Goal: Task Accomplishment & Management: Manage account settings

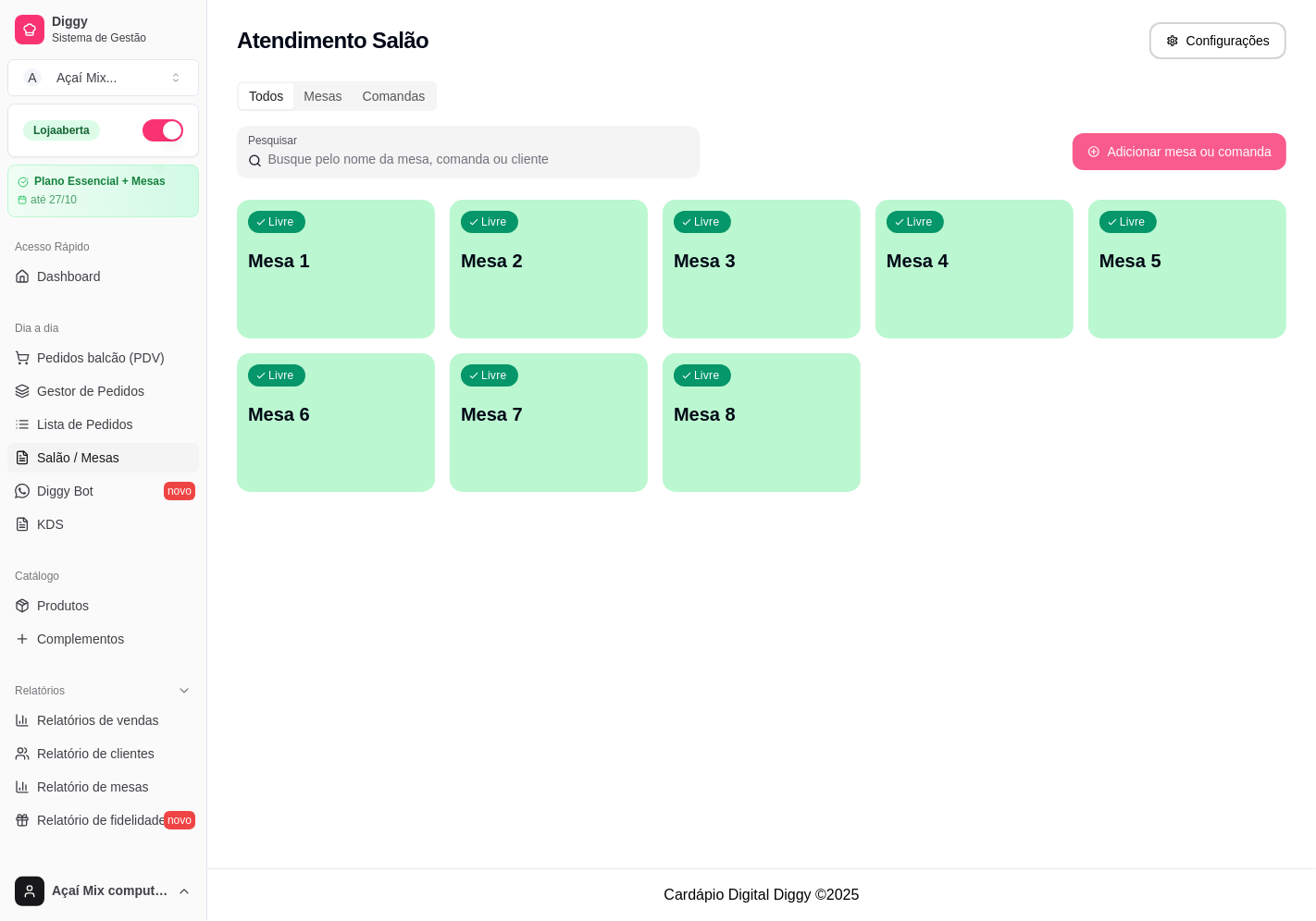
click at [1109, 165] on button "Adicionar mesa ou comanda" at bounding box center [1179, 151] width 214 height 37
select select "TABLE"
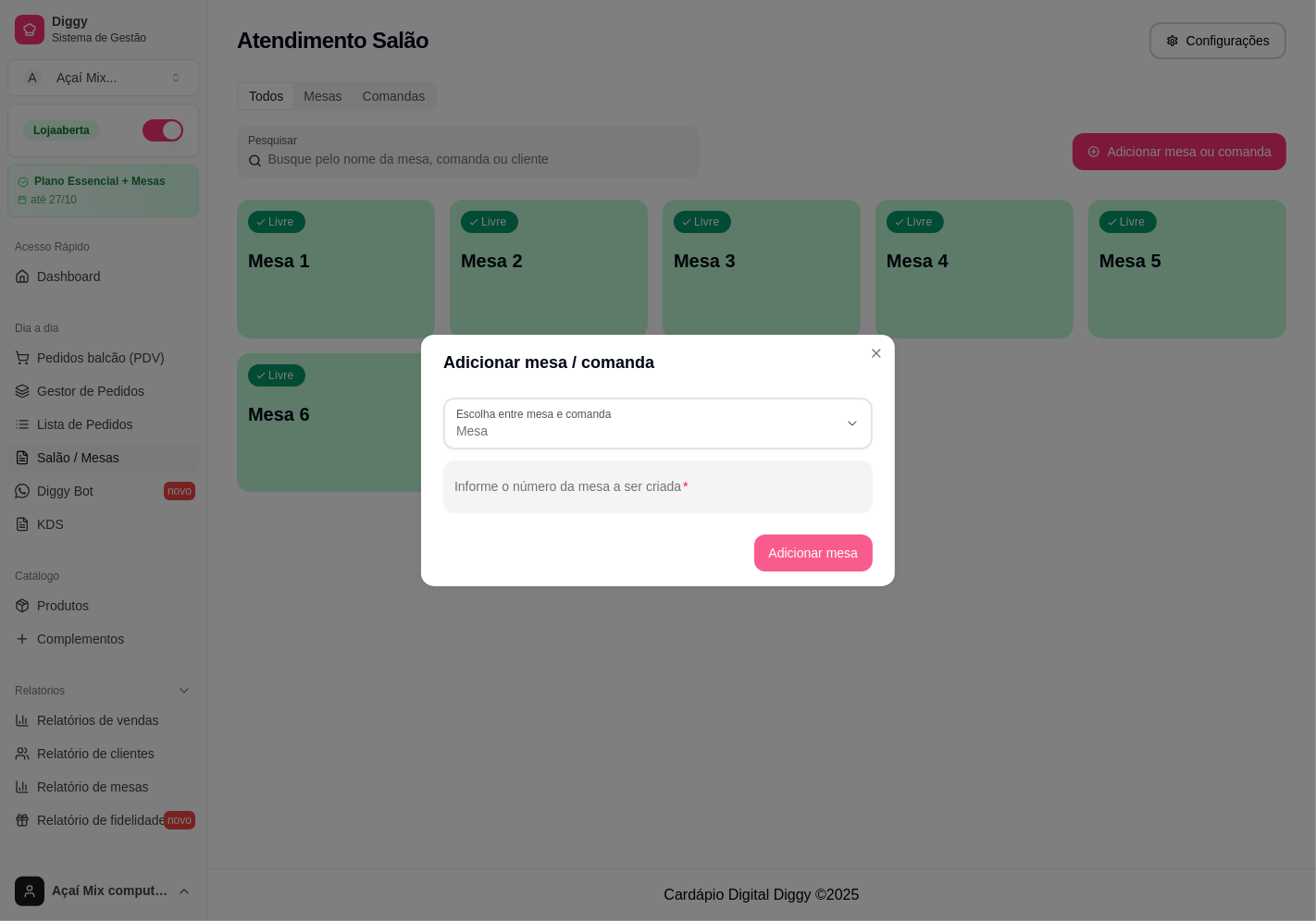
click at [816, 551] on button "Adicionar mesa" at bounding box center [814, 553] width 119 height 37
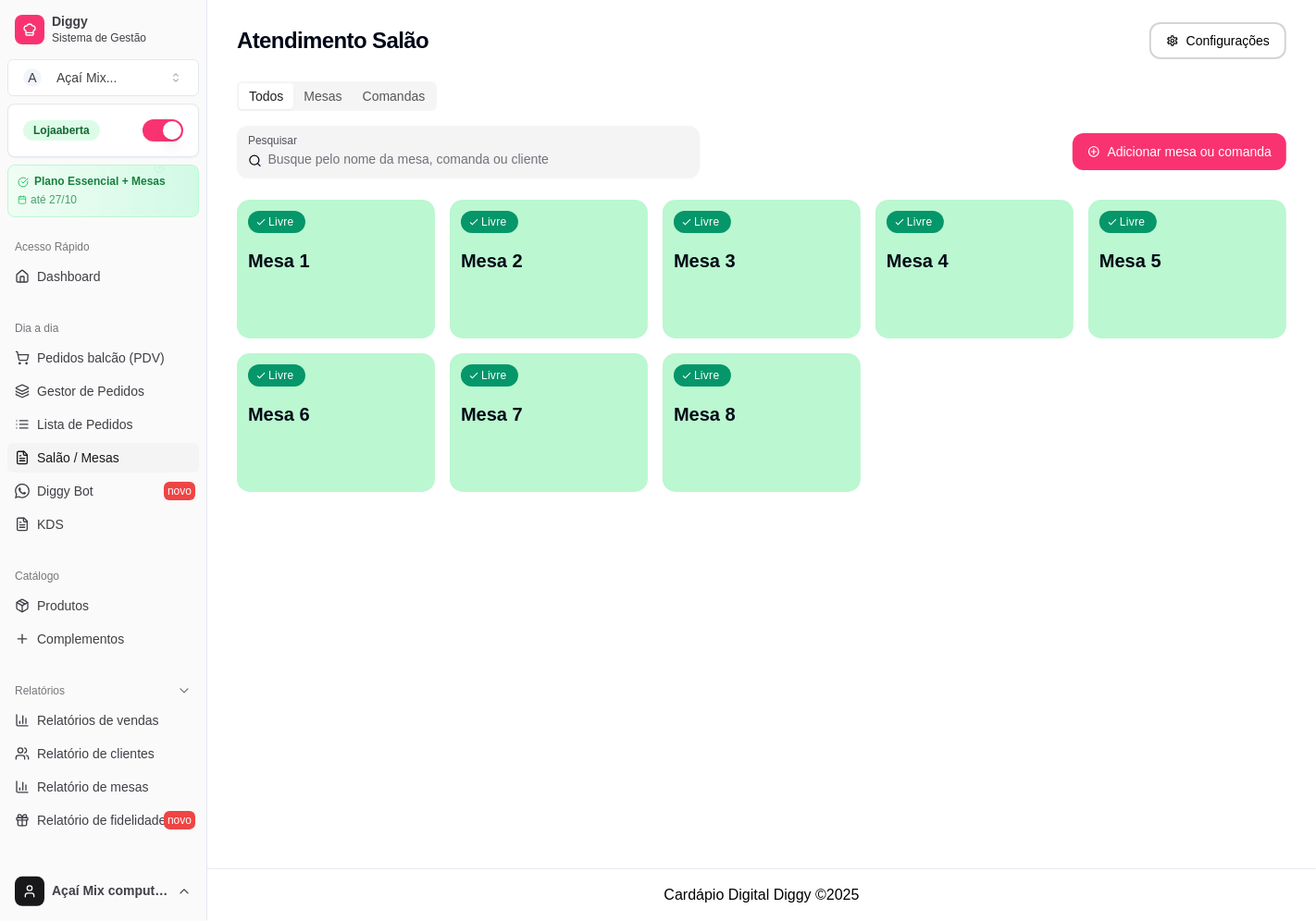
click at [362, 272] on p "Mesa 1" at bounding box center [336, 261] width 176 height 26
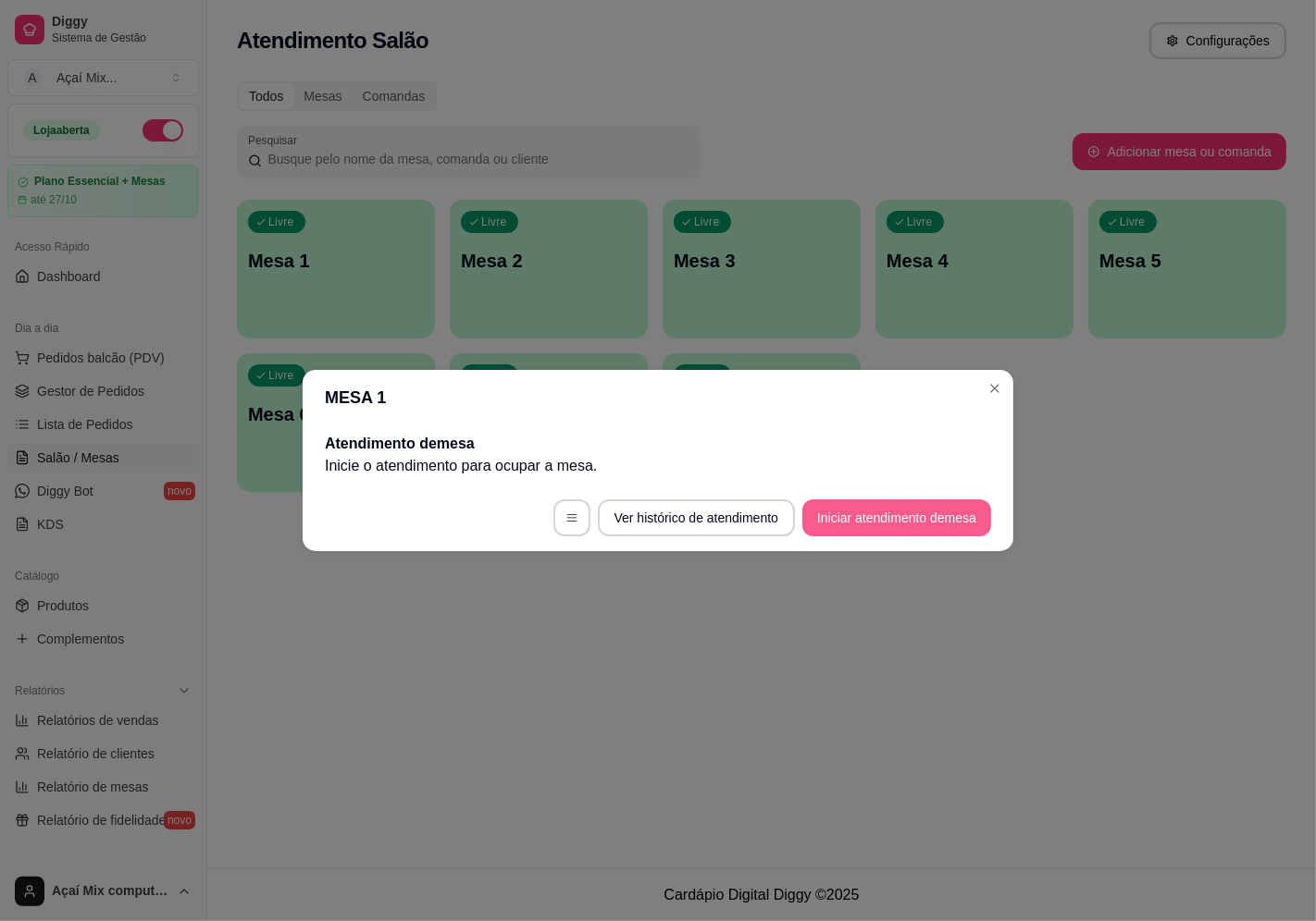
click at [832, 514] on button "Iniciar atendimento de mesa" at bounding box center [896, 518] width 189 height 37
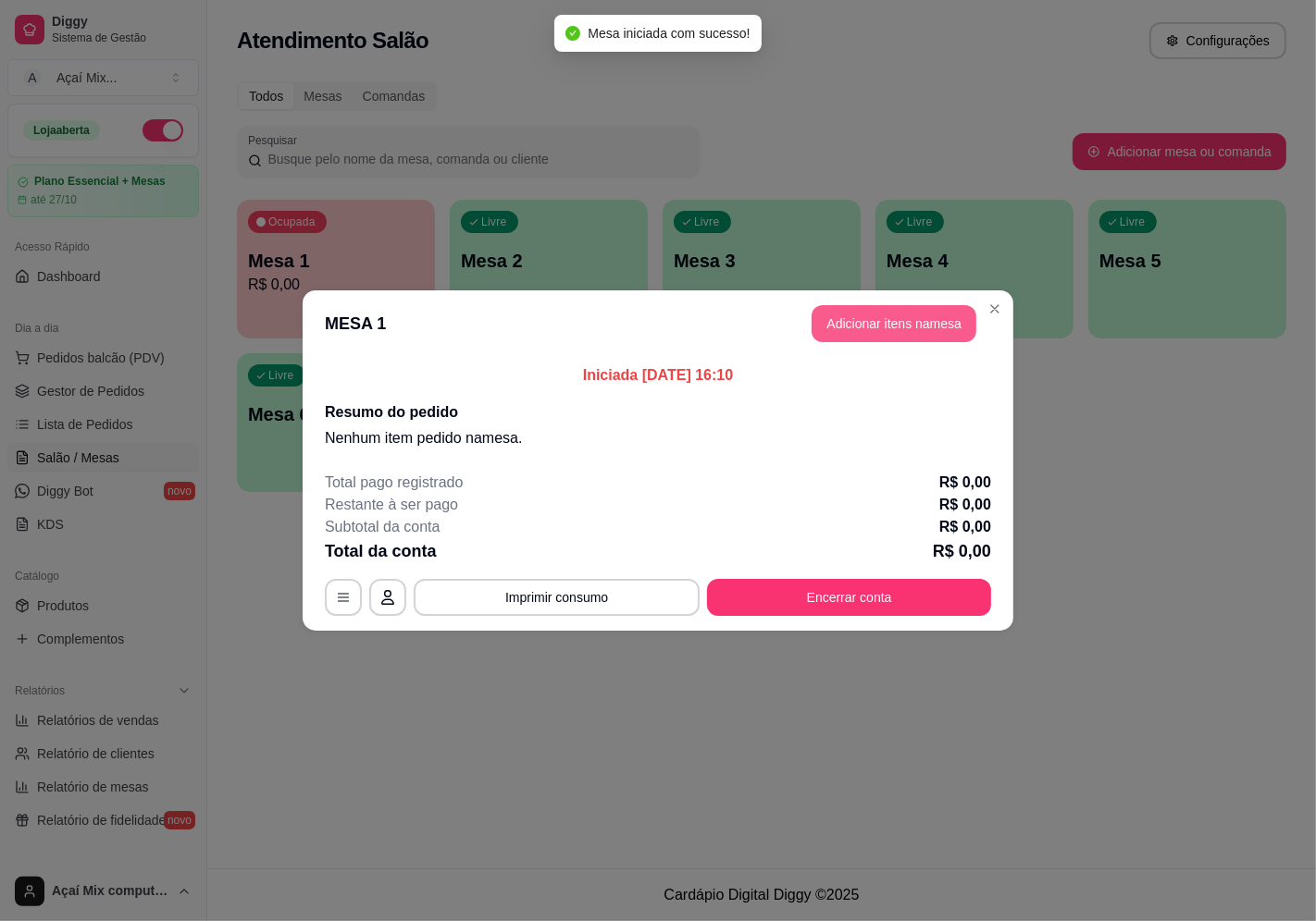
click at [890, 324] on button "Adicionar itens na mesa" at bounding box center [894, 324] width 165 height 37
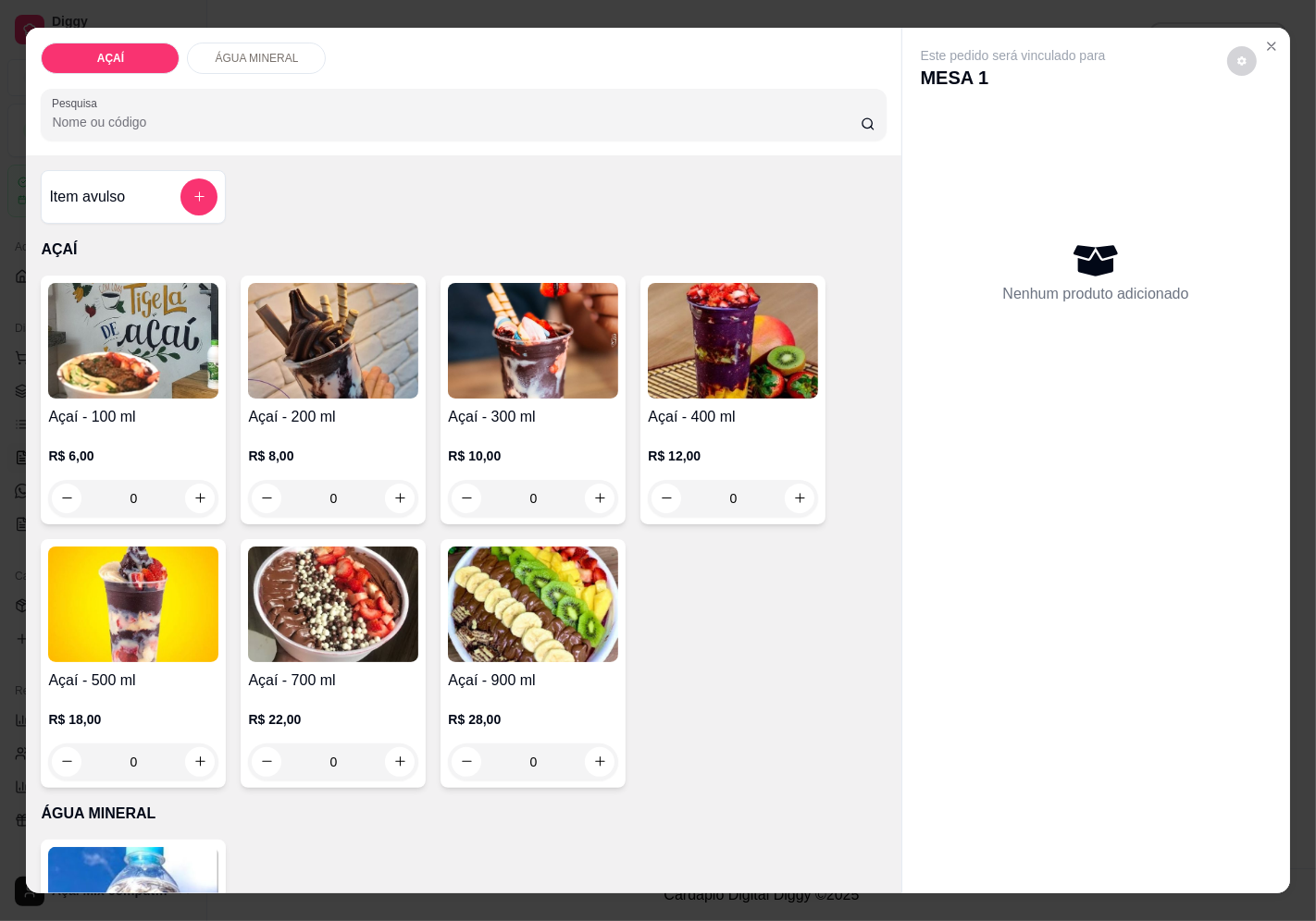
click at [598, 494] on div "0" at bounding box center [532, 499] width 170 height 37
click at [391, 492] on div "0" at bounding box center [333, 499] width 170 height 37
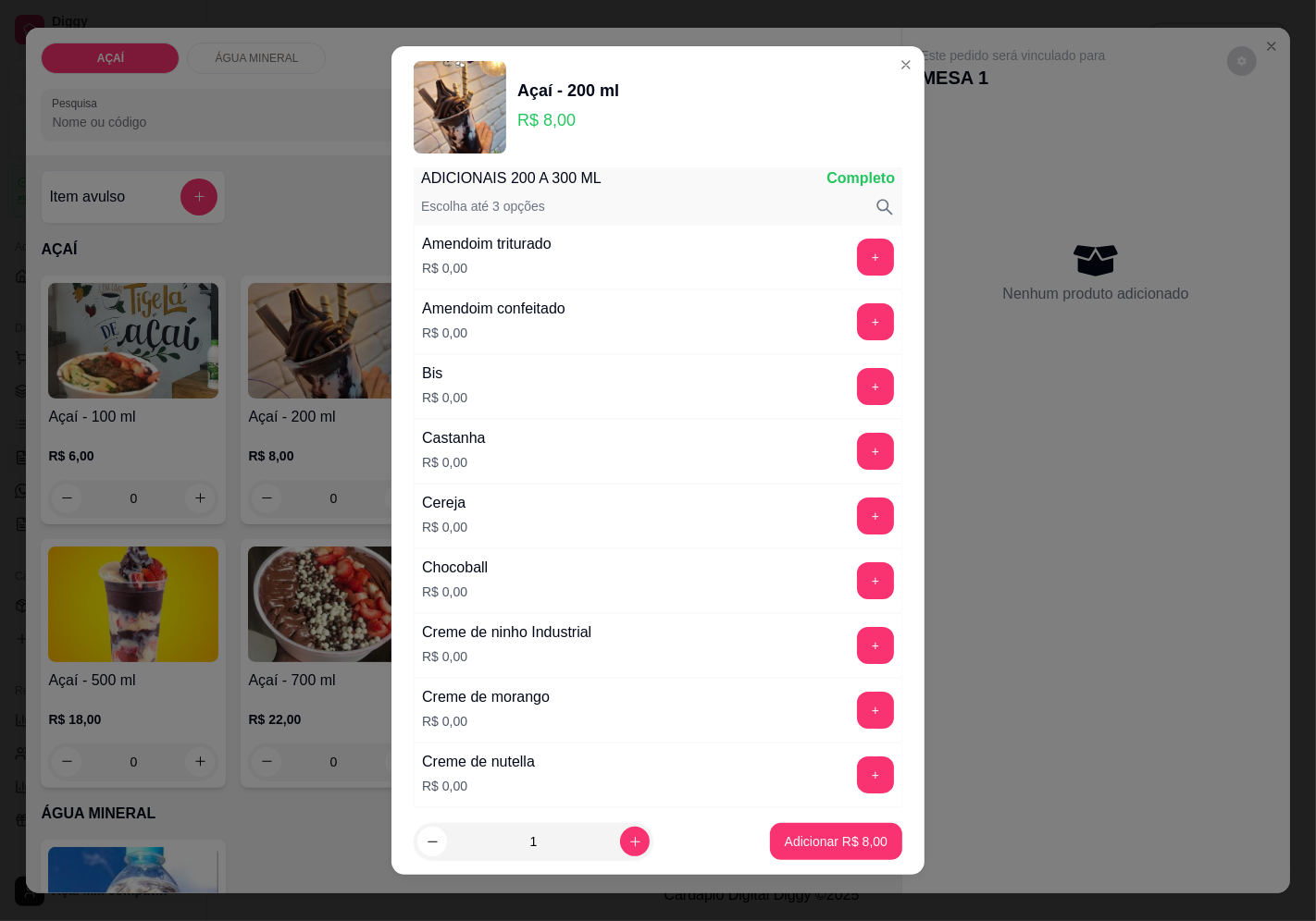
scroll to position [103, 0]
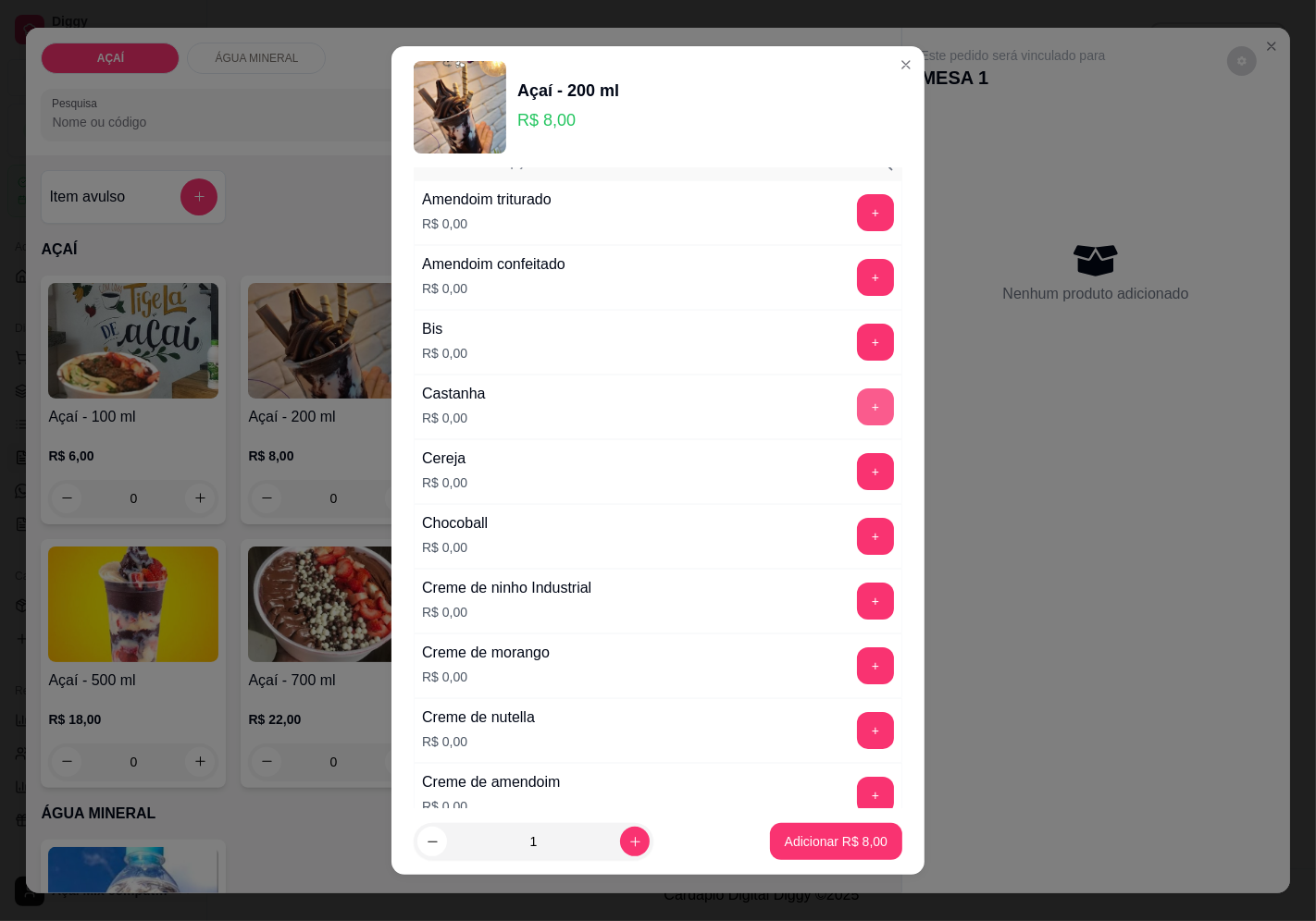
click at [857, 414] on button "+" at bounding box center [875, 407] width 37 height 37
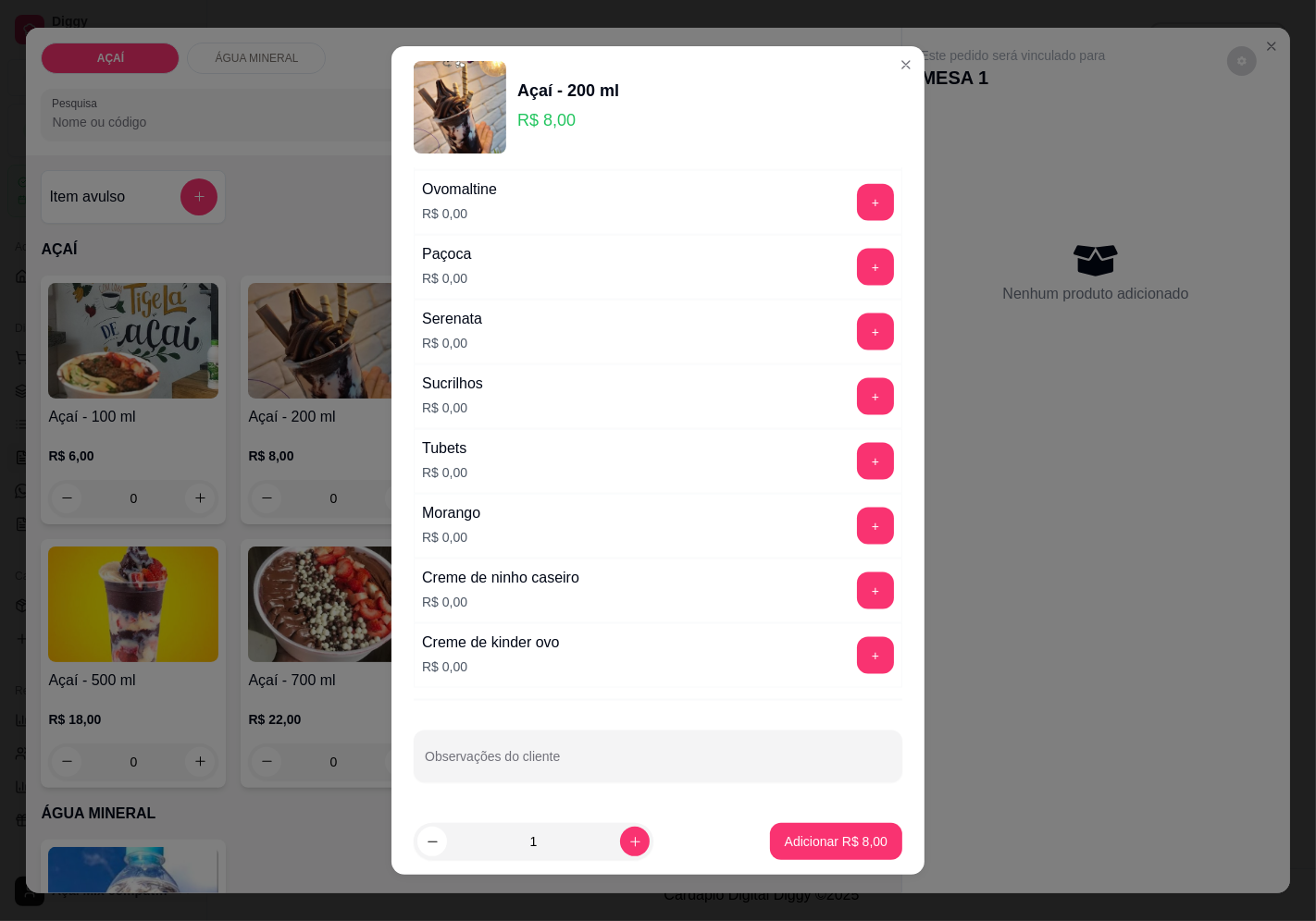
scroll to position [2191, 0]
click at [857, 516] on button "+" at bounding box center [875, 526] width 37 height 37
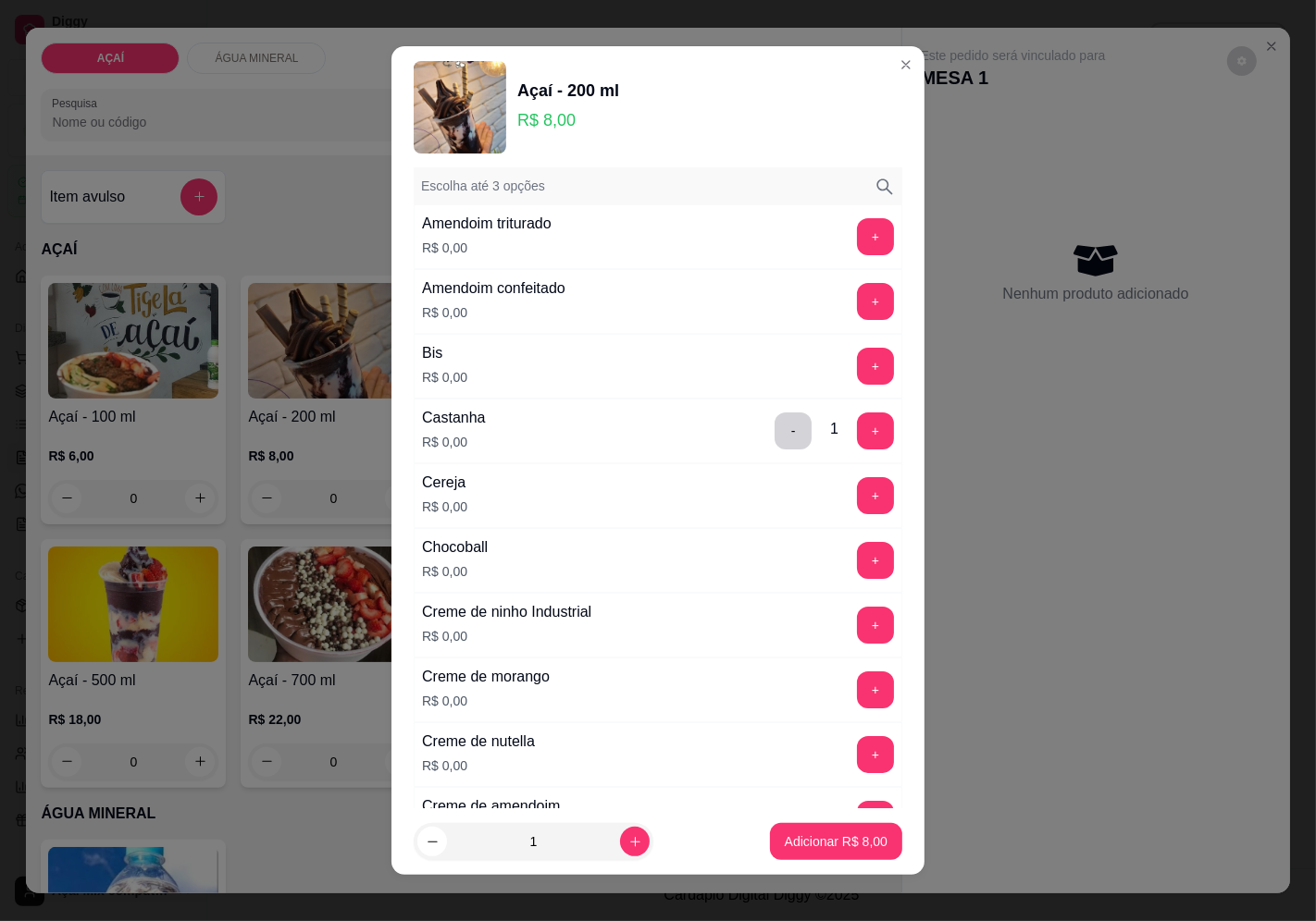
scroll to position [0, 0]
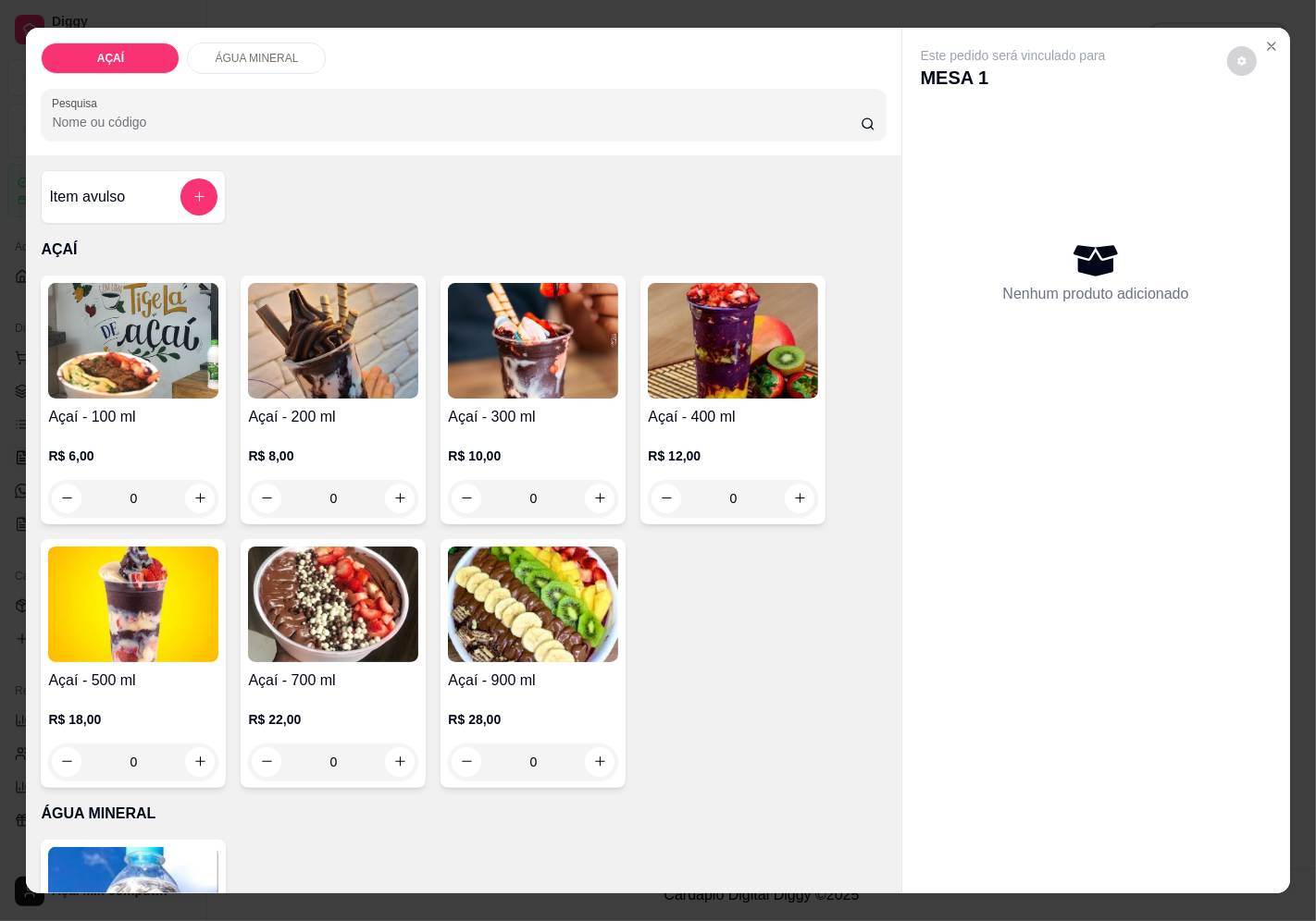
click at [402, 498] on div "0" at bounding box center [333, 499] width 170 height 37
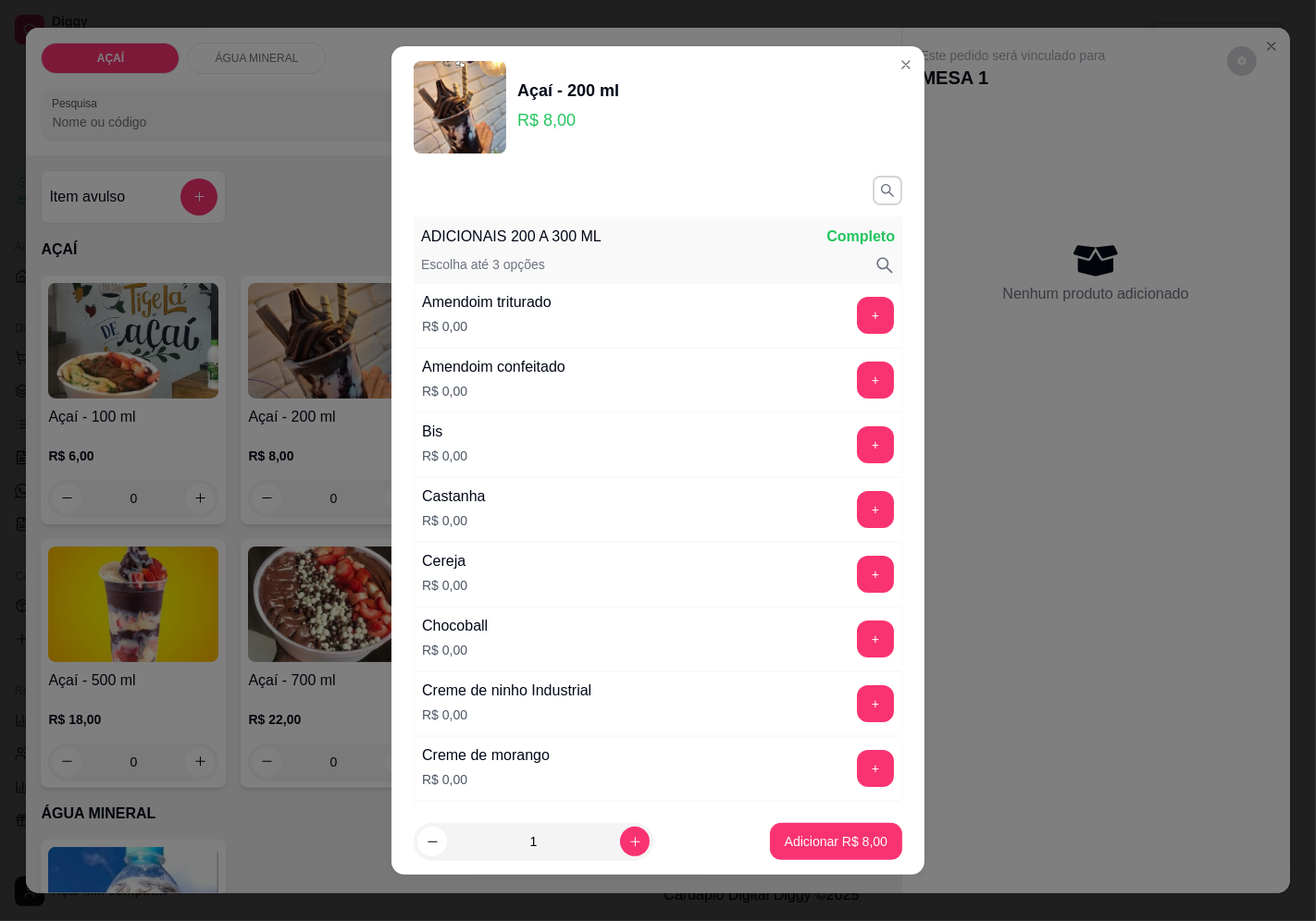
click at [863, 513] on div "+" at bounding box center [875, 510] width 52 height 37
click at [857, 513] on button "+" at bounding box center [875, 510] width 37 height 37
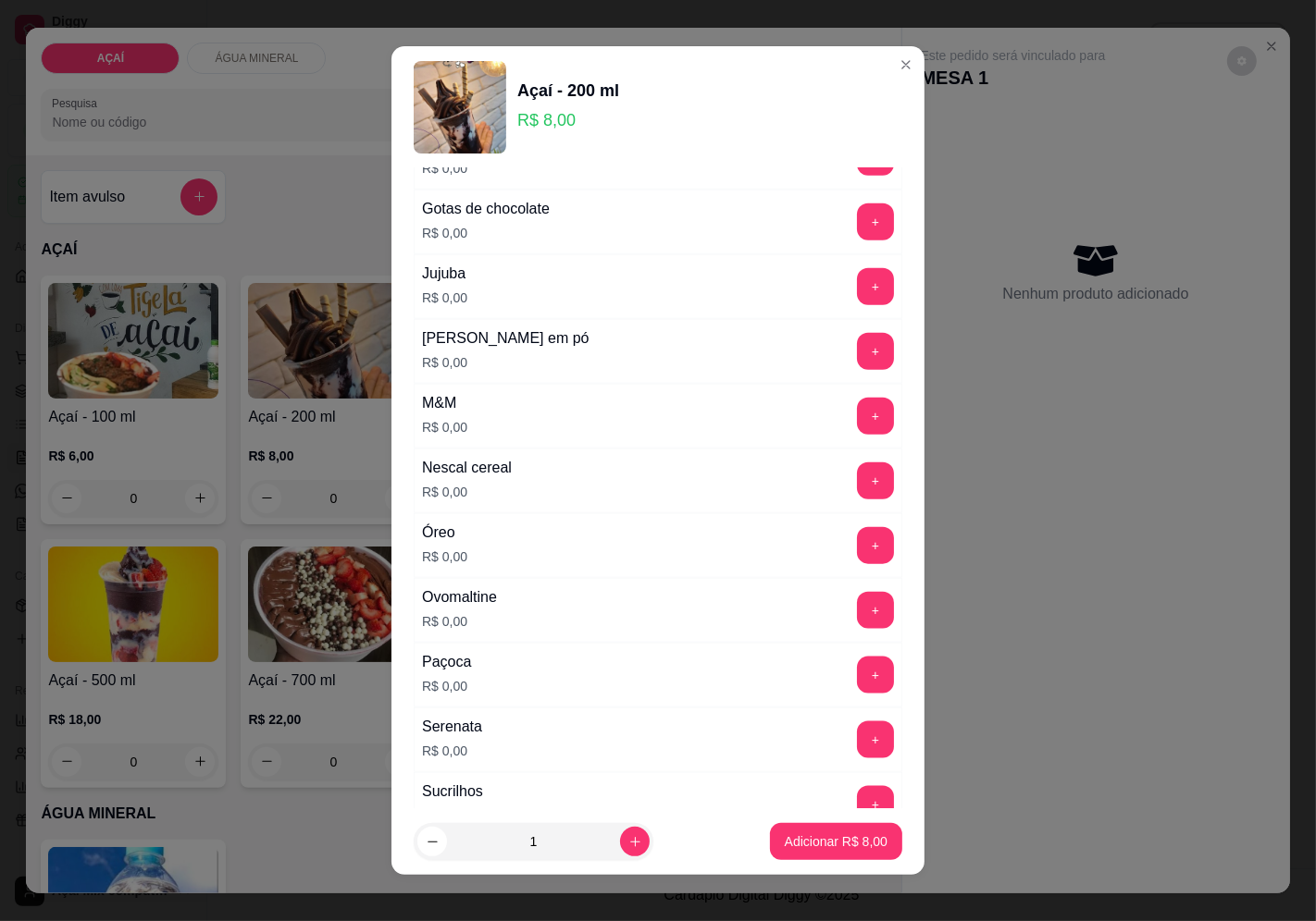
scroll to position [2191, 0]
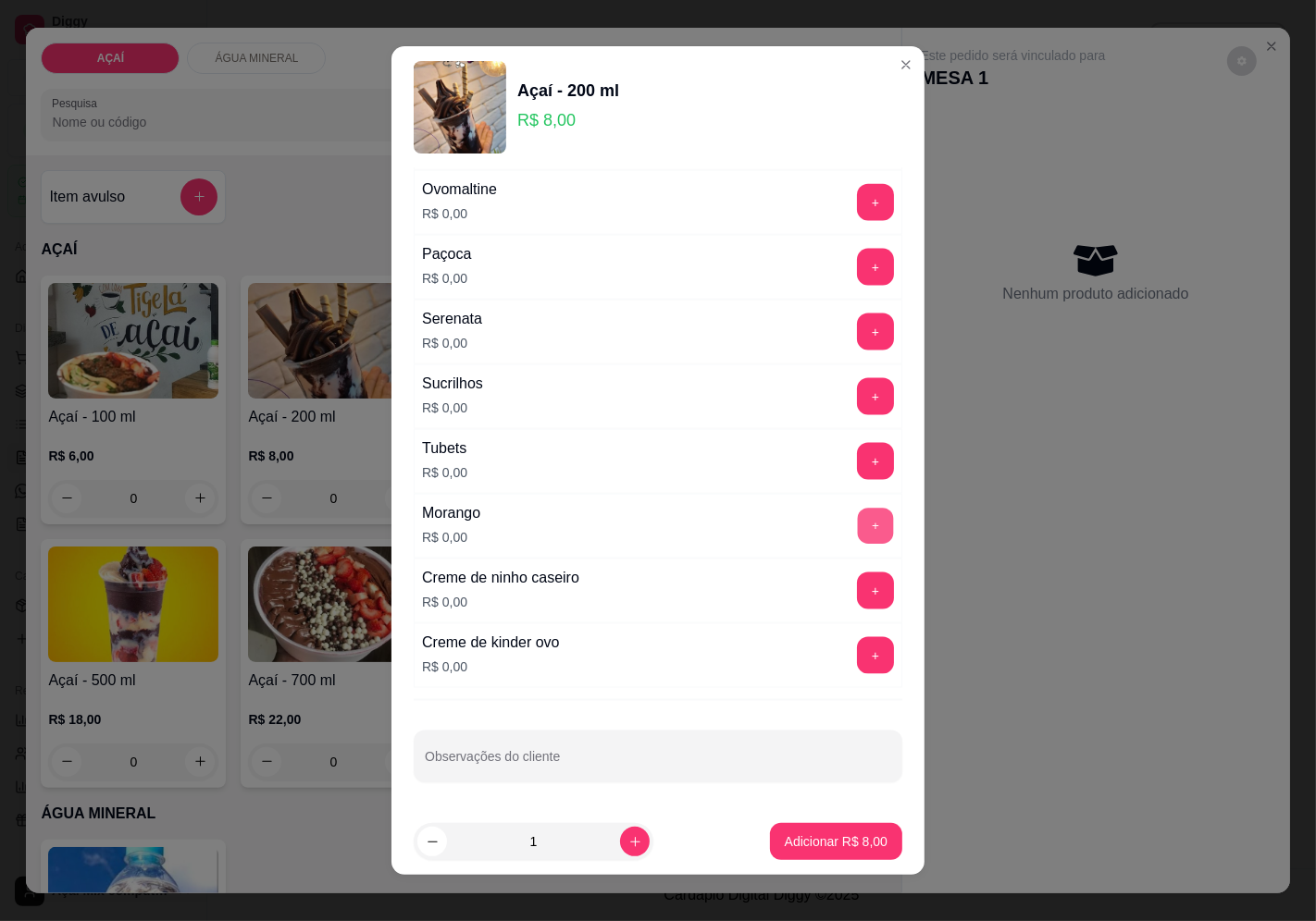
click at [858, 521] on button "+" at bounding box center [875, 525] width 36 height 36
click at [805, 823] on div "Adicionar R$ 8,00" at bounding box center [835, 842] width 132 height 37
click at [864, 851] on button "Adicionar R$ 8,00" at bounding box center [835, 842] width 132 height 37
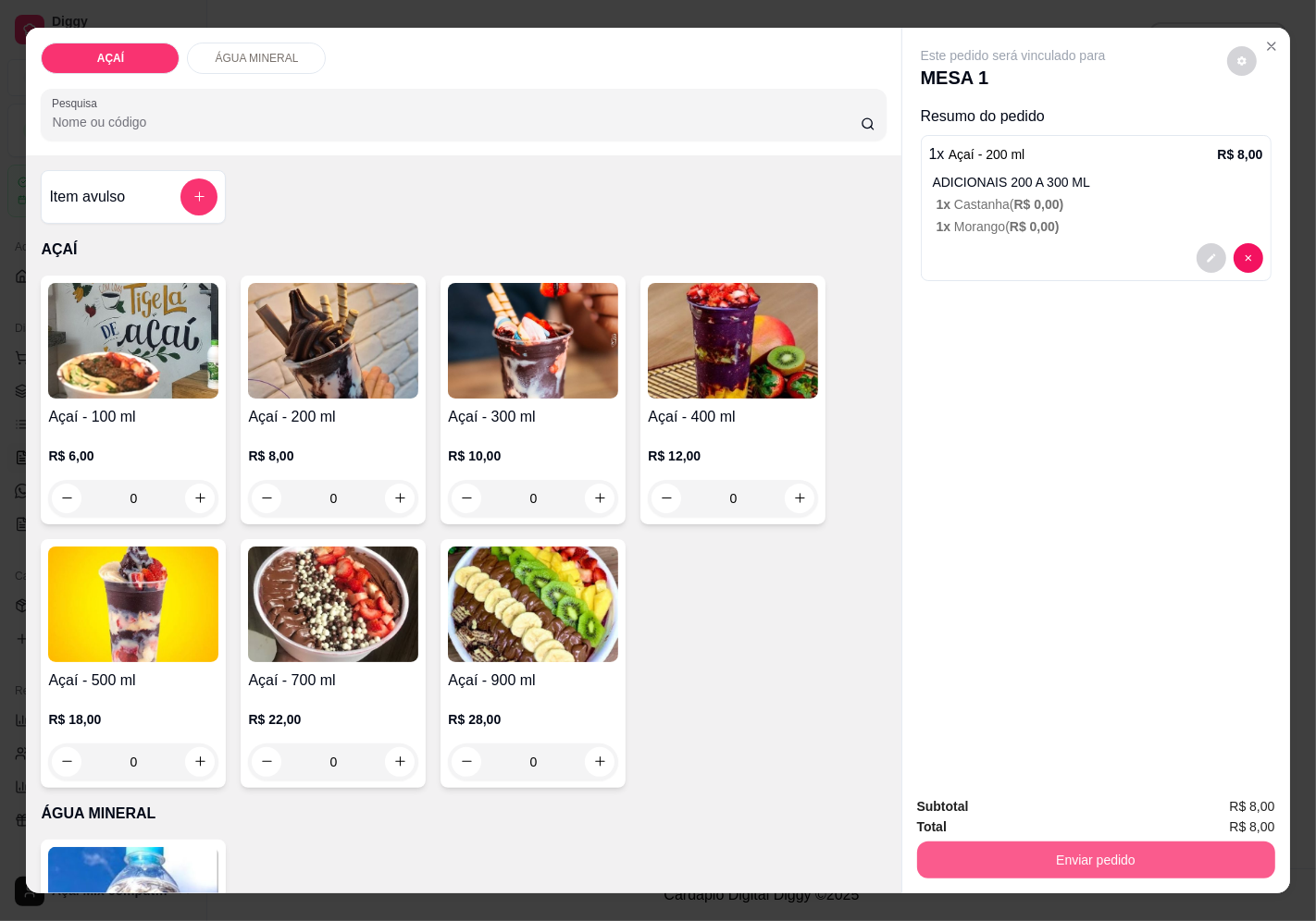
click at [1095, 853] on button "Enviar pedido" at bounding box center [1096, 860] width 359 height 37
click at [1223, 803] on button "Enviar pedido" at bounding box center [1226, 808] width 105 height 35
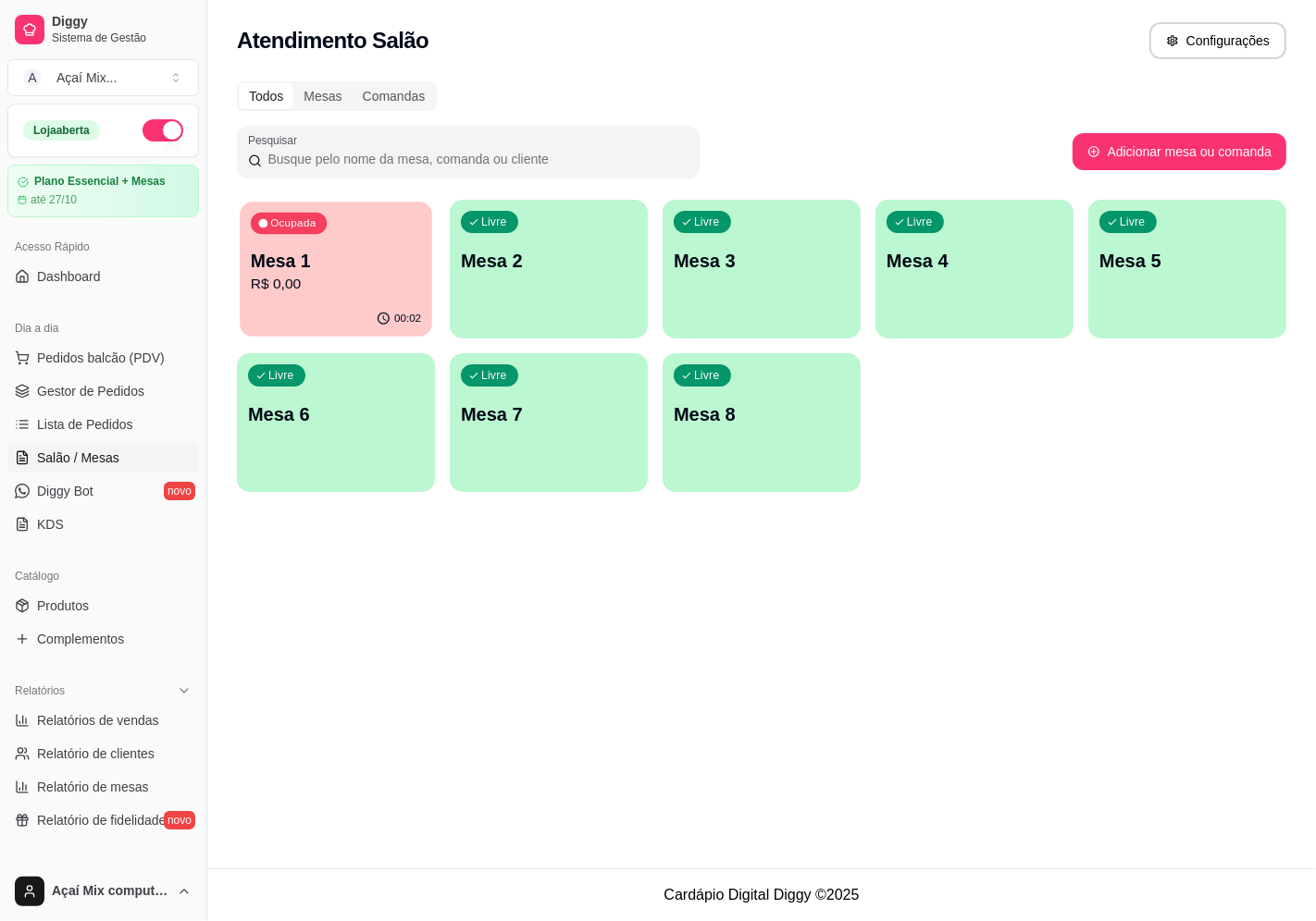
click at [401, 289] on p "R$ 0,00" at bounding box center [336, 284] width 170 height 21
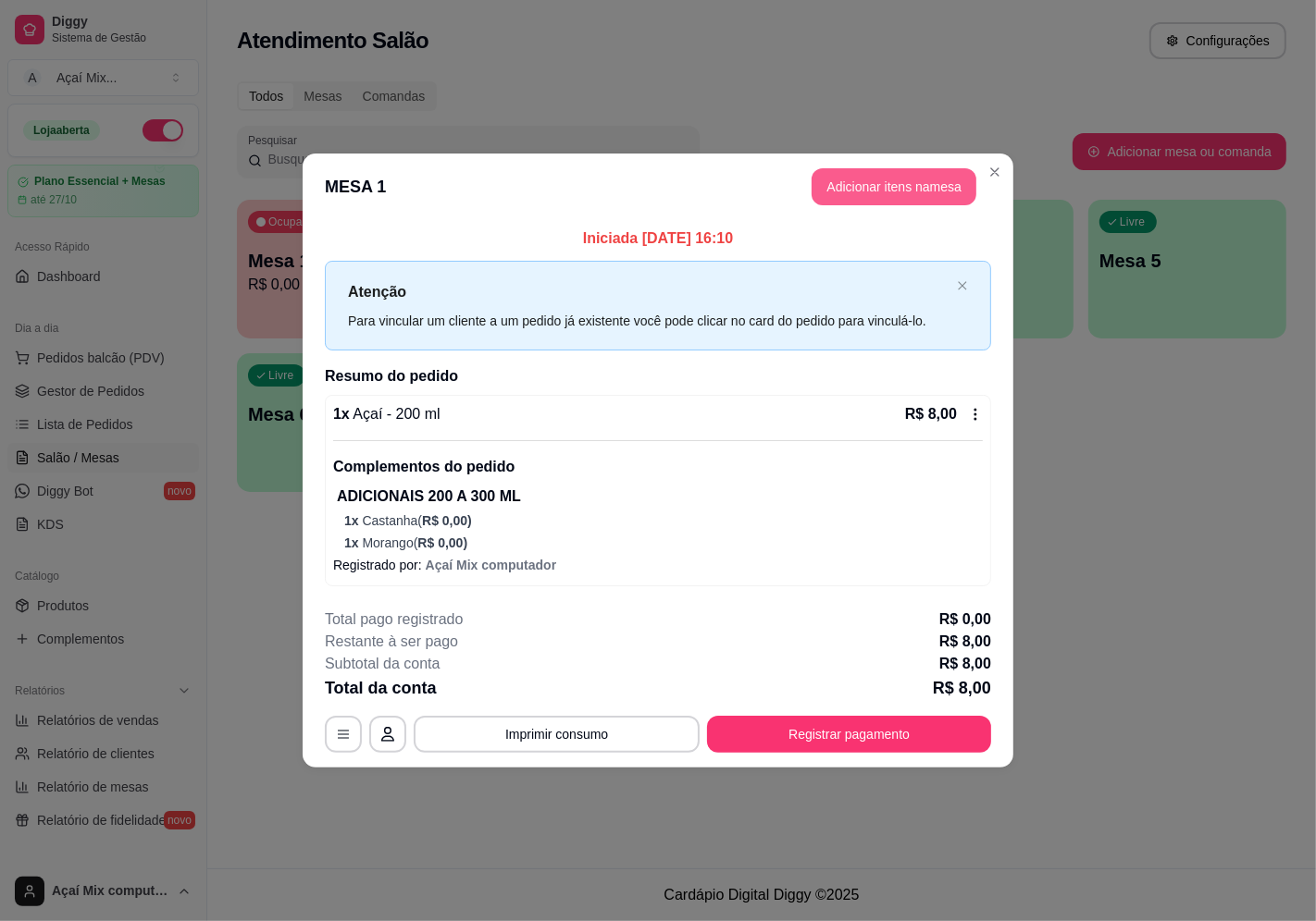
click at [868, 178] on button "Adicionar itens na mesa" at bounding box center [894, 187] width 165 height 37
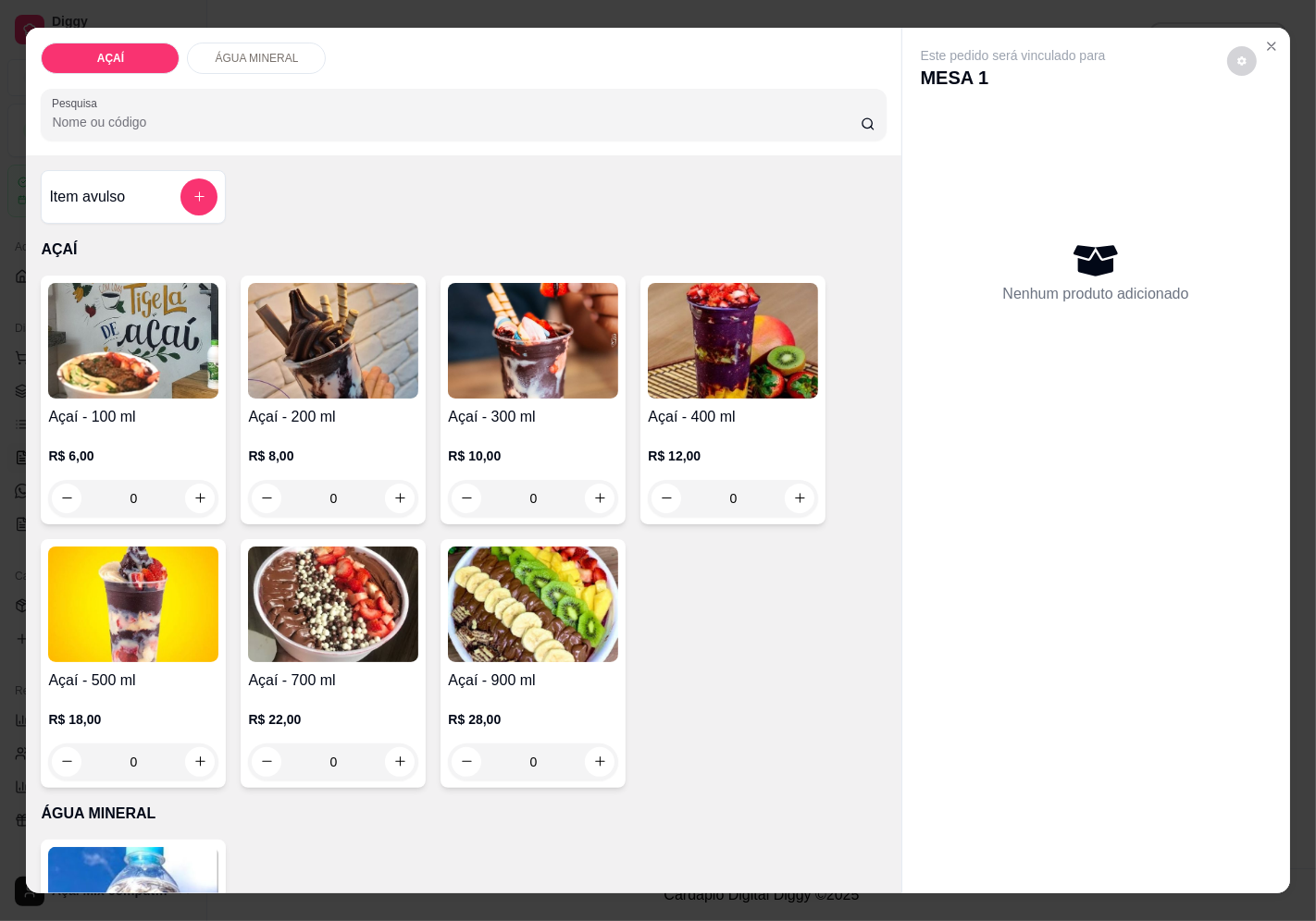
click at [389, 499] on div "0" at bounding box center [333, 499] width 170 height 37
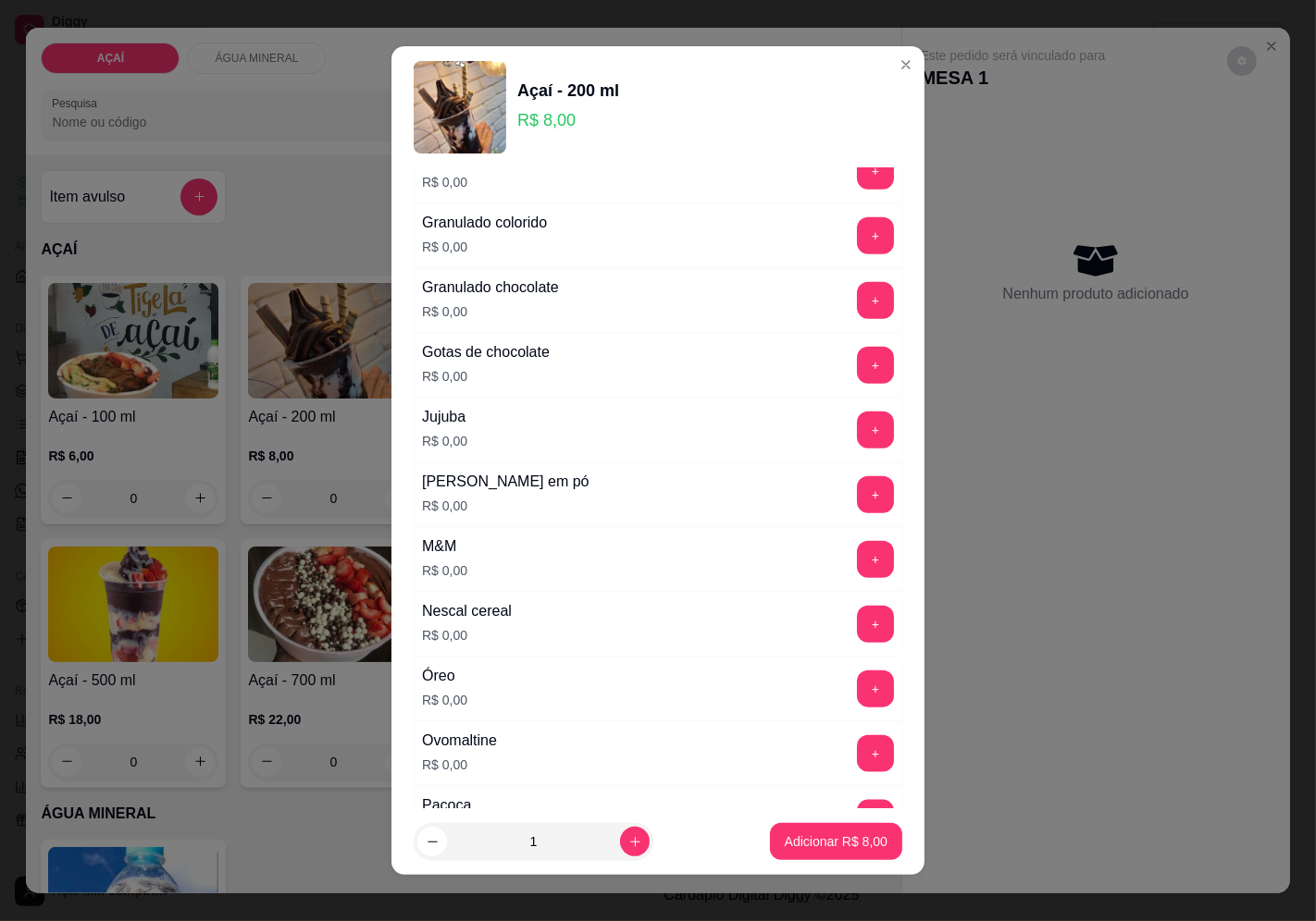
scroll to position [1644, 0]
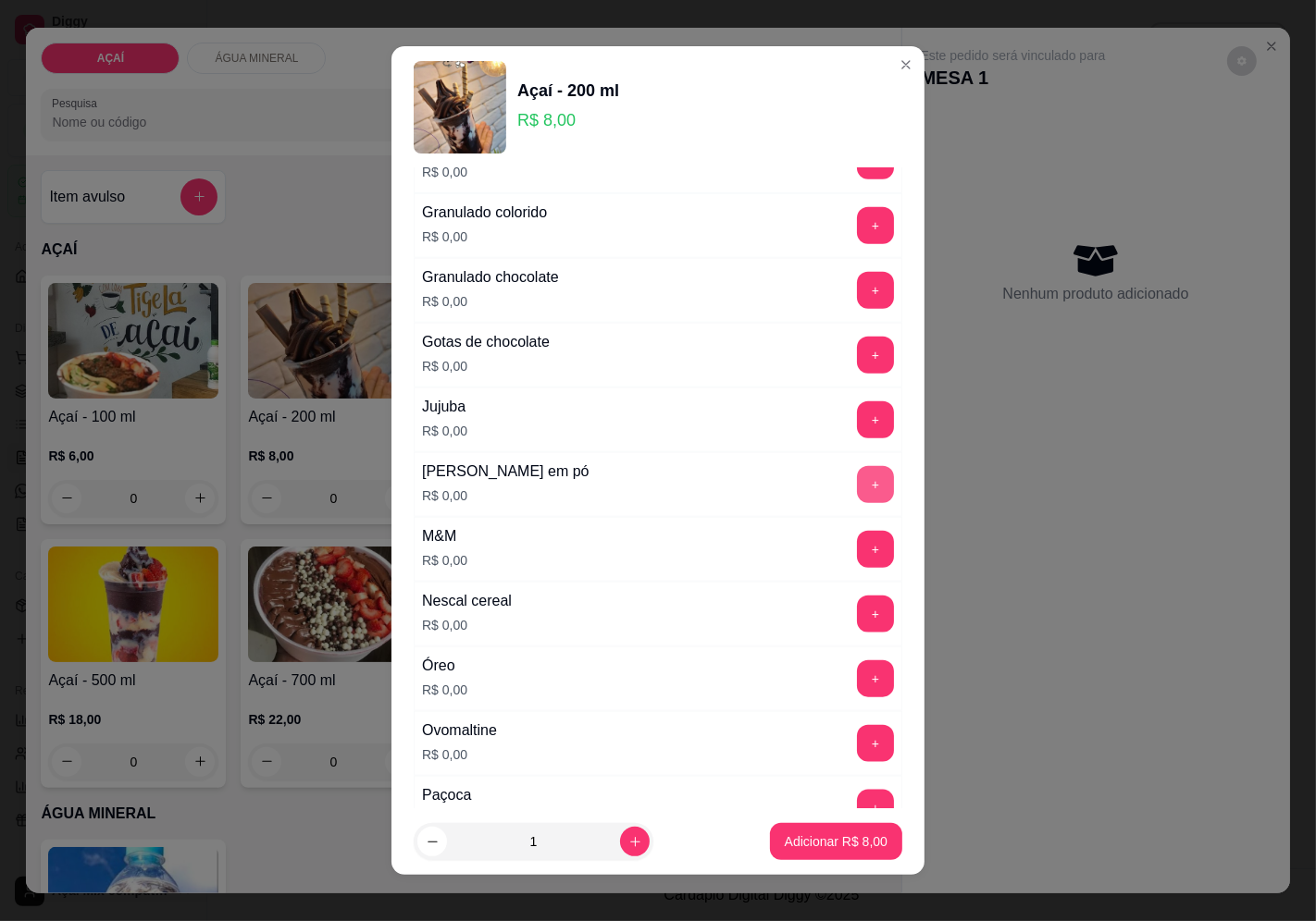
click at [857, 495] on button "+" at bounding box center [875, 484] width 37 height 37
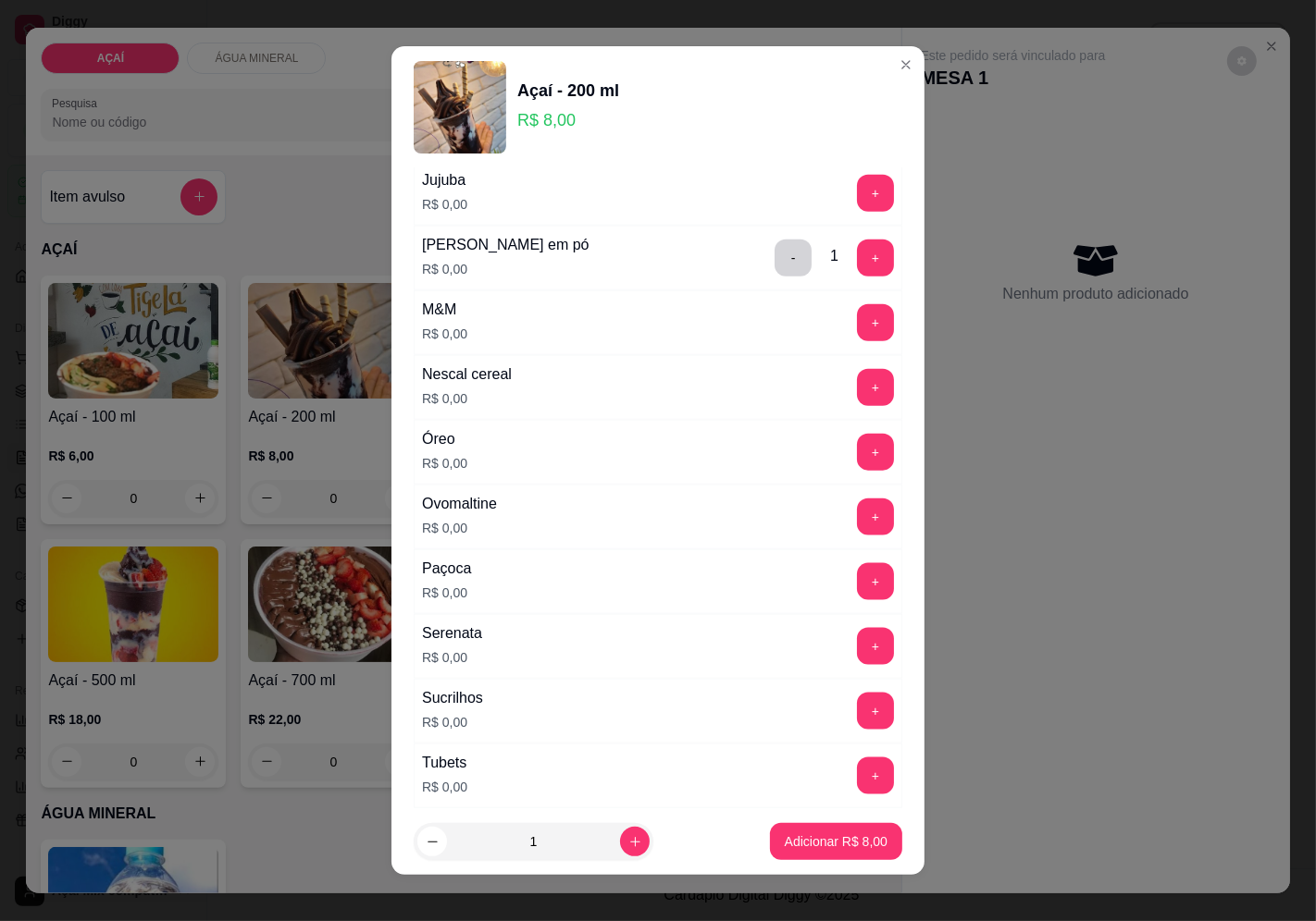
scroll to position [2191, 0]
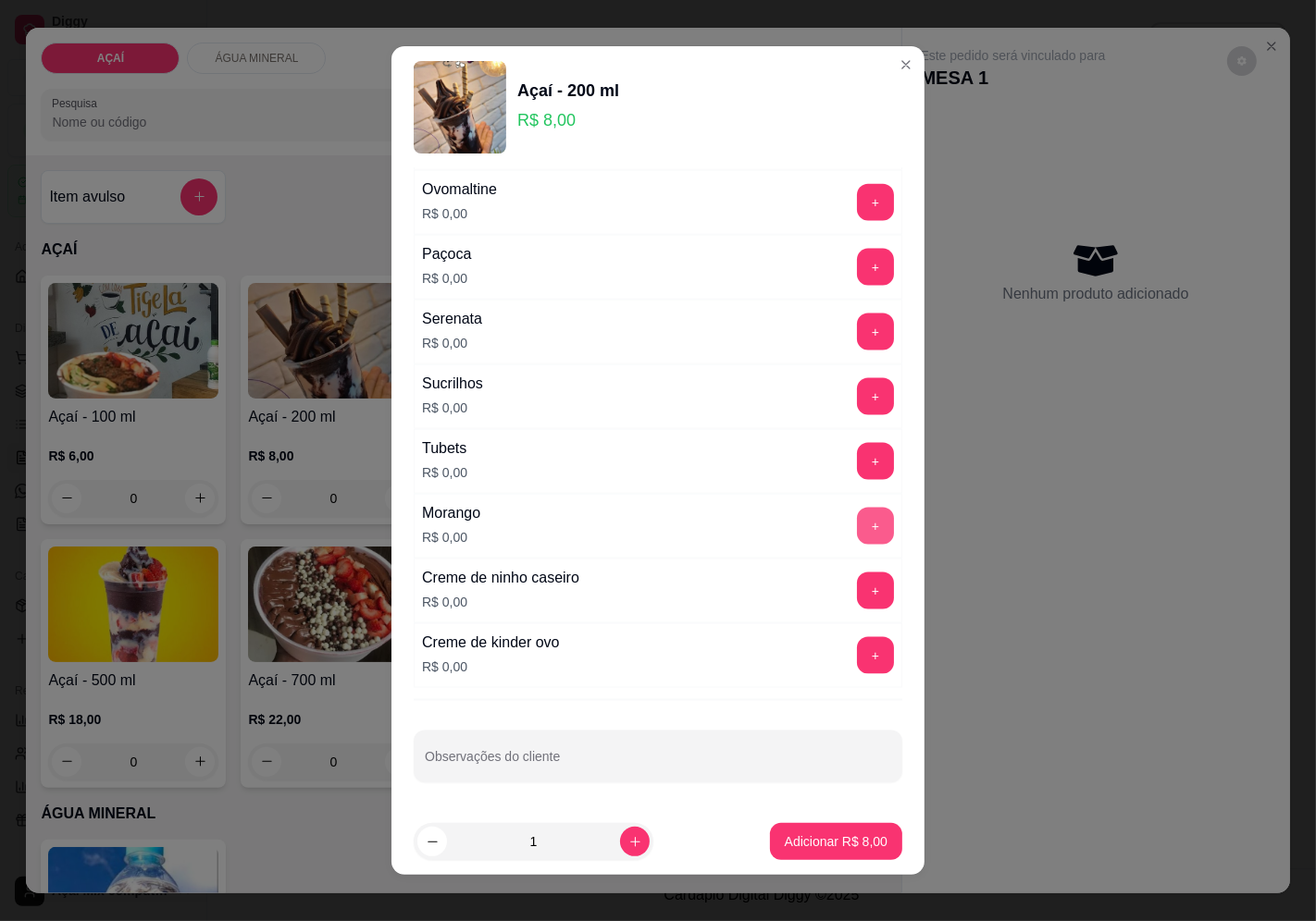
click at [857, 525] on button "+" at bounding box center [875, 526] width 37 height 37
click at [812, 840] on p "Adicionar R$ 8,00" at bounding box center [835, 842] width 100 height 18
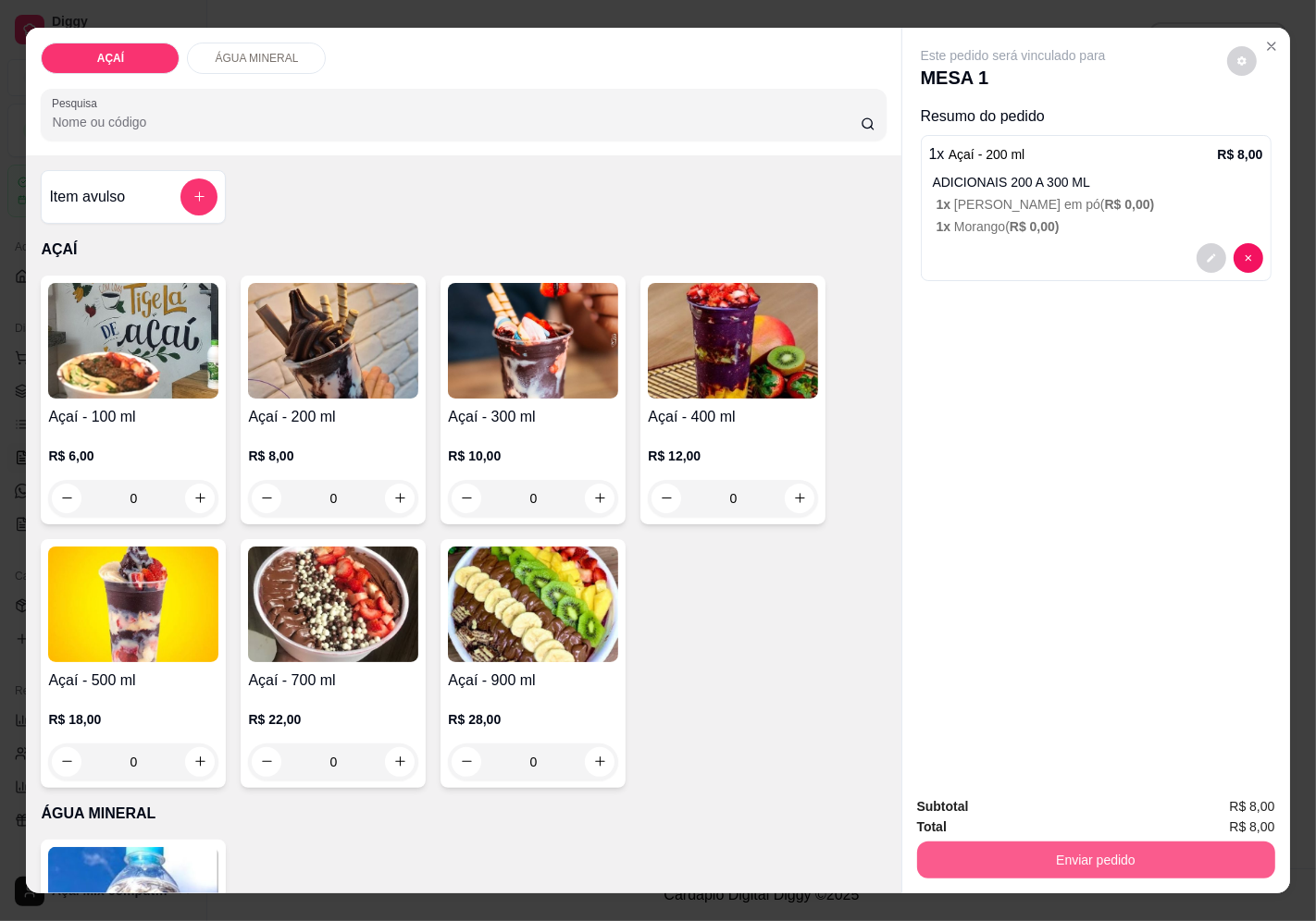
click at [1008, 843] on button "Enviar pedido" at bounding box center [1096, 860] width 359 height 37
click at [1226, 803] on button "Enviar pedido" at bounding box center [1226, 808] width 105 height 35
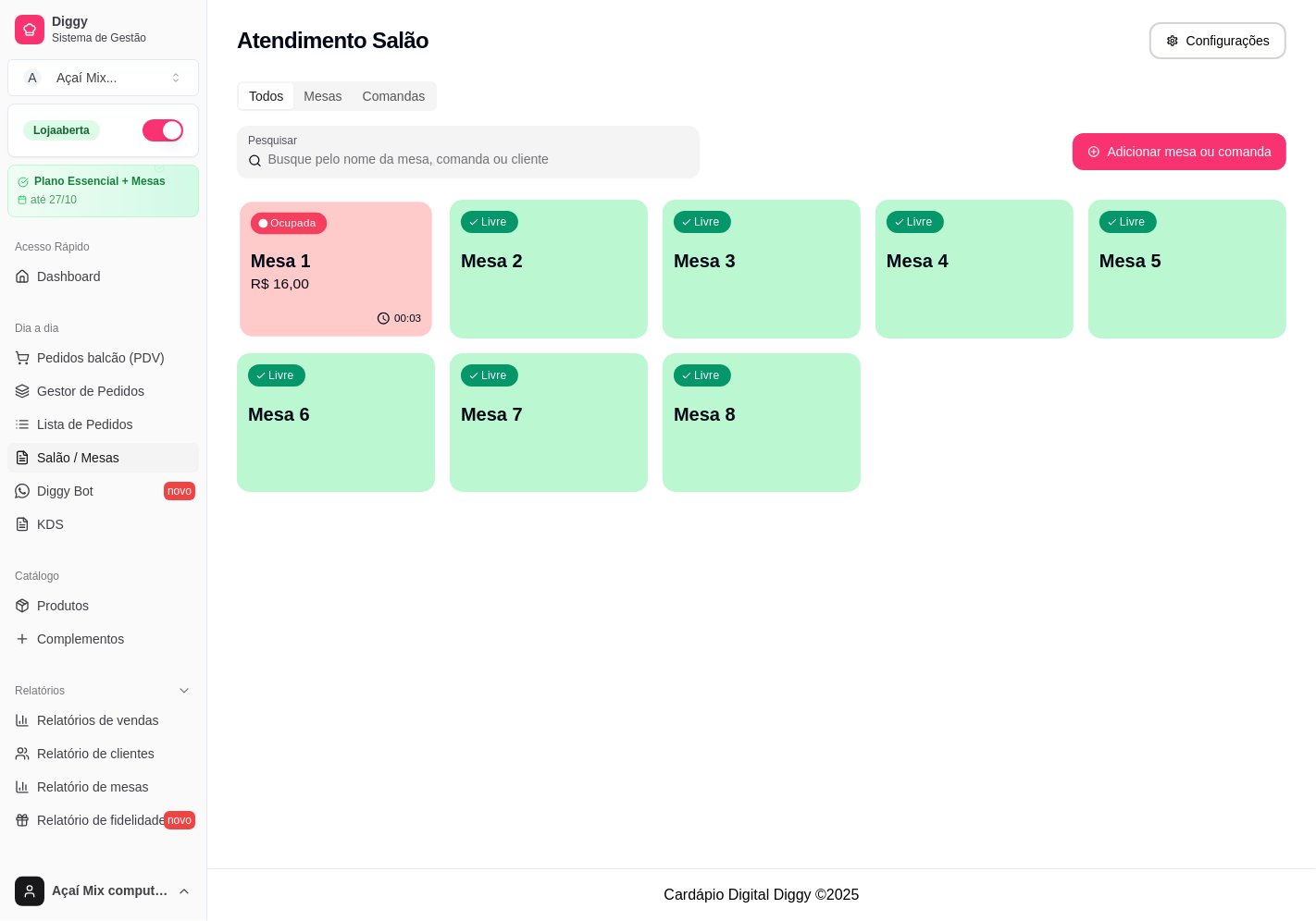
click at [356, 284] on p "R$ 16,00" at bounding box center [336, 284] width 170 height 21
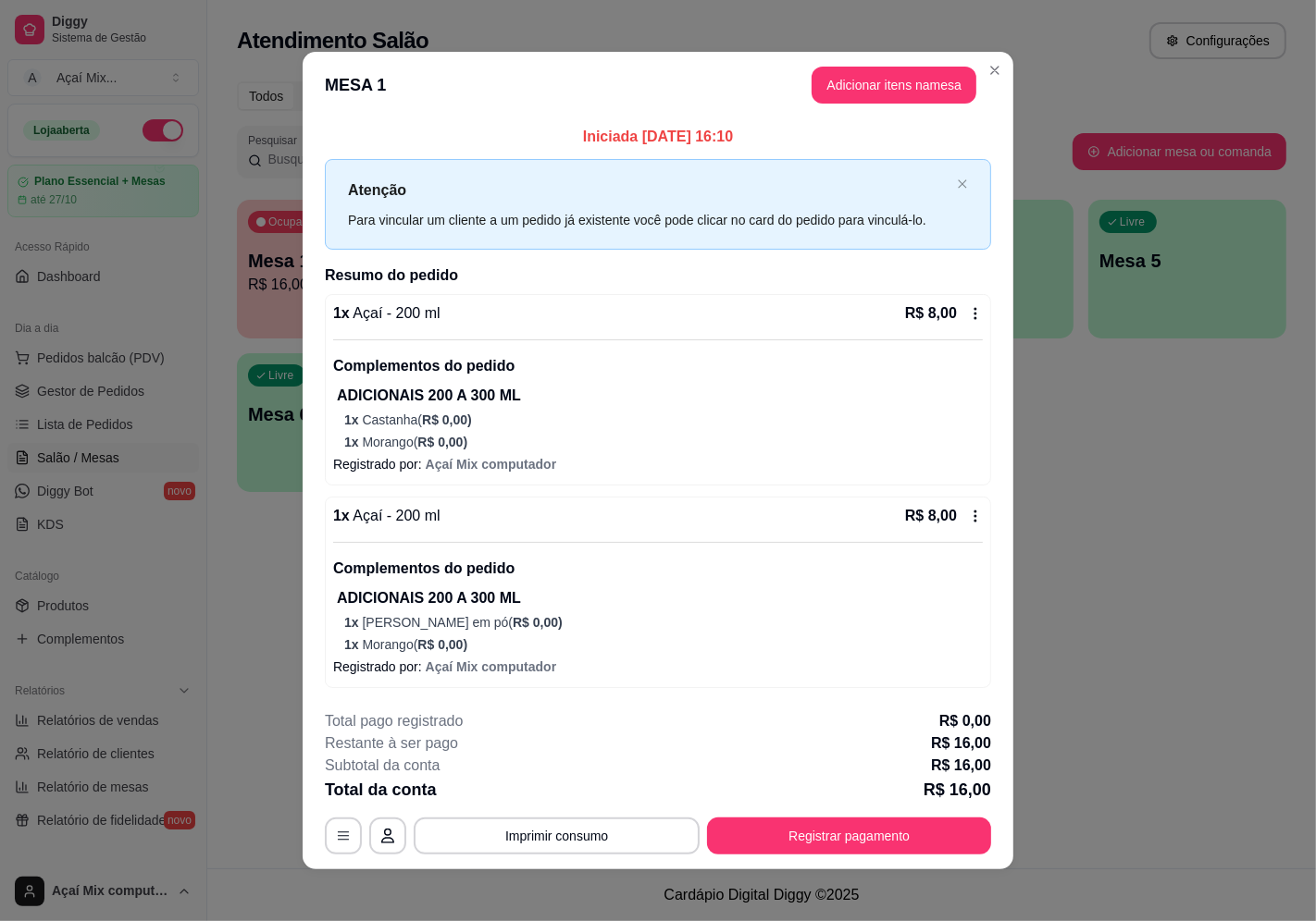
click at [858, 96] on button "Adicionar itens na mesa" at bounding box center [894, 85] width 165 height 37
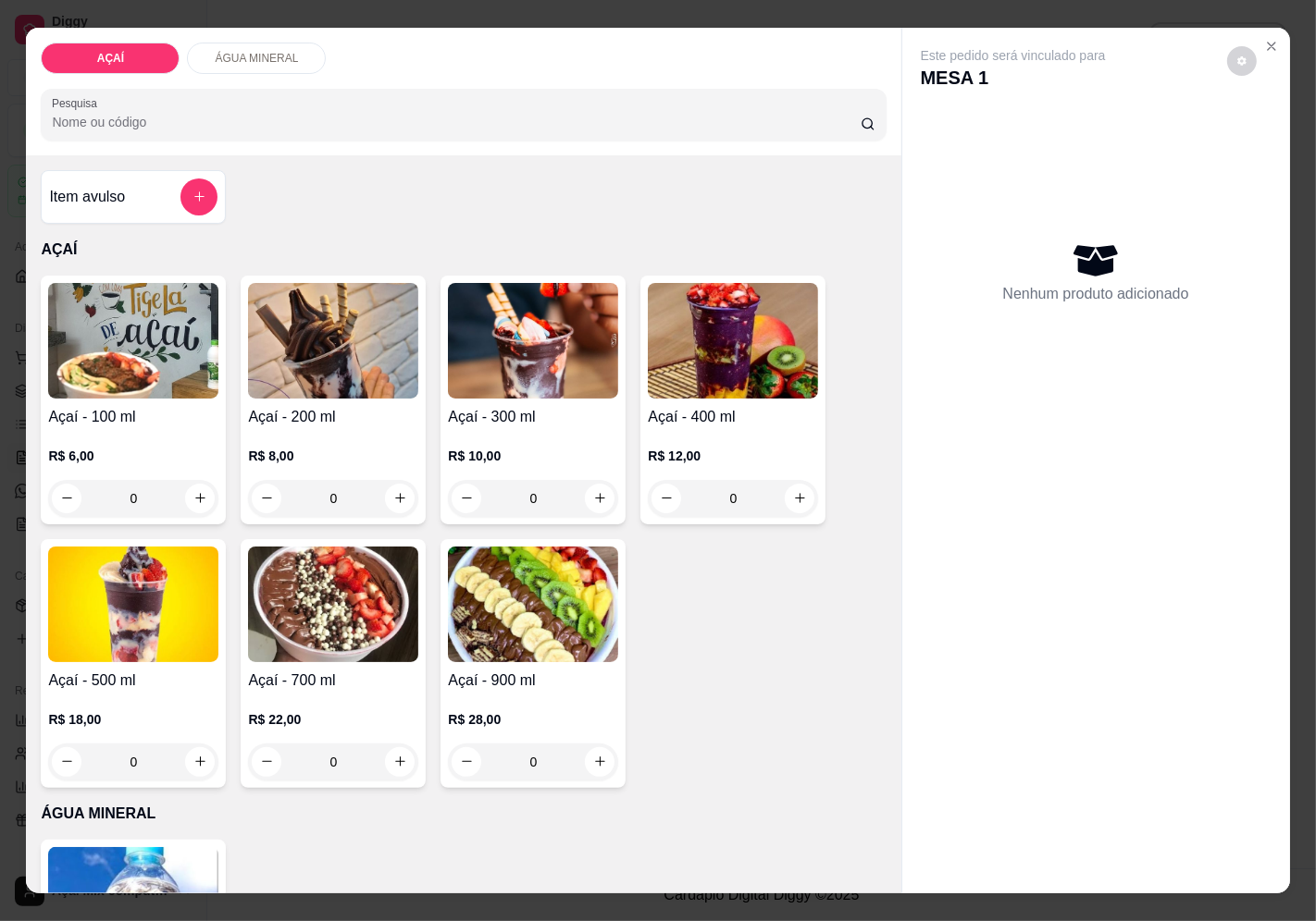
scroll to position [208, 0]
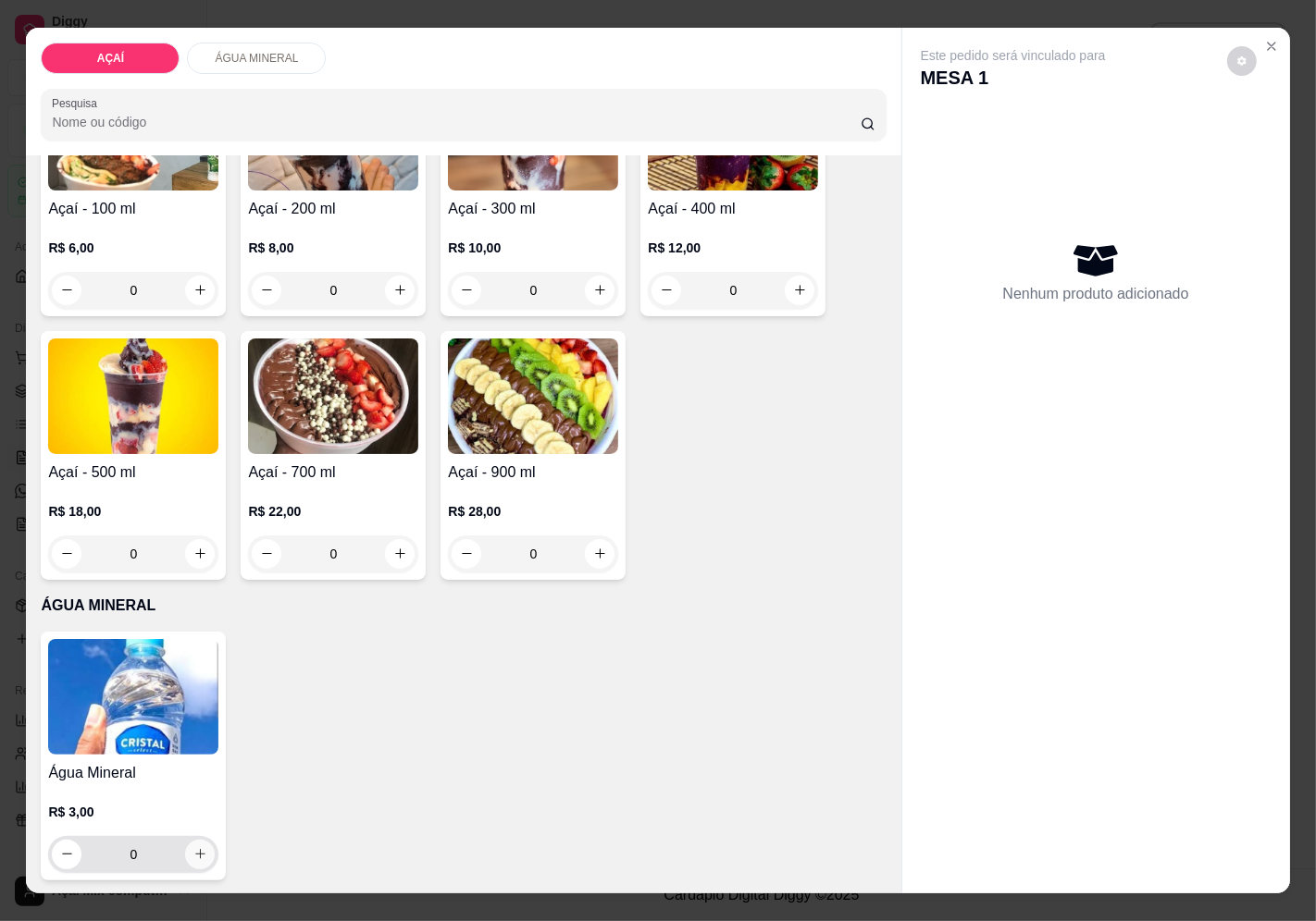
click at [185, 847] on button "increase-product-quantity" at bounding box center [199, 855] width 29 height 29
type input "1"
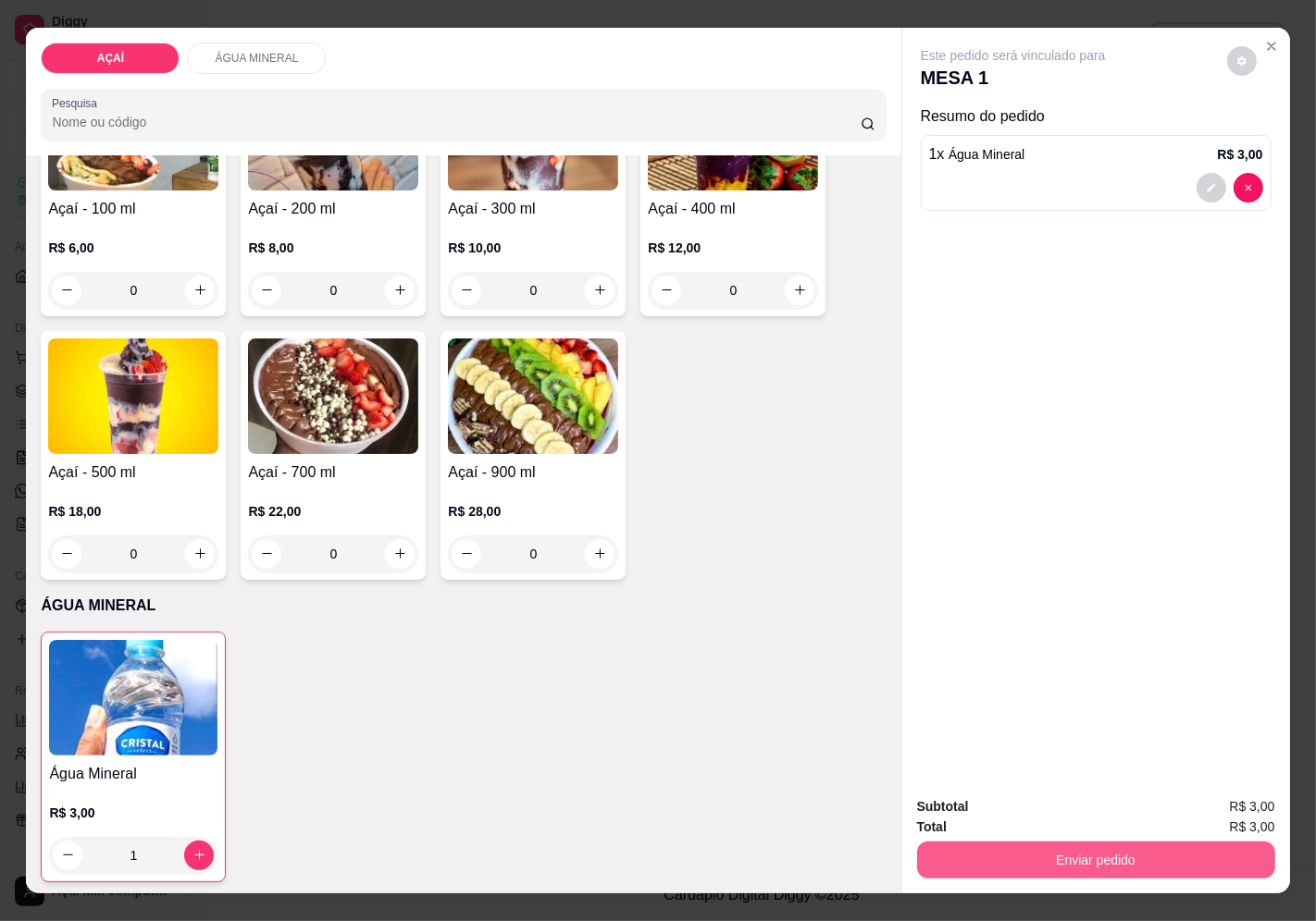
click at [1005, 842] on button "Enviar pedido" at bounding box center [1096, 860] width 359 height 37
click at [1222, 802] on button "Enviar pedido" at bounding box center [1226, 808] width 105 height 35
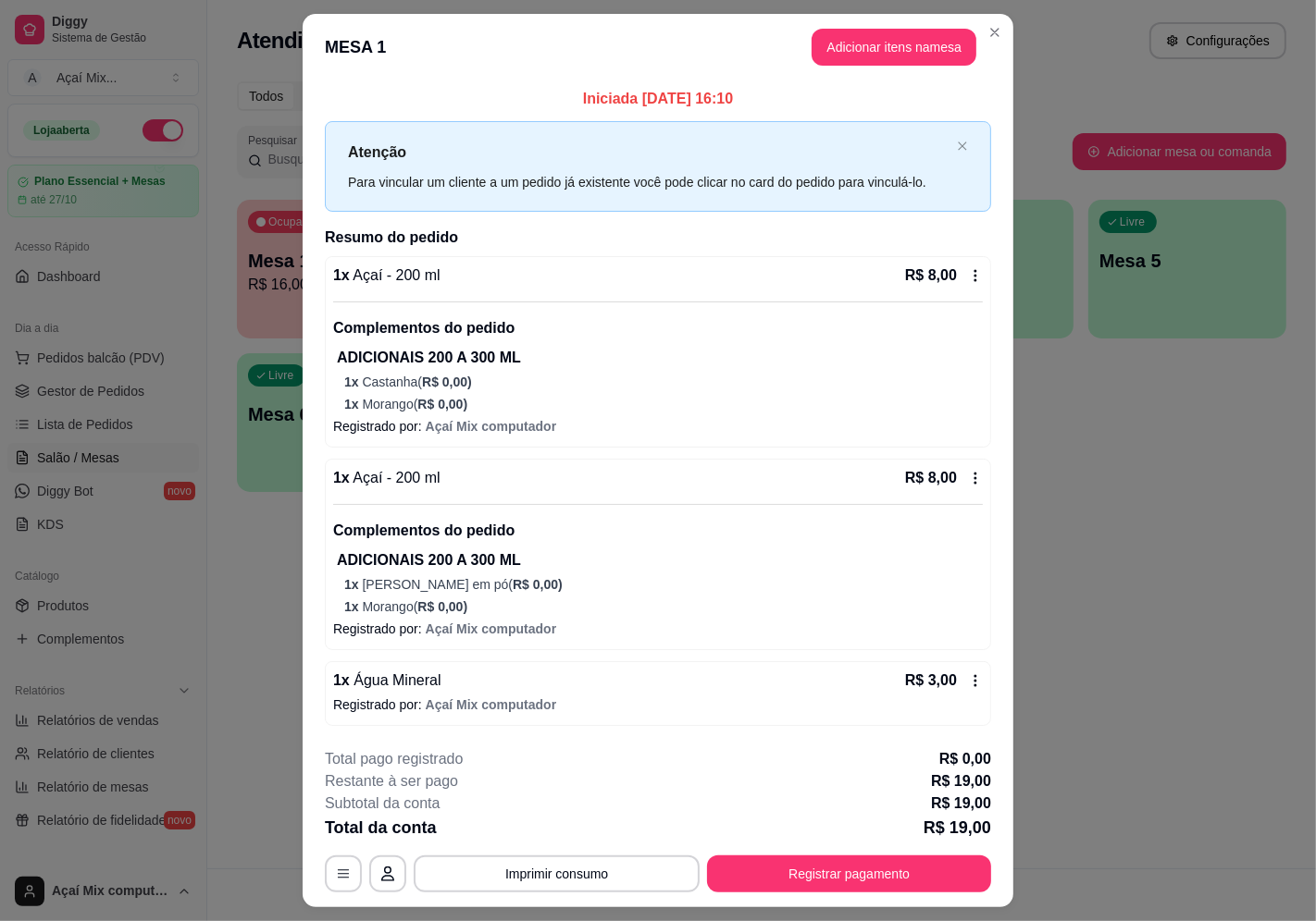
click at [824, 898] on footer "**********" at bounding box center [658, 820] width 710 height 174
click at [832, 889] on button "Registrar pagamento" at bounding box center [849, 873] width 276 height 36
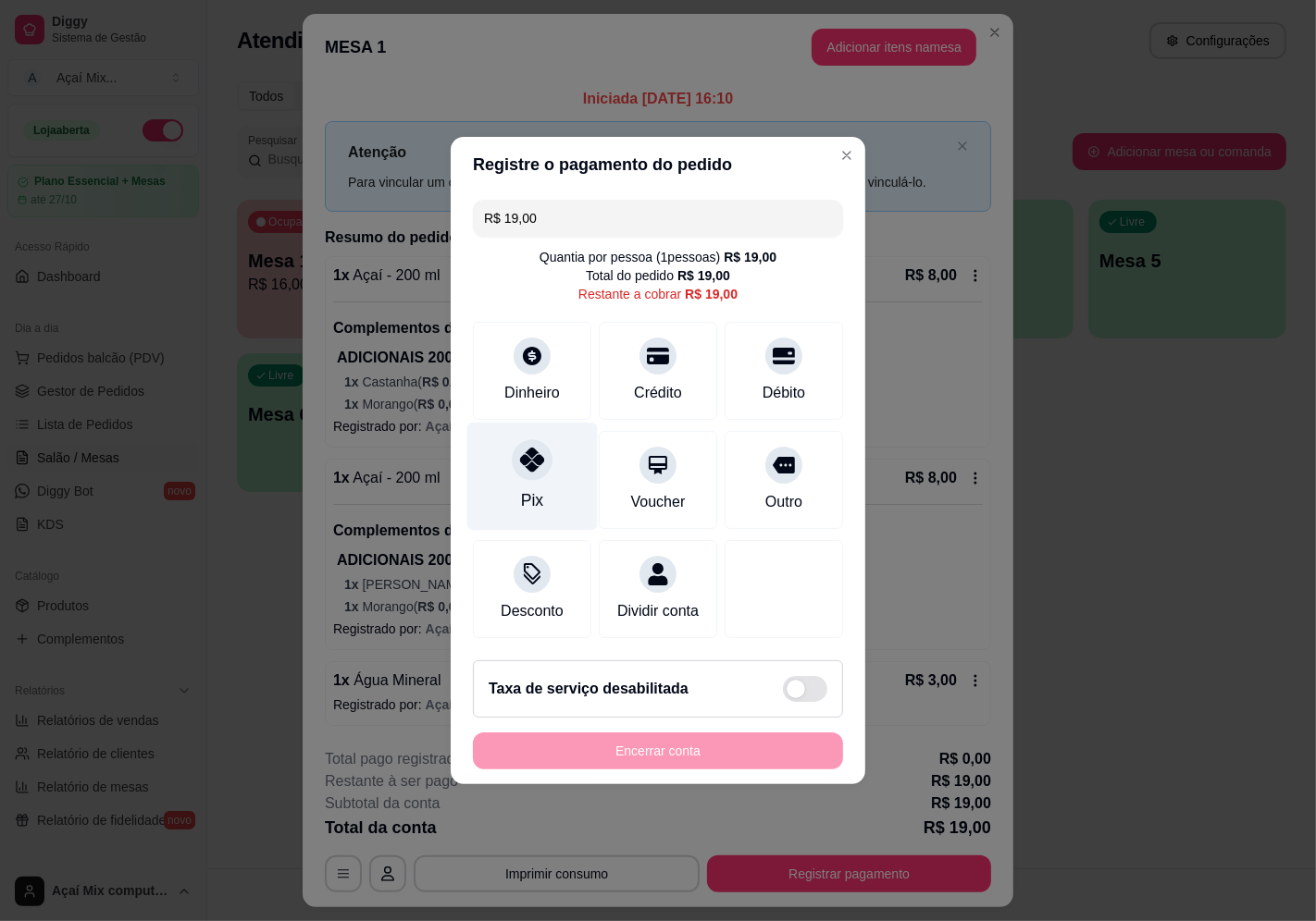
click at [509, 468] on div "Pix" at bounding box center [532, 477] width 131 height 108
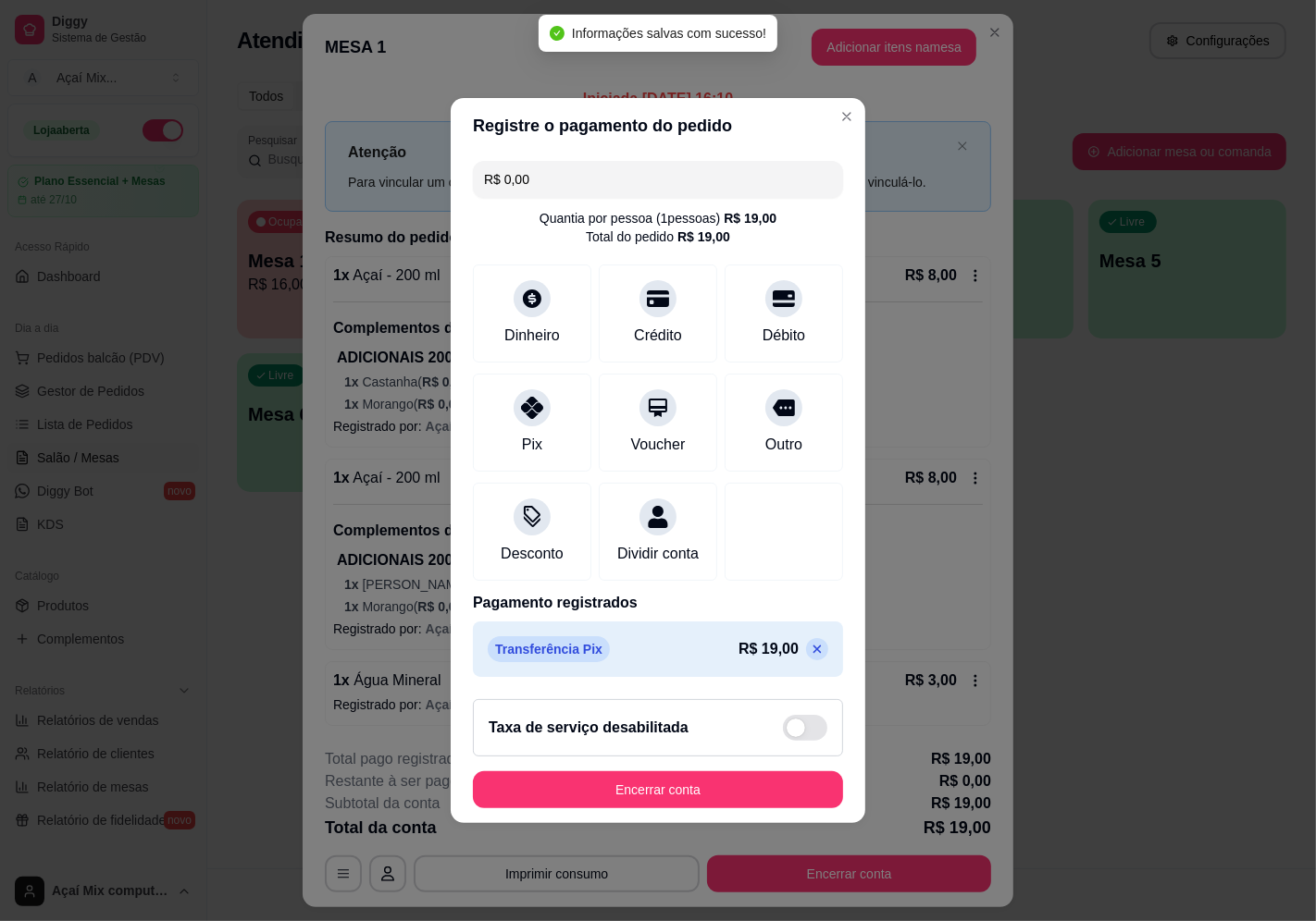
type input "R$ 0,00"
click at [700, 797] on button "Encerrar conta" at bounding box center [658, 790] width 370 height 37
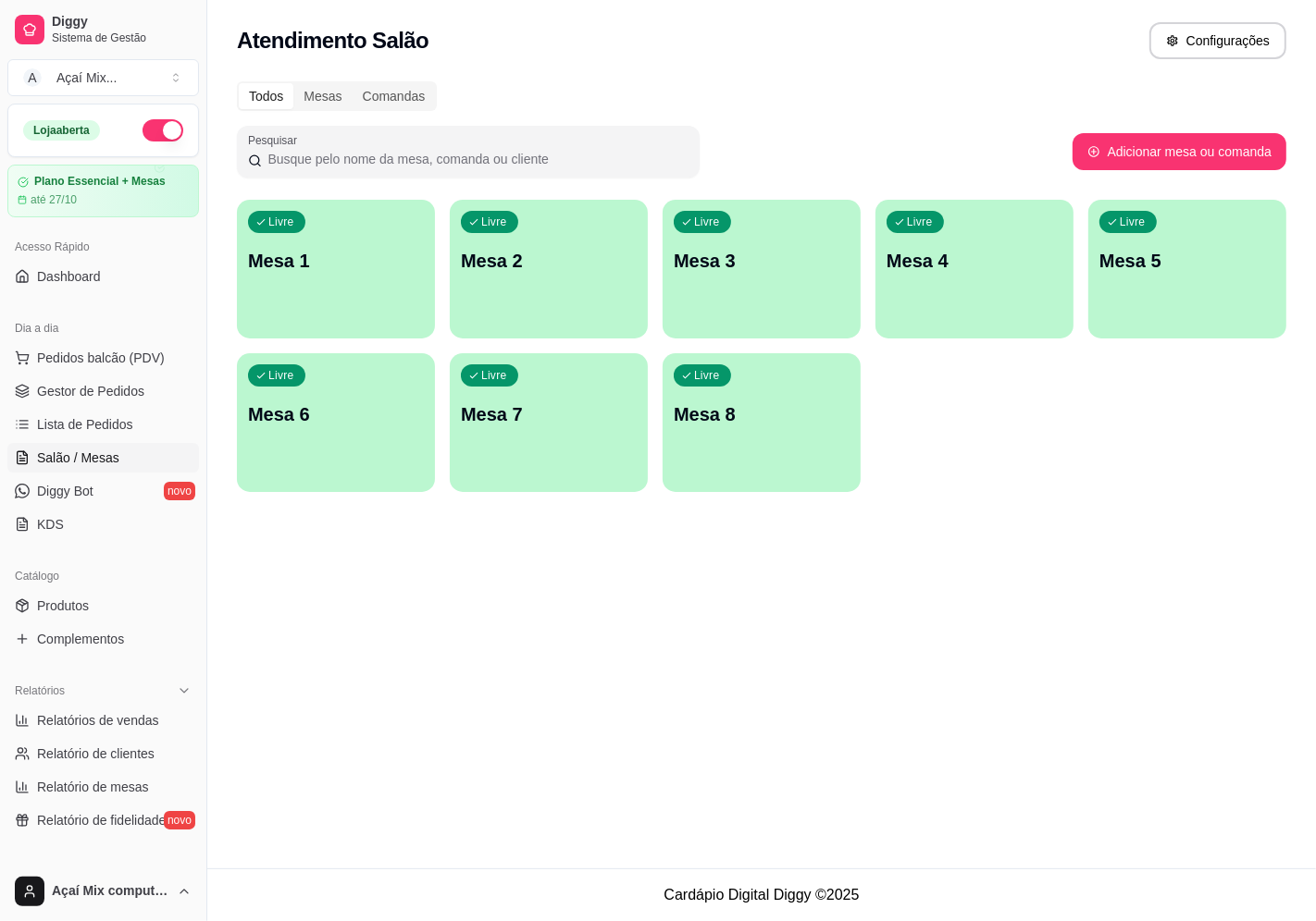
click at [360, 242] on div "Livre Mesa 1" at bounding box center [335, 258] width 198 height 116
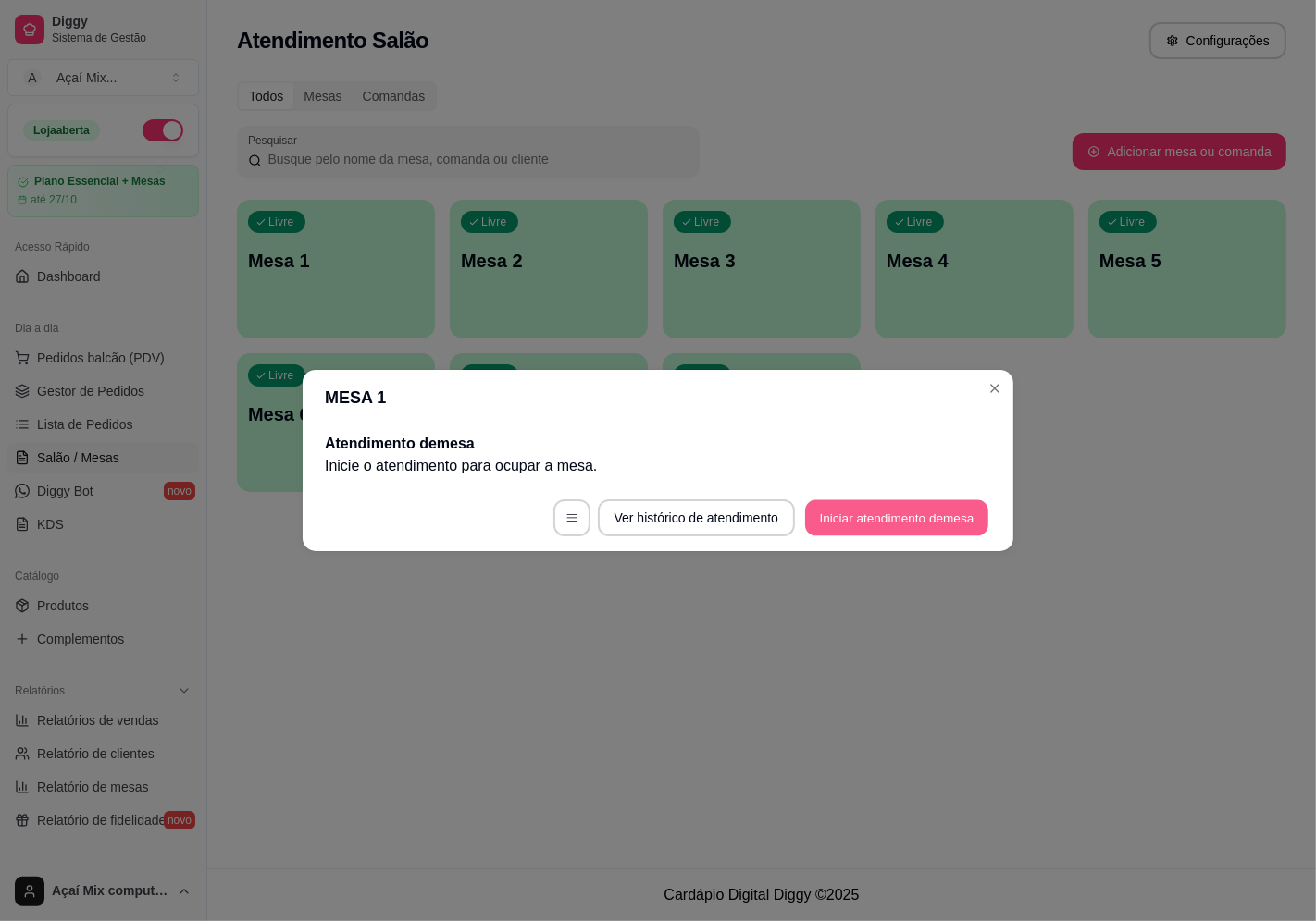
click at [938, 517] on button "Iniciar atendimento de mesa" at bounding box center [897, 518] width 184 height 36
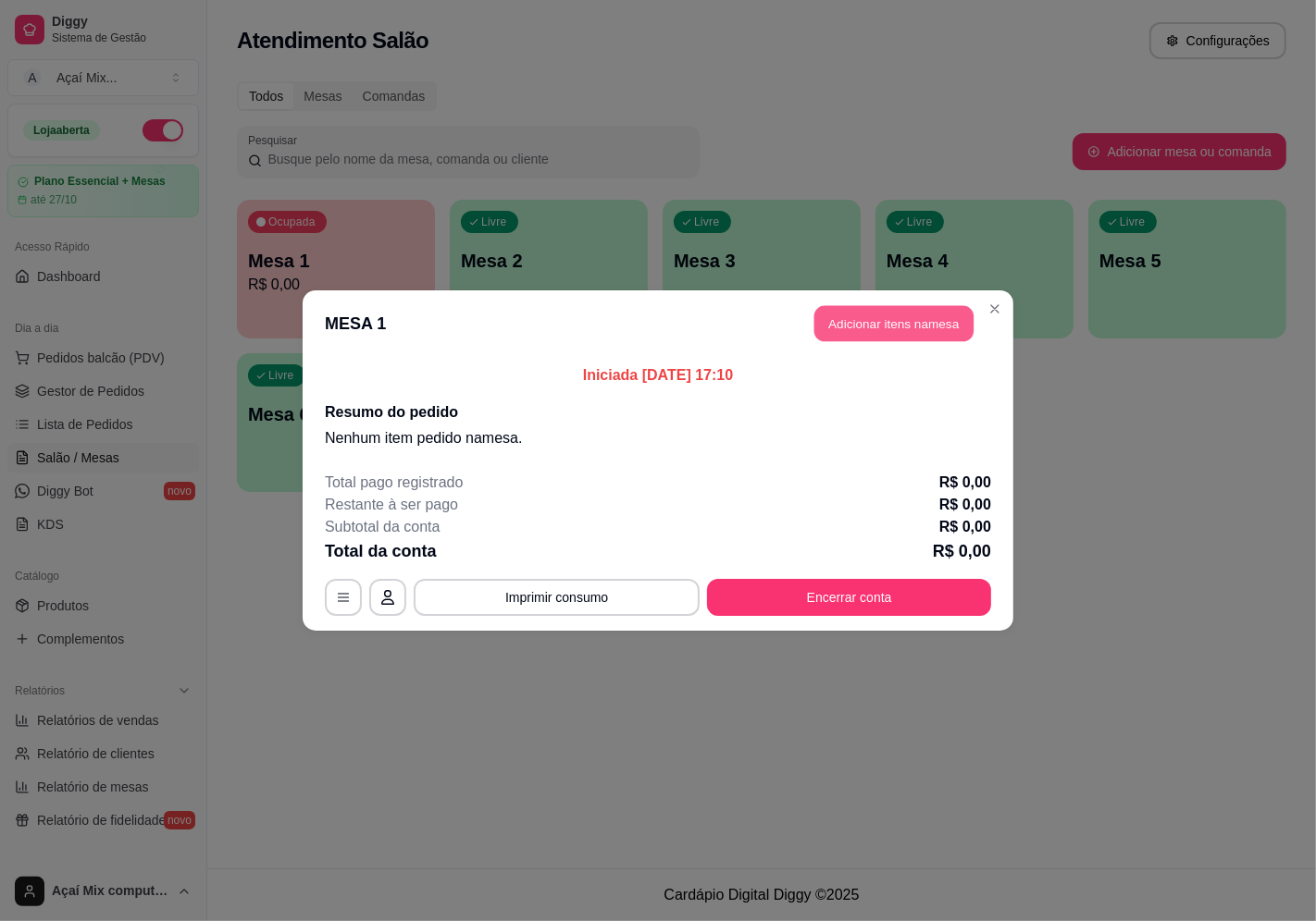
click at [938, 324] on button "Adicionar itens na mesa" at bounding box center [894, 324] width 159 height 36
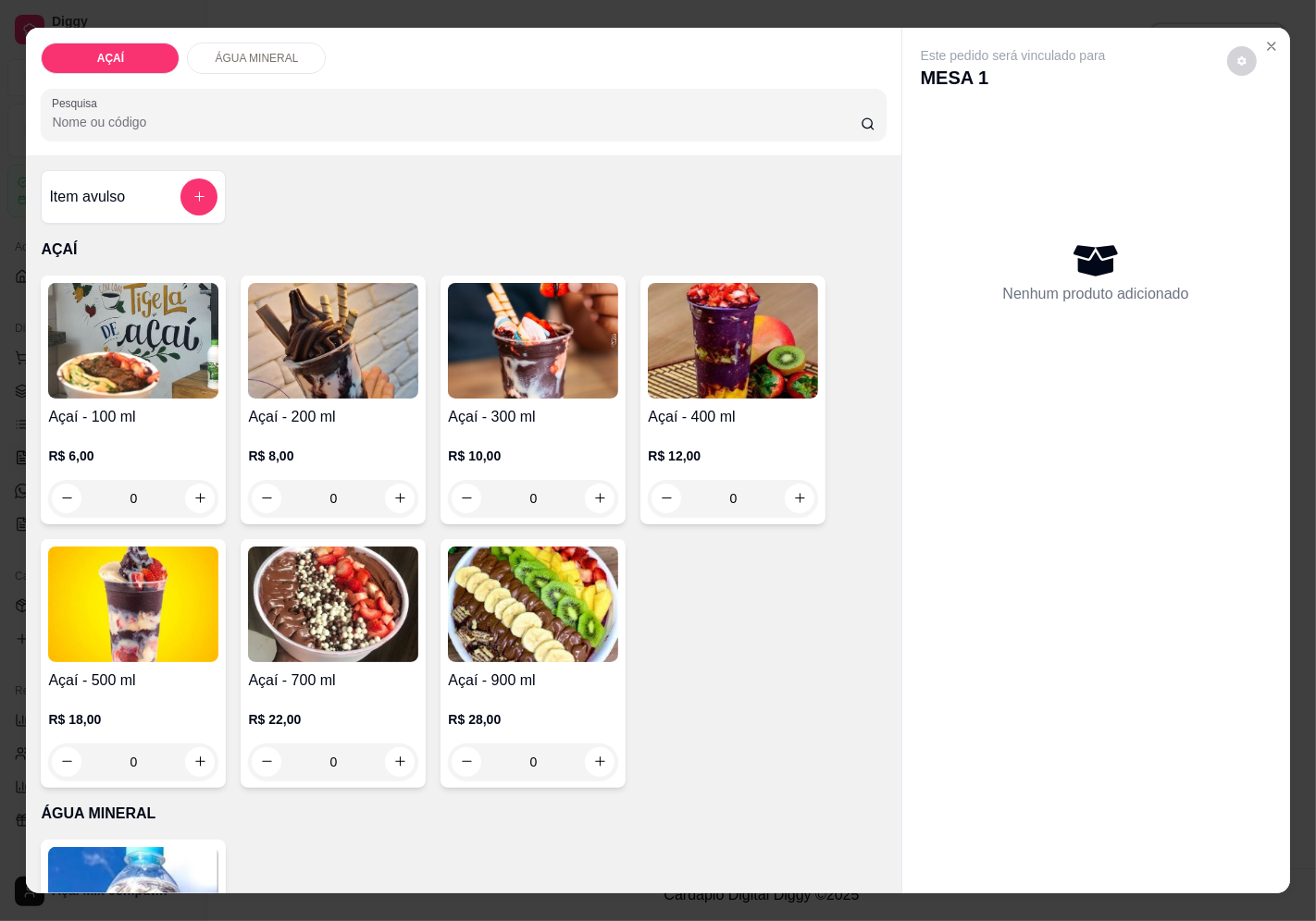
click at [792, 491] on div "0" at bounding box center [733, 499] width 170 height 37
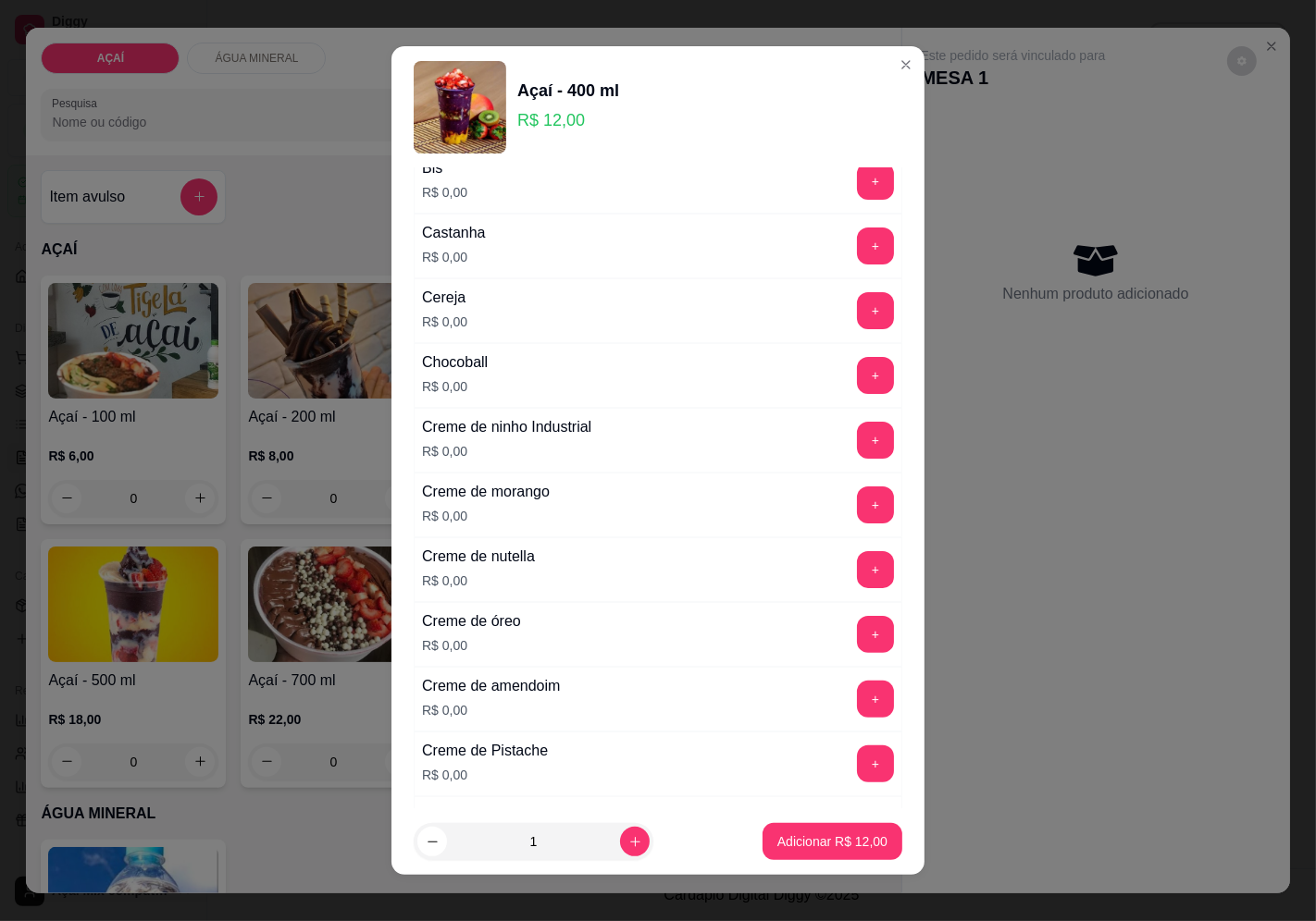
scroll to position [308, 0]
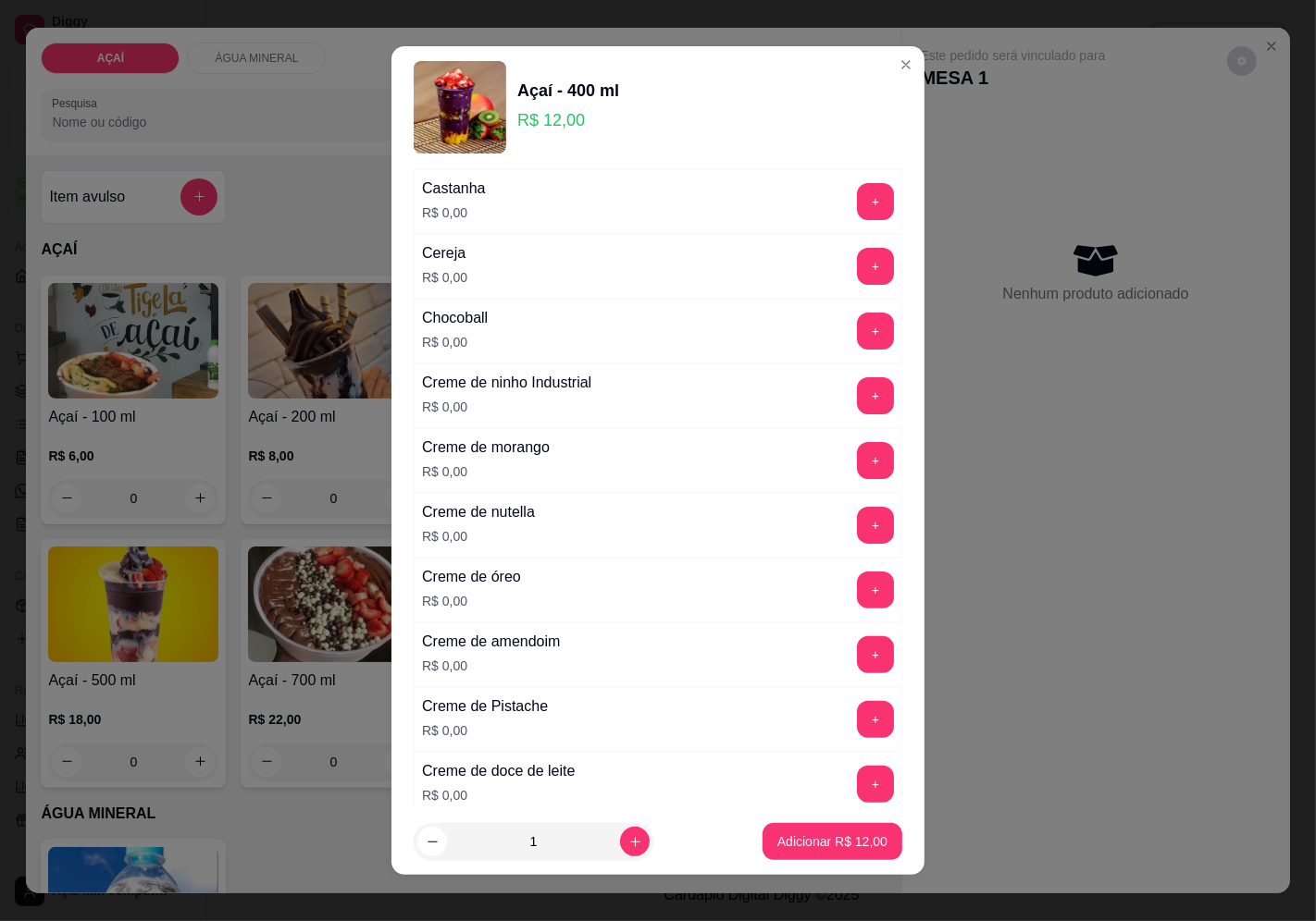
click at [850, 530] on div "+" at bounding box center [875, 525] width 52 height 37
click at [857, 527] on button "+" at bounding box center [875, 525] width 37 height 37
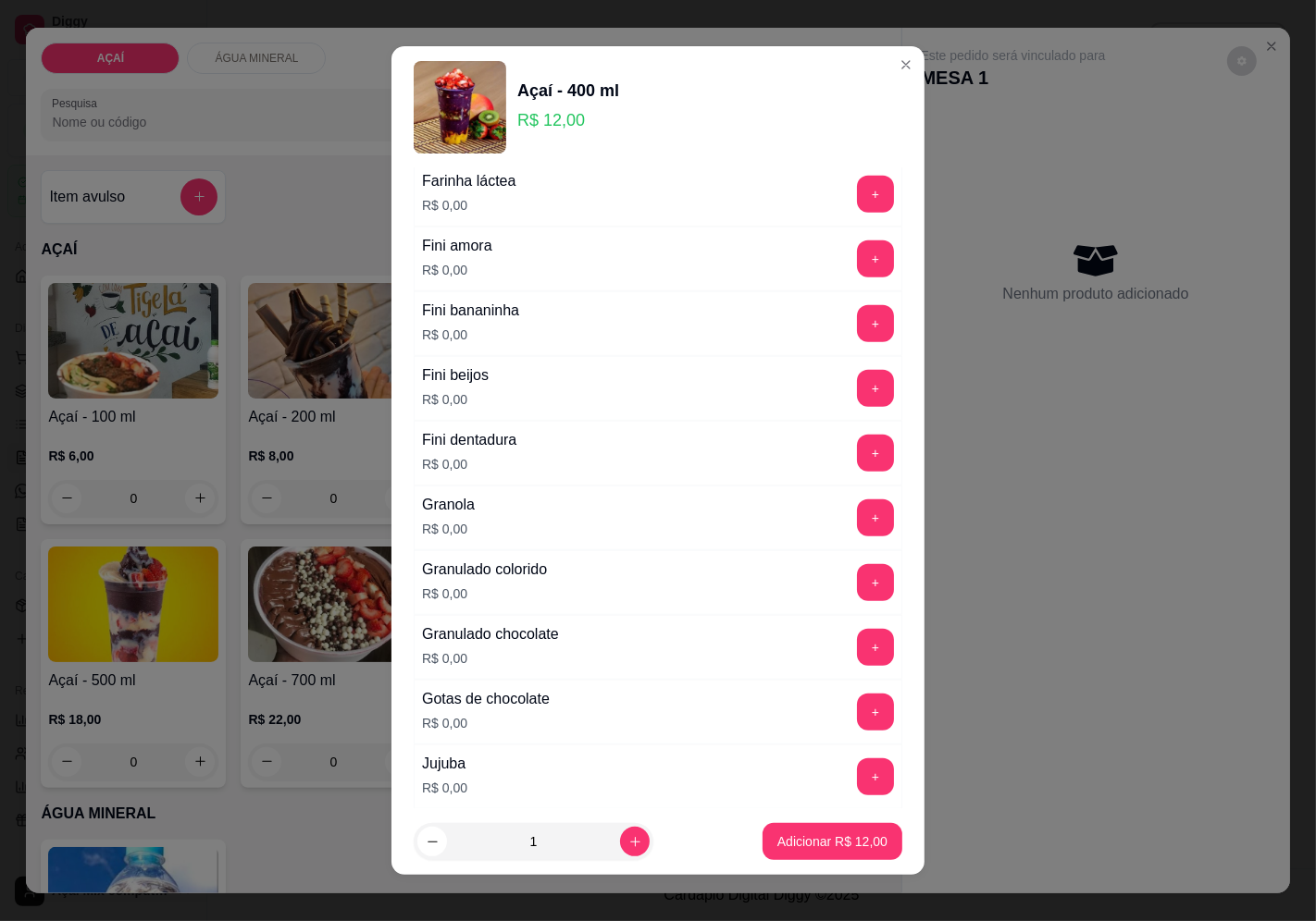
scroll to position [1234, 0]
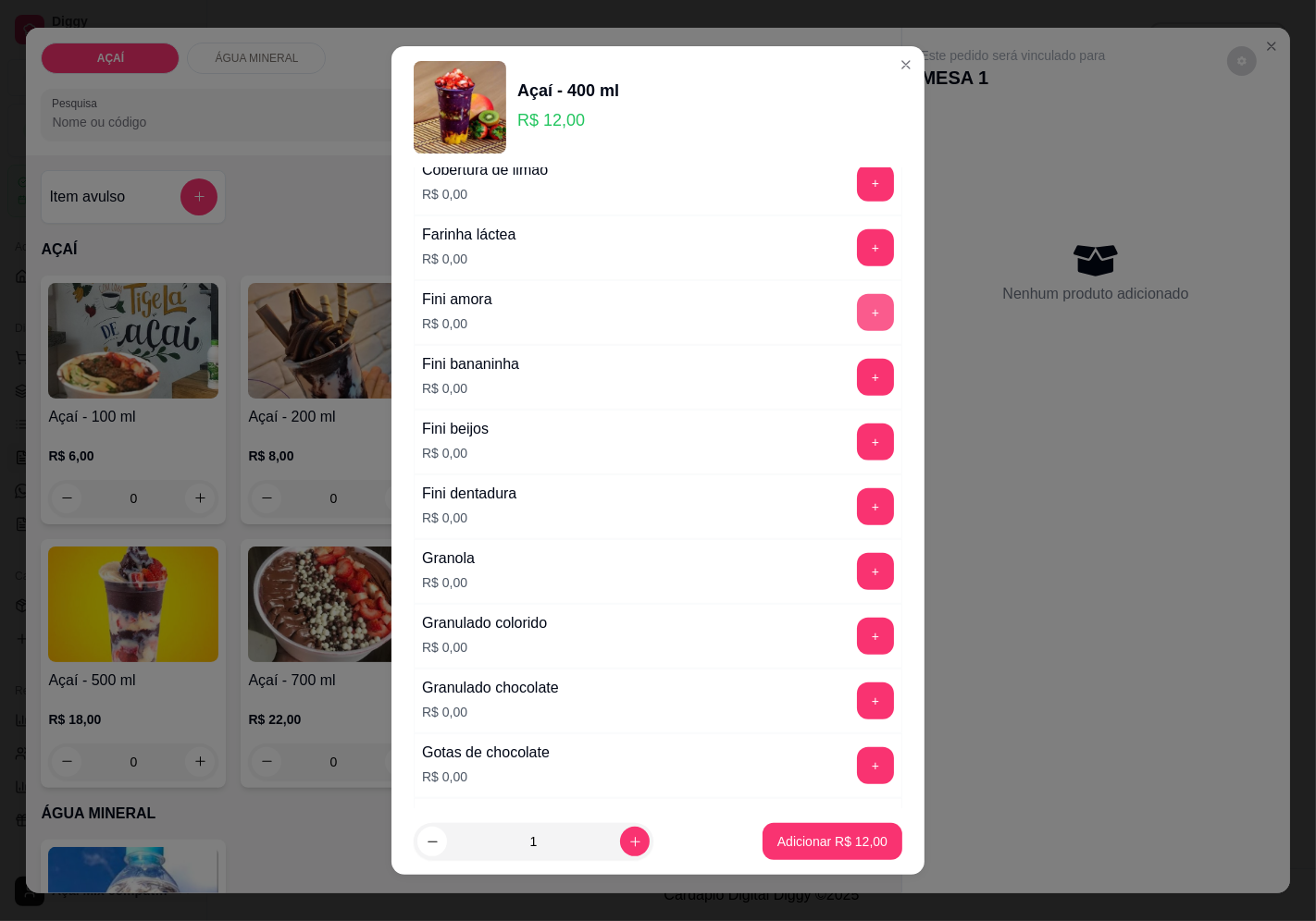
click at [857, 310] on button "+" at bounding box center [875, 313] width 37 height 37
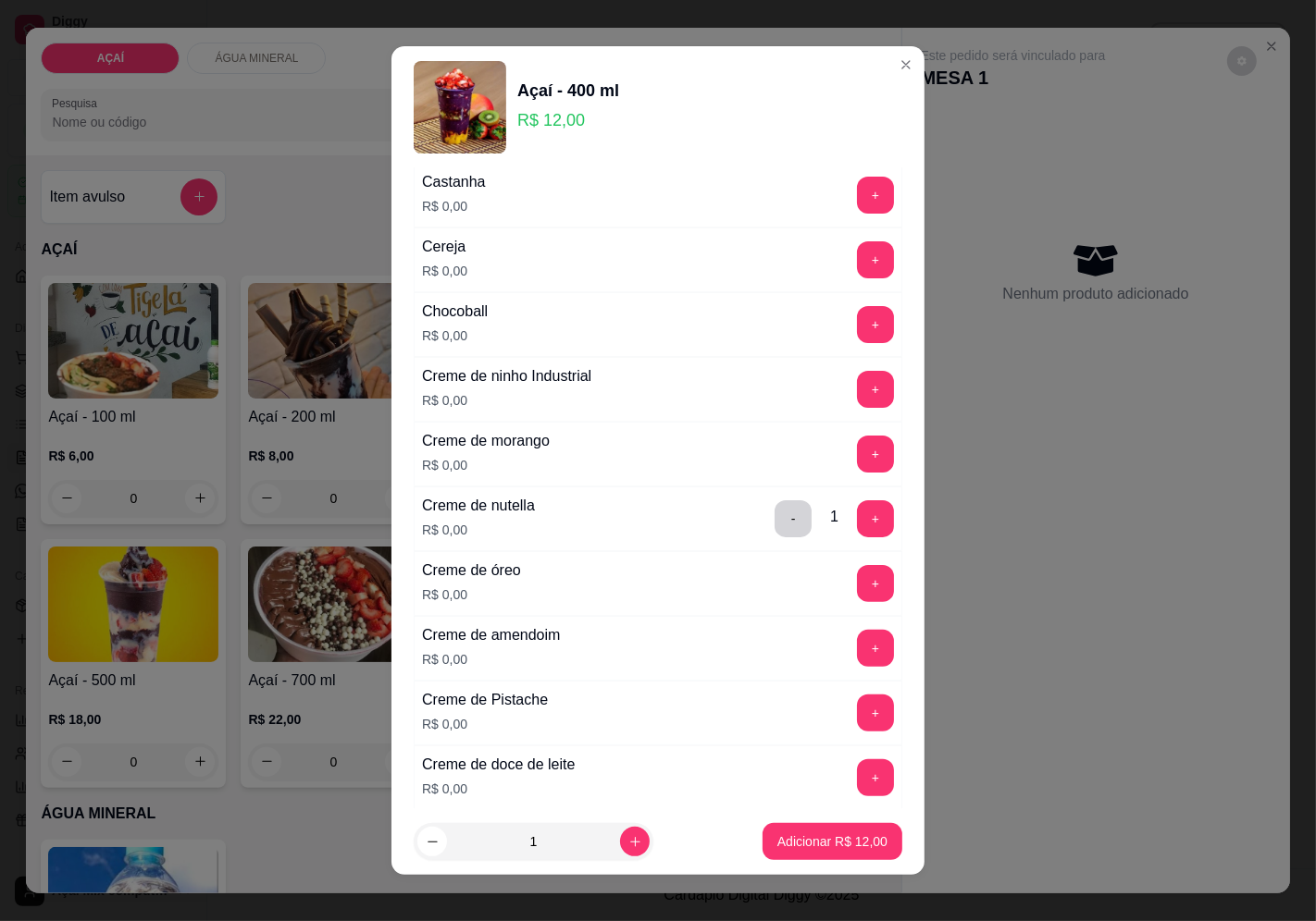
scroll to position [308, 0]
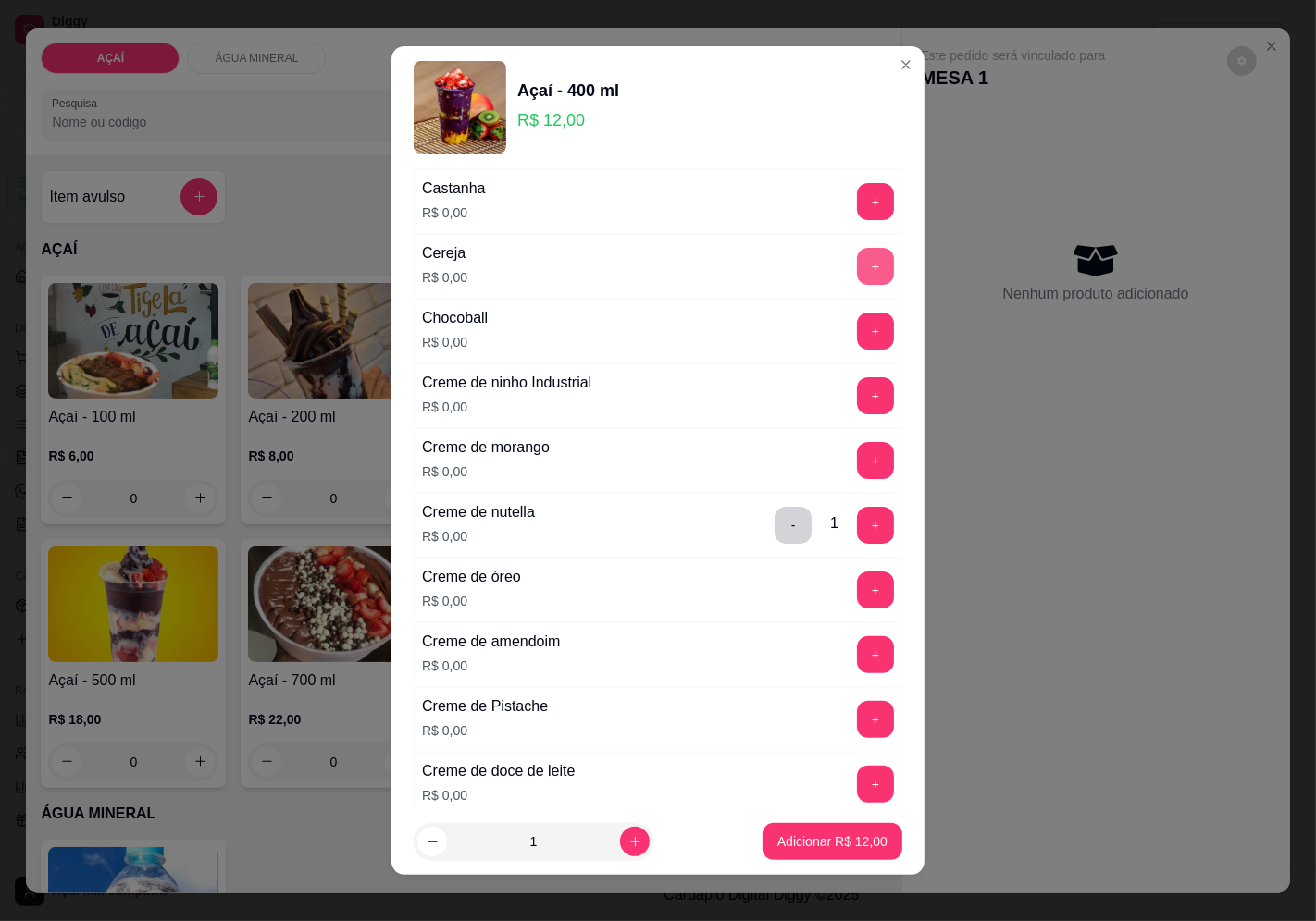
click at [857, 280] on button "+" at bounding box center [875, 267] width 37 height 37
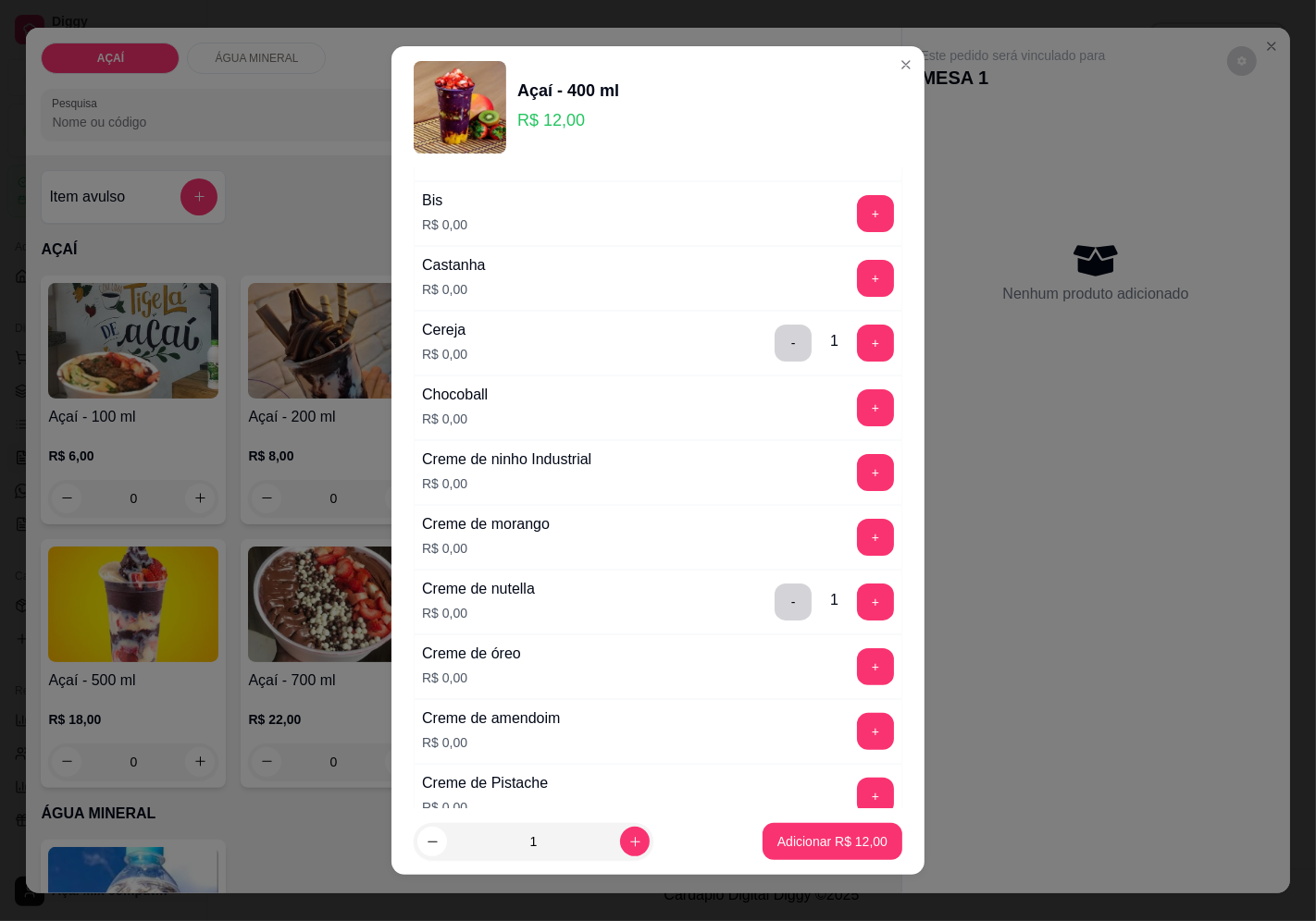
scroll to position [0, 0]
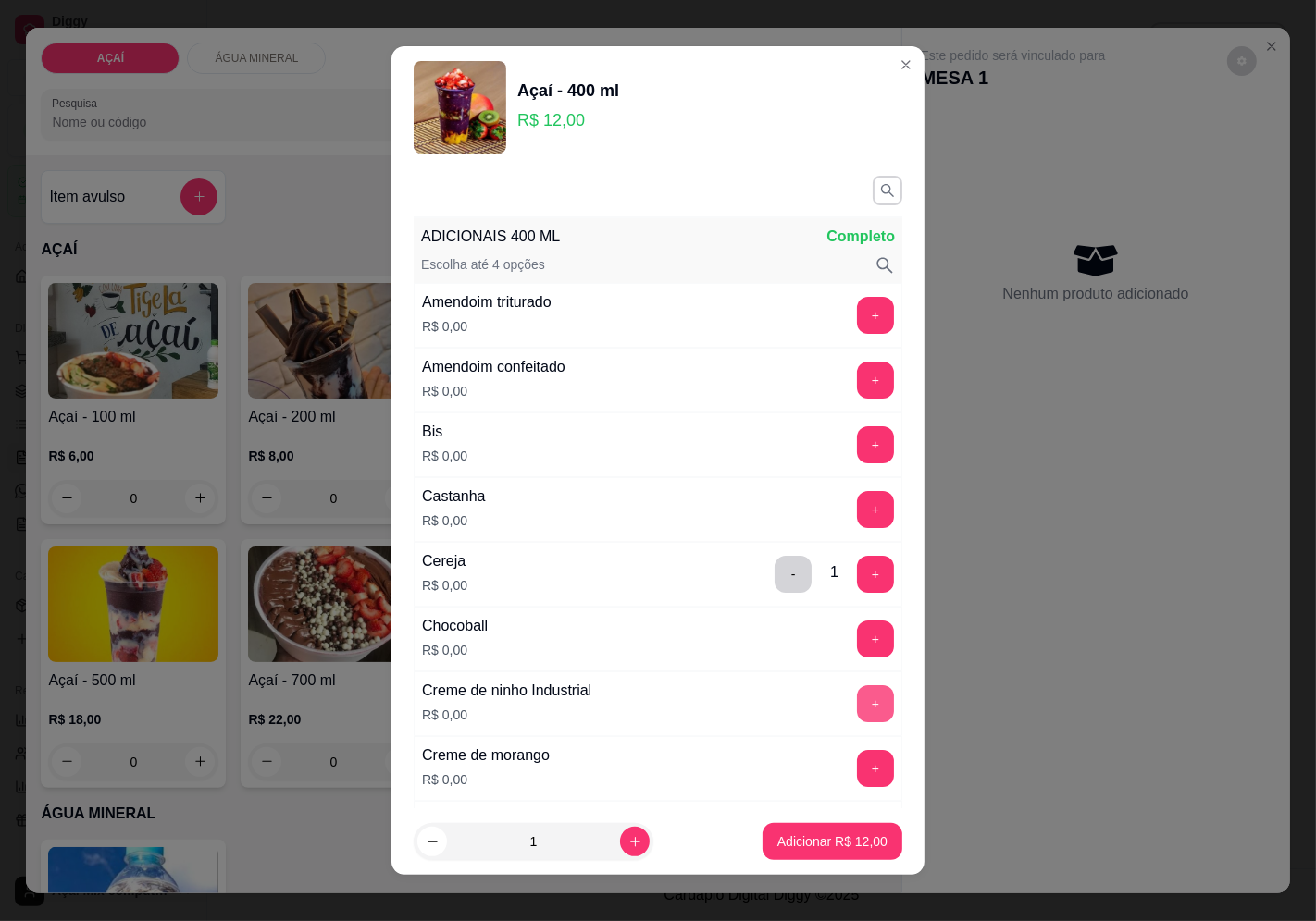
click at [857, 698] on button "+" at bounding box center [875, 704] width 37 height 37
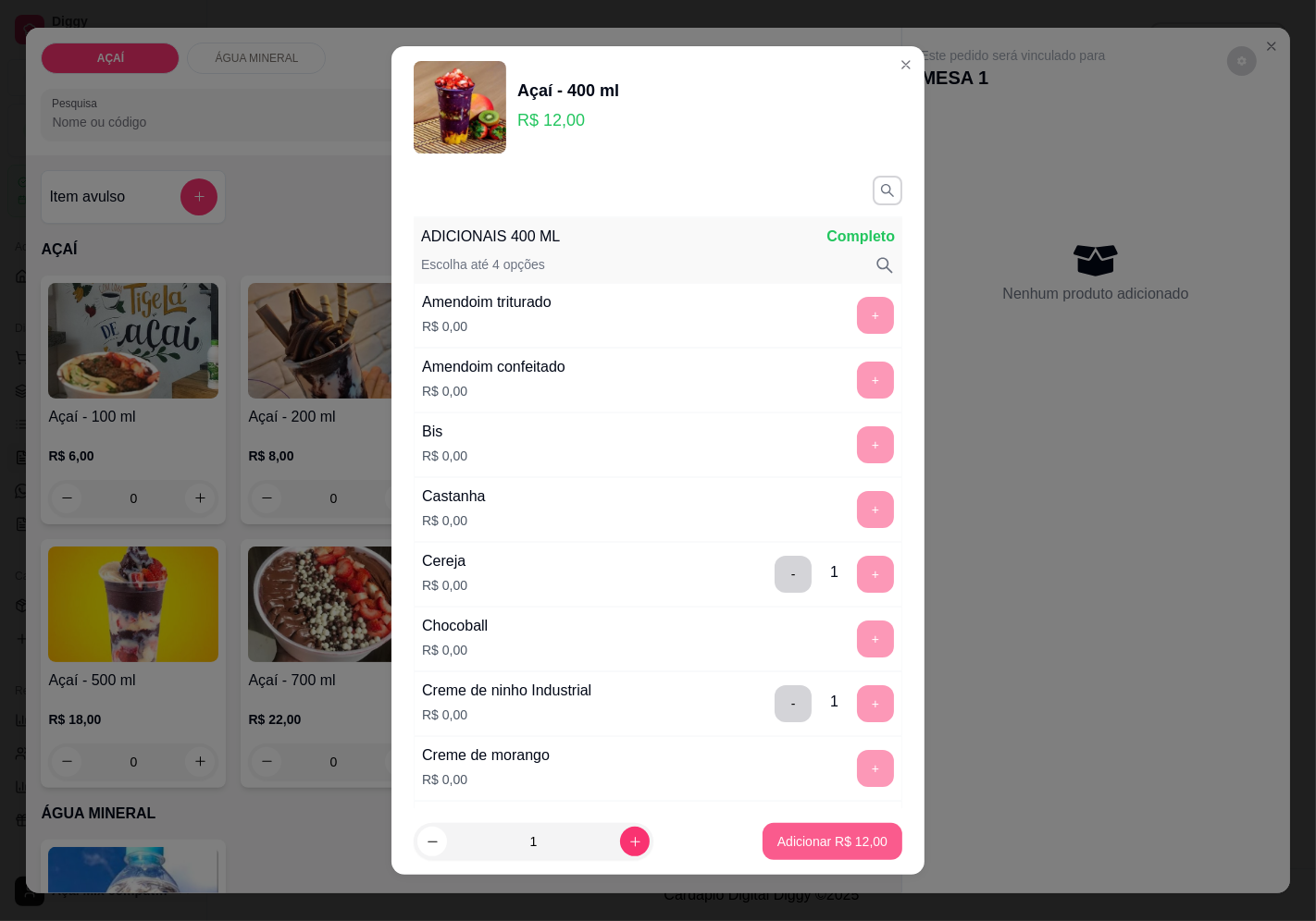
click at [802, 847] on p "Adicionar R$ 12,00" at bounding box center [832, 841] width 110 height 19
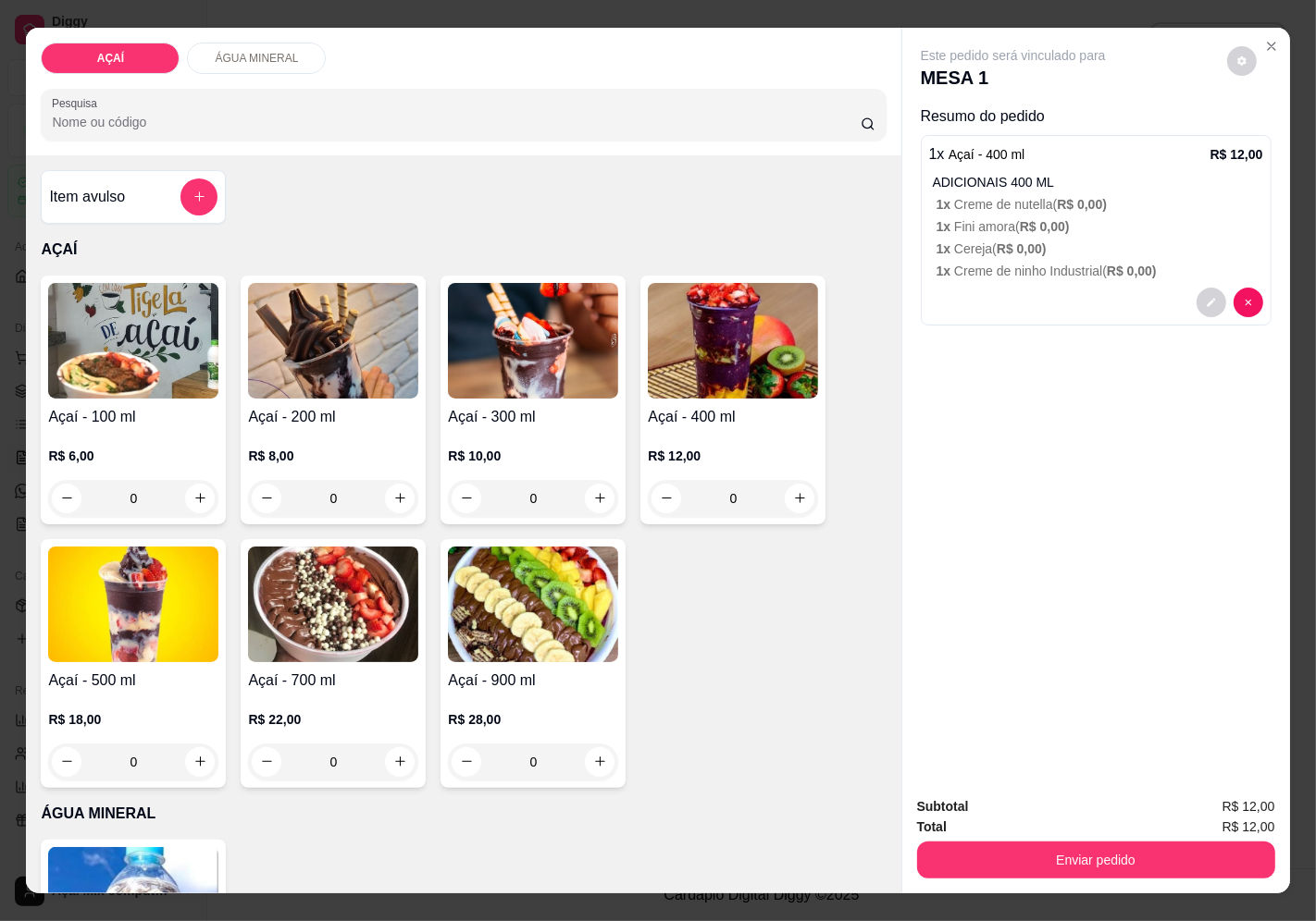
click at [593, 495] on div "0" at bounding box center [532, 499] width 170 height 37
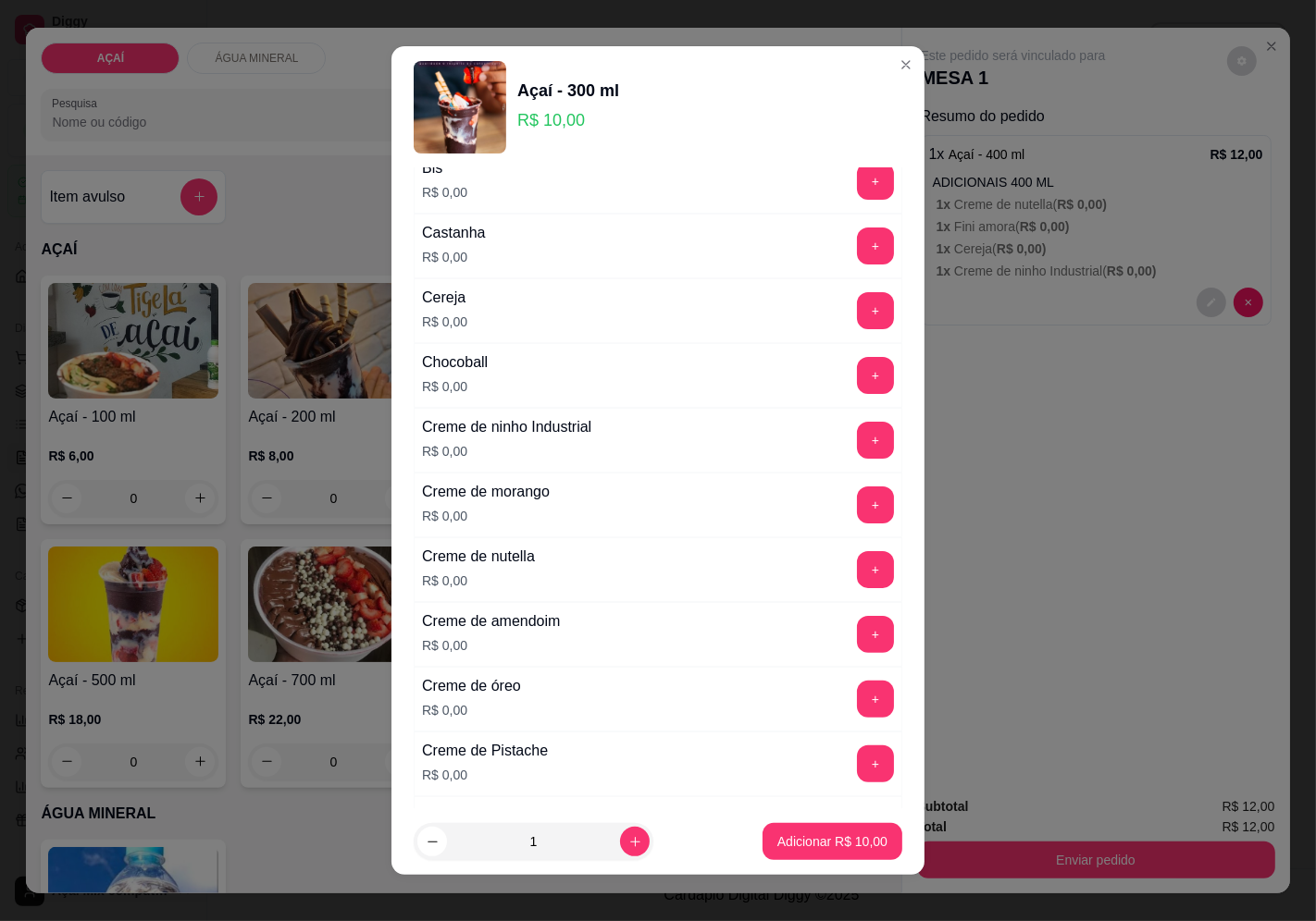
scroll to position [308, 0]
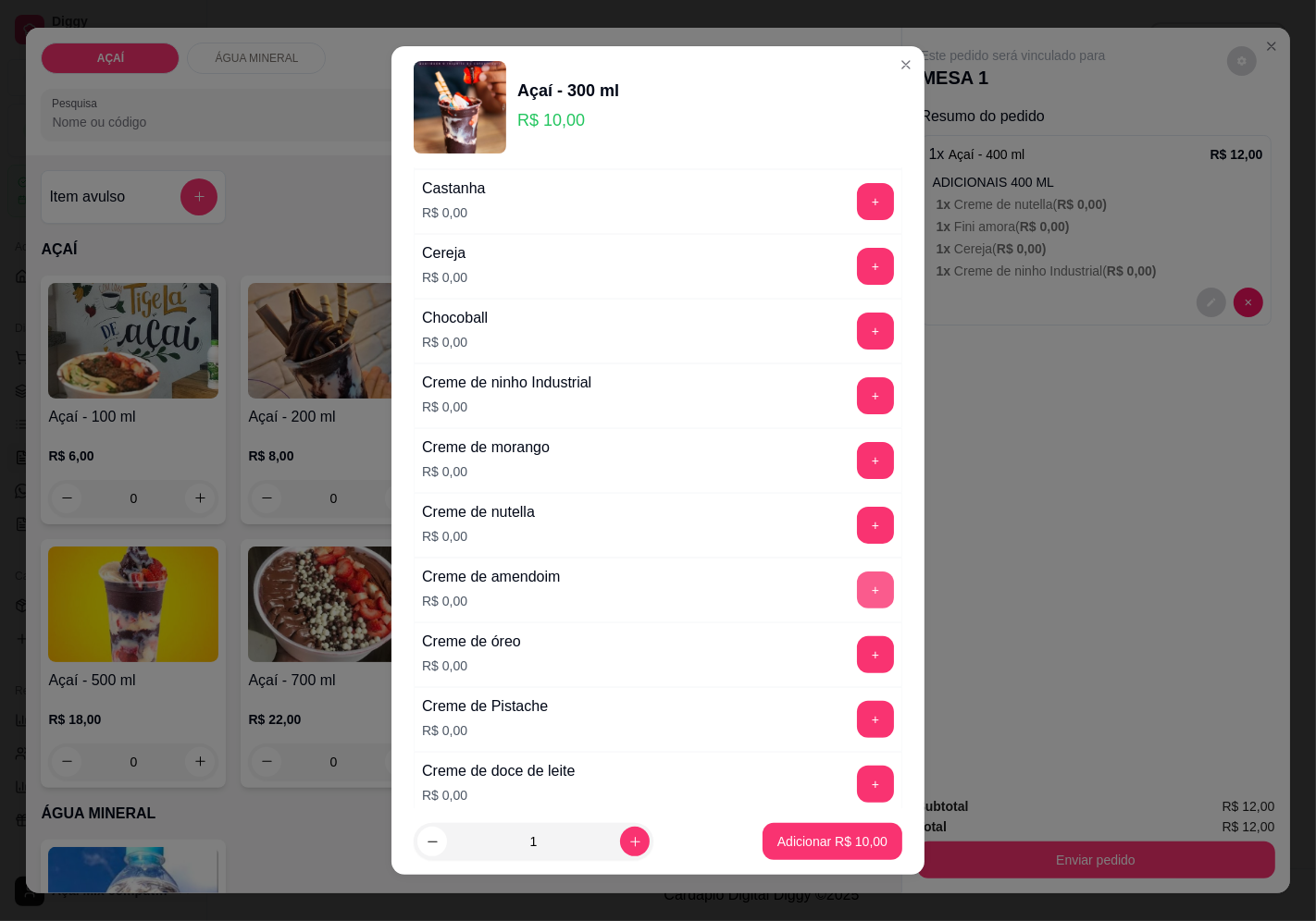
click at [857, 584] on button "+" at bounding box center [875, 590] width 37 height 37
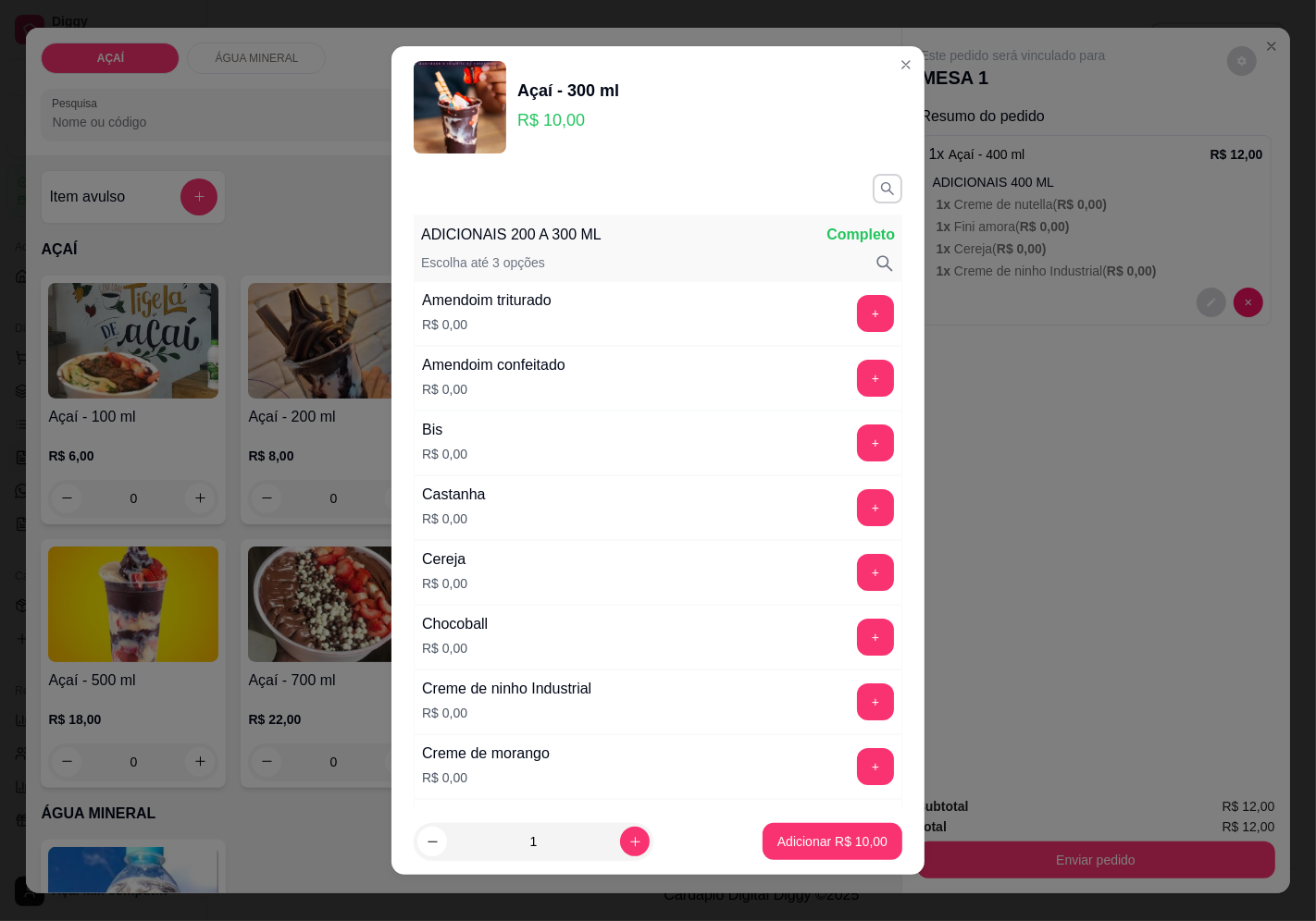
scroll to position [0, 0]
click at [858, 499] on button "+" at bounding box center [875, 509] width 36 height 36
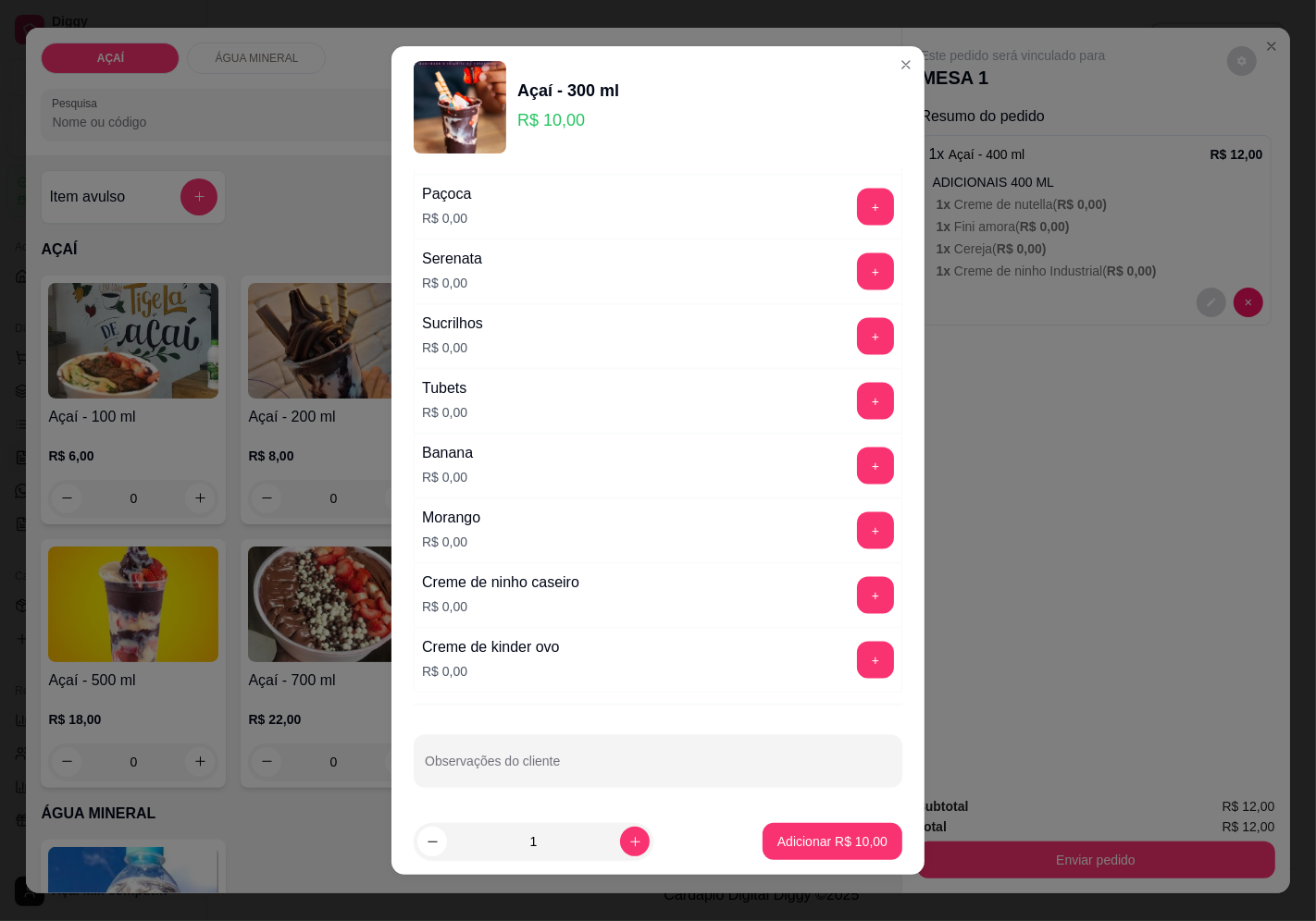
scroll to position [2255, 0]
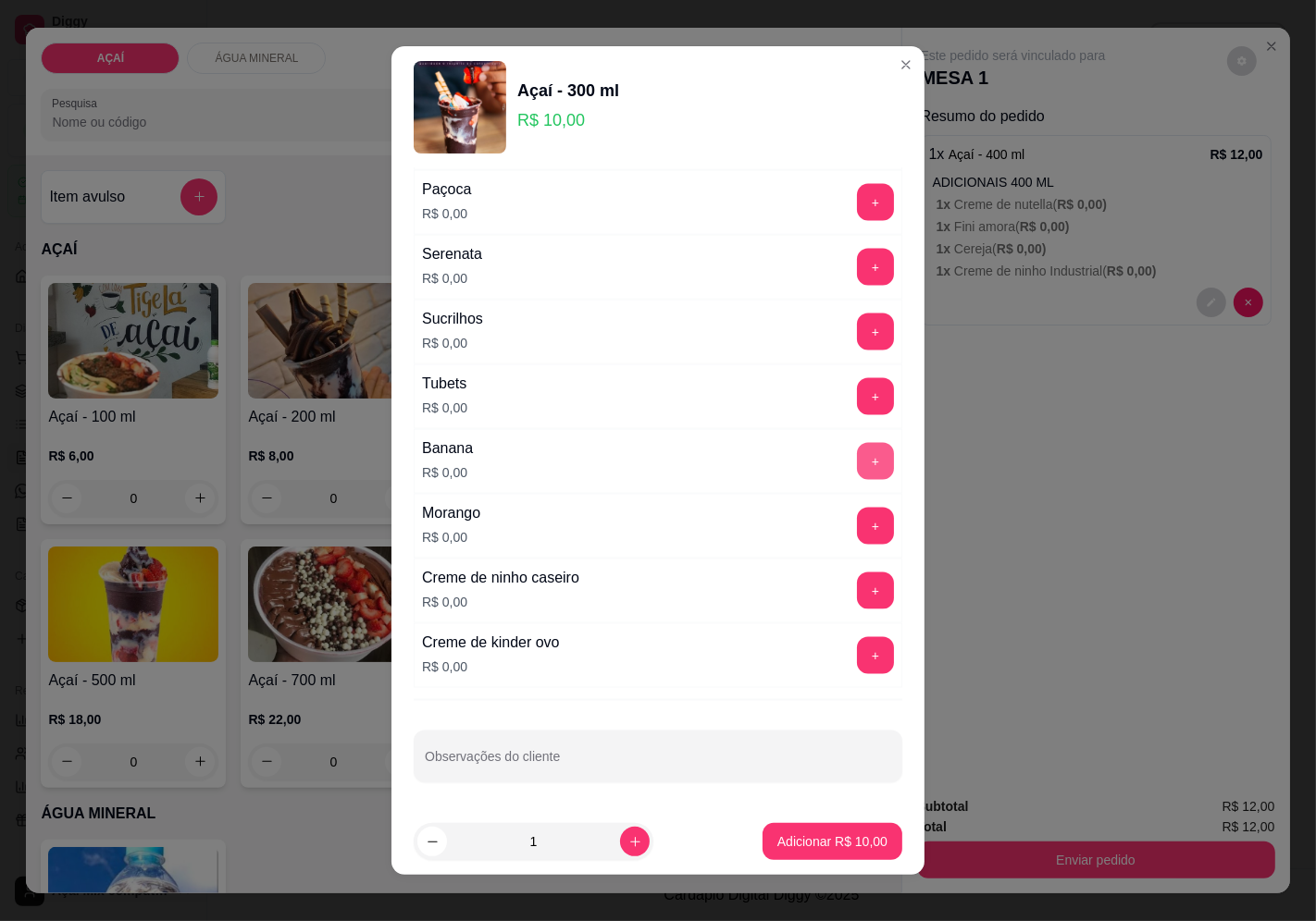
click at [857, 464] on button "+" at bounding box center [875, 462] width 37 height 37
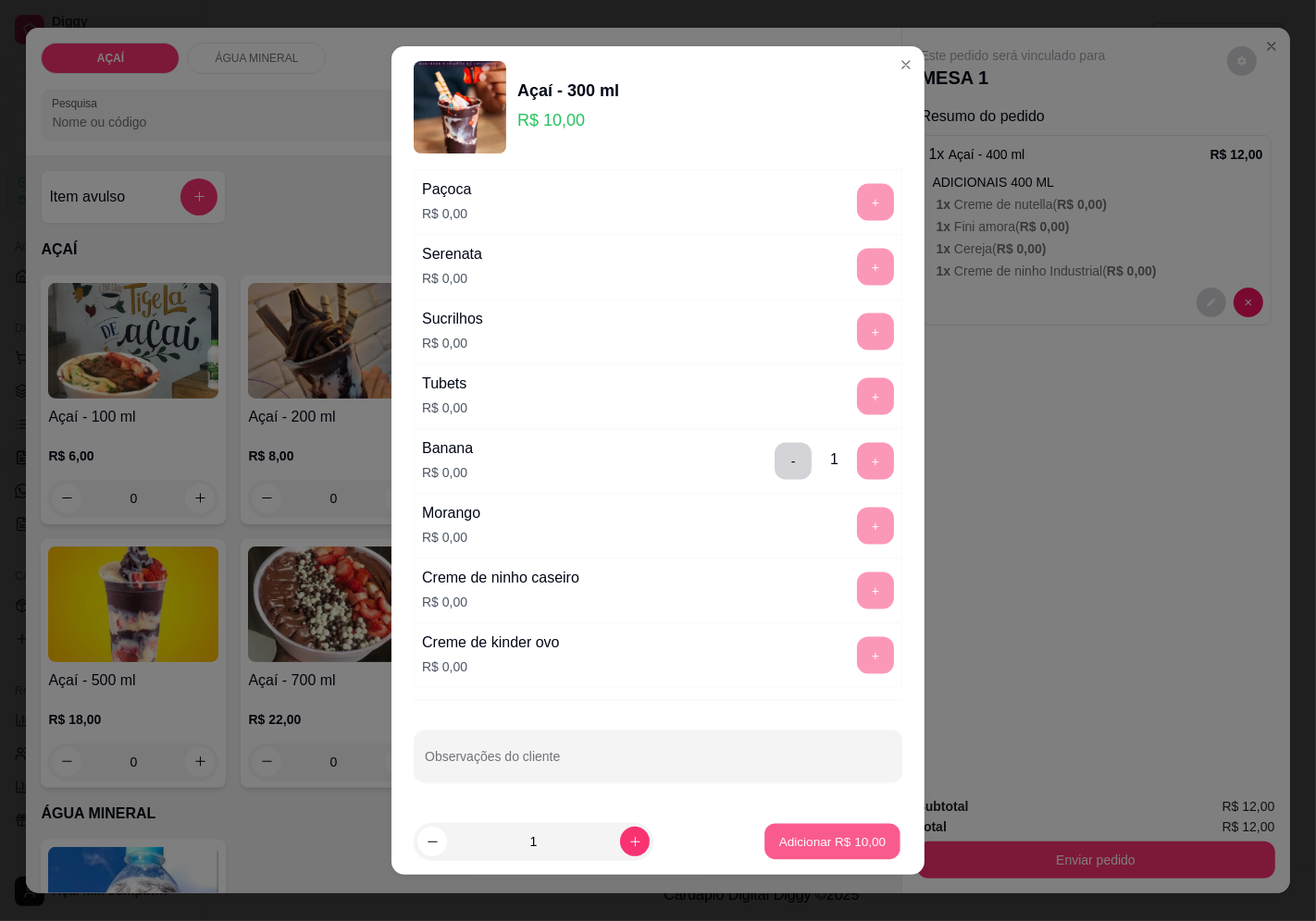
click at [789, 856] on button "Adicionar R$ 10,00" at bounding box center [831, 842] width 136 height 36
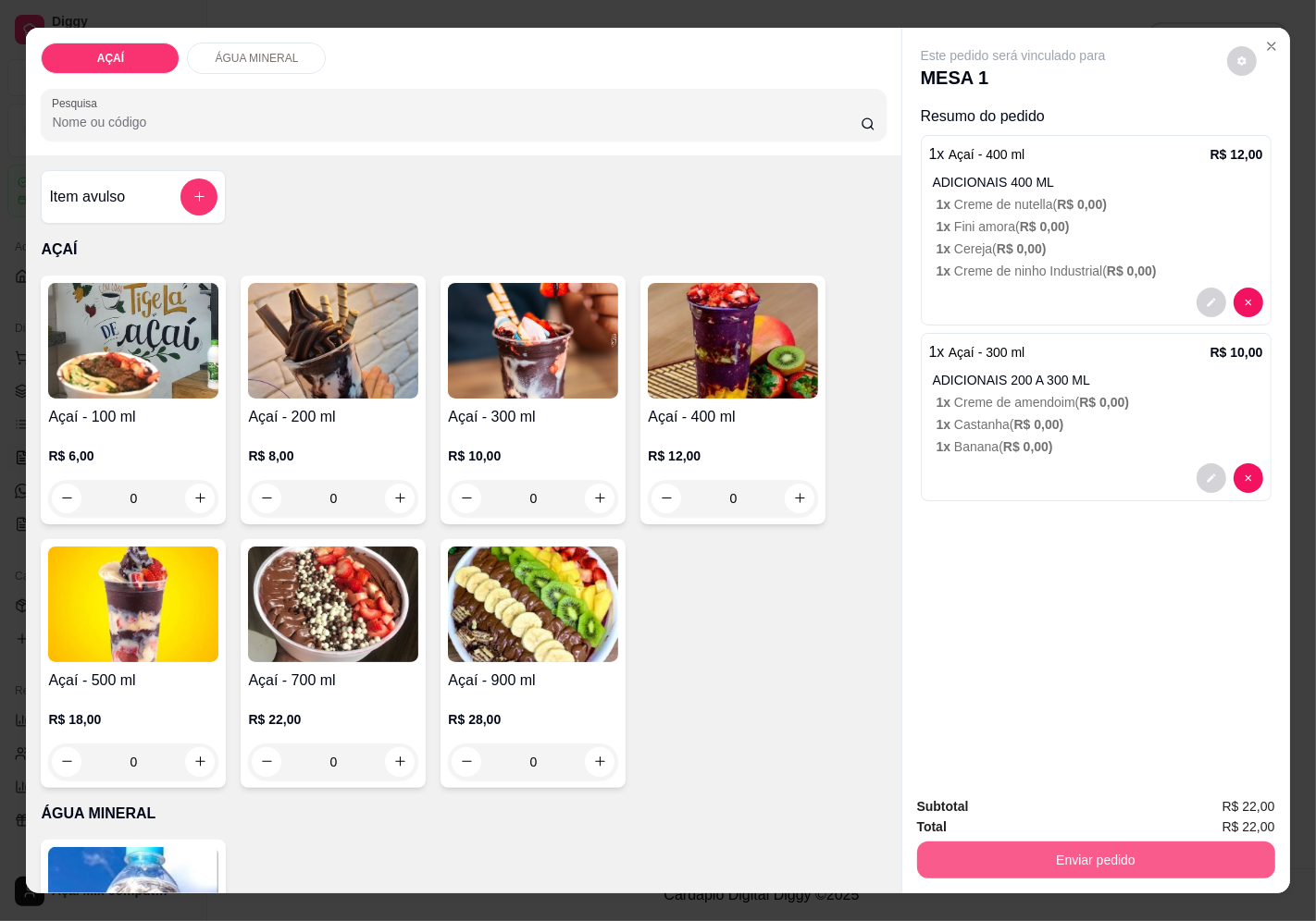
click at [993, 865] on button "Enviar pedido" at bounding box center [1096, 860] width 359 height 37
click at [1222, 803] on button "Enviar pedido" at bounding box center [1226, 807] width 102 height 34
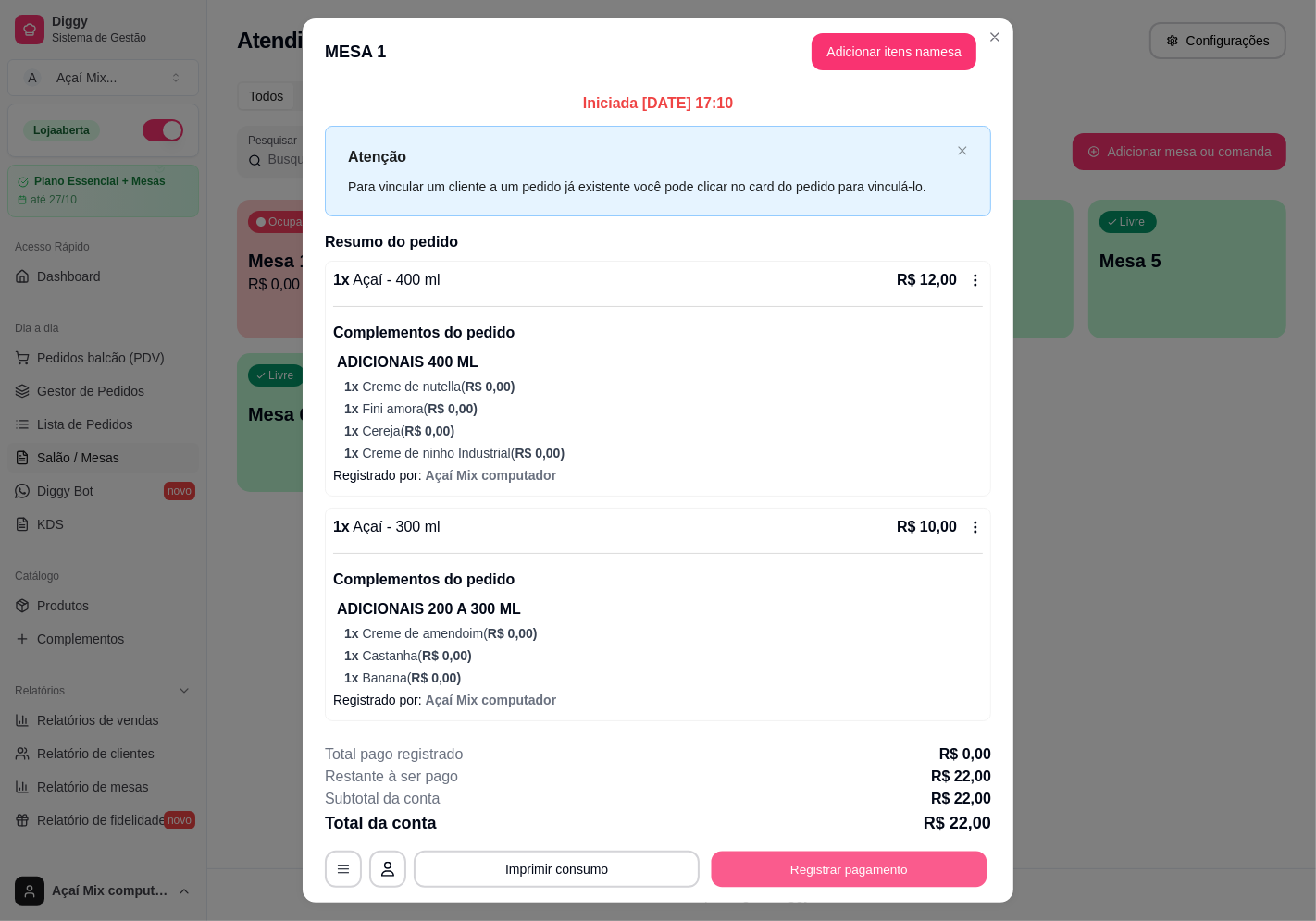
click at [799, 866] on button "Registrar pagamento" at bounding box center [849, 868] width 276 height 36
click at [874, 883] on button "Registrar pagamento" at bounding box center [849, 868] width 276 height 36
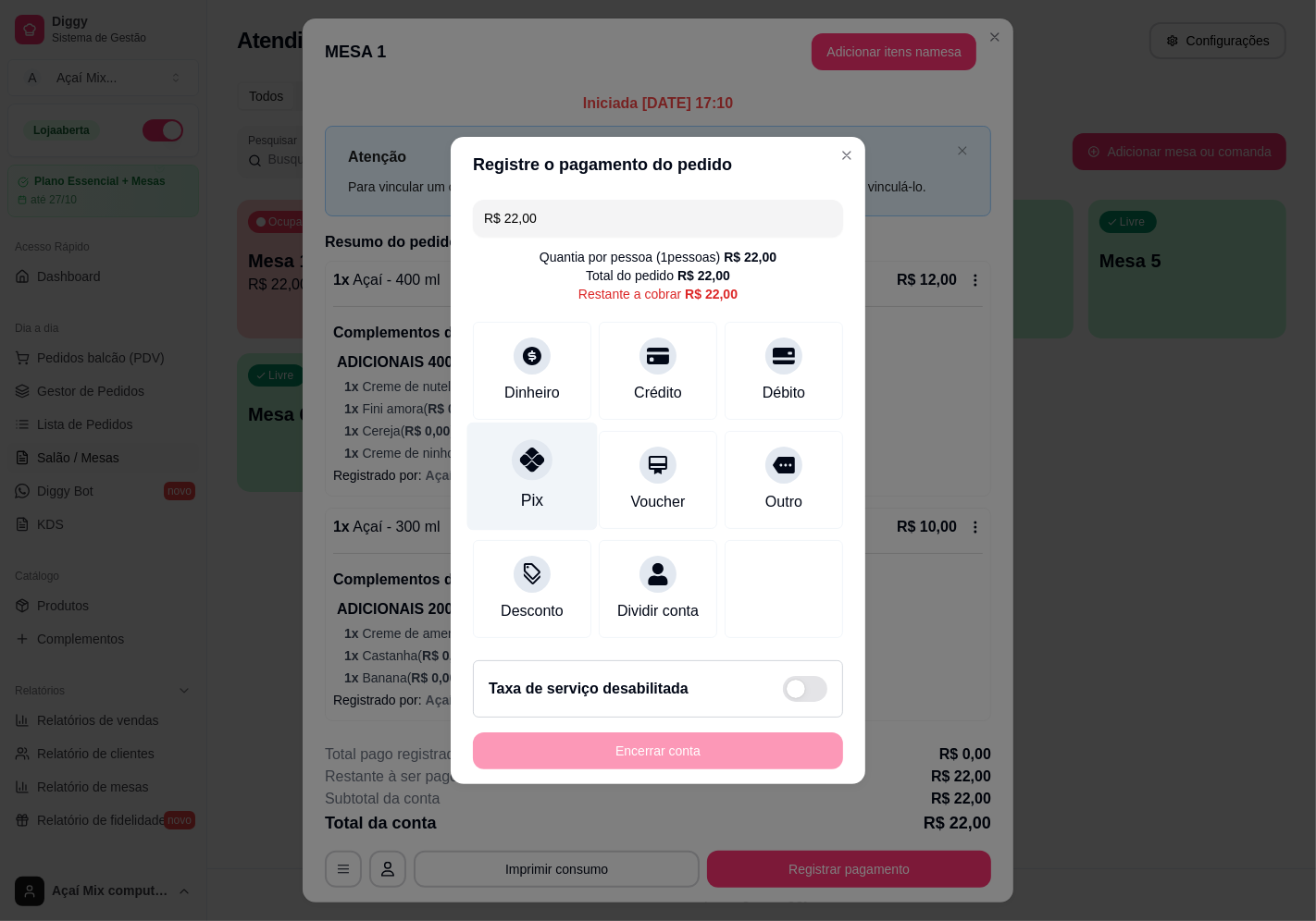
click at [546, 437] on div "Pix" at bounding box center [532, 477] width 131 height 108
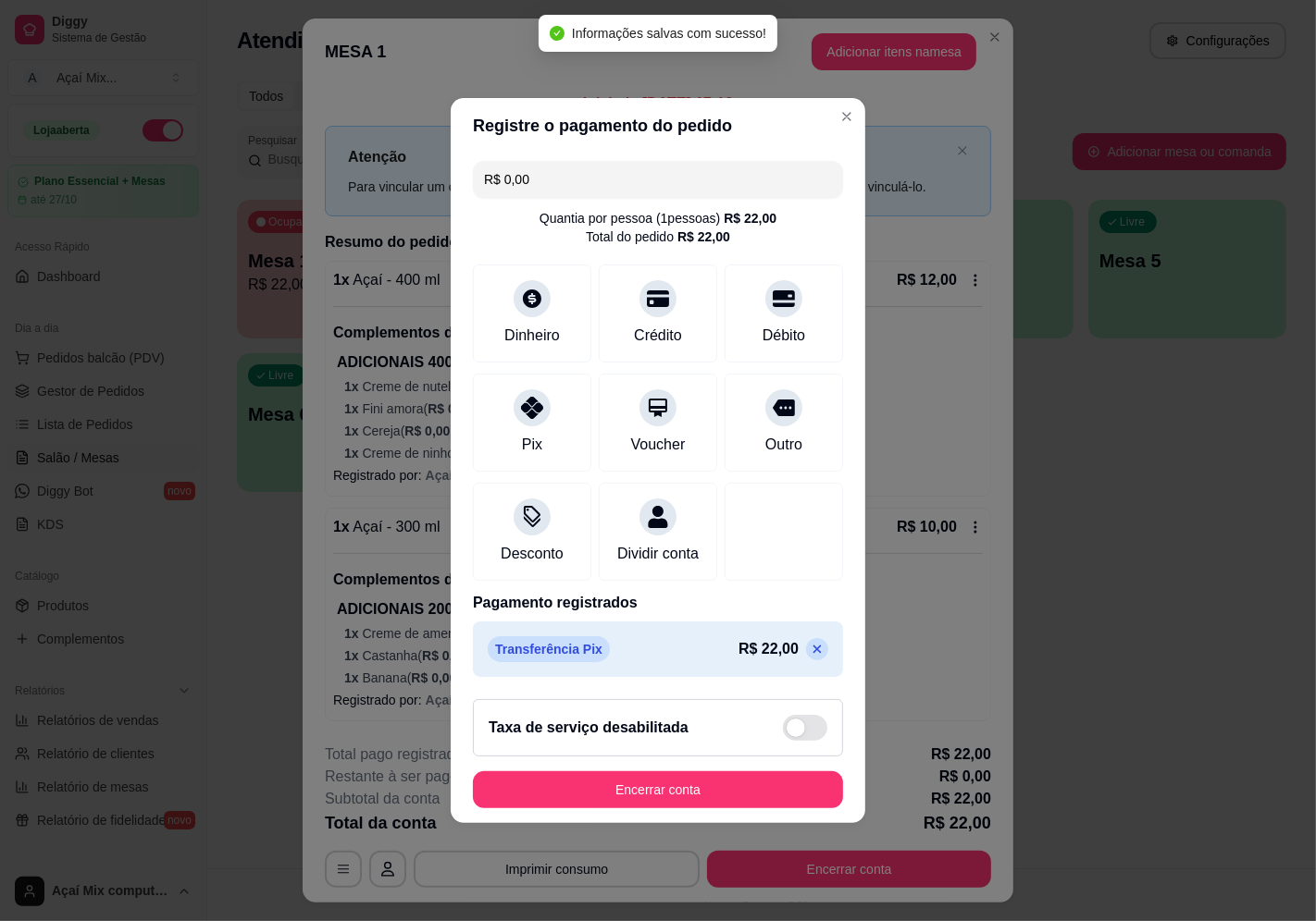
type input "R$ 0,00"
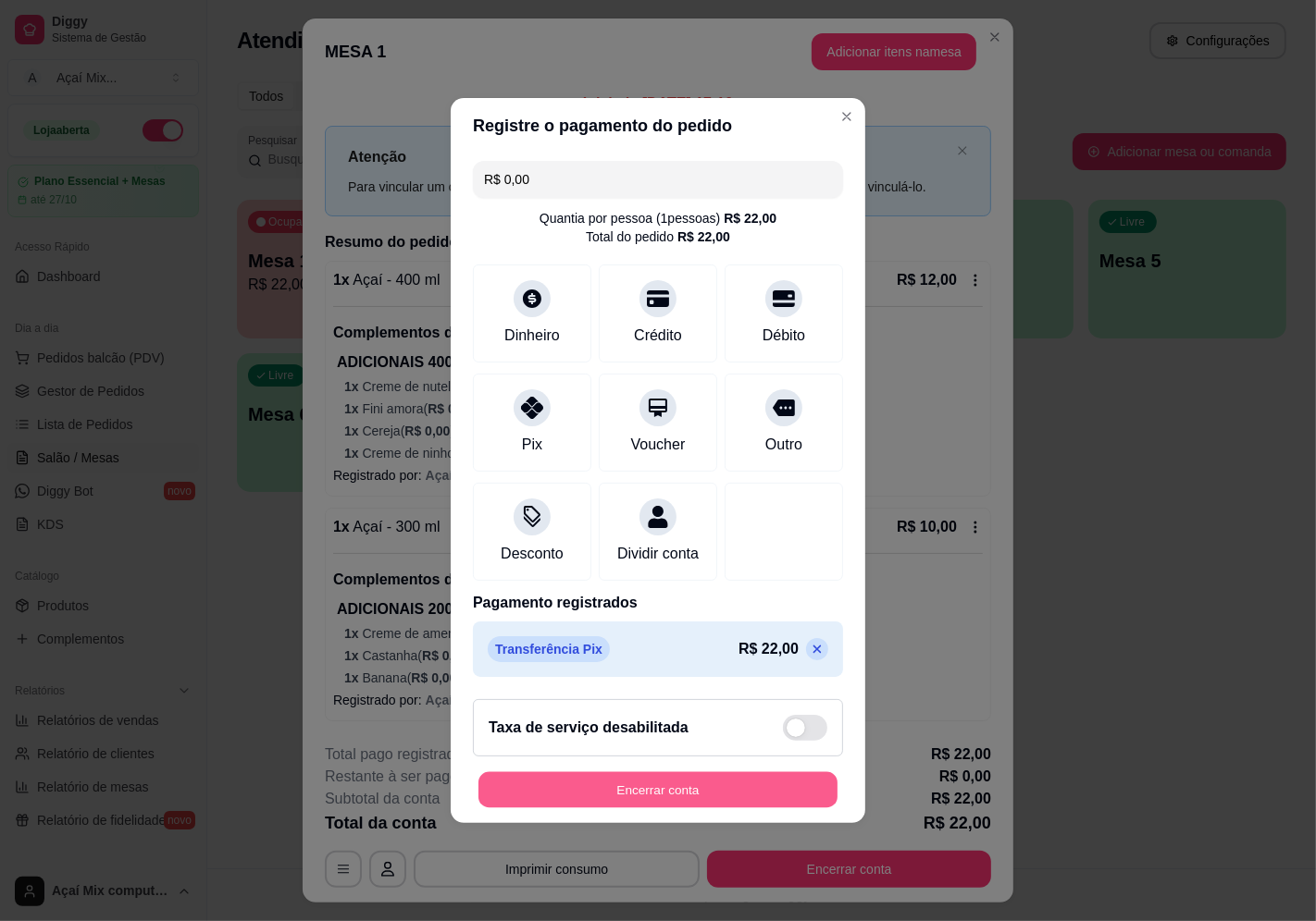
click at [510, 802] on button "Encerrar conta" at bounding box center [658, 790] width 360 height 36
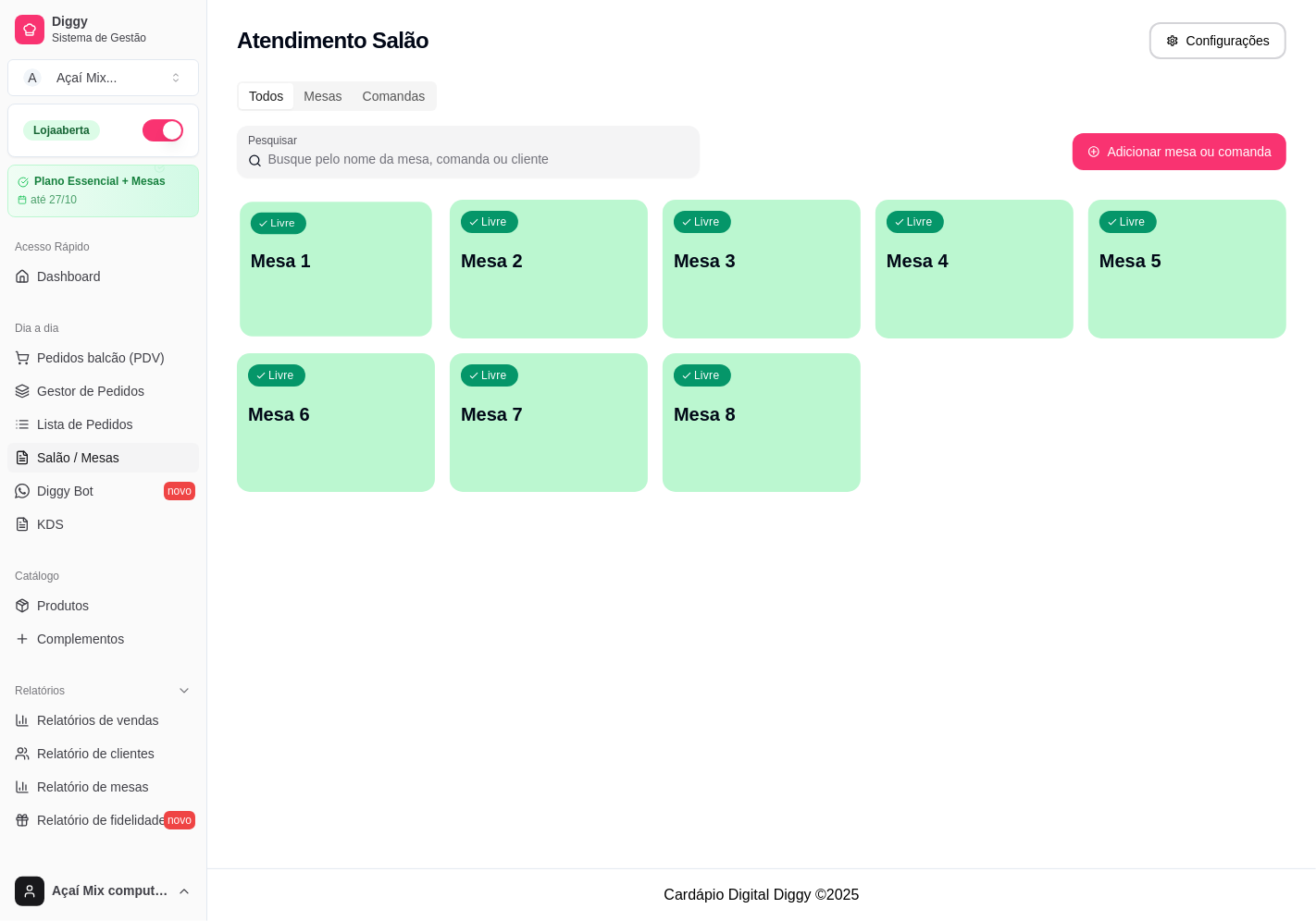
click at [321, 304] on div "Livre Mesa 1" at bounding box center [335, 258] width 192 height 113
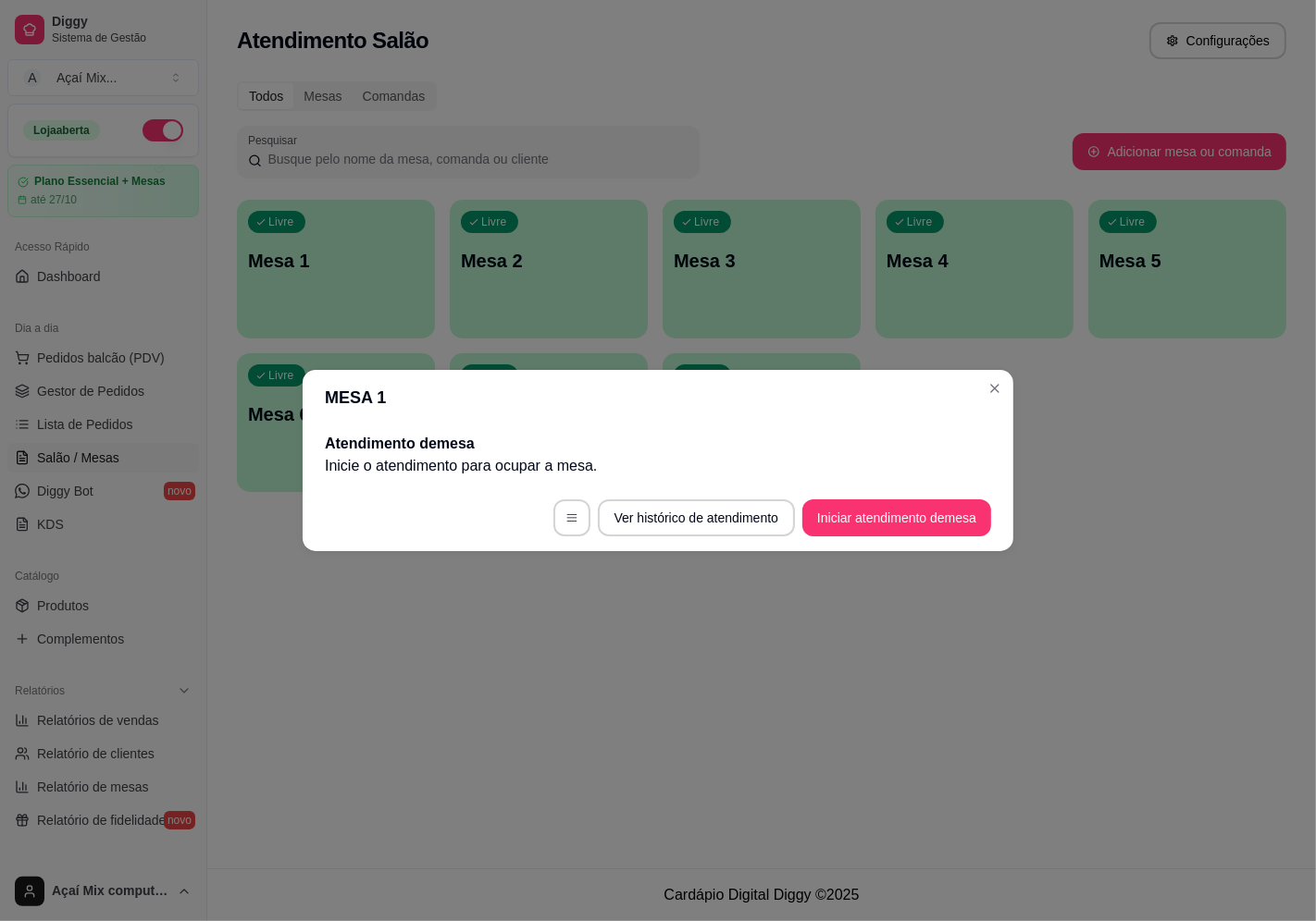
click at [853, 491] on footer "Ver histórico de atendimento Iniciar atendimento de mesa" at bounding box center [658, 518] width 710 height 66
click at [851, 516] on button "Iniciar atendimento de mesa" at bounding box center [896, 518] width 189 height 37
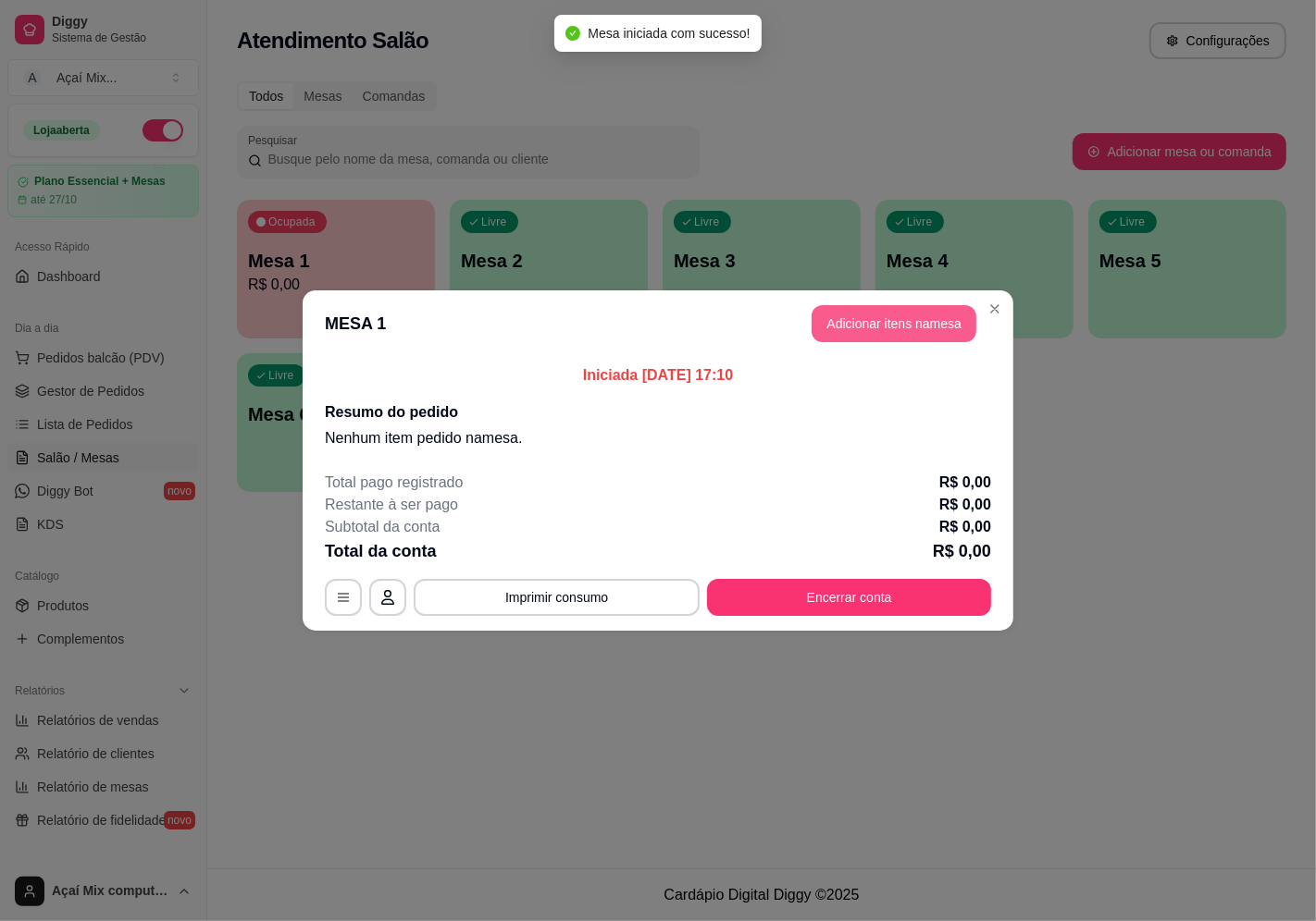
click at [877, 315] on button "Adicionar itens na mesa" at bounding box center [894, 324] width 165 height 37
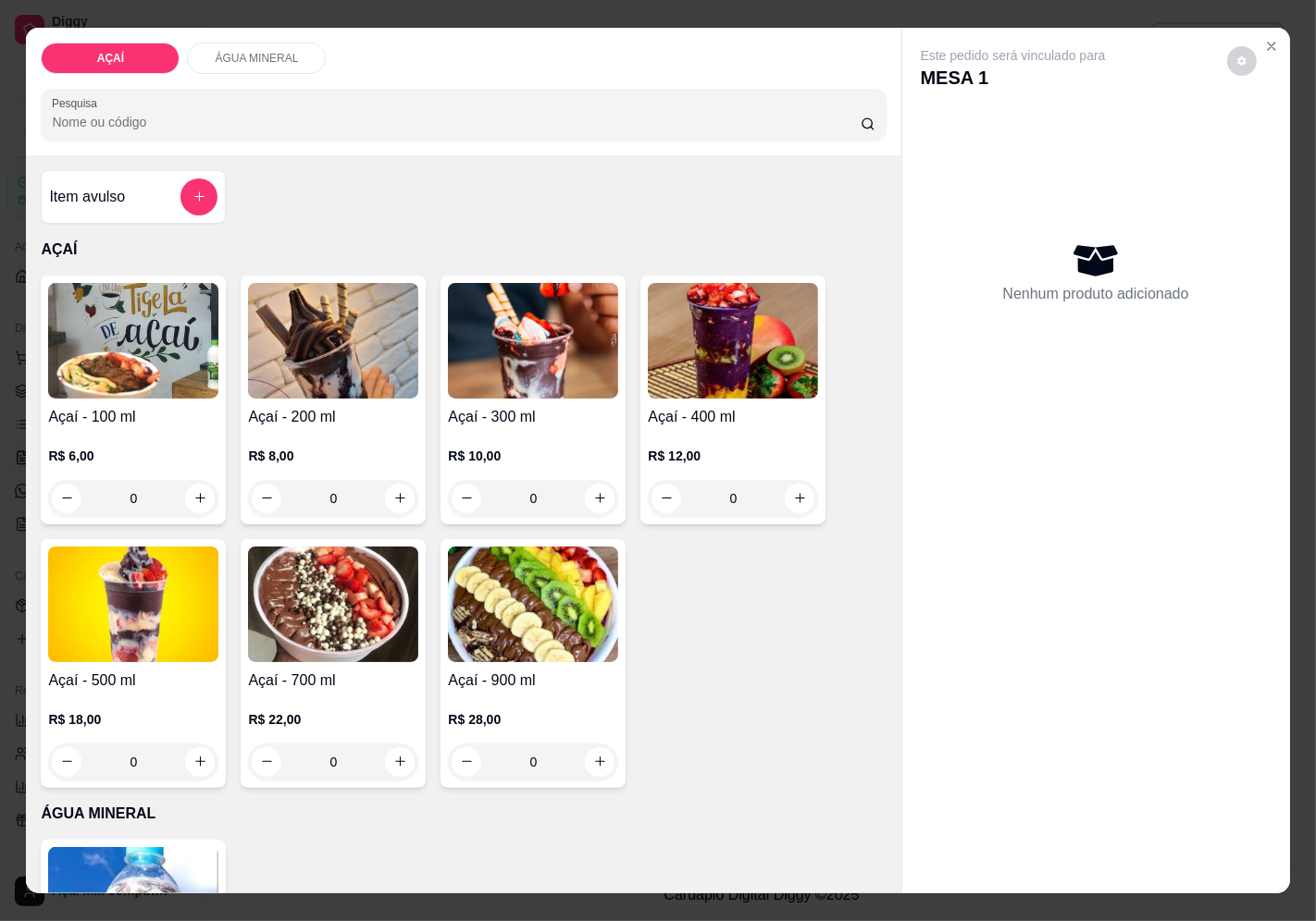
click at [522, 361] on img at bounding box center [532, 341] width 170 height 115
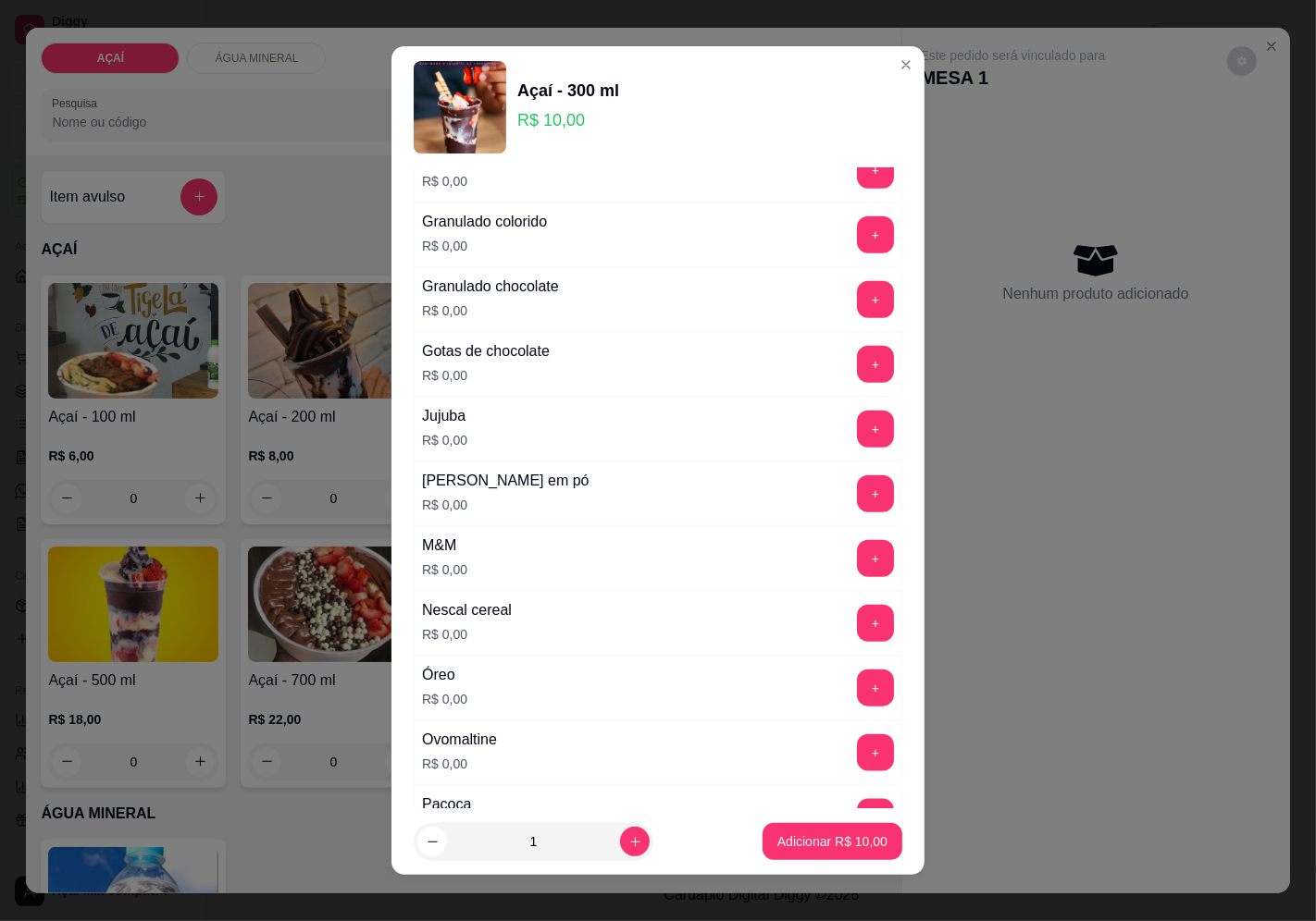
scroll to position [1644, 0]
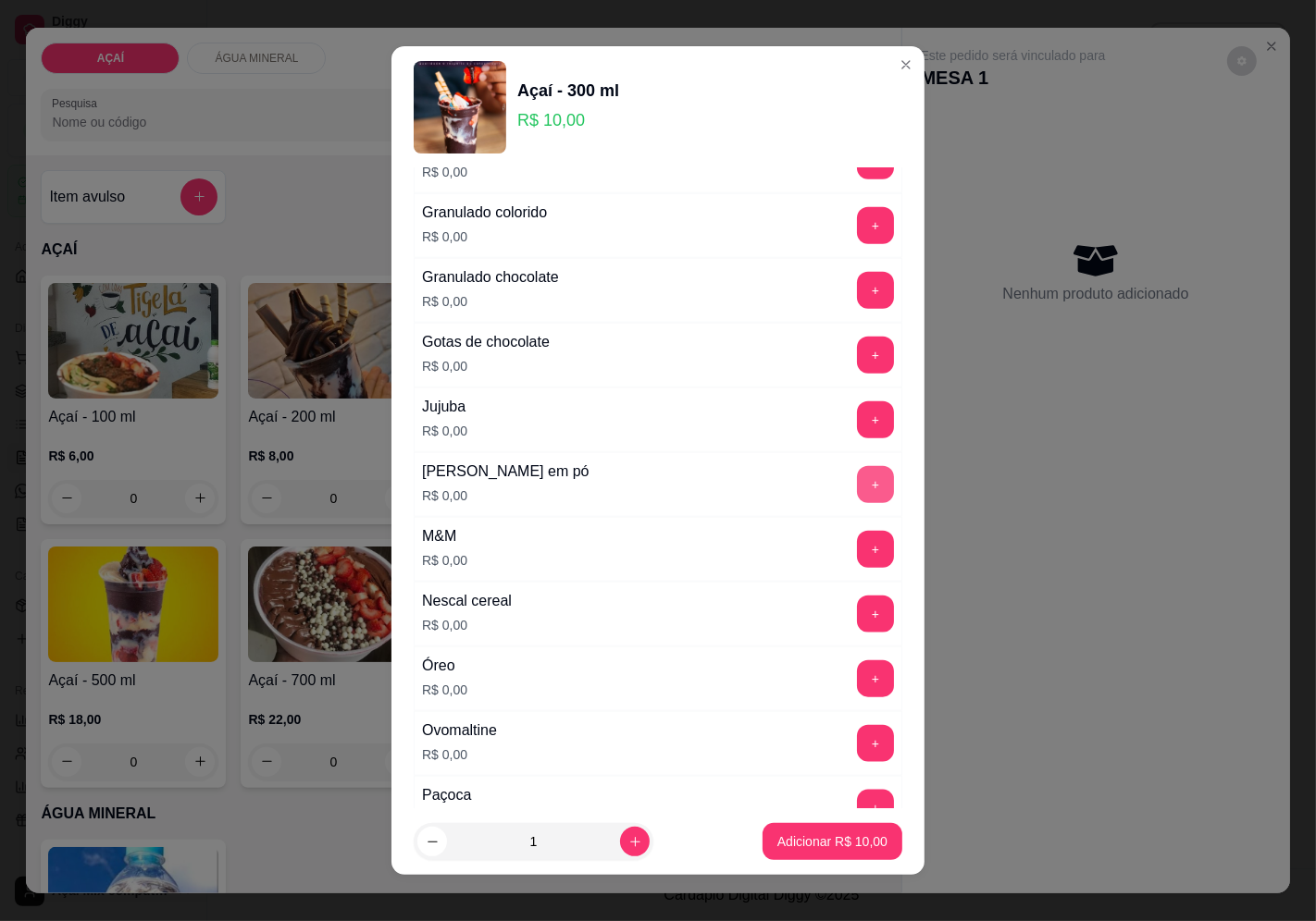
click at [857, 481] on button "+" at bounding box center [875, 484] width 37 height 37
click at [767, 481] on div "- 1 +" at bounding box center [833, 484] width 134 height 37
click at [776, 481] on button "-" at bounding box center [793, 483] width 36 height 36
click at [825, 842] on p "Adicionar R$ 10,00" at bounding box center [833, 842] width 107 height 18
type input "1"
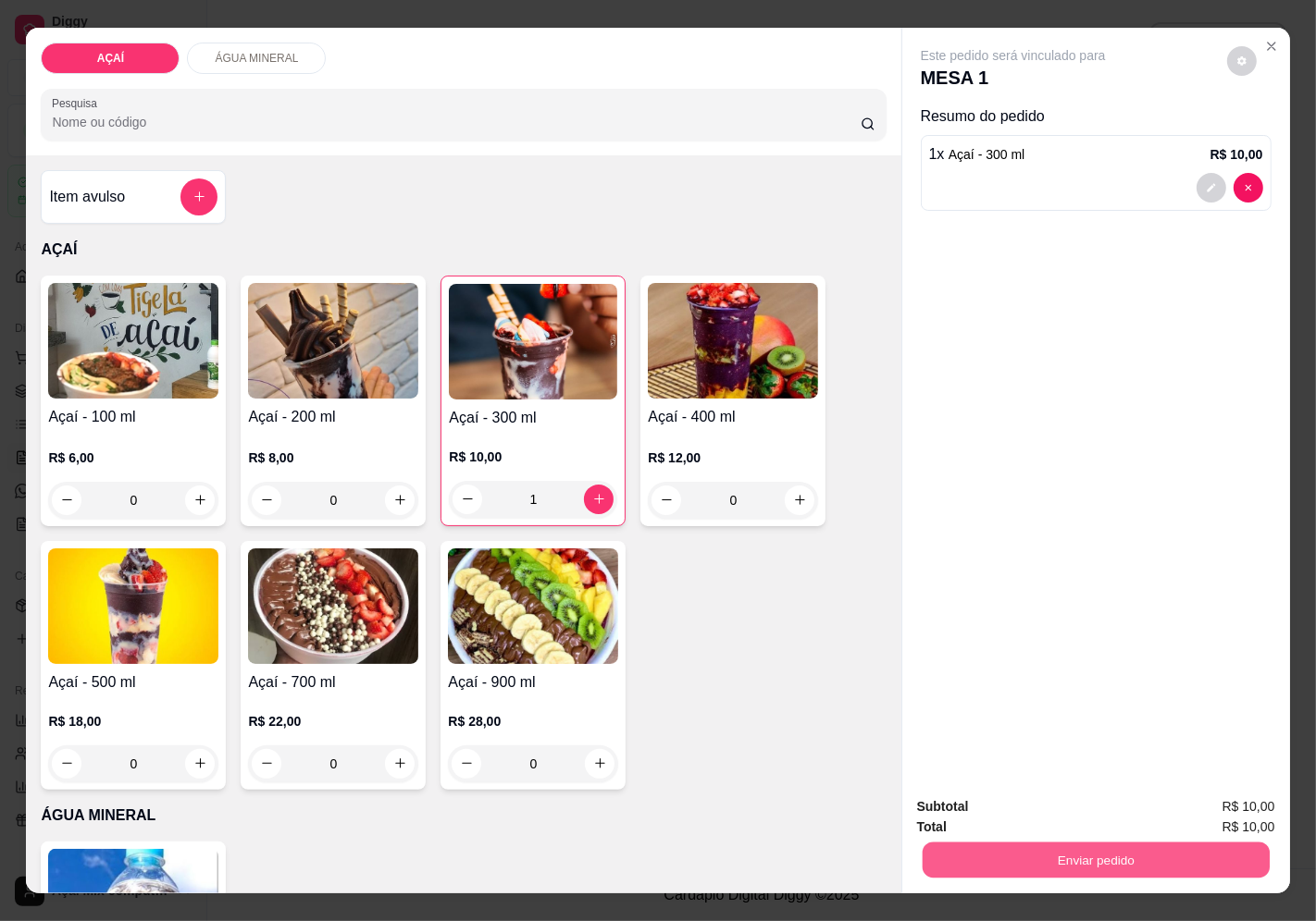
click at [1077, 852] on button "Enviar pedido" at bounding box center [1094, 860] width 347 height 36
click at [1226, 816] on button "Enviar pedido" at bounding box center [1226, 808] width 102 height 34
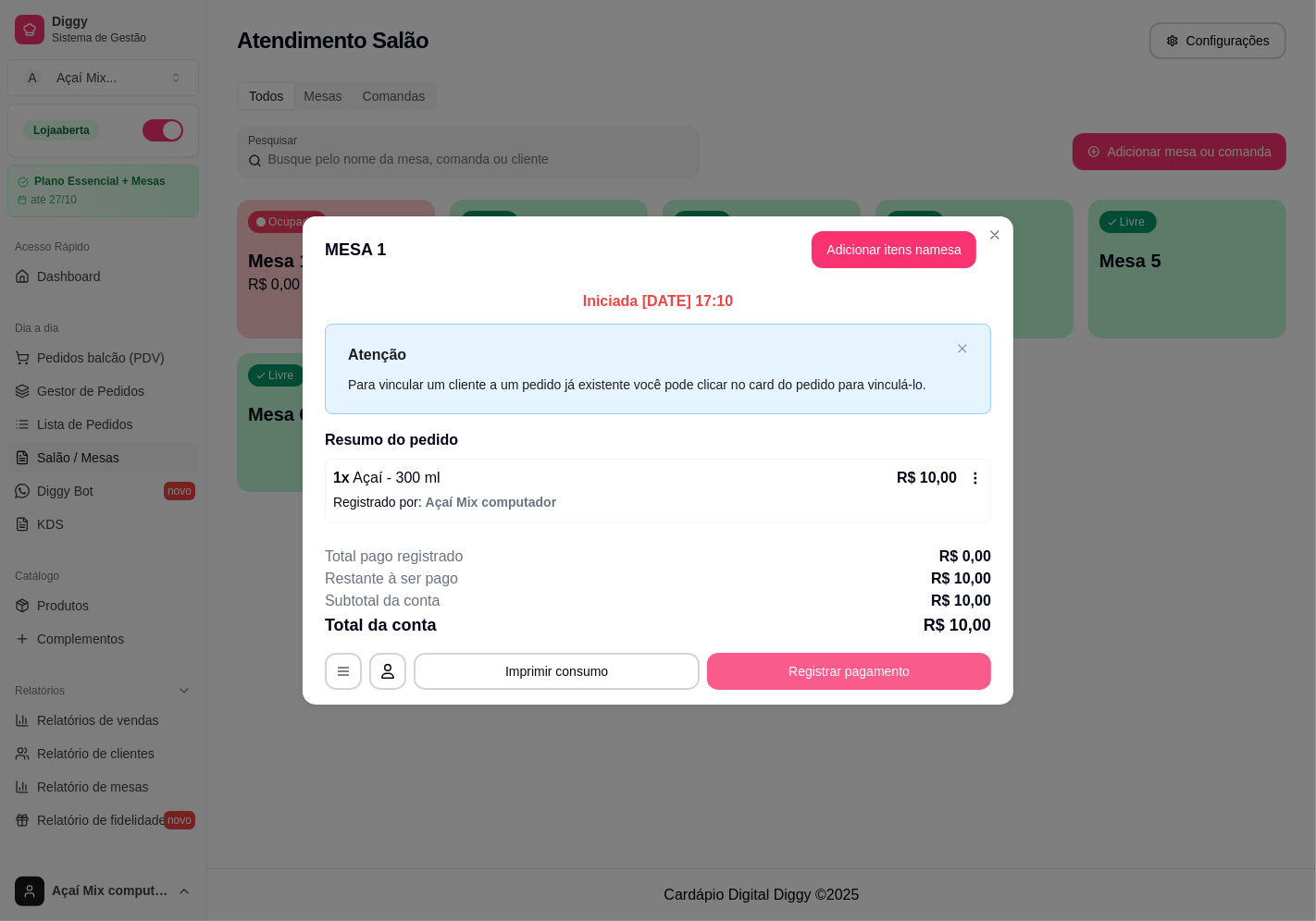
click at [885, 666] on button "Registrar pagamento" at bounding box center [849, 672] width 284 height 37
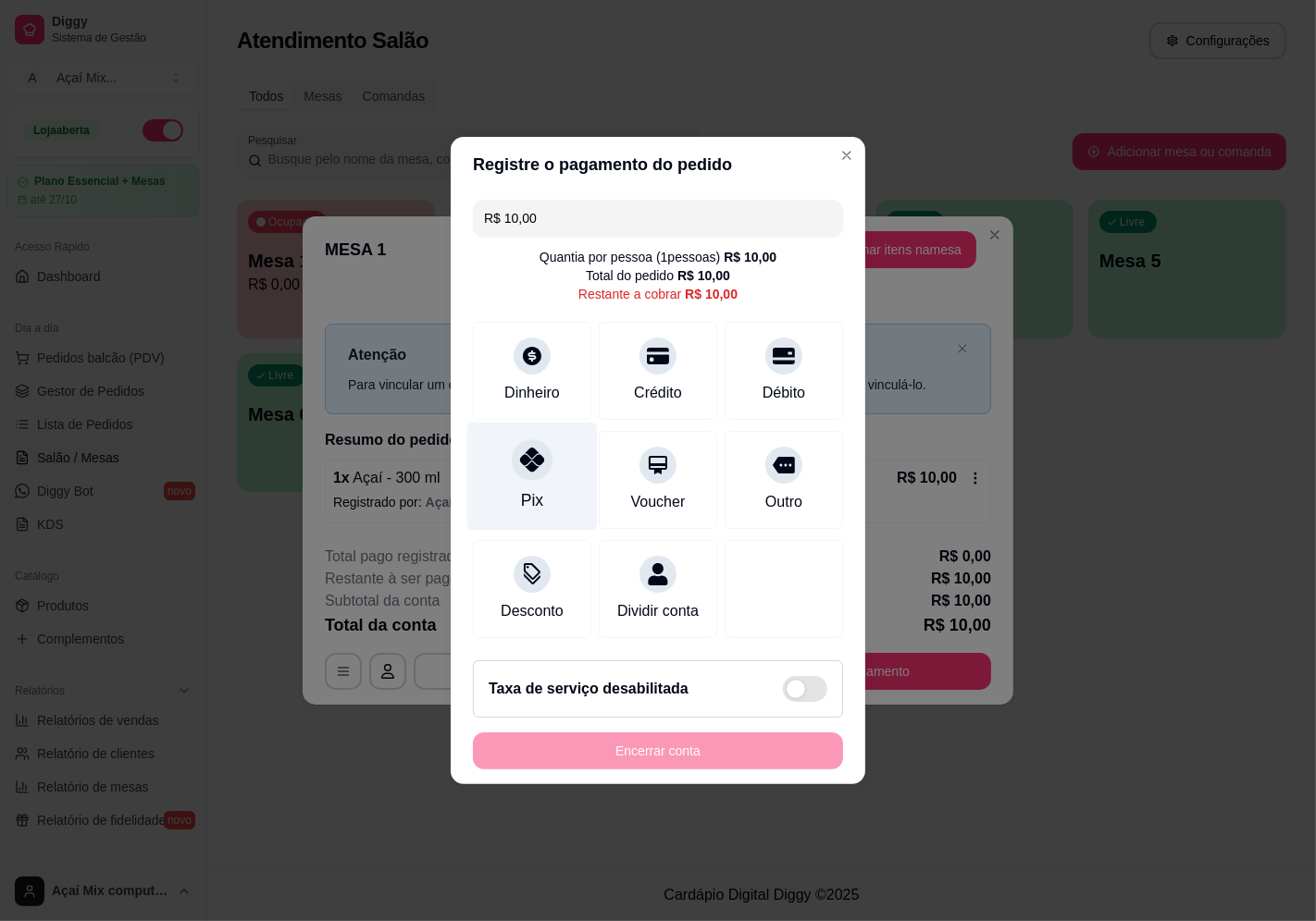
click at [512, 472] on div "Pix" at bounding box center [532, 477] width 131 height 108
type input "R$ 0,00"
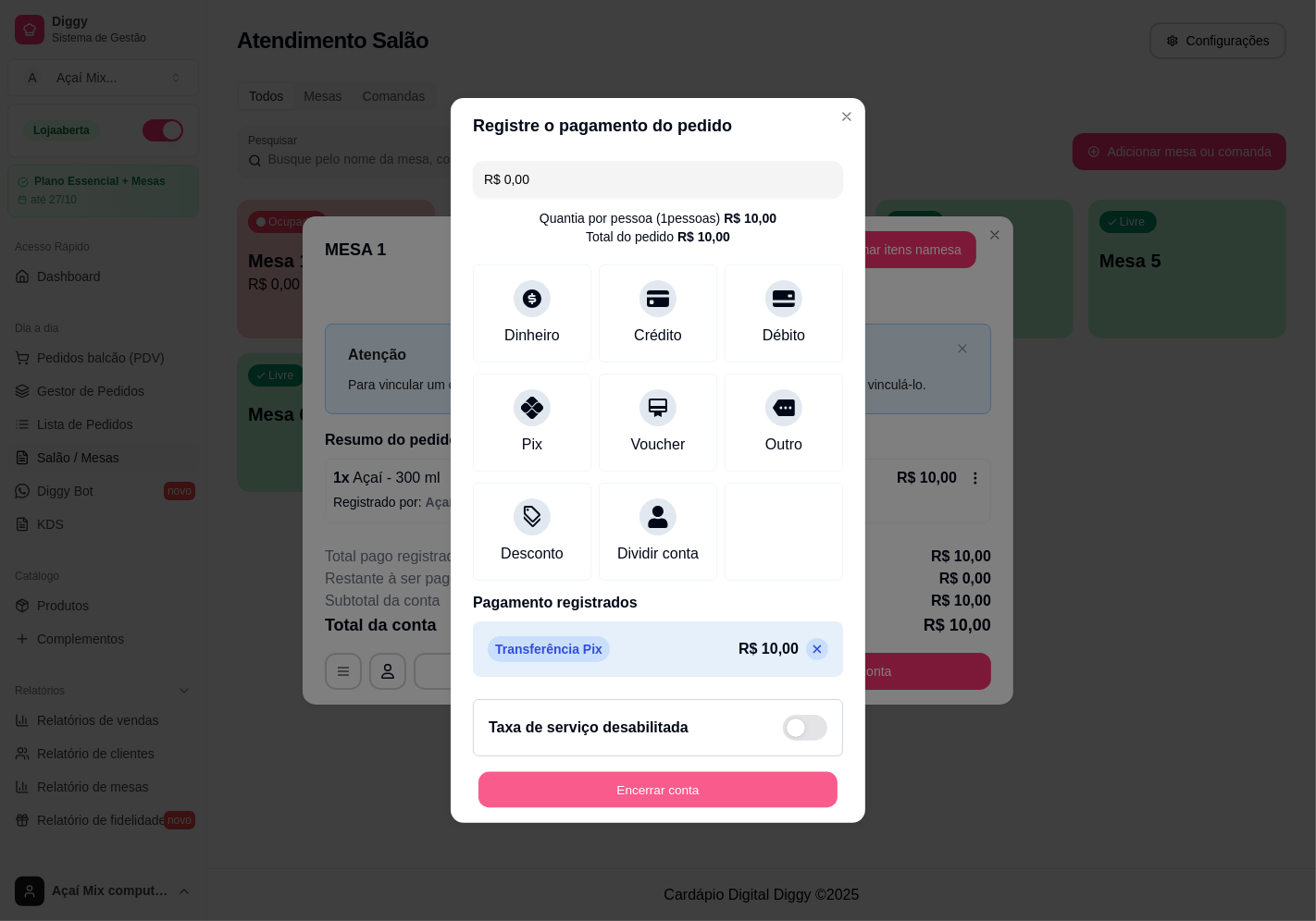
click at [700, 794] on button "Encerrar conta" at bounding box center [658, 790] width 360 height 36
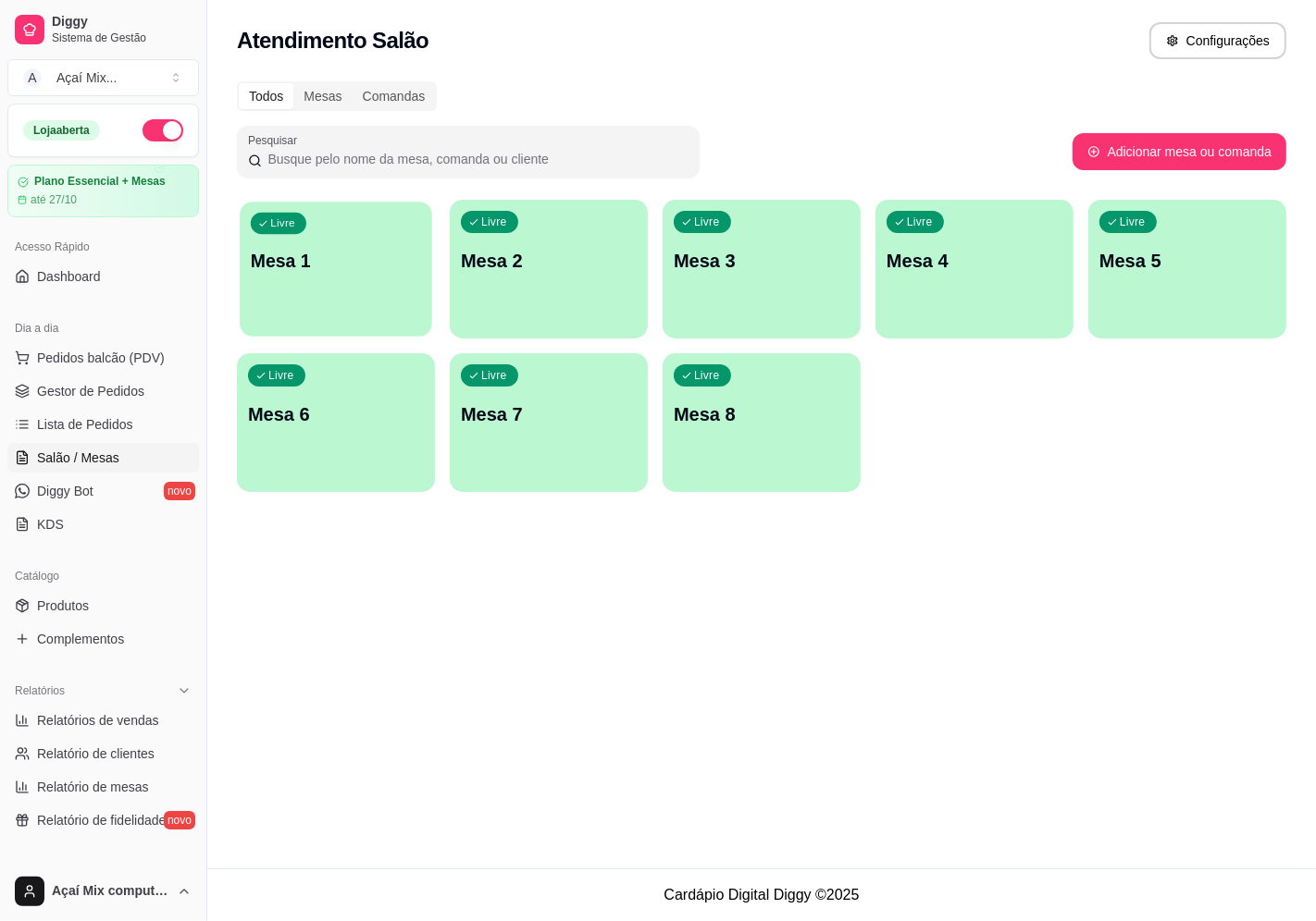
click at [355, 265] on p "Mesa 1" at bounding box center [336, 262] width 170 height 25
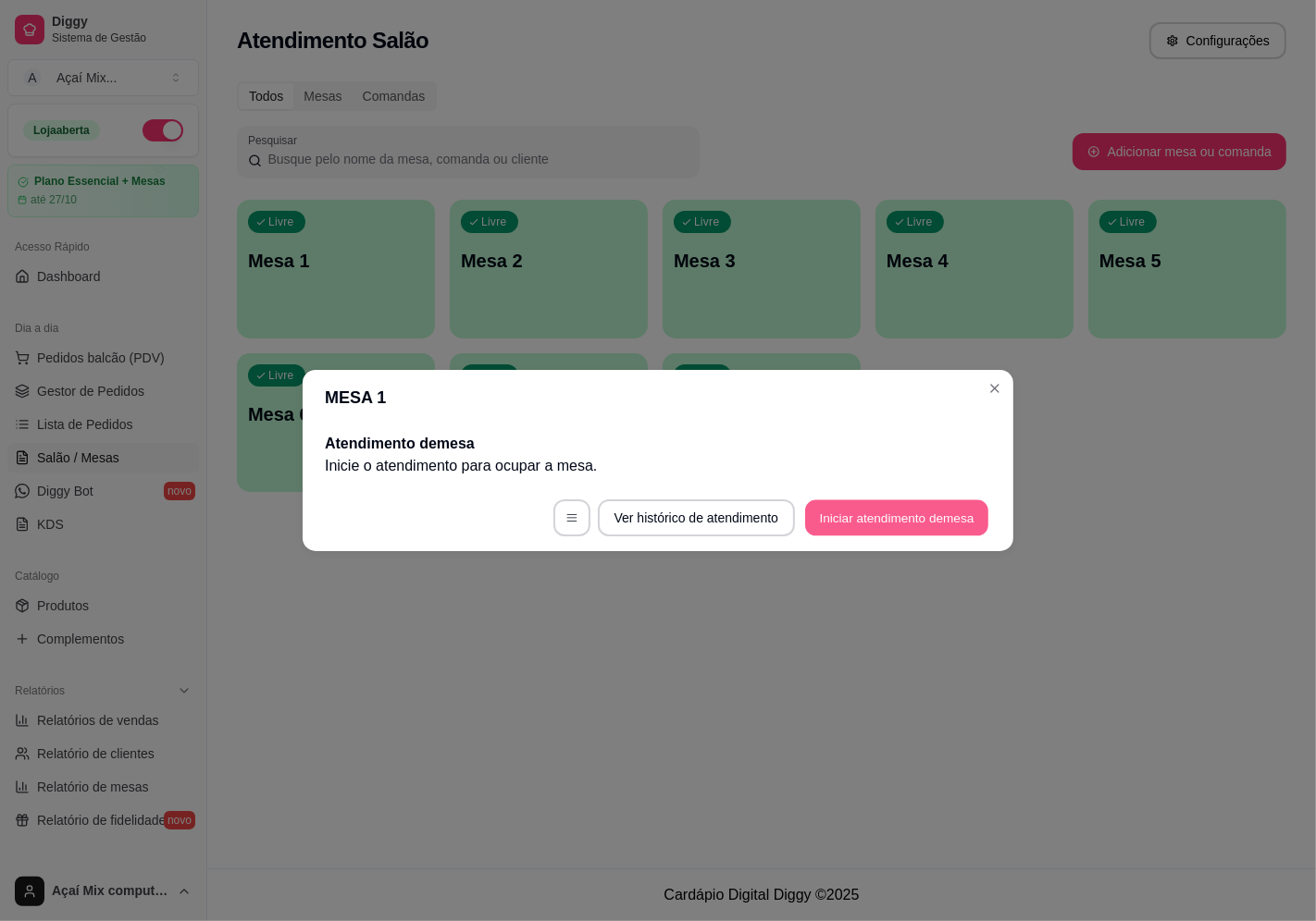
click at [942, 504] on button "Iniciar atendimento de mesa" at bounding box center [897, 518] width 184 height 36
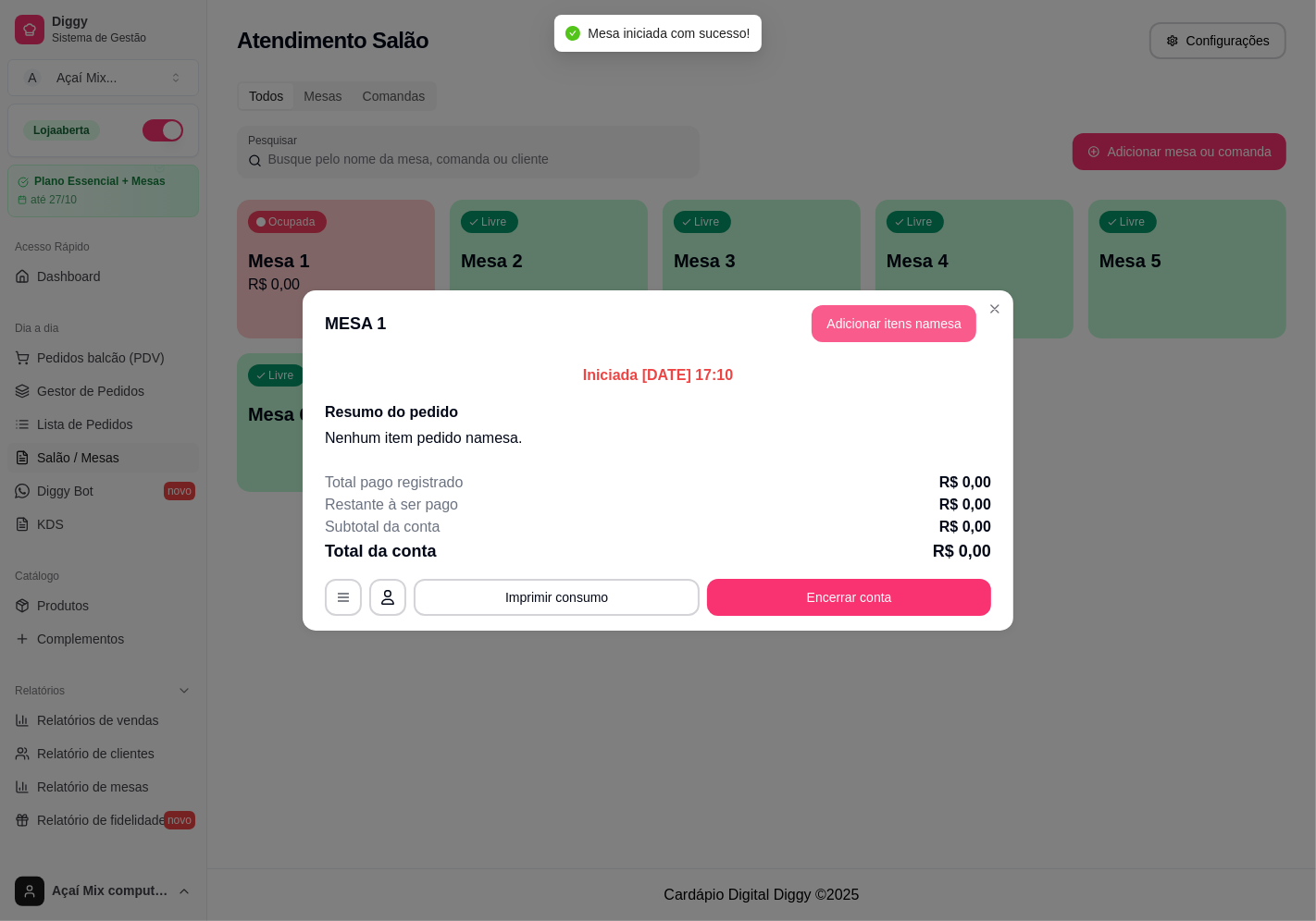
click at [855, 317] on button "Adicionar itens na mesa" at bounding box center [894, 324] width 165 height 37
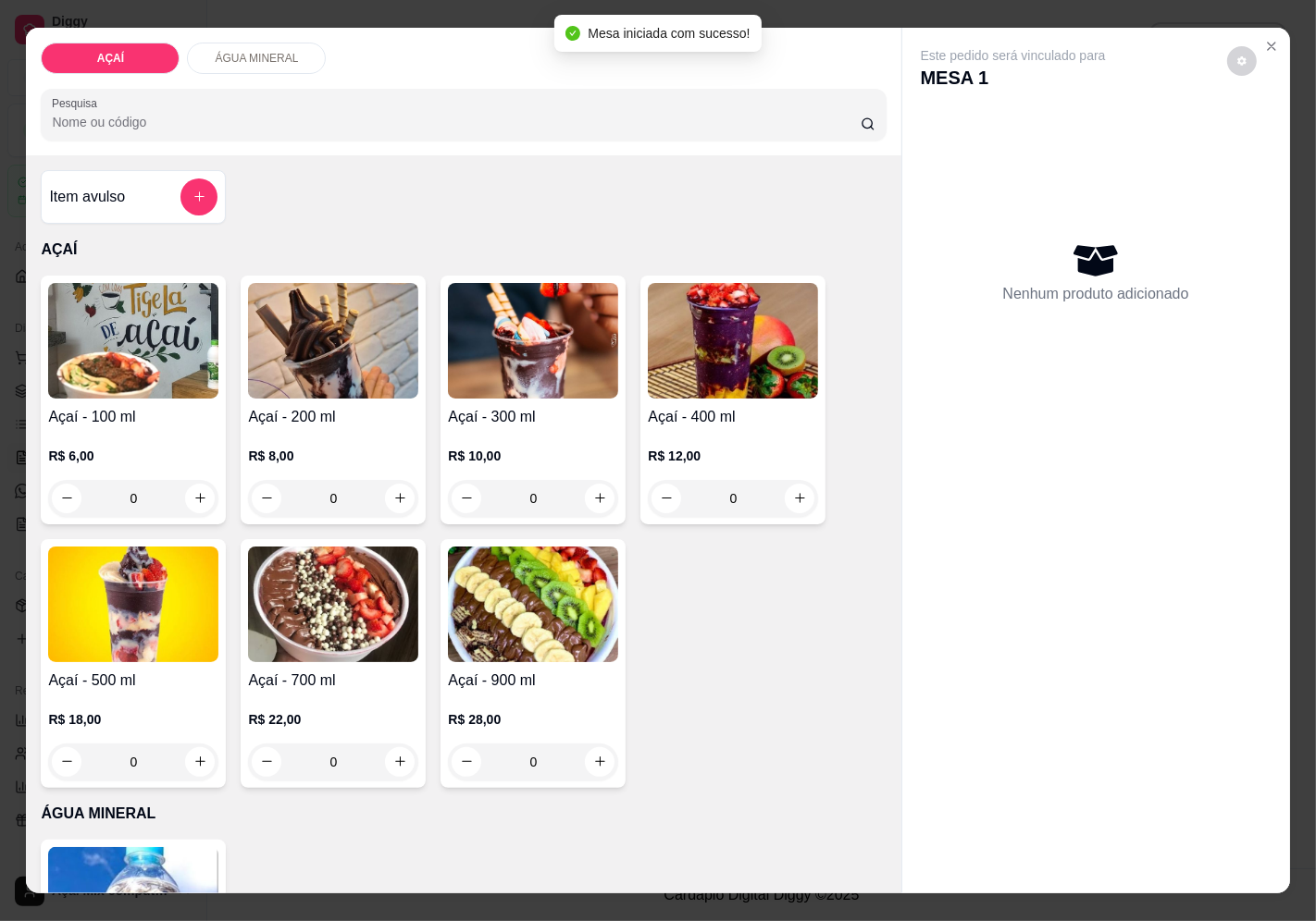
click at [301, 354] on img at bounding box center [333, 341] width 170 height 115
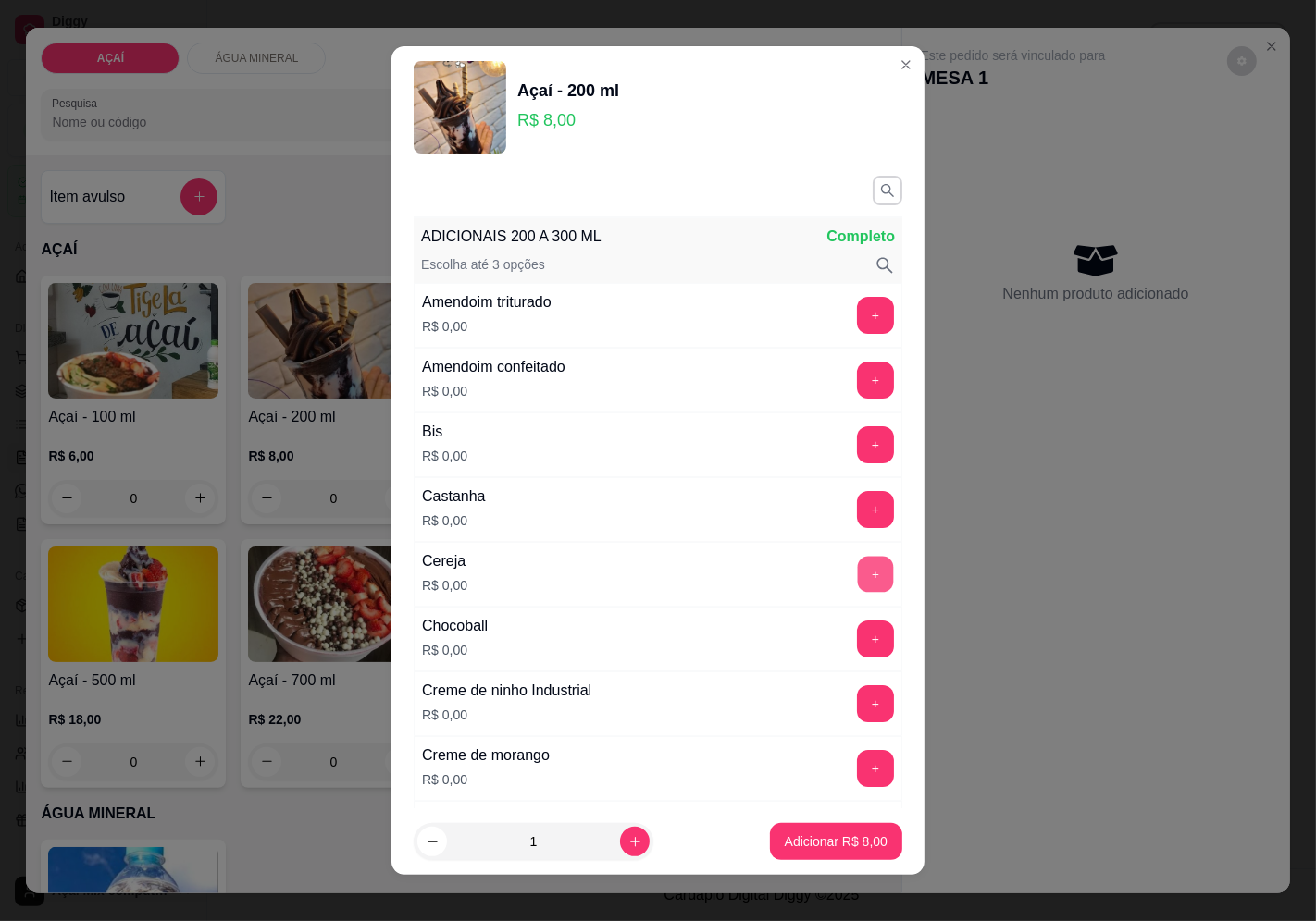
click at [858, 558] on button "+" at bounding box center [875, 573] width 36 height 36
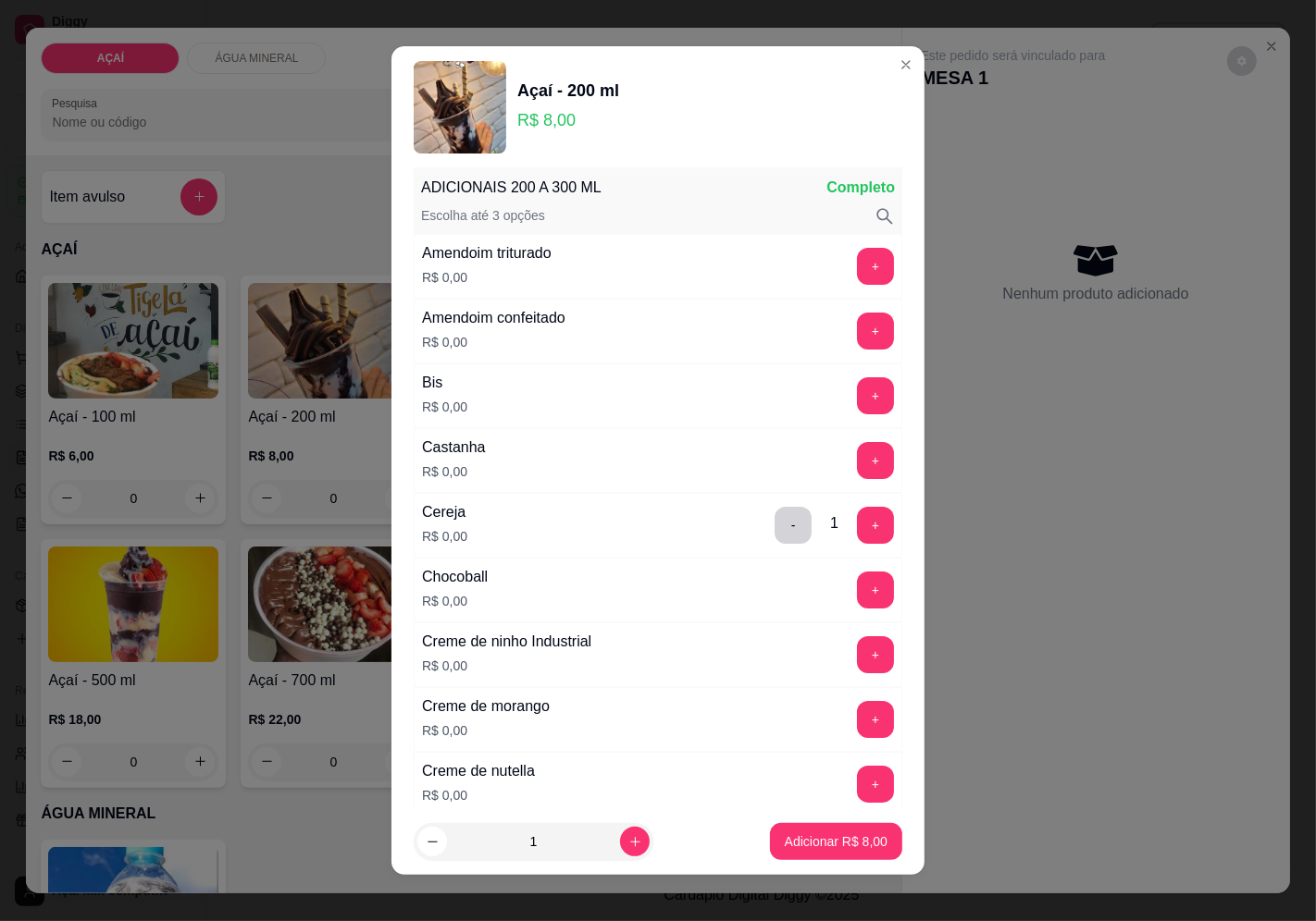
scroll to position [103, 0]
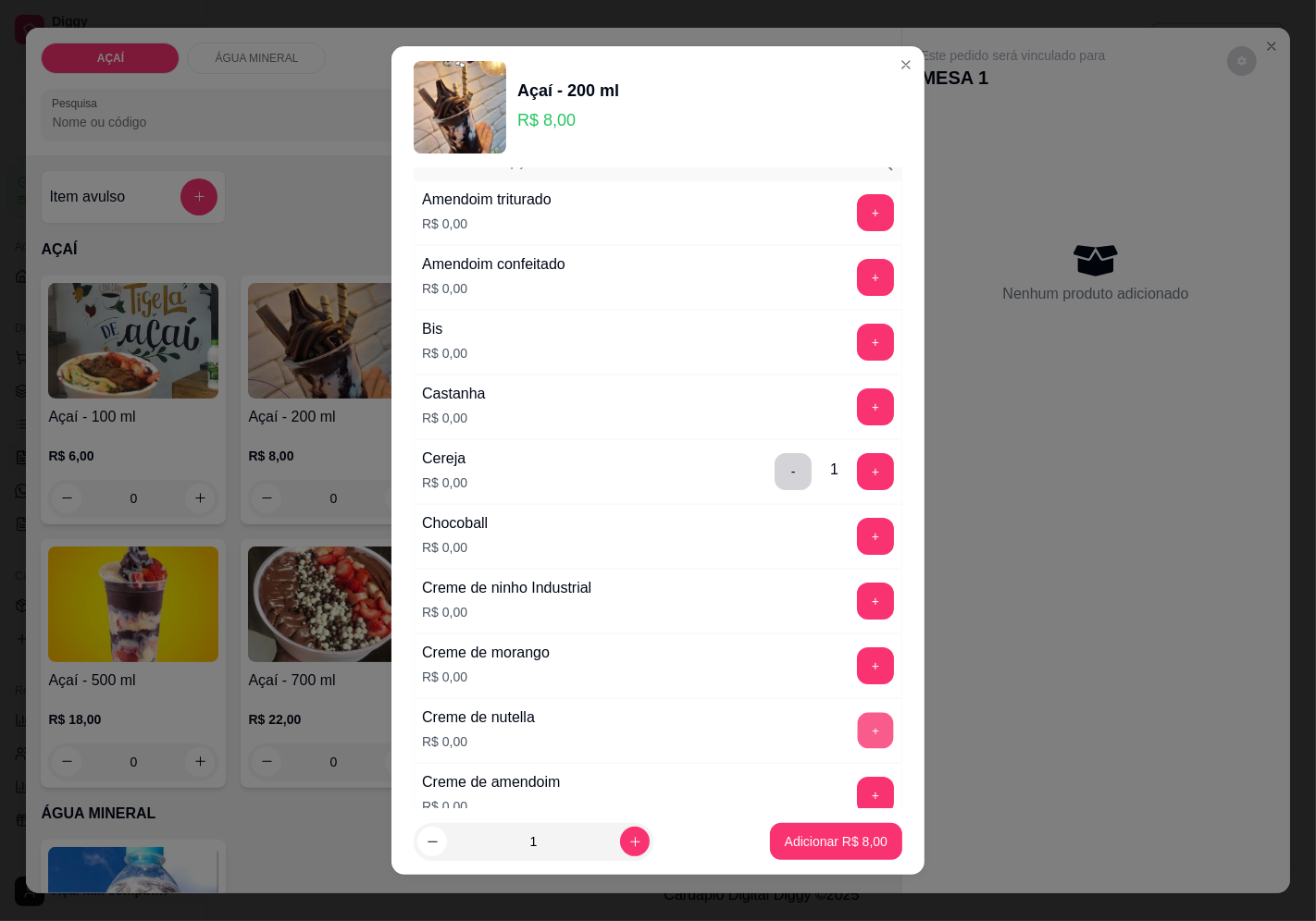
click at [858, 733] on button "+" at bounding box center [875, 730] width 36 height 36
click at [858, 470] on button "+" at bounding box center [875, 471] width 36 height 36
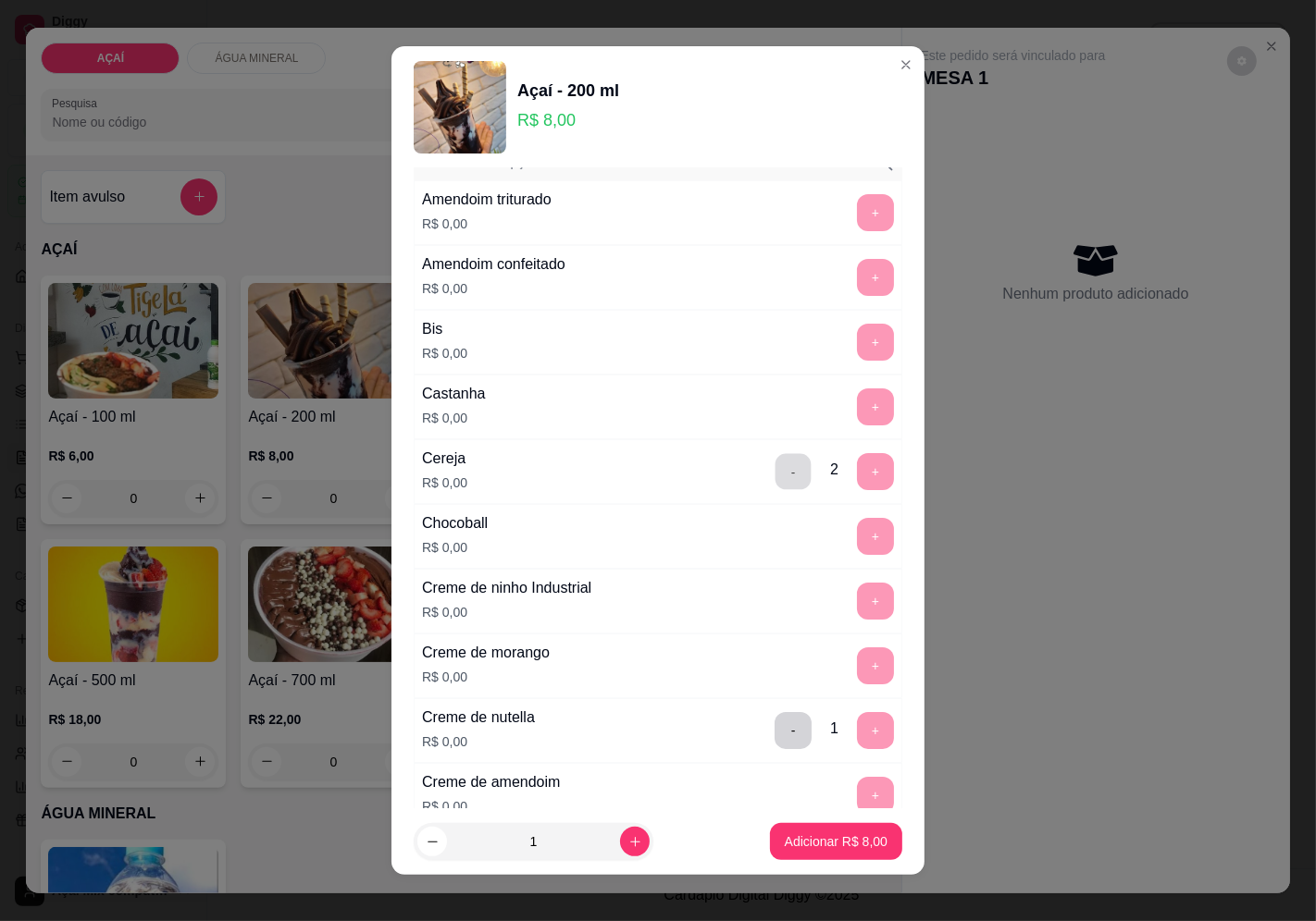
click at [776, 464] on button "-" at bounding box center [793, 471] width 36 height 36
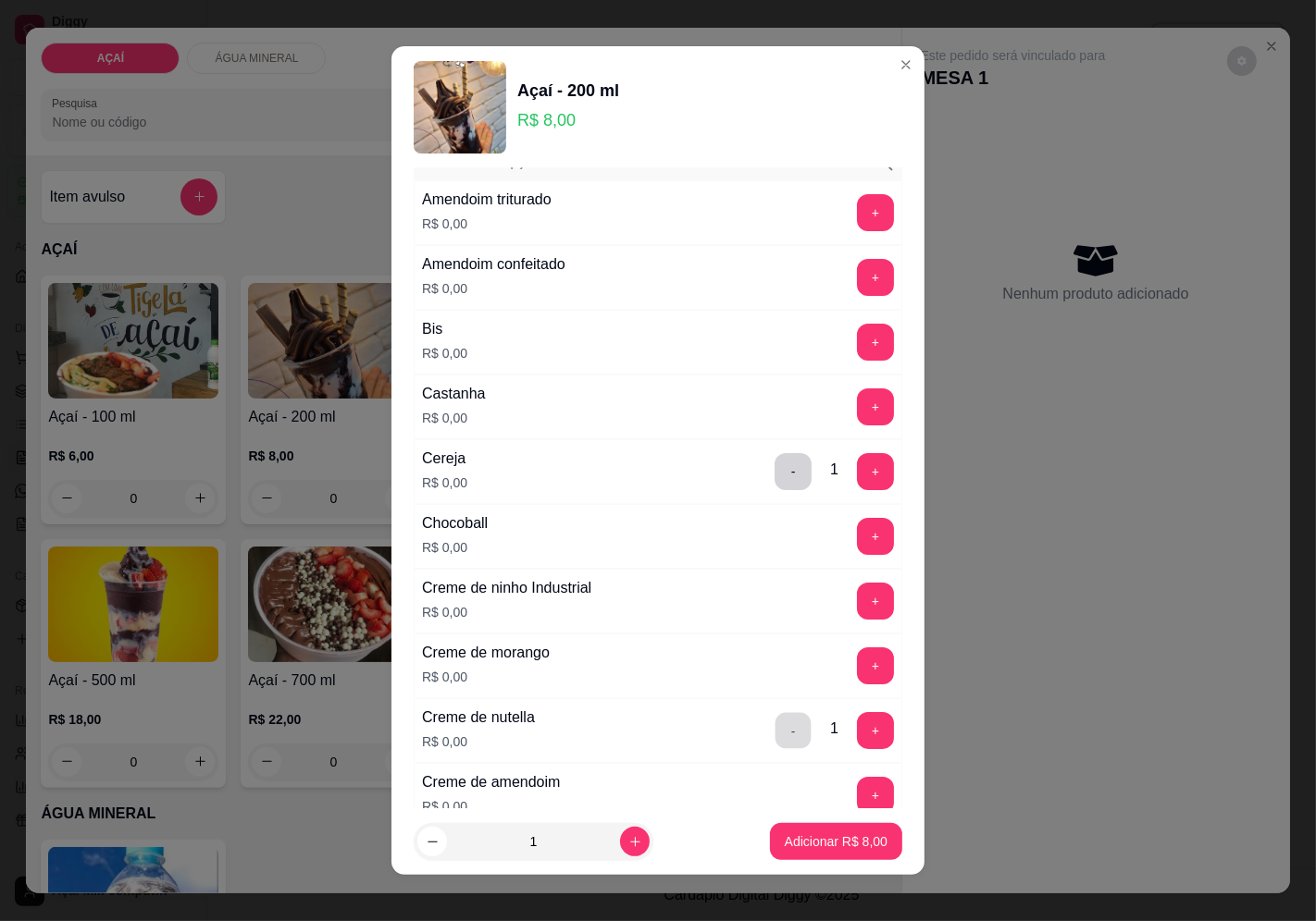
click at [776, 733] on button "-" at bounding box center [793, 730] width 36 height 36
click at [776, 473] on button "-" at bounding box center [793, 471] width 36 height 36
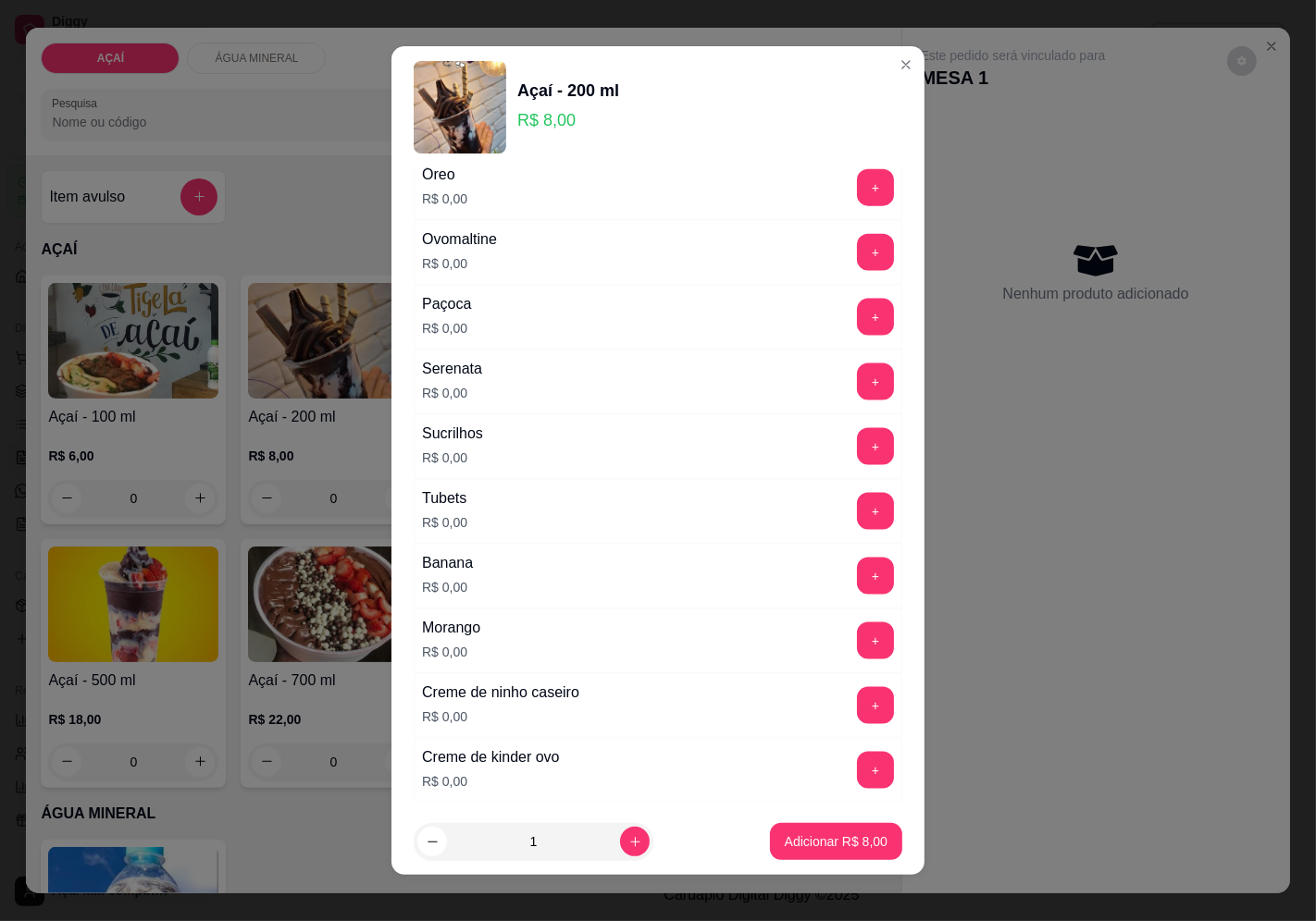
scroll to position [2158, 0]
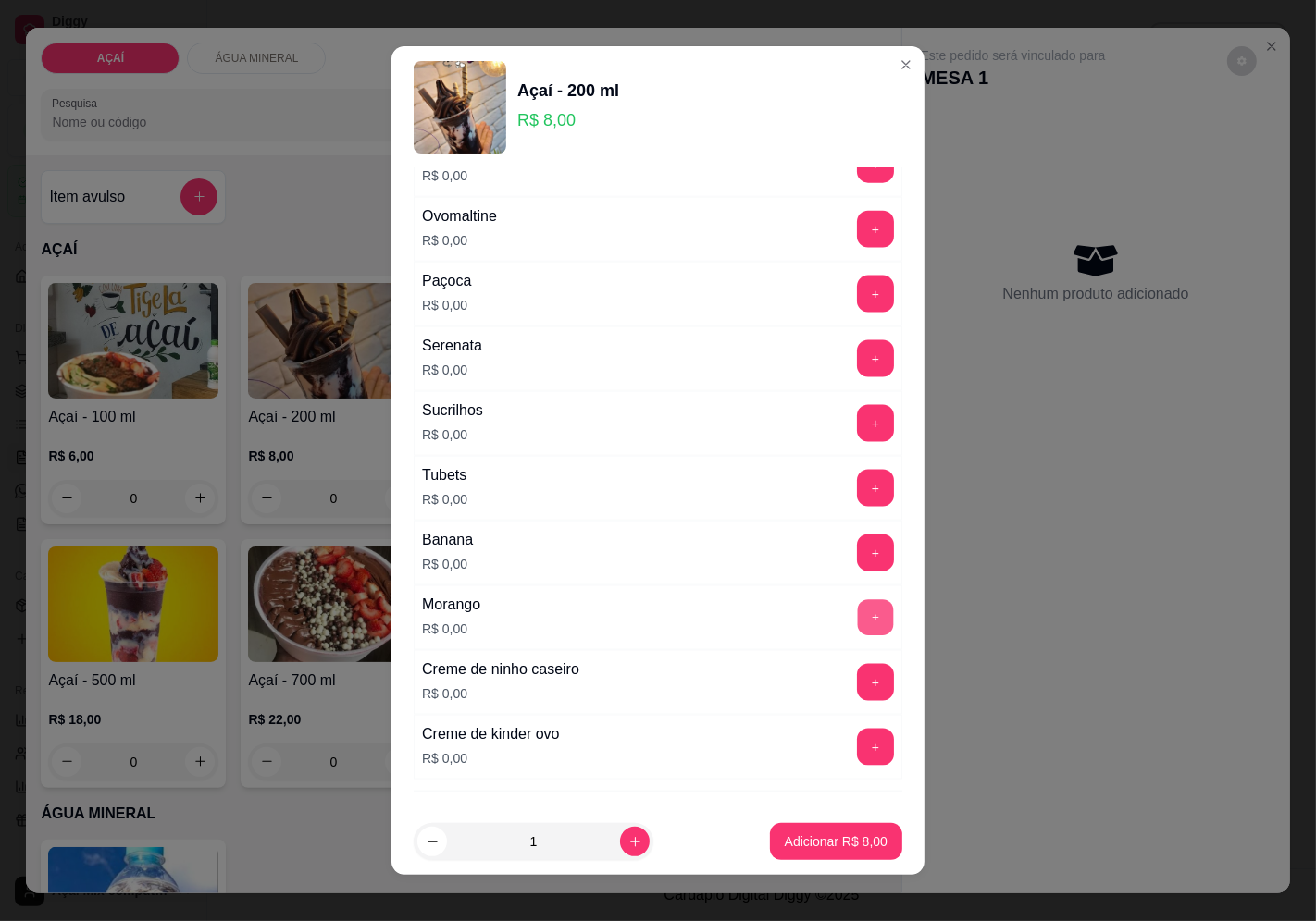
click at [858, 616] on button "+" at bounding box center [875, 617] width 36 height 36
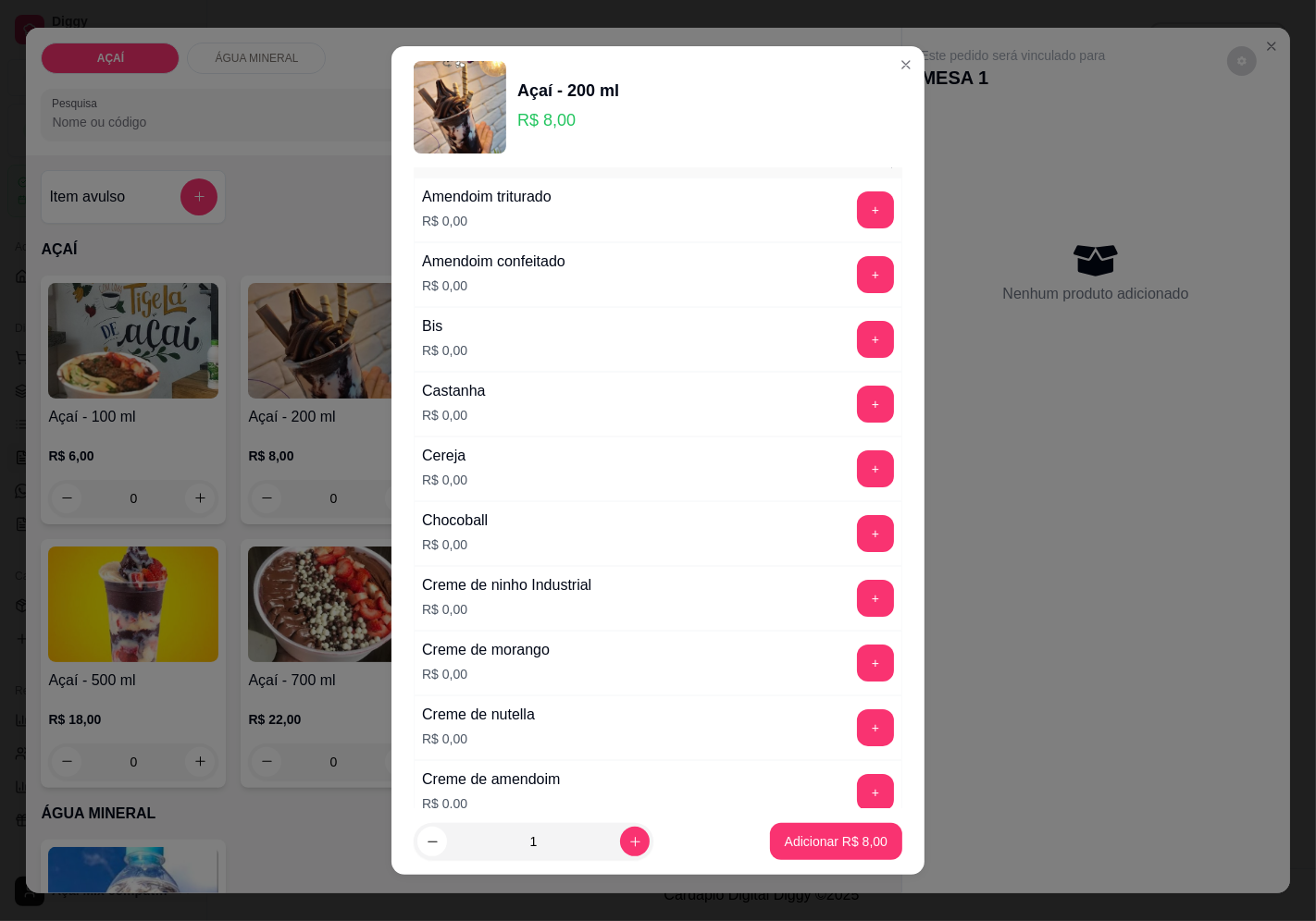
scroll to position [103, 0]
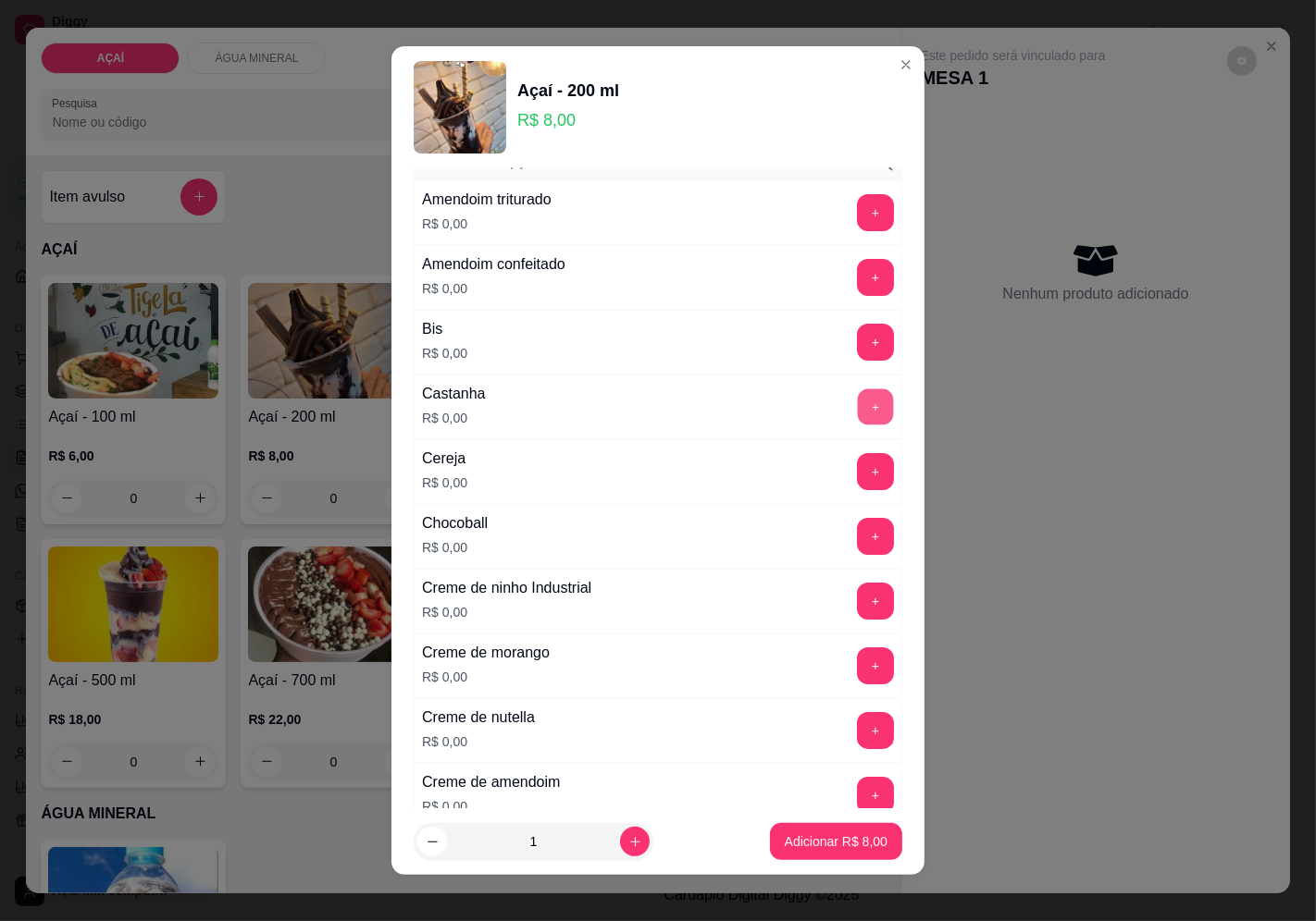
click at [858, 407] on button "+" at bounding box center [875, 406] width 36 height 36
click at [858, 599] on button "+" at bounding box center [875, 601] width 36 height 36
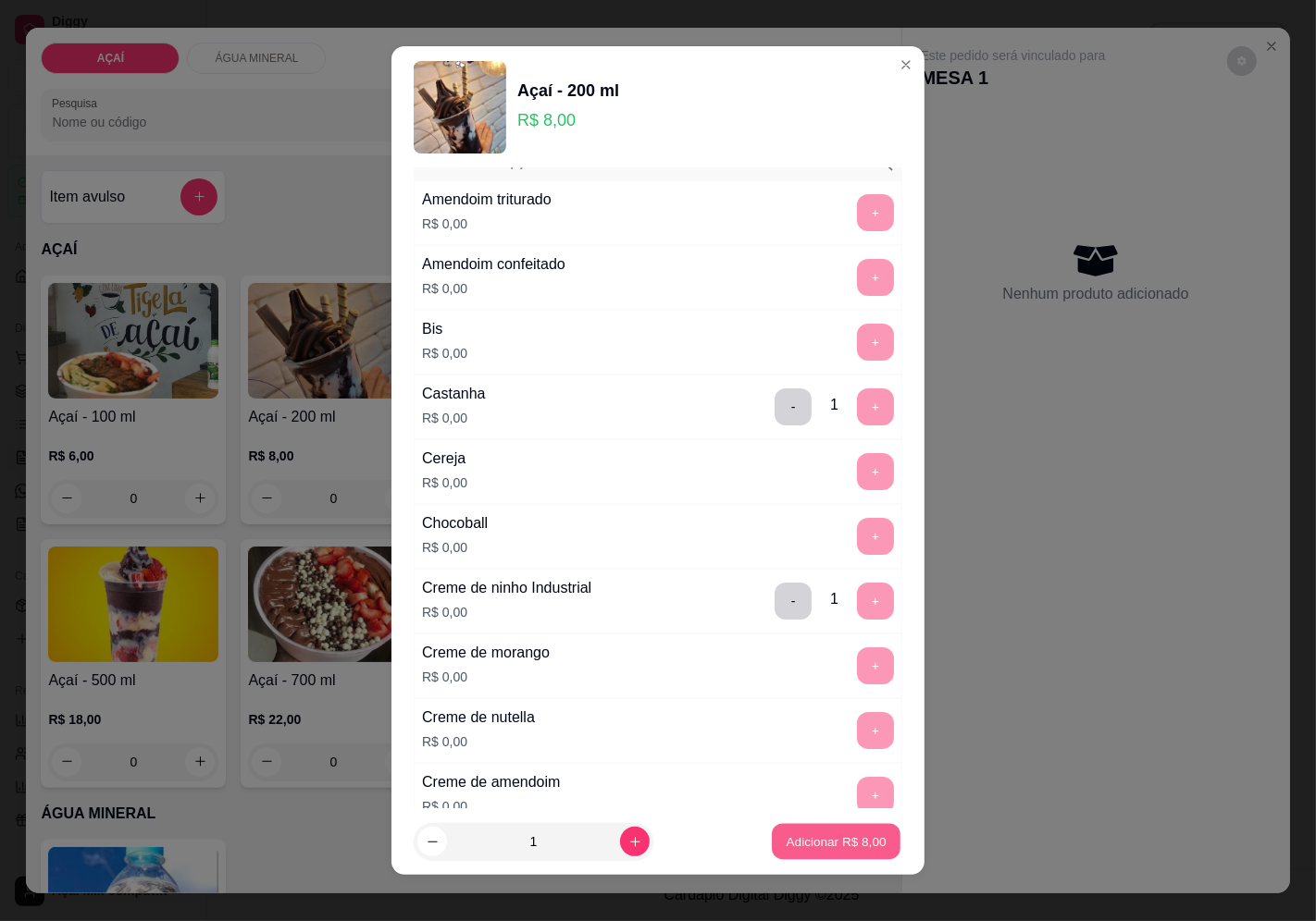
click at [802, 833] on p "Adicionar R$ 8,00" at bounding box center [835, 842] width 100 height 18
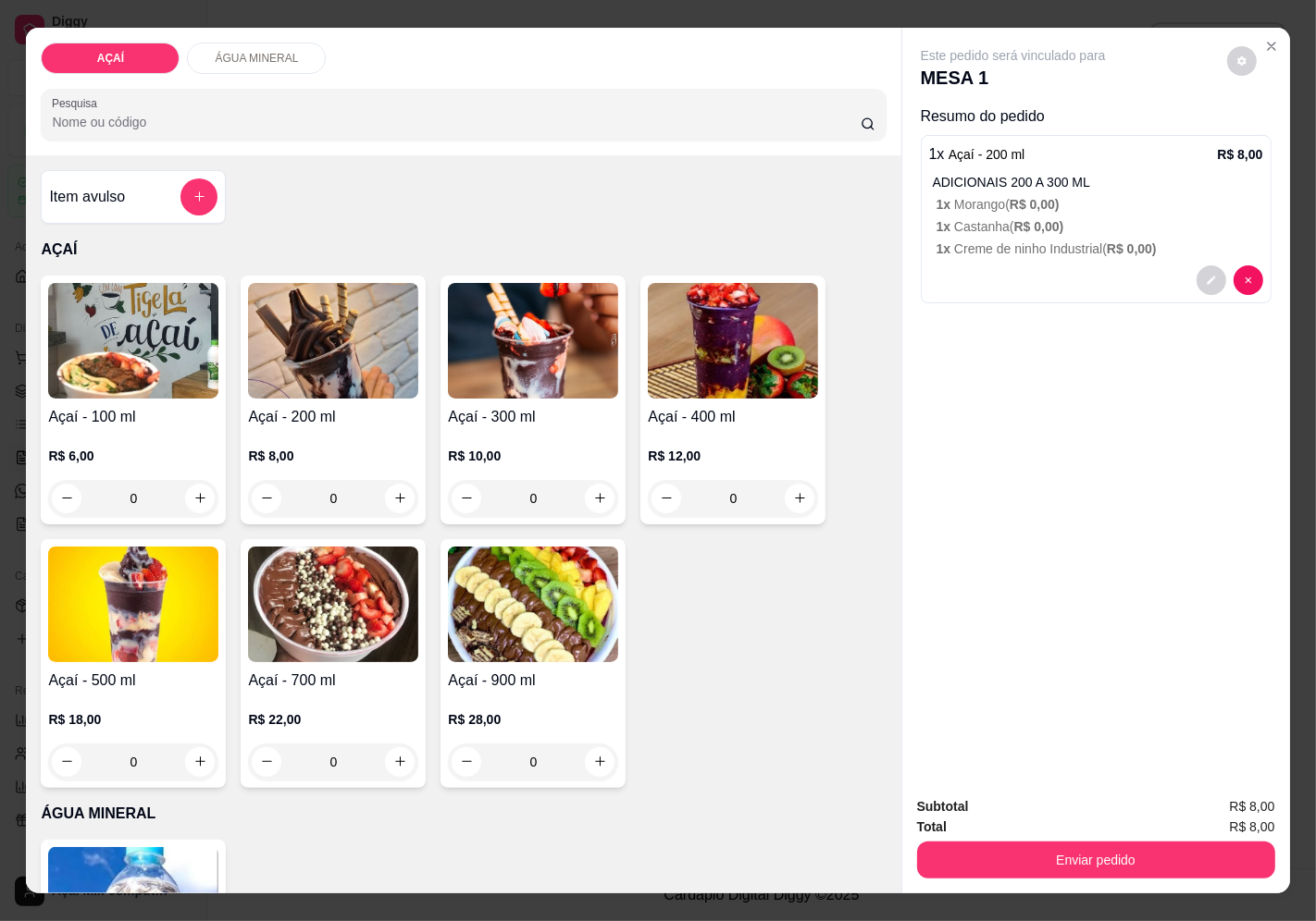
click at [979, 266] on div at bounding box center [1096, 280] width 334 height 29
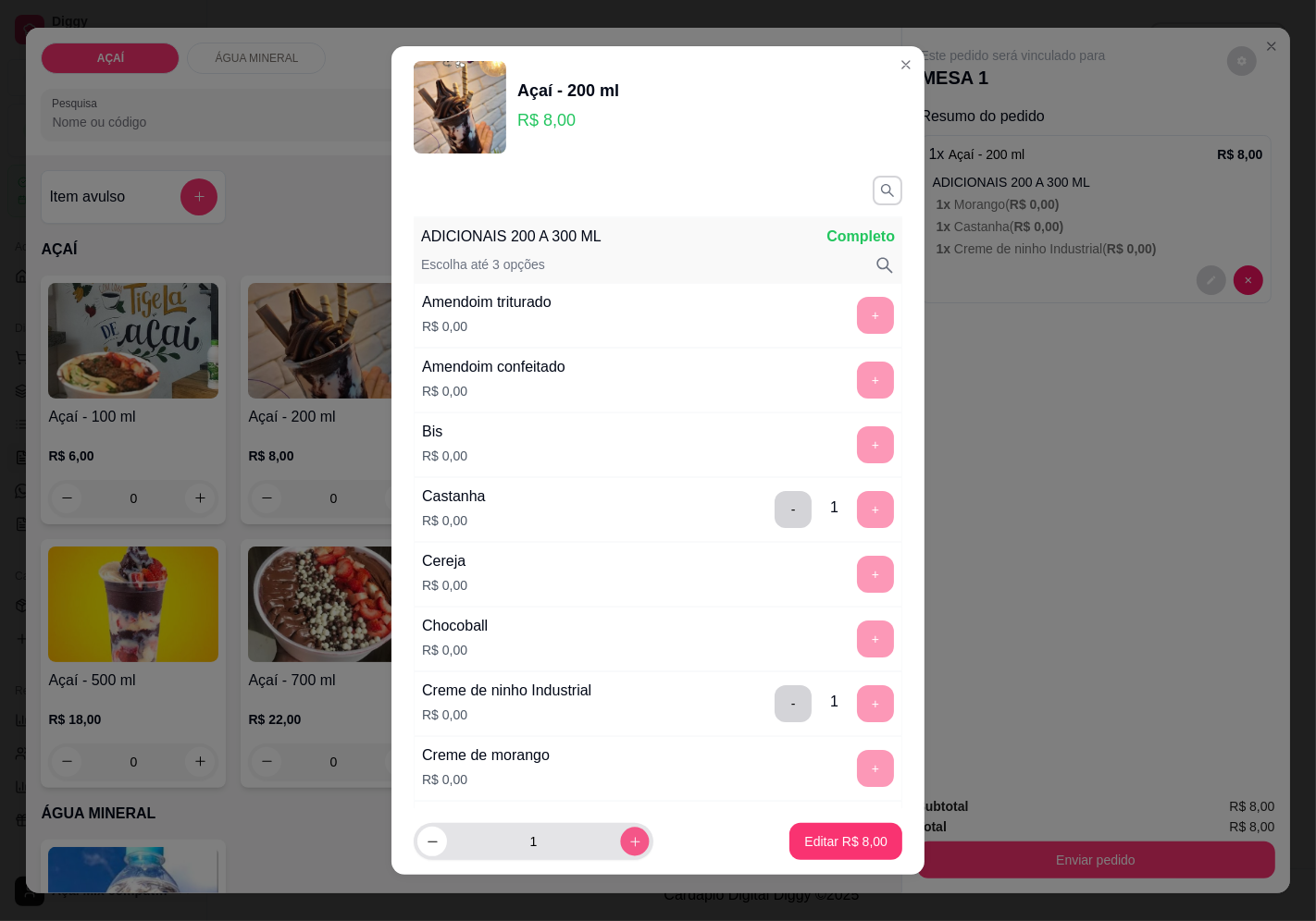
click at [628, 844] on icon "increase-product-quantity" at bounding box center [635, 842] width 14 height 14
type input "2"
click at [836, 839] on p "Editar R$ 16,00" at bounding box center [841, 842] width 87 height 18
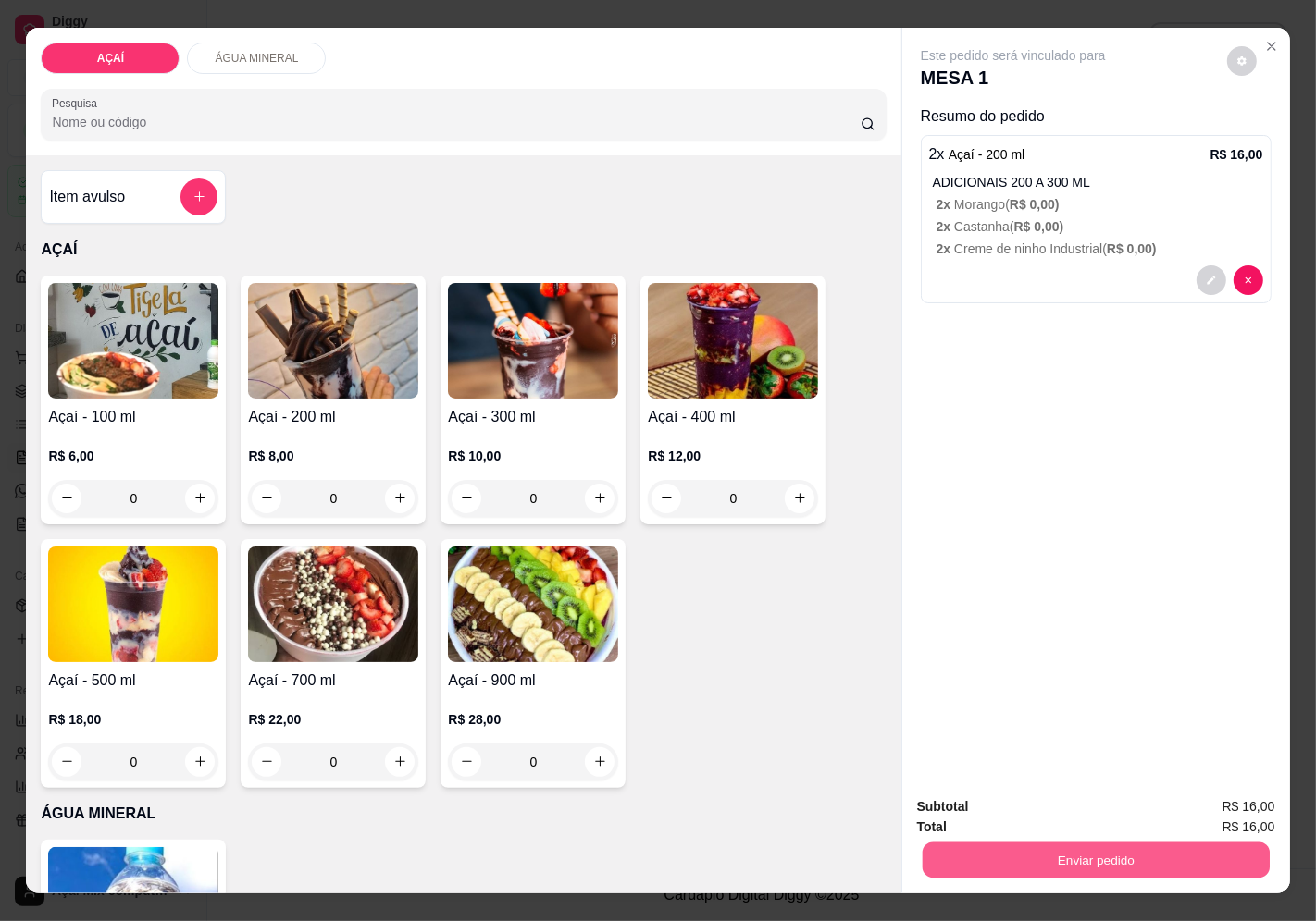
click at [1087, 846] on button "Enviar pedido" at bounding box center [1094, 860] width 347 height 36
click at [1225, 810] on button "Enviar pedido" at bounding box center [1226, 808] width 102 height 34
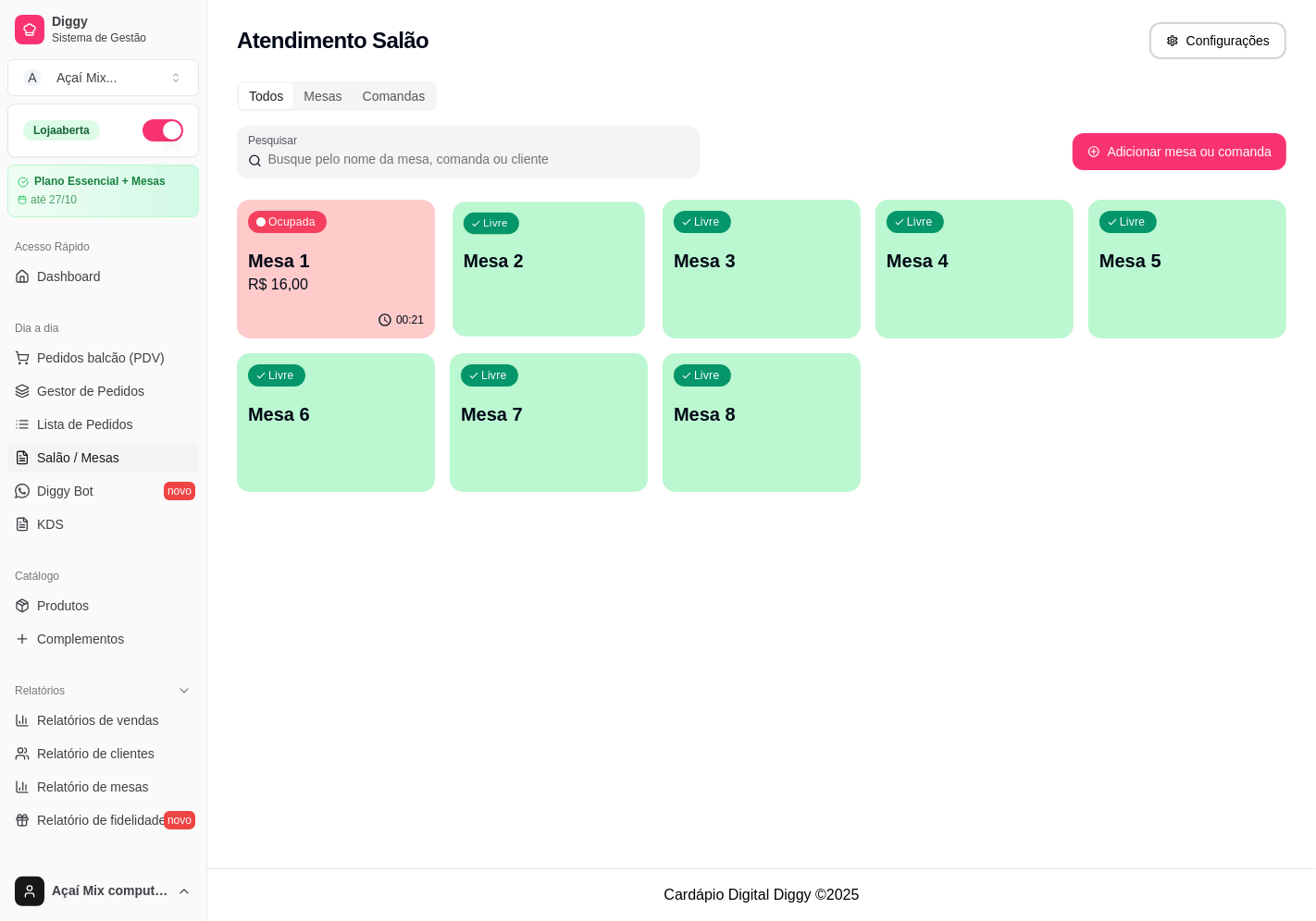
click at [499, 283] on div "Livre Mesa 2" at bounding box center [548, 258] width 192 height 113
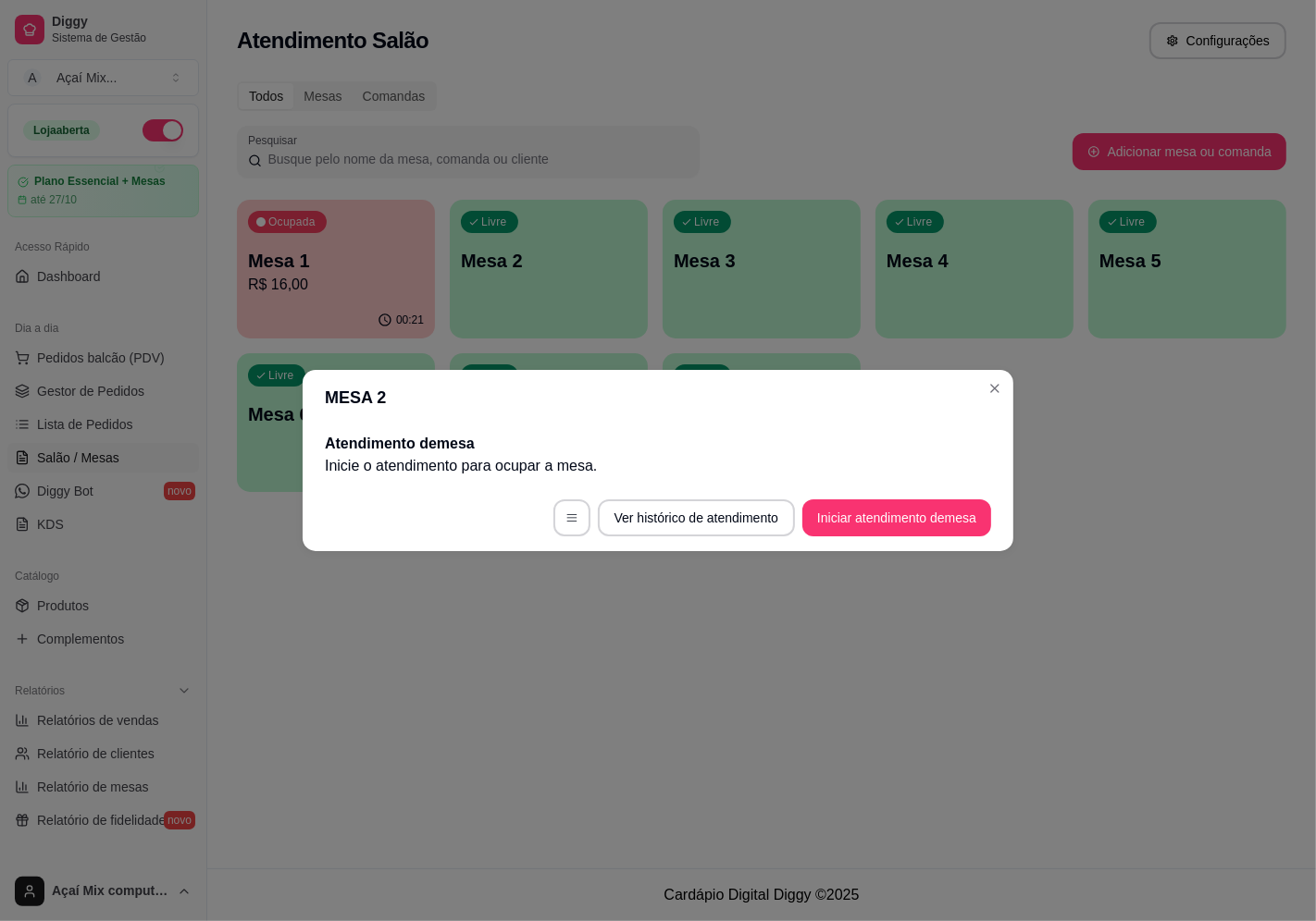
click at [889, 539] on footer "Ver histórico de atendimento Iniciar atendimento de mesa" at bounding box center [658, 518] width 710 height 66
click at [900, 517] on button "Iniciar atendimento de mesa" at bounding box center [897, 518] width 184 height 36
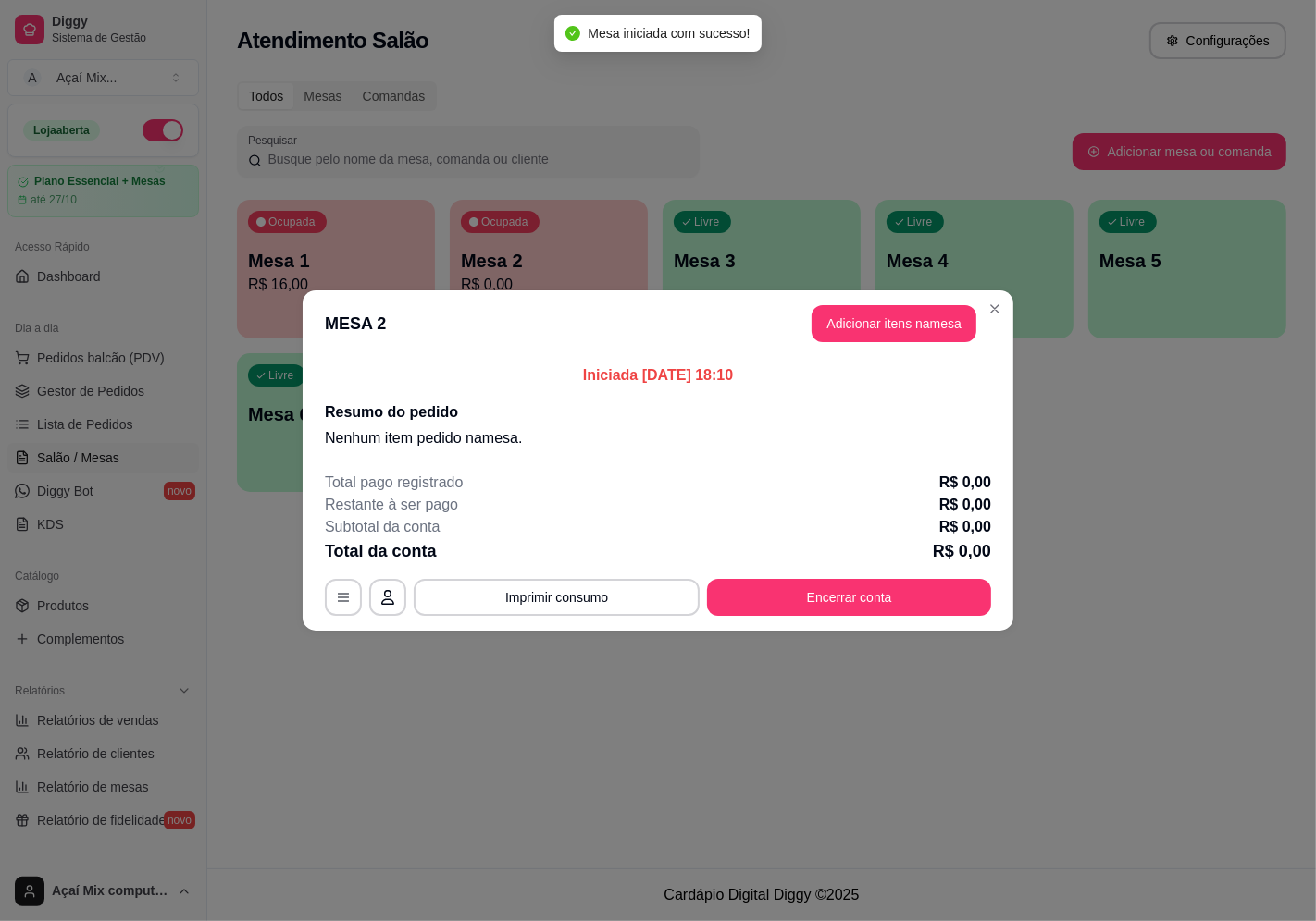
click at [908, 302] on header "MESA 2 Adicionar itens na mesa" at bounding box center [658, 323] width 710 height 66
click at [905, 324] on button "Adicionar itens na mesa" at bounding box center [894, 324] width 165 height 37
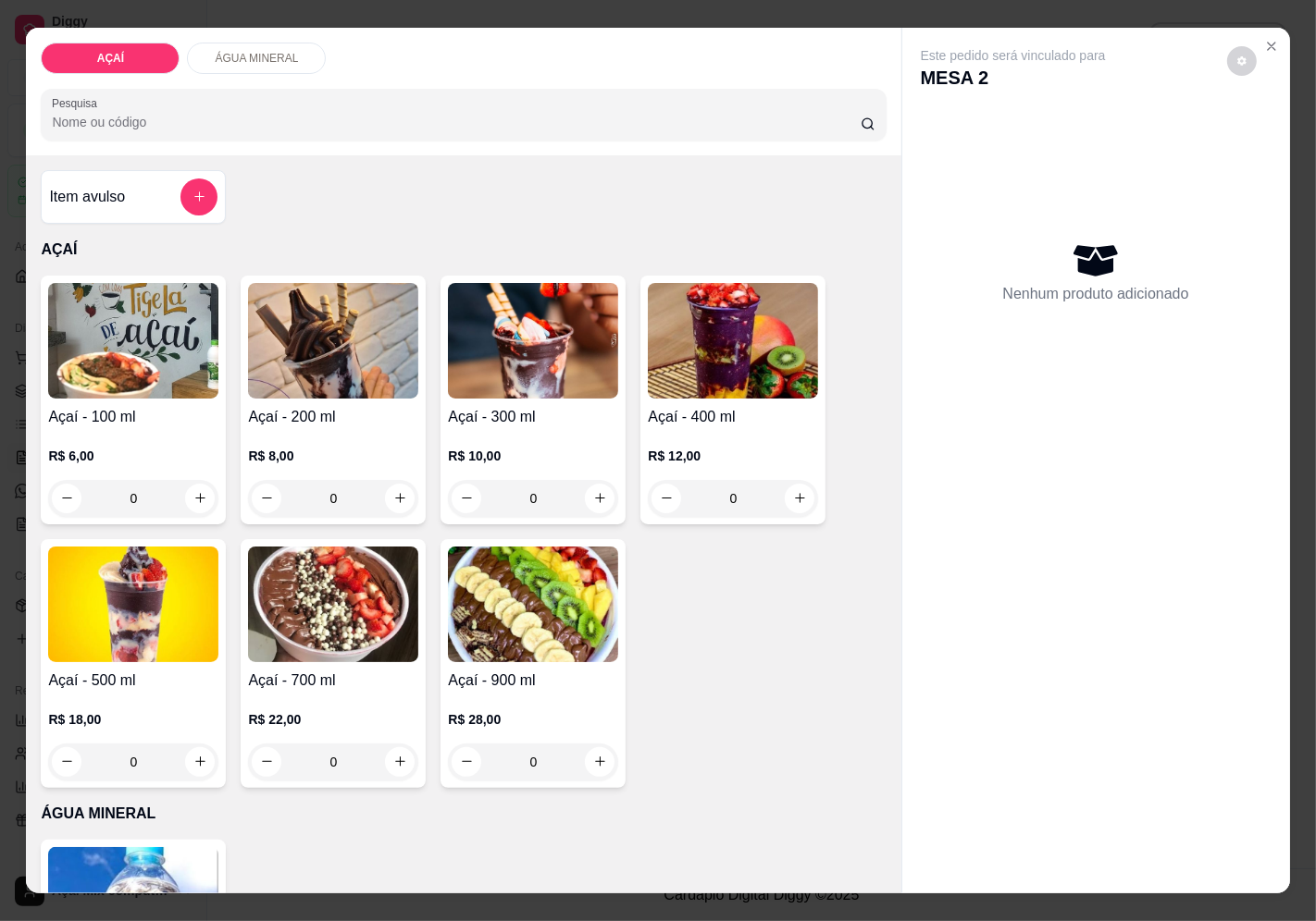
click at [303, 406] on h4 "Açaí - 200 ml" at bounding box center [333, 417] width 170 height 22
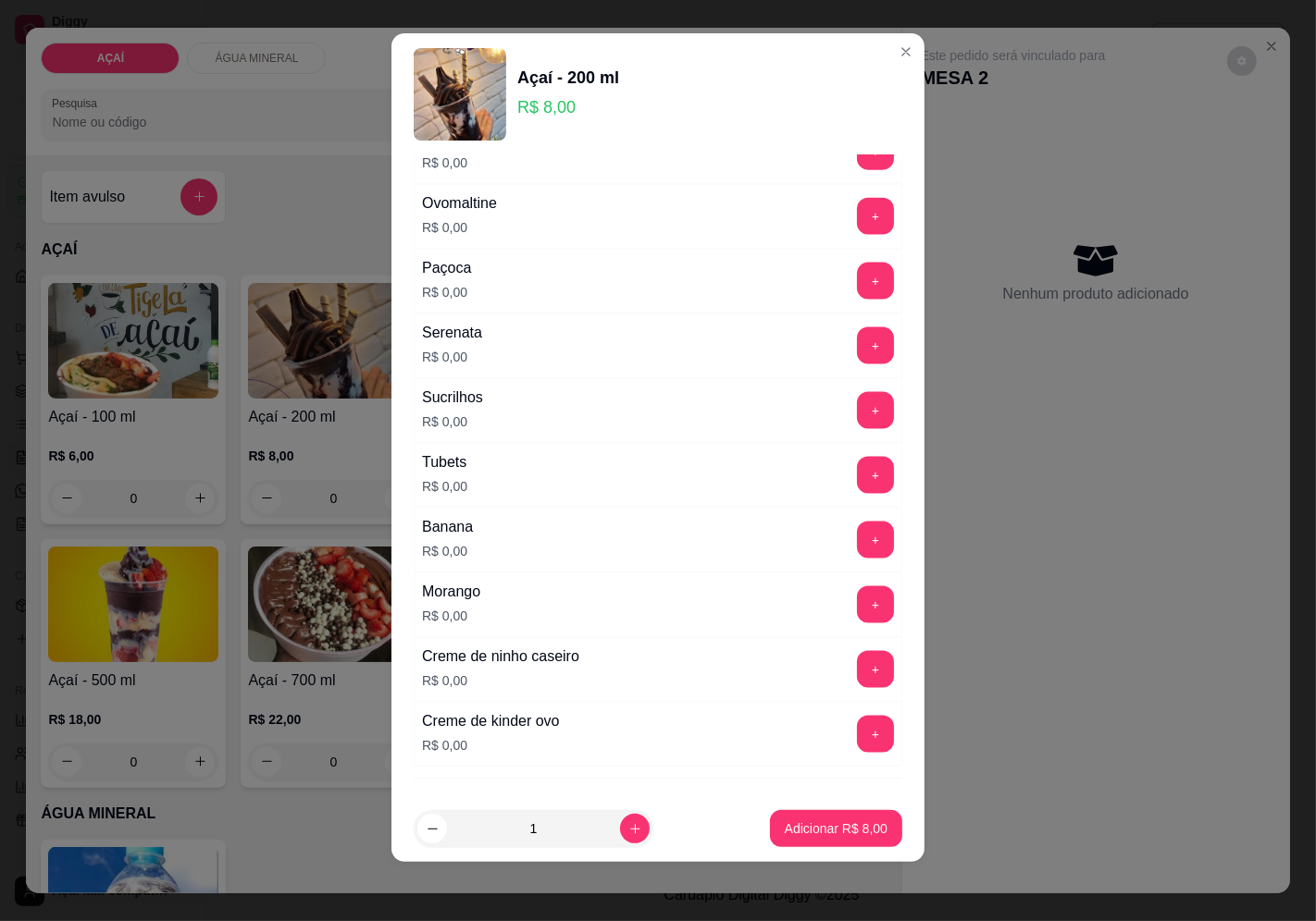
scroll to position [2255, 0]
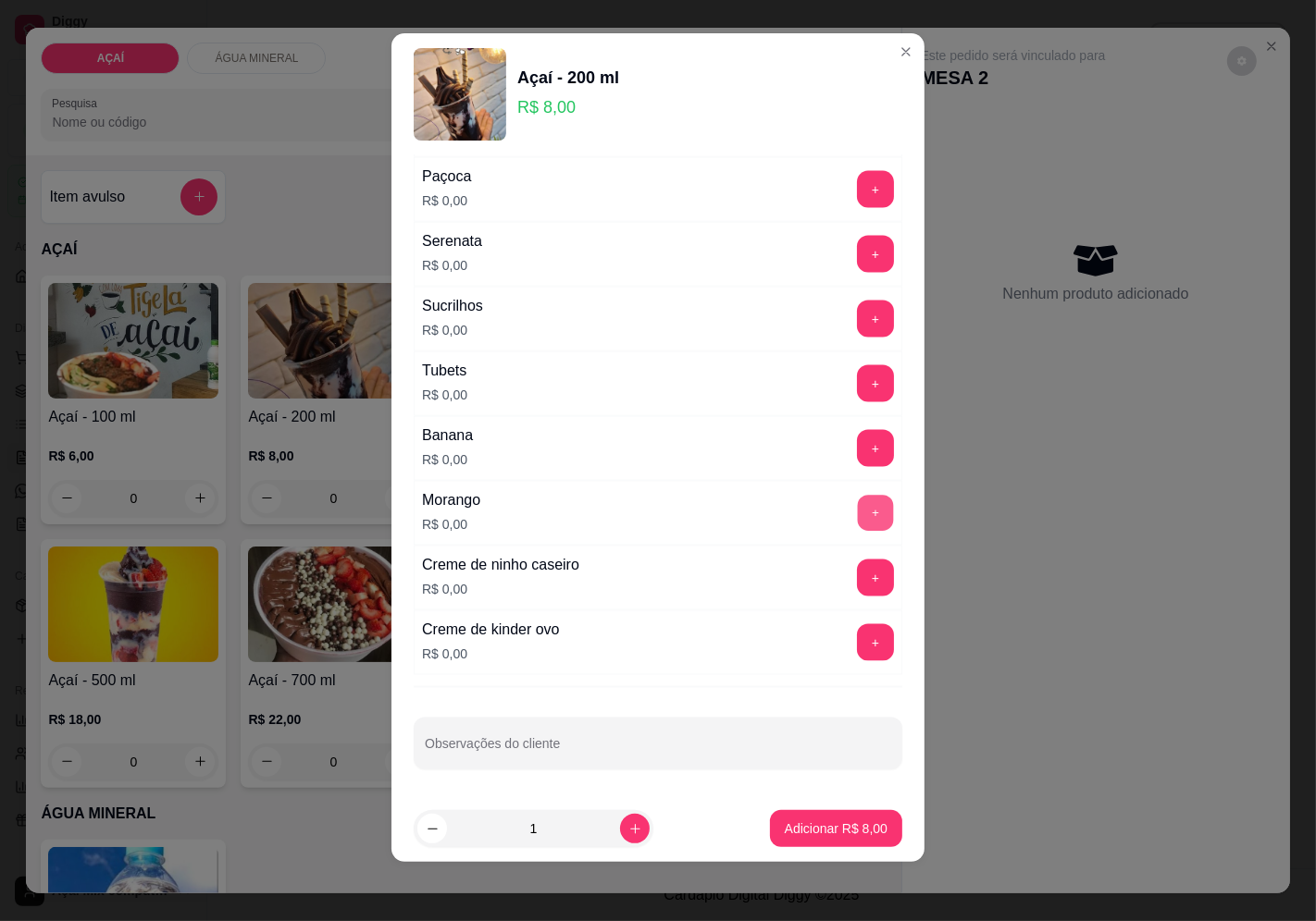
click at [858, 510] on button "+" at bounding box center [875, 513] width 36 height 36
click at [850, 560] on div "+" at bounding box center [875, 578] width 52 height 37
click at [858, 580] on button "+" at bounding box center [875, 577] width 36 height 36
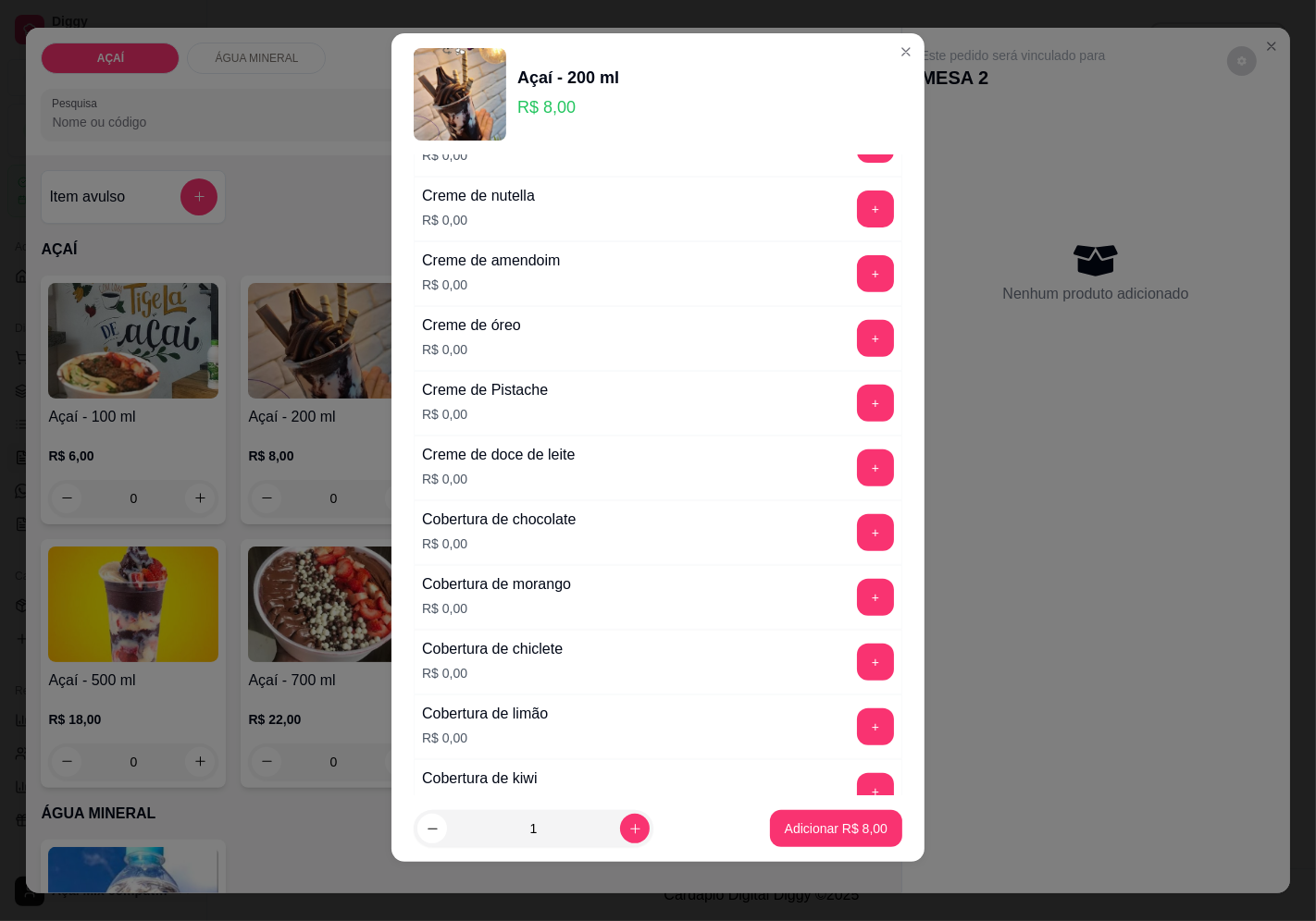
scroll to position [509, 0]
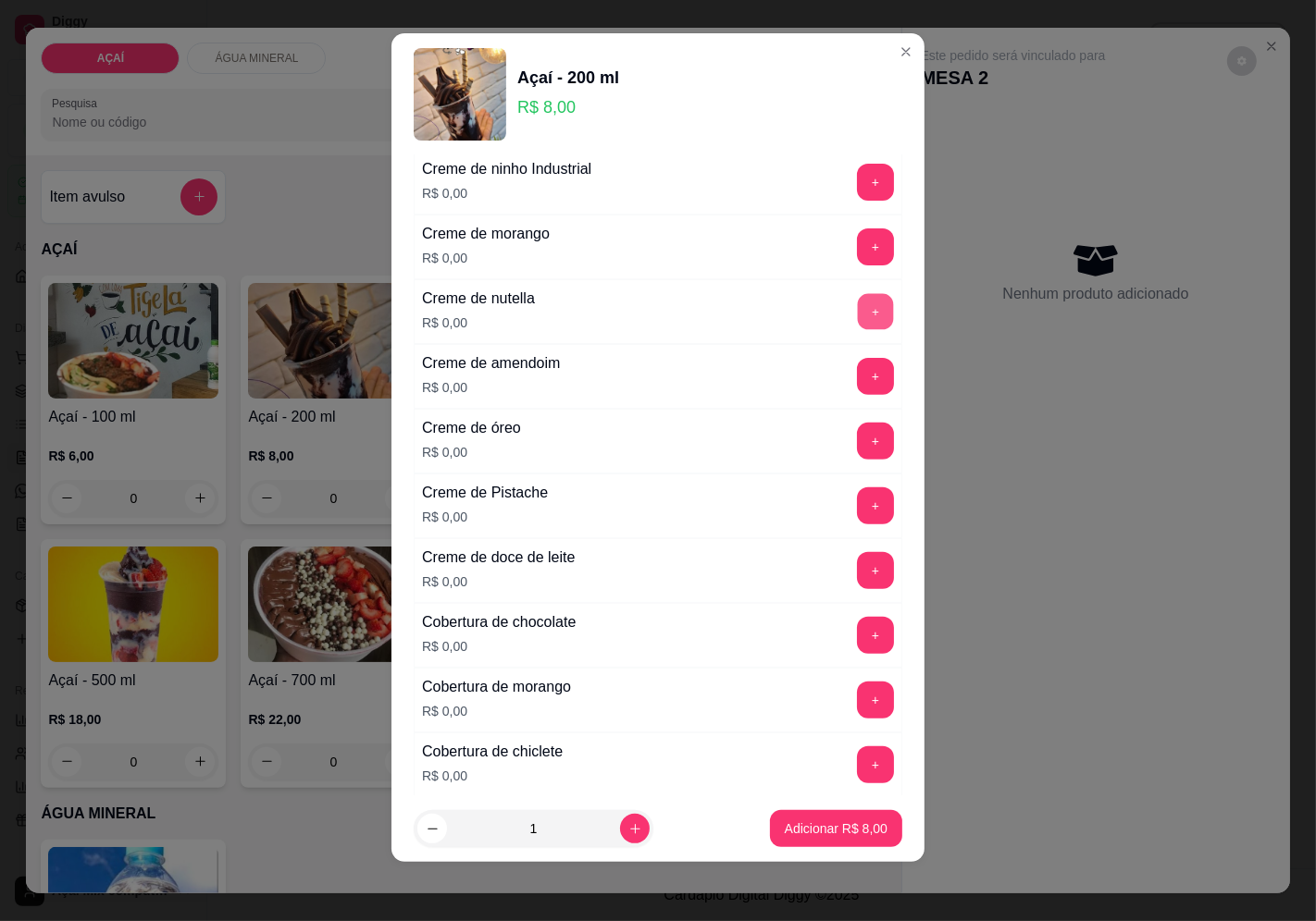
click at [858, 307] on button "+" at bounding box center [875, 311] width 36 height 36
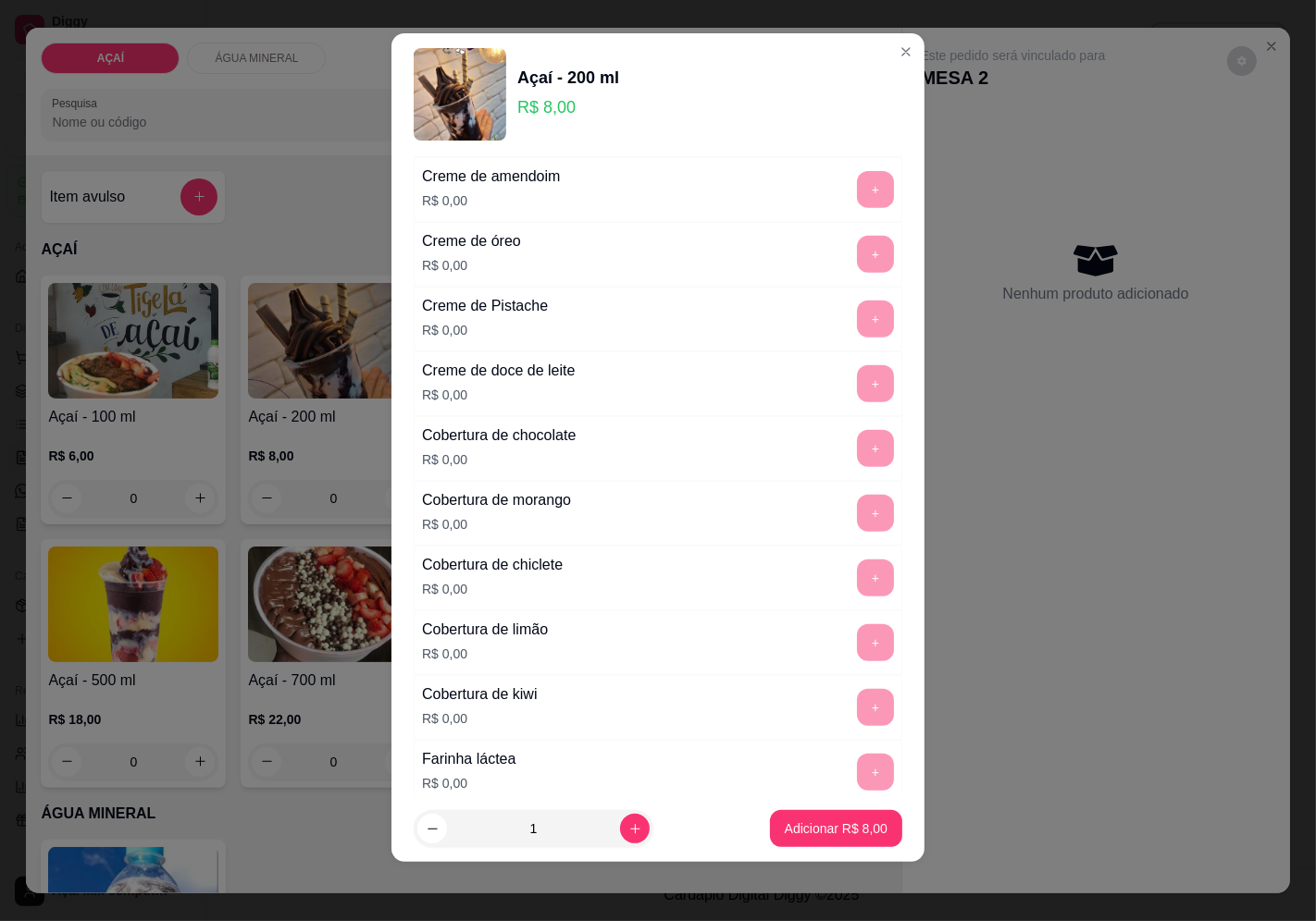
scroll to position [714, 0]
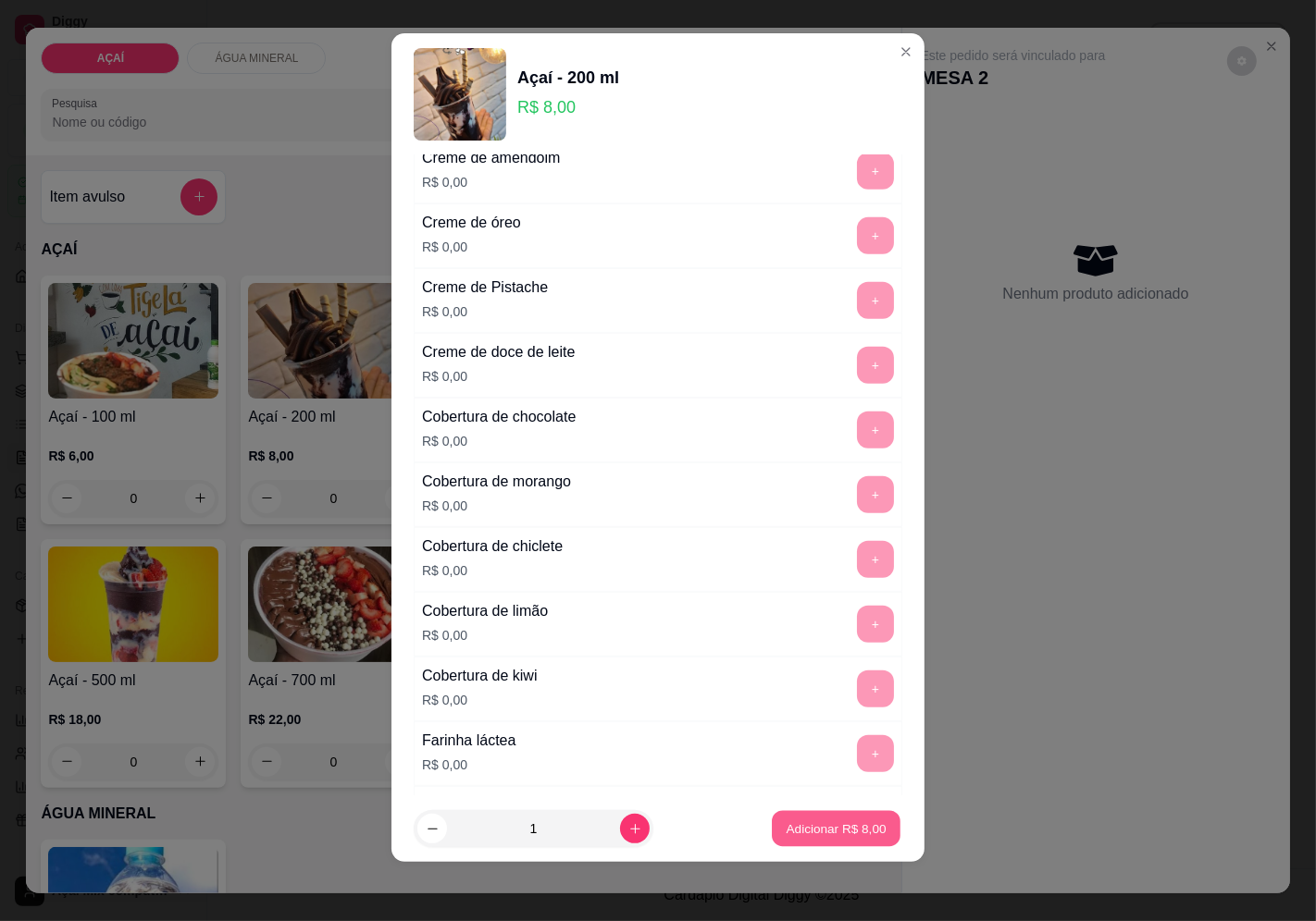
click at [799, 816] on button "Adicionar R$ 8,00" at bounding box center [836, 829] width 129 height 36
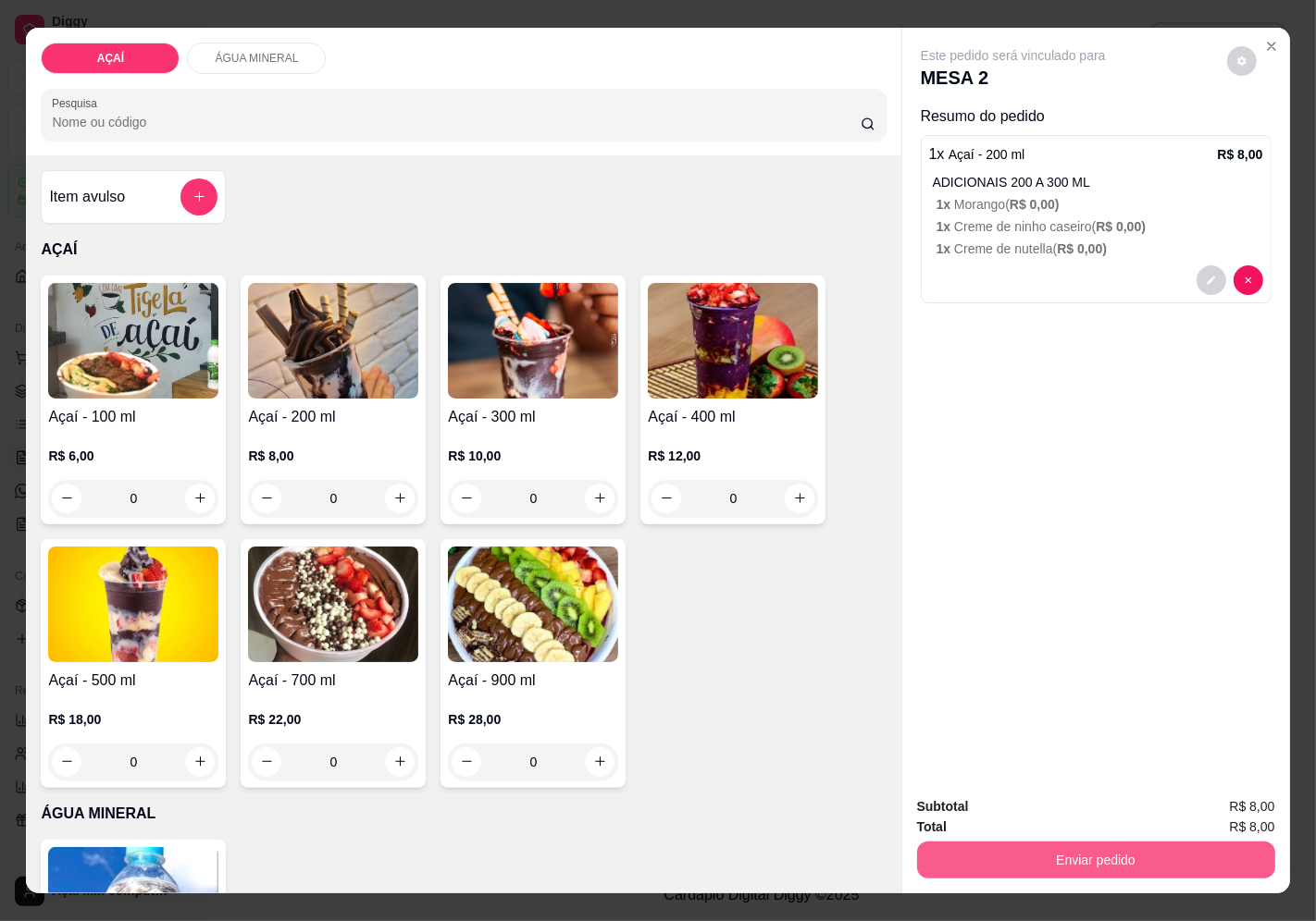
click at [1009, 858] on button "Enviar pedido" at bounding box center [1096, 860] width 359 height 37
click at [1192, 794] on button "Enviar pedido" at bounding box center [1226, 808] width 102 height 34
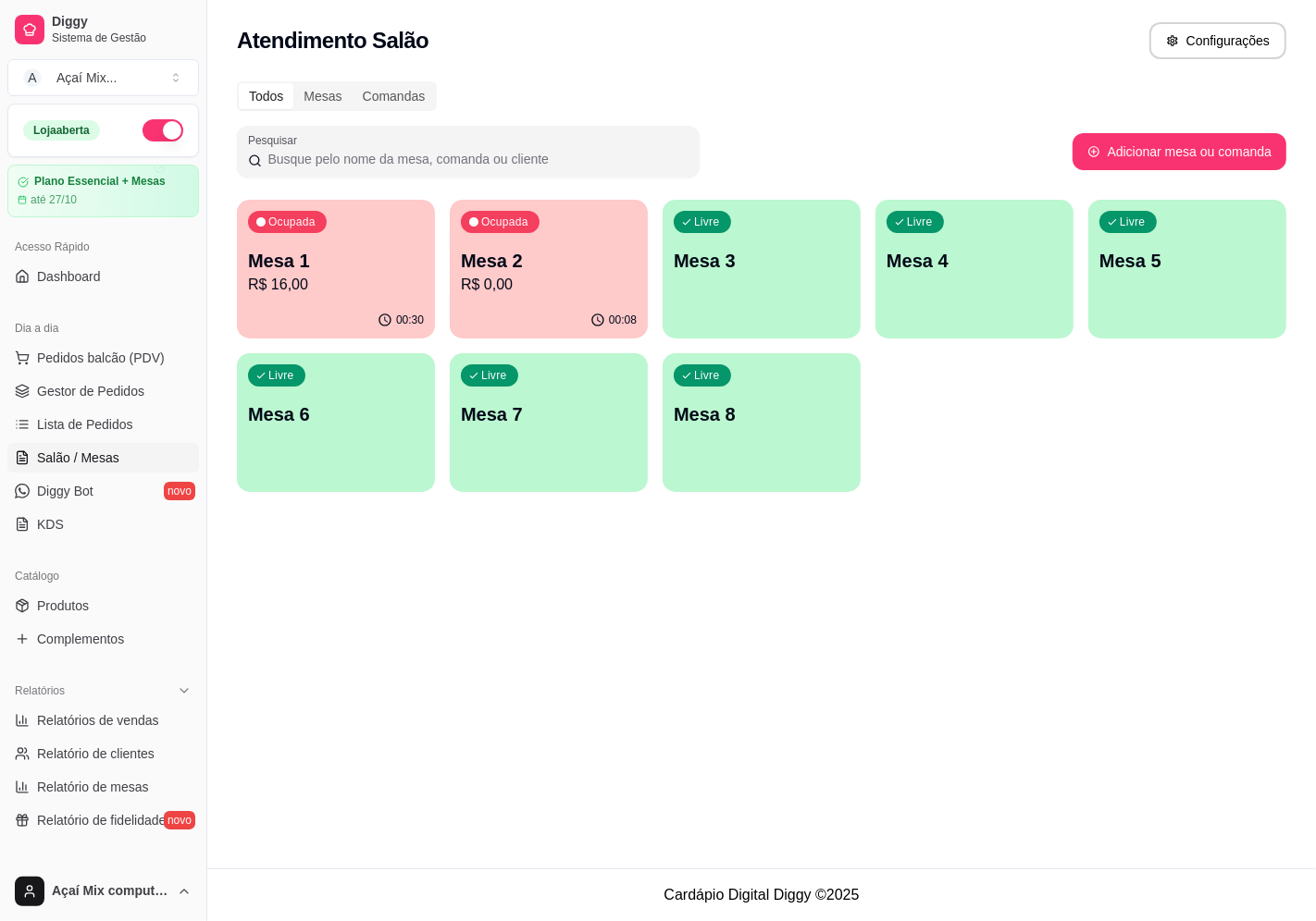
click at [707, 229] on p "Livre" at bounding box center [706, 222] width 26 height 15
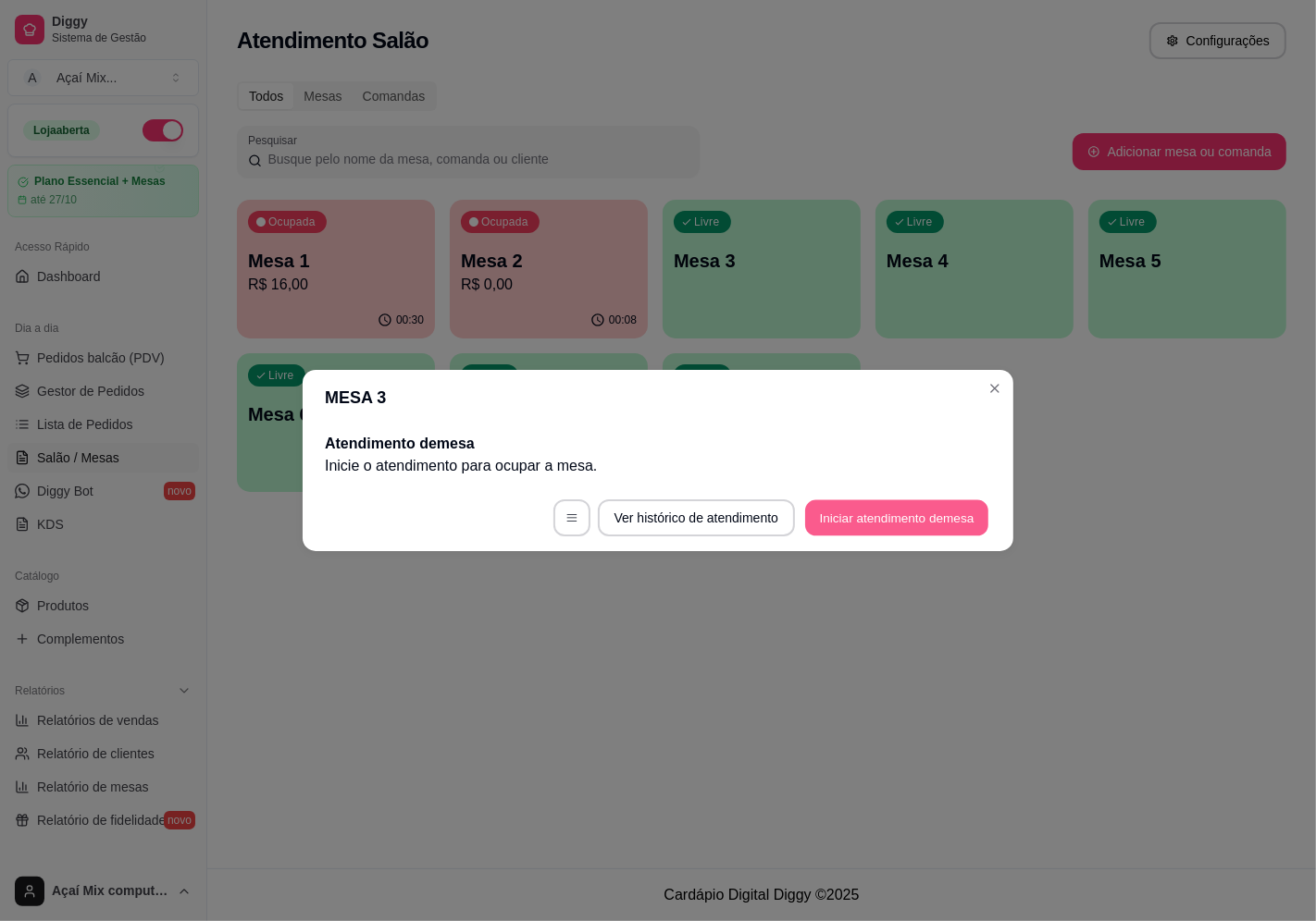
click at [857, 522] on button "Iniciar atendimento de mesa" at bounding box center [897, 518] width 184 height 36
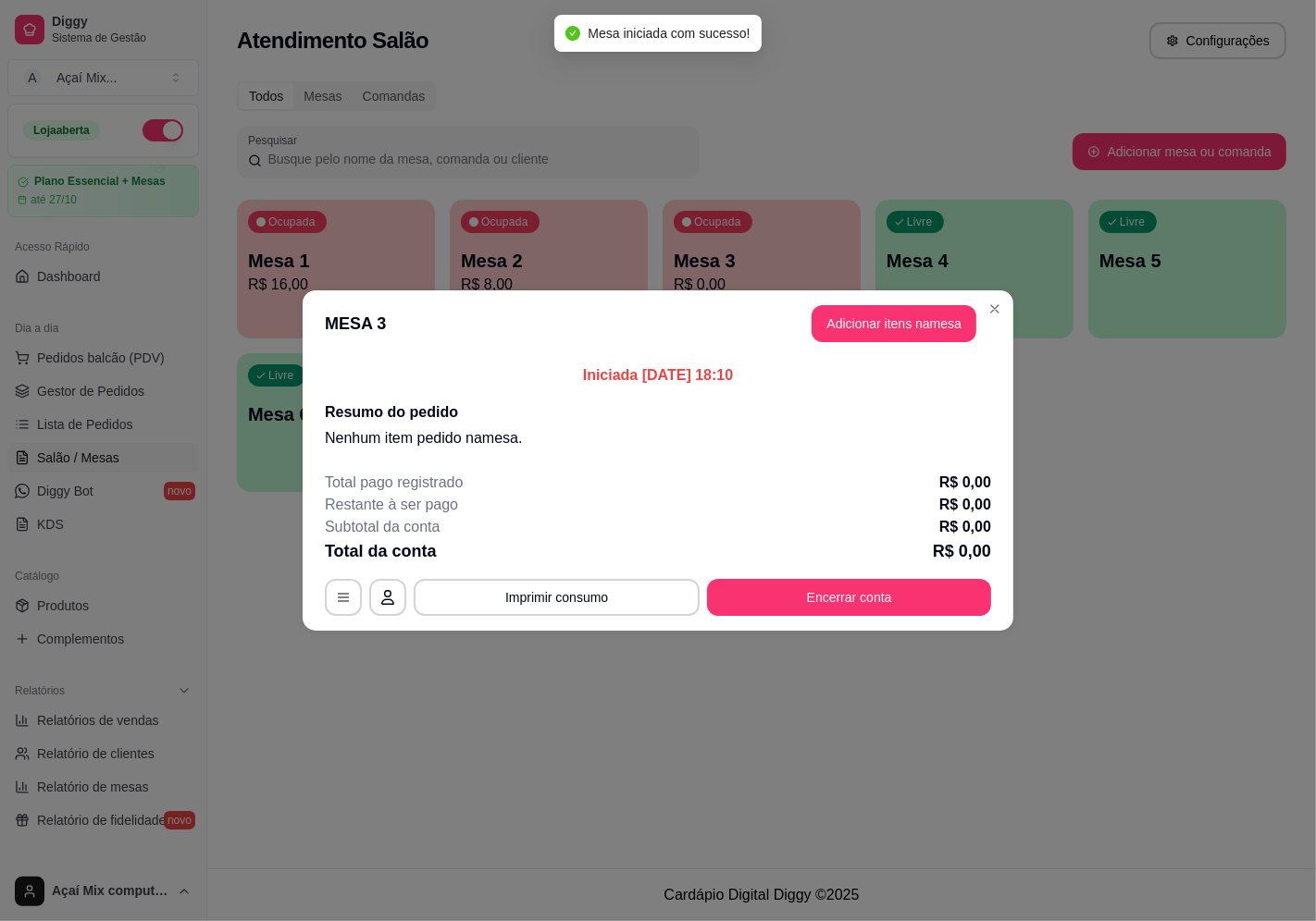
click at [912, 302] on header "MESA 3 Adicionar itens na mesa" at bounding box center [658, 323] width 710 height 66
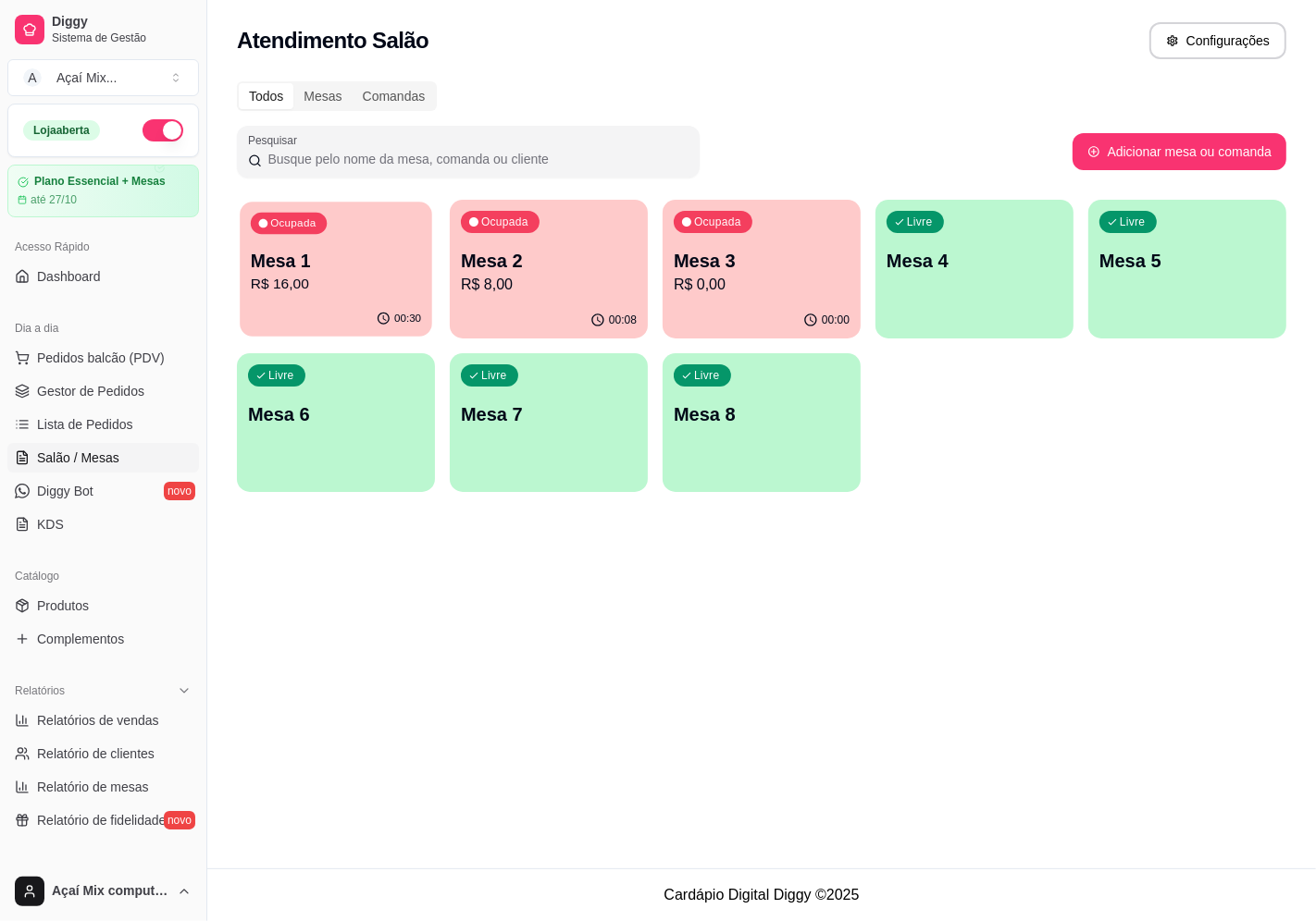
click at [321, 288] on p "R$ 16,00" at bounding box center [336, 284] width 170 height 21
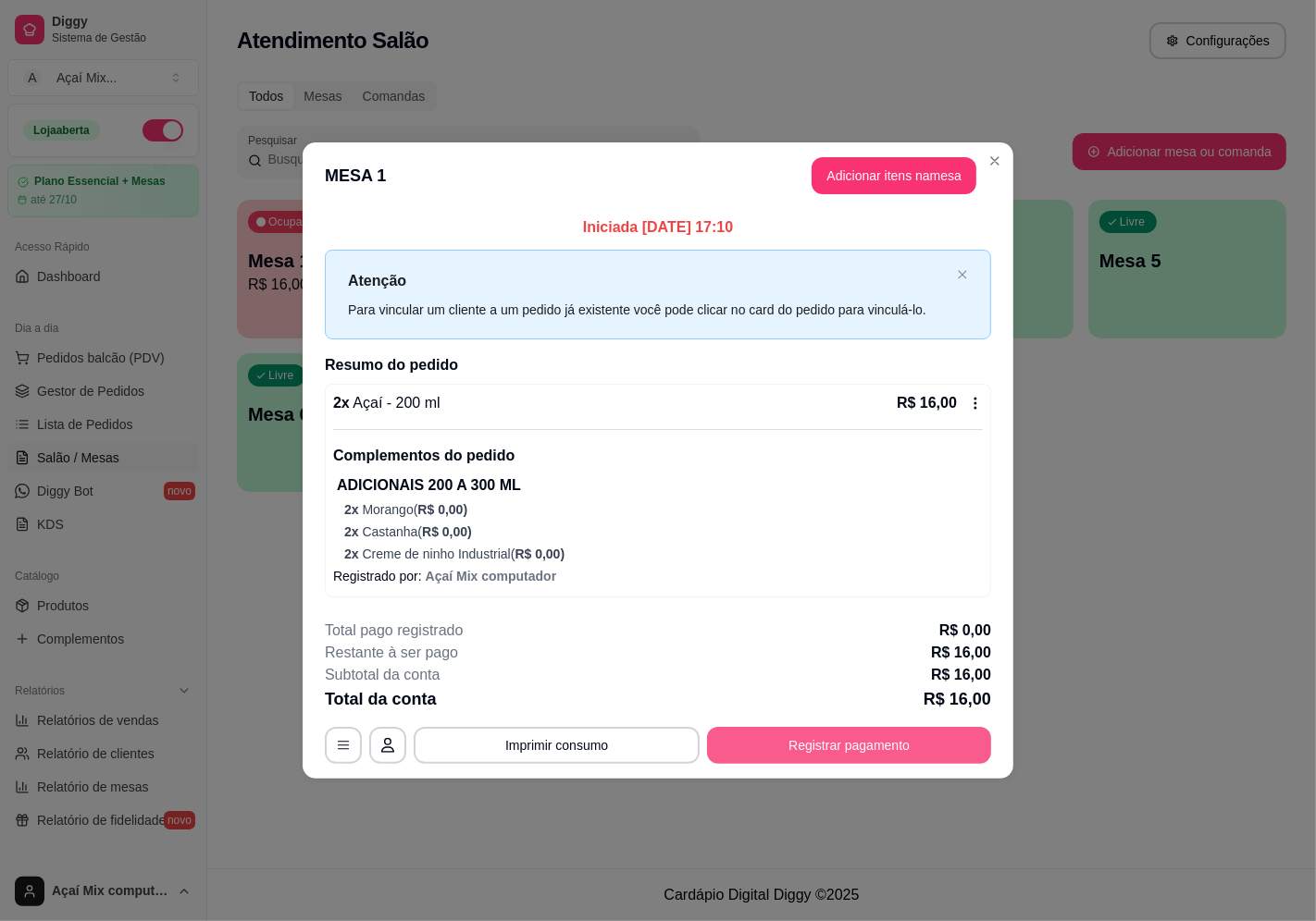
click at [803, 732] on button "Registrar pagamento" at bounding box center [849, 746] width 284 height 37
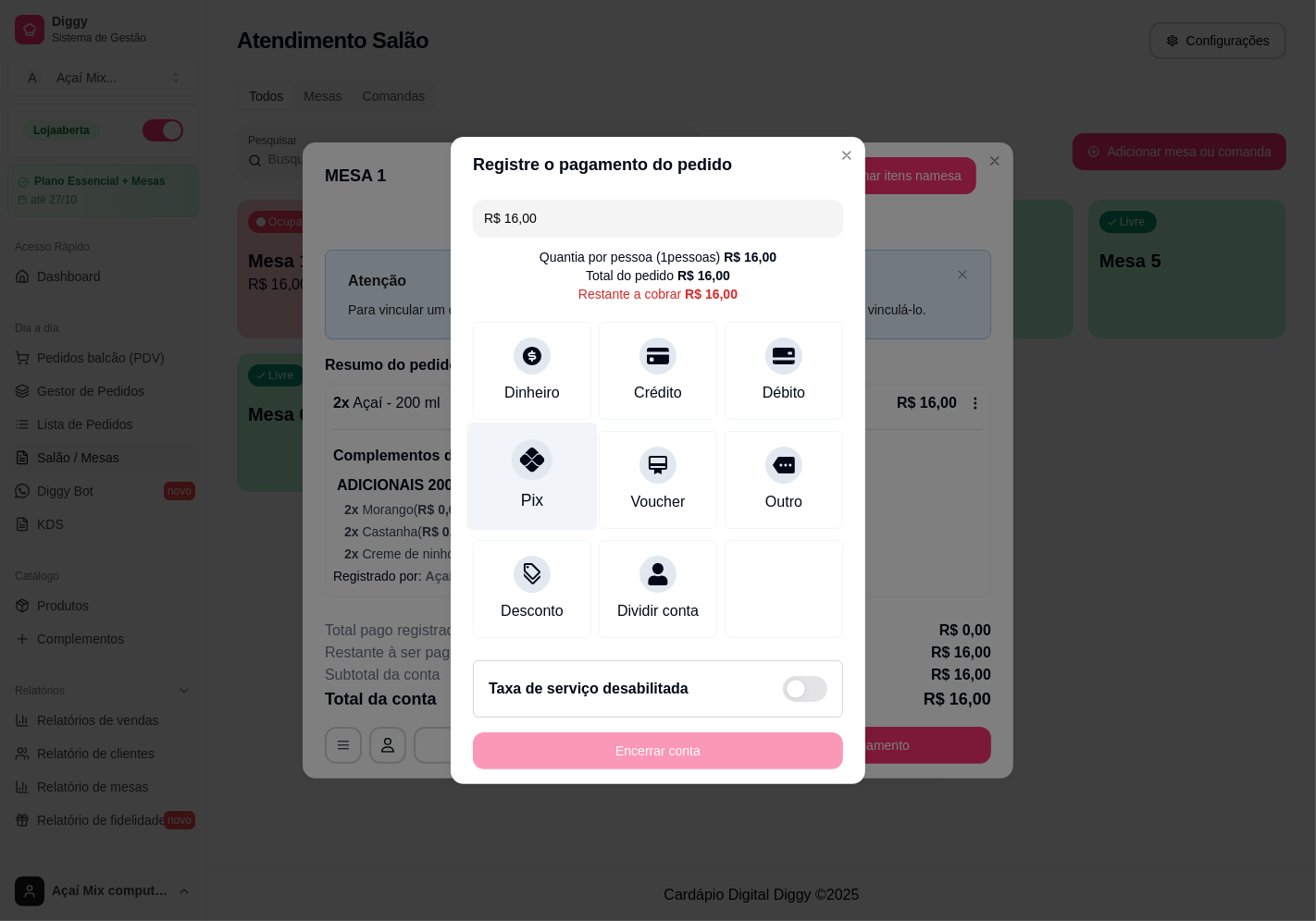
click at [533, 492] on div "Pix" at bounding box center [531, 500] width 22 height 24
type input "R$ 0,00"
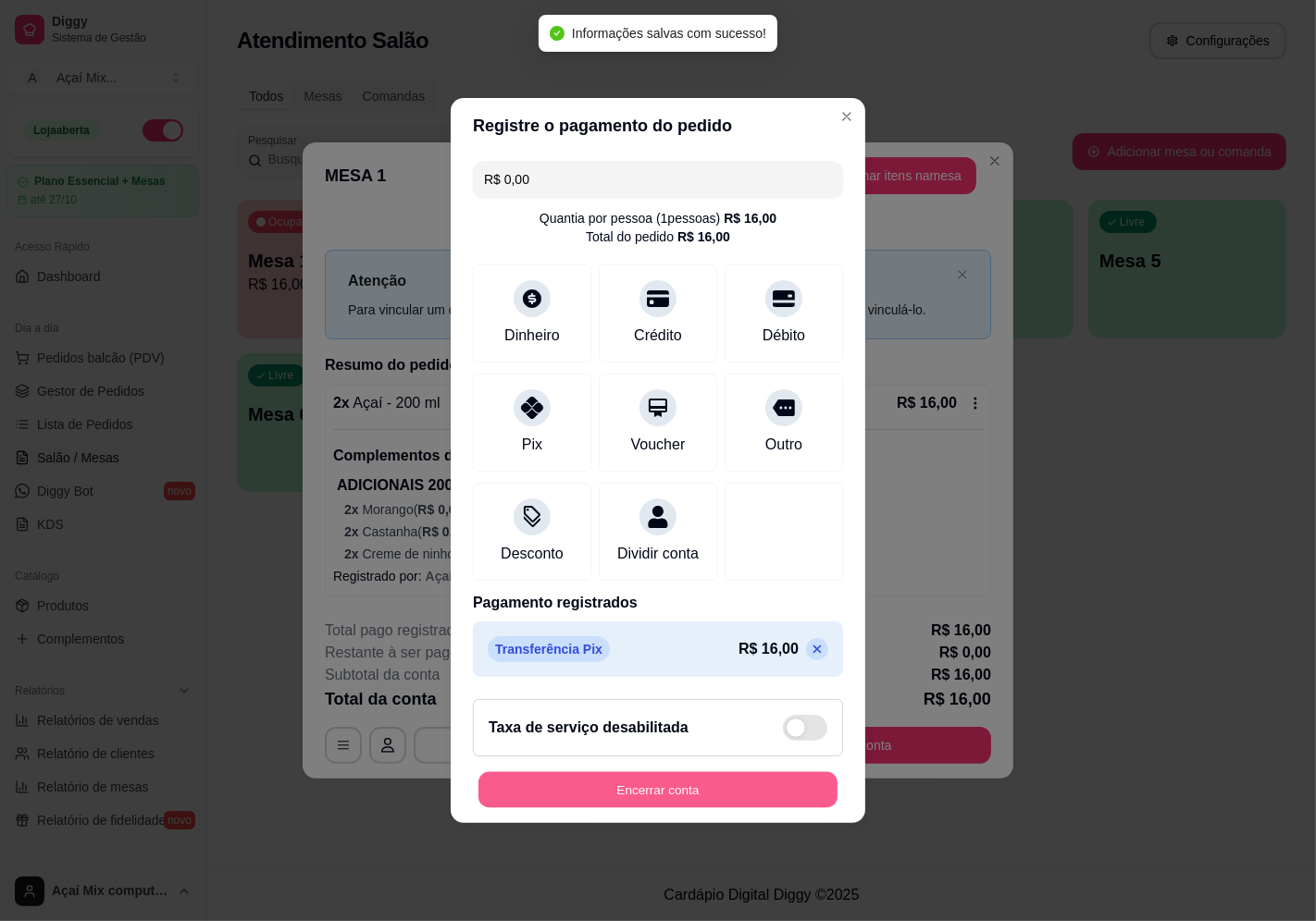
click at [700, 803] on button "Encerrar conta" at bounding box center [658, 790] width 360 height 36
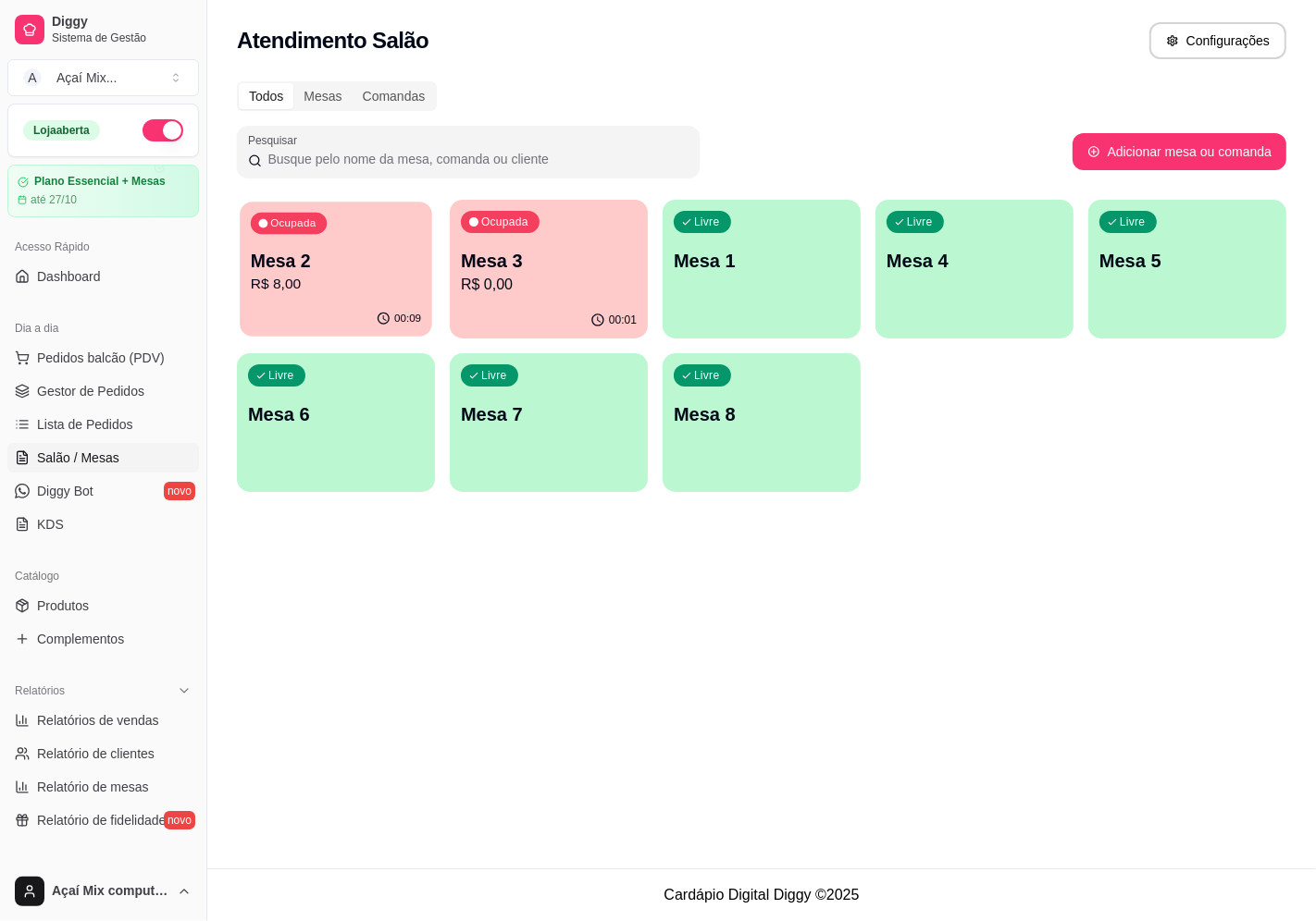
click at [370, 273] on p "R$ 8,00" at bounding box center [336, 284] width 170 height 21
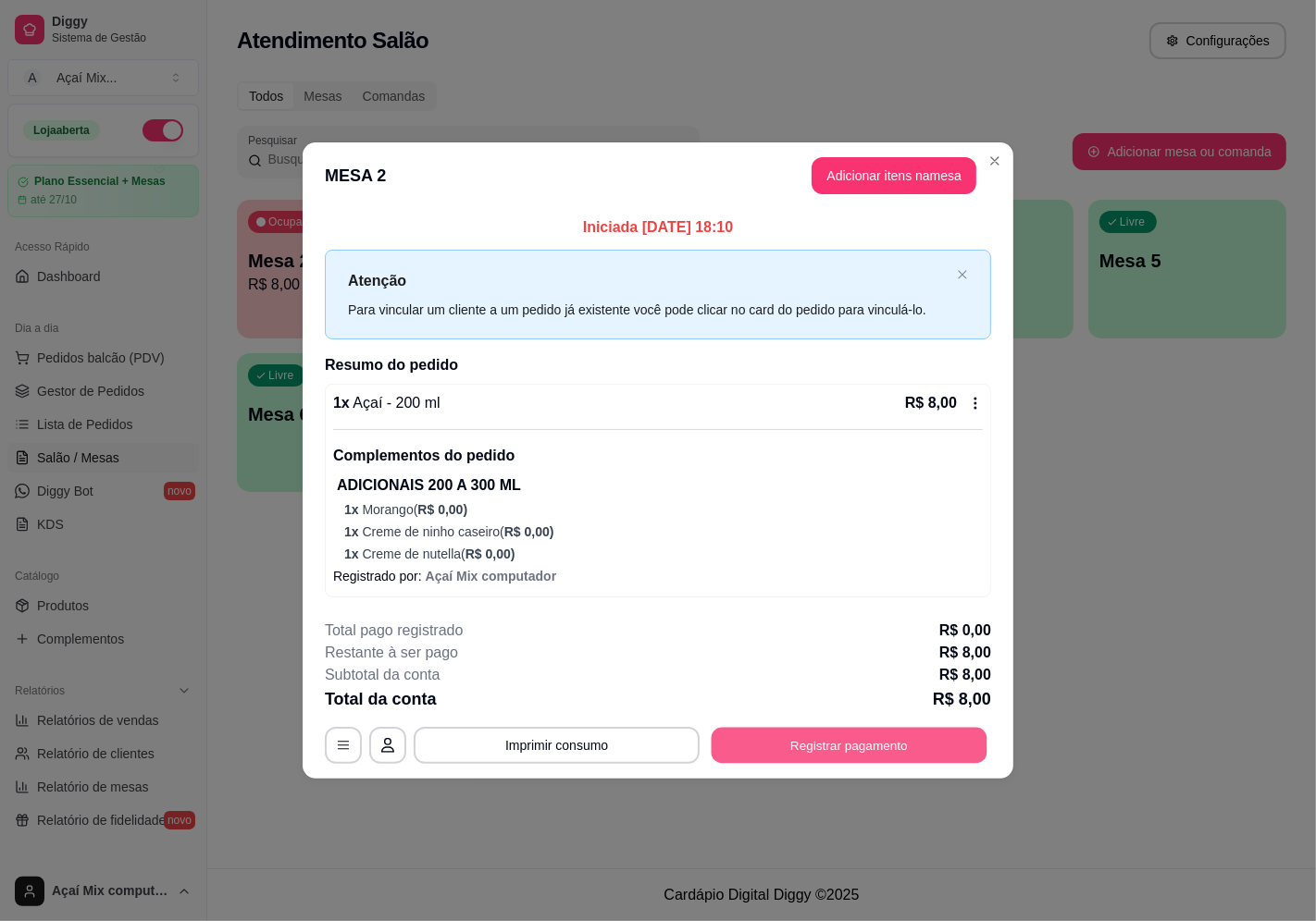
click at [764, 741] on button "Registrar pagamento" at bounding box center [849, 745] width 276 height 36
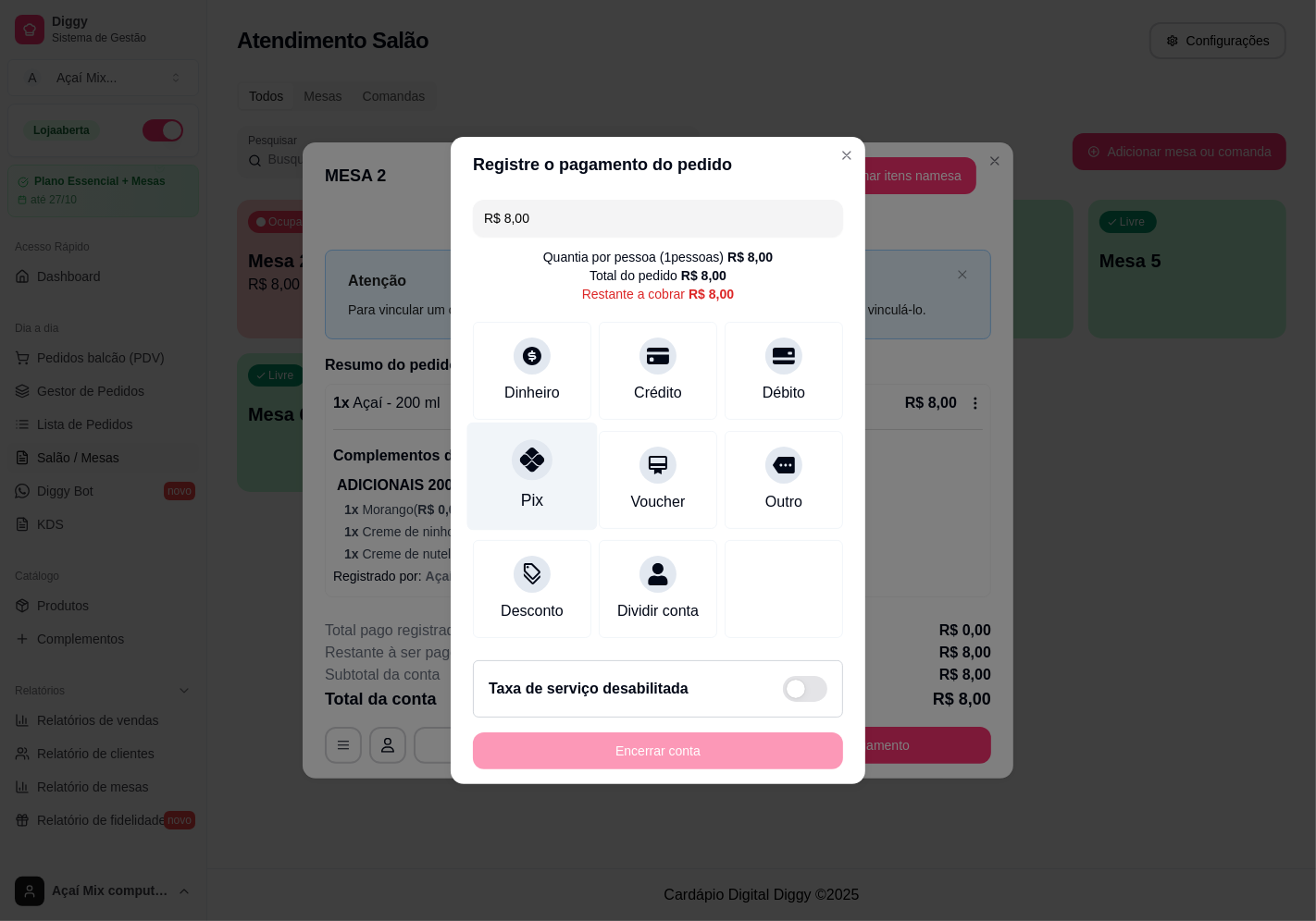
click at [500, 456] on div "Pix" at bounding box center [532, 477] width 131 height 108
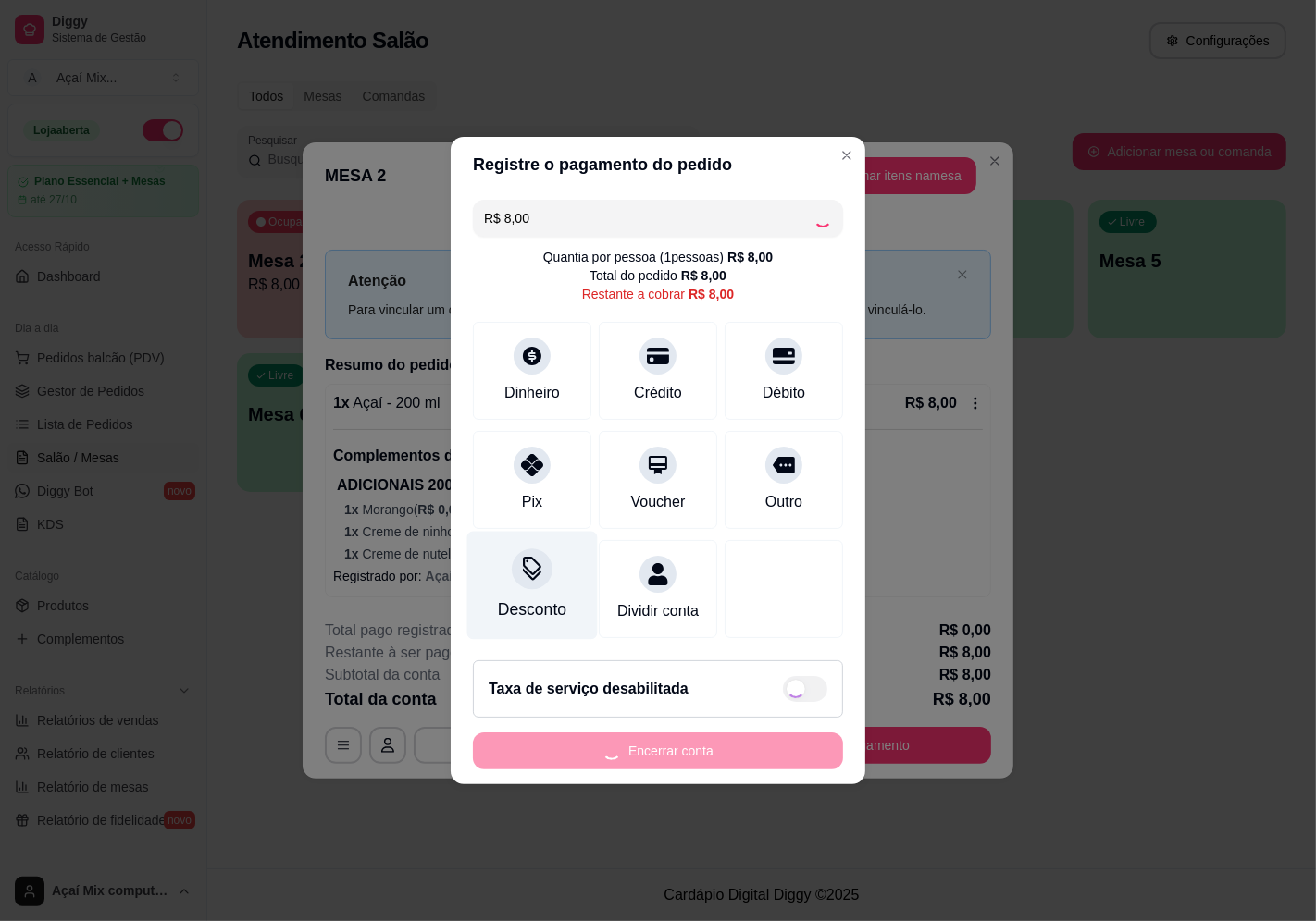
type input "R$ 0,00"
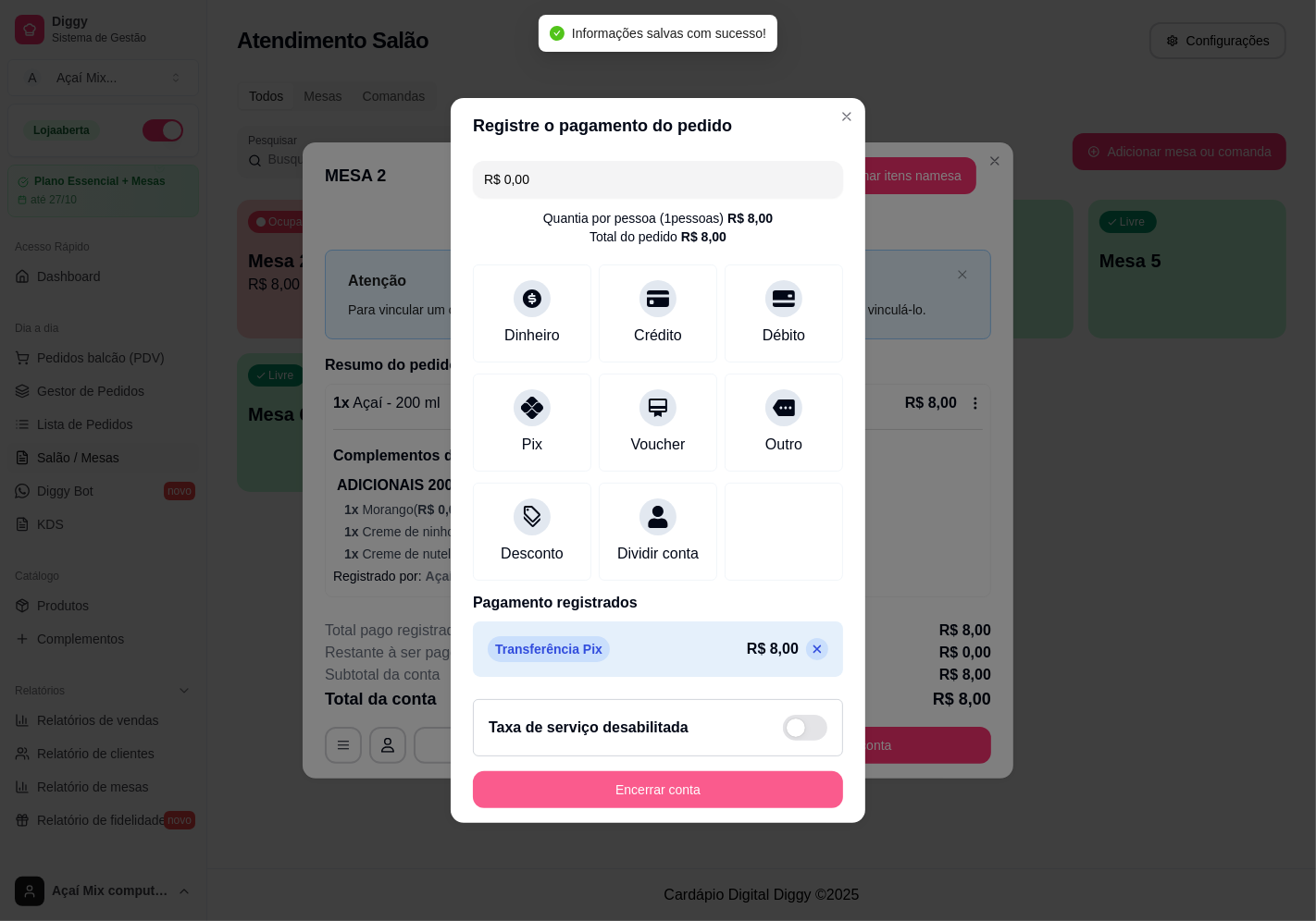
click at [639, 801] on button "Encerrar conta" at bounding box center [658, 790] width 370 height 37
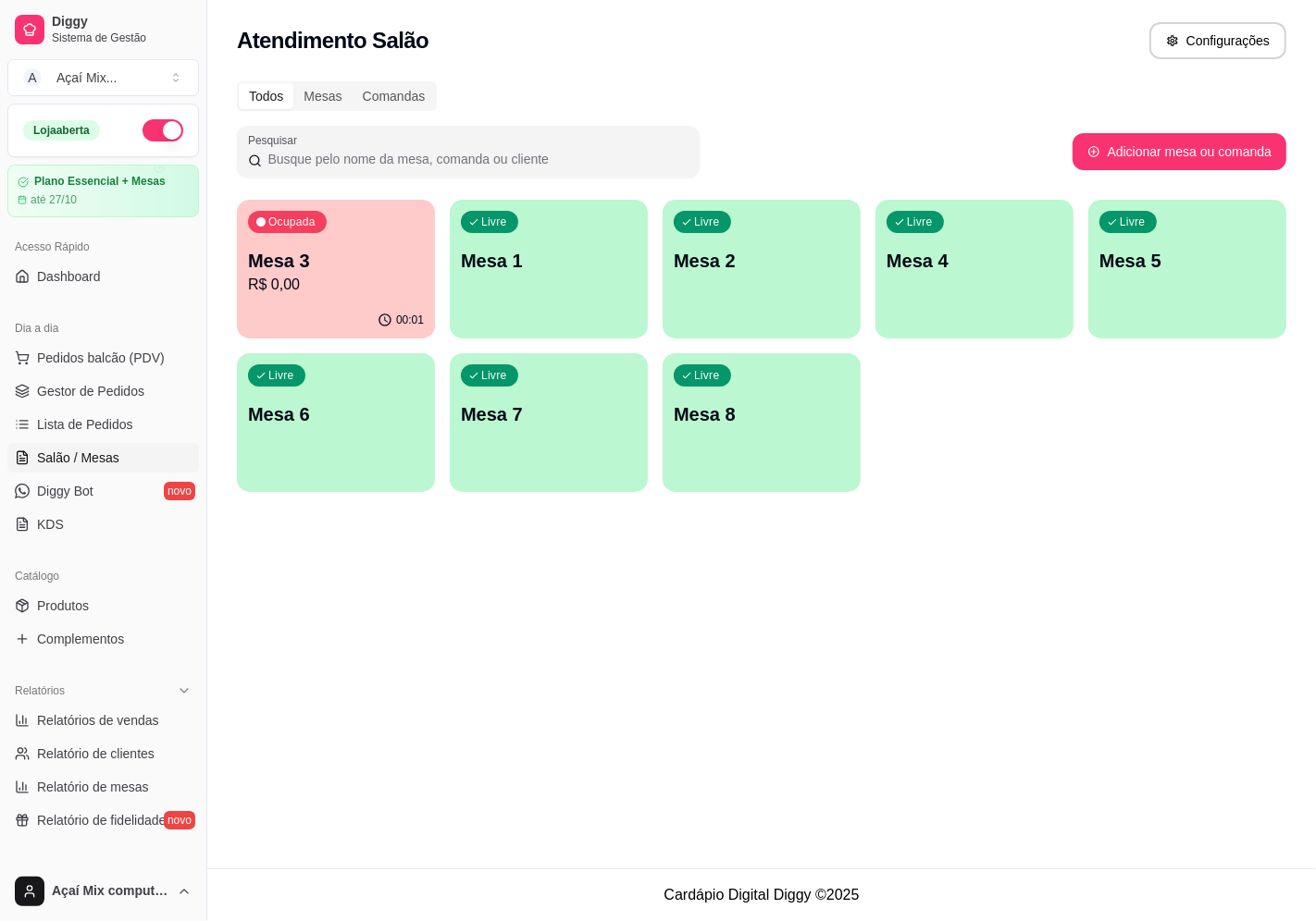
click at [317, 291] on p "R$ 0,00" at bounding box center [336, 284] width 176 height 22
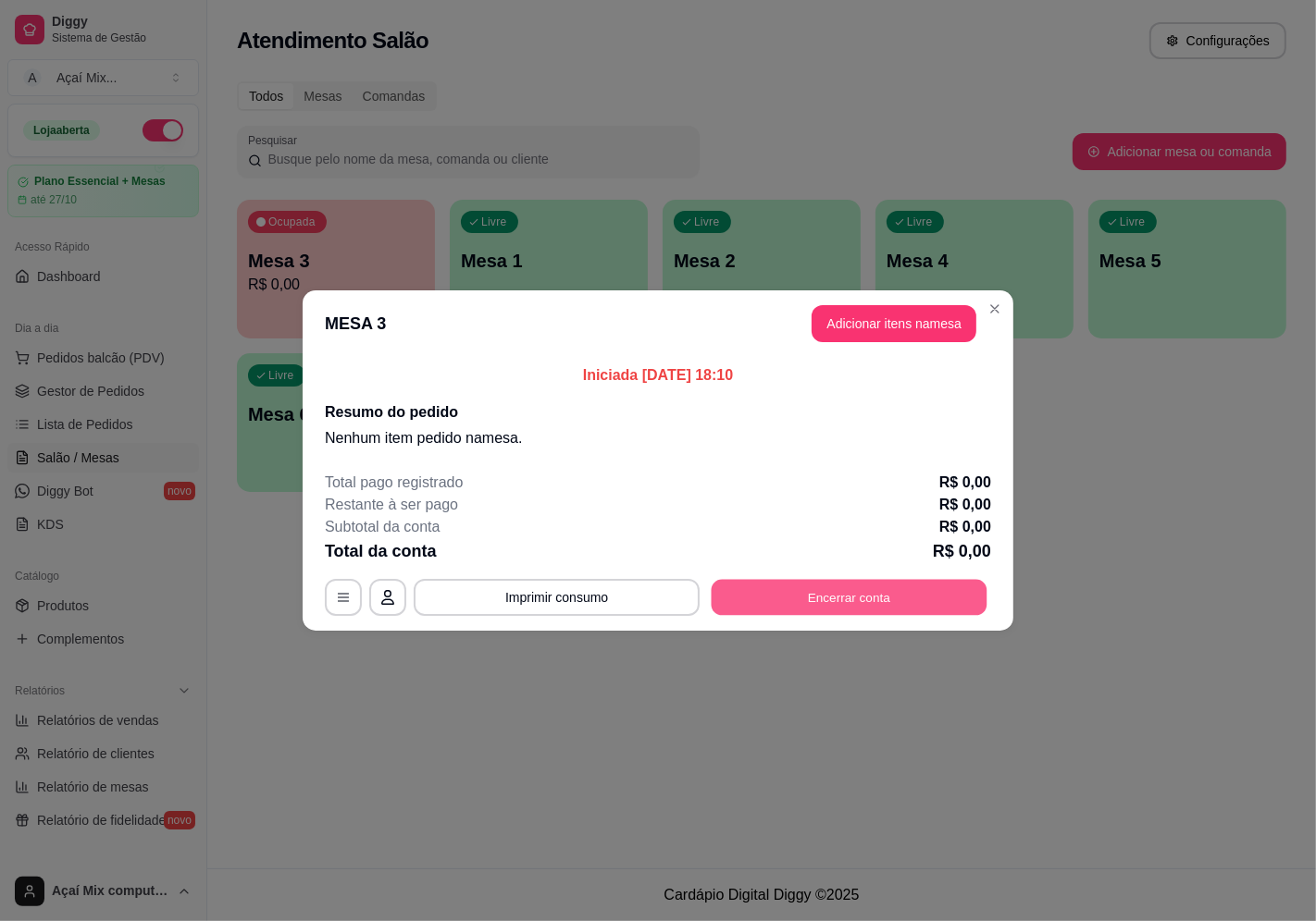
click at [896, 597] on button "Encerrar conta" at bounding box center [849, 598] width 276 height 36
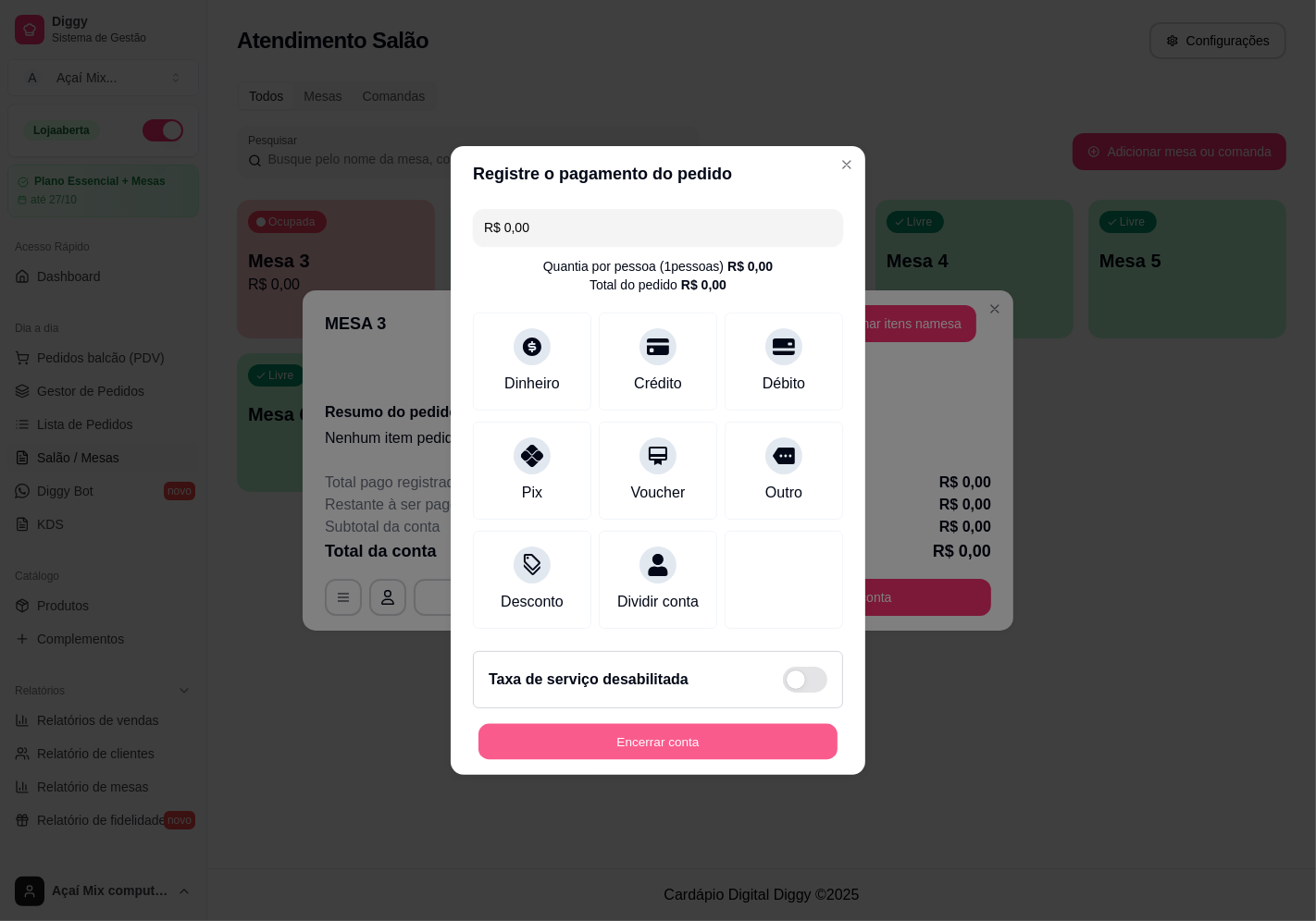
click at [773, 744] on button "Encerrar conta" at bounding box center [658, 742] width 360 height 36
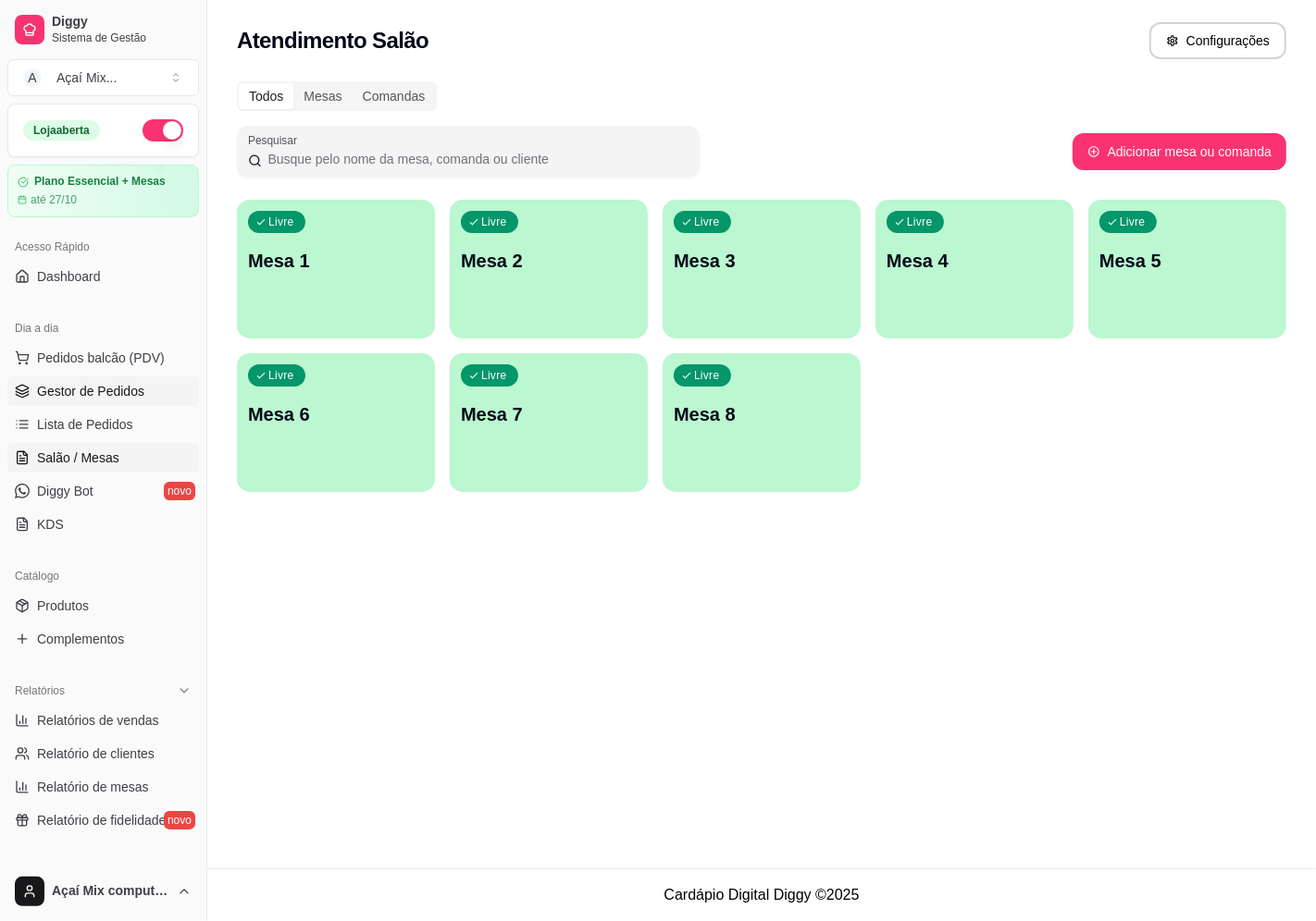
click at [42, 387] on span "Gestor de Pedidos" at bounding box center [91, 391] width 107 height 19
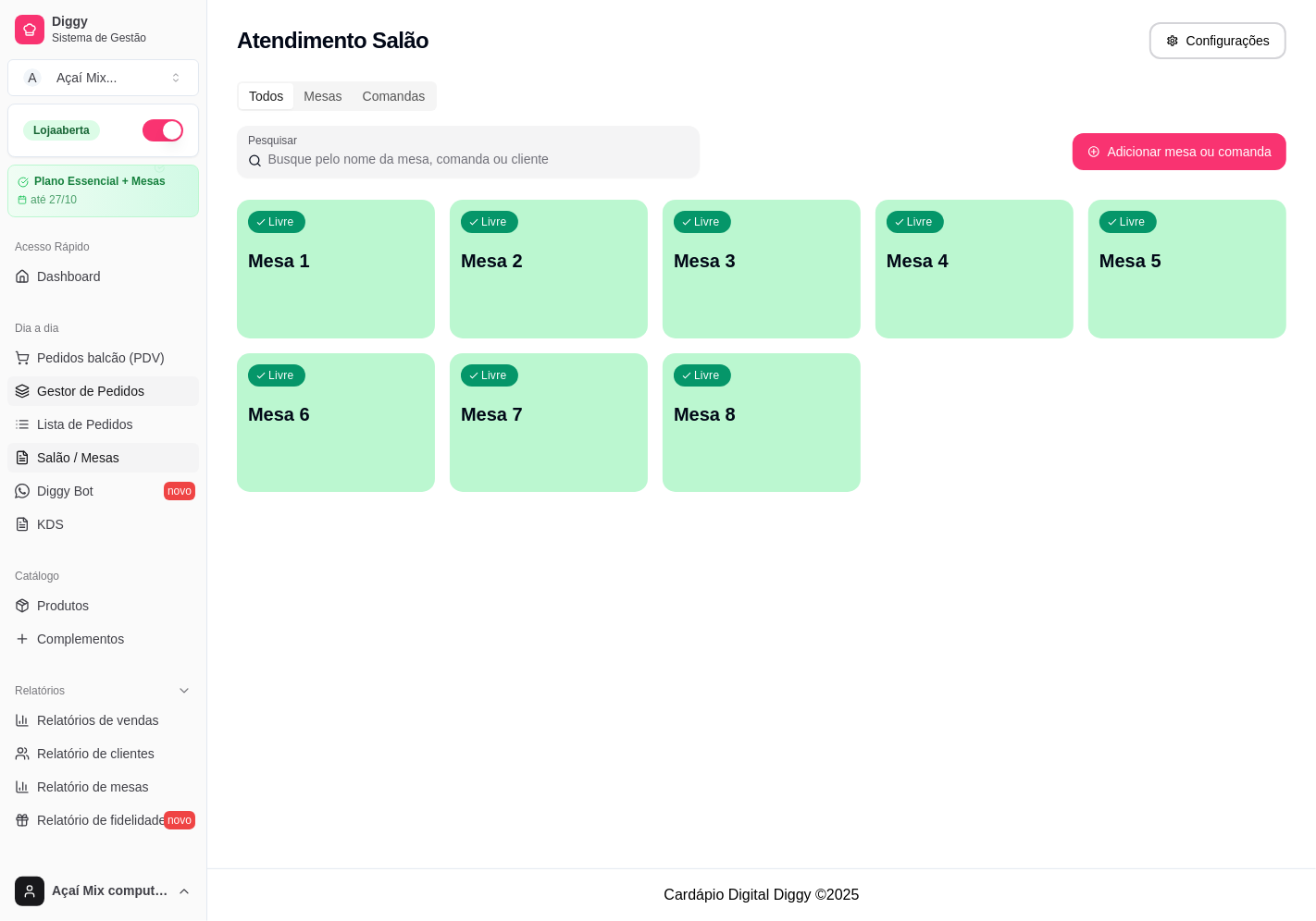
click at [42, 387] on span "Gestor de Pedidos" at bounding box center [91, 391] width 107 height 19
click at [97, 445] on link "Salão / Mesas" at bounding box center [104, 458] width 191 height 29
click at [68, 382] on span "Gestor de Pedidos" at bounding box center [91, 391] width 107 height 19
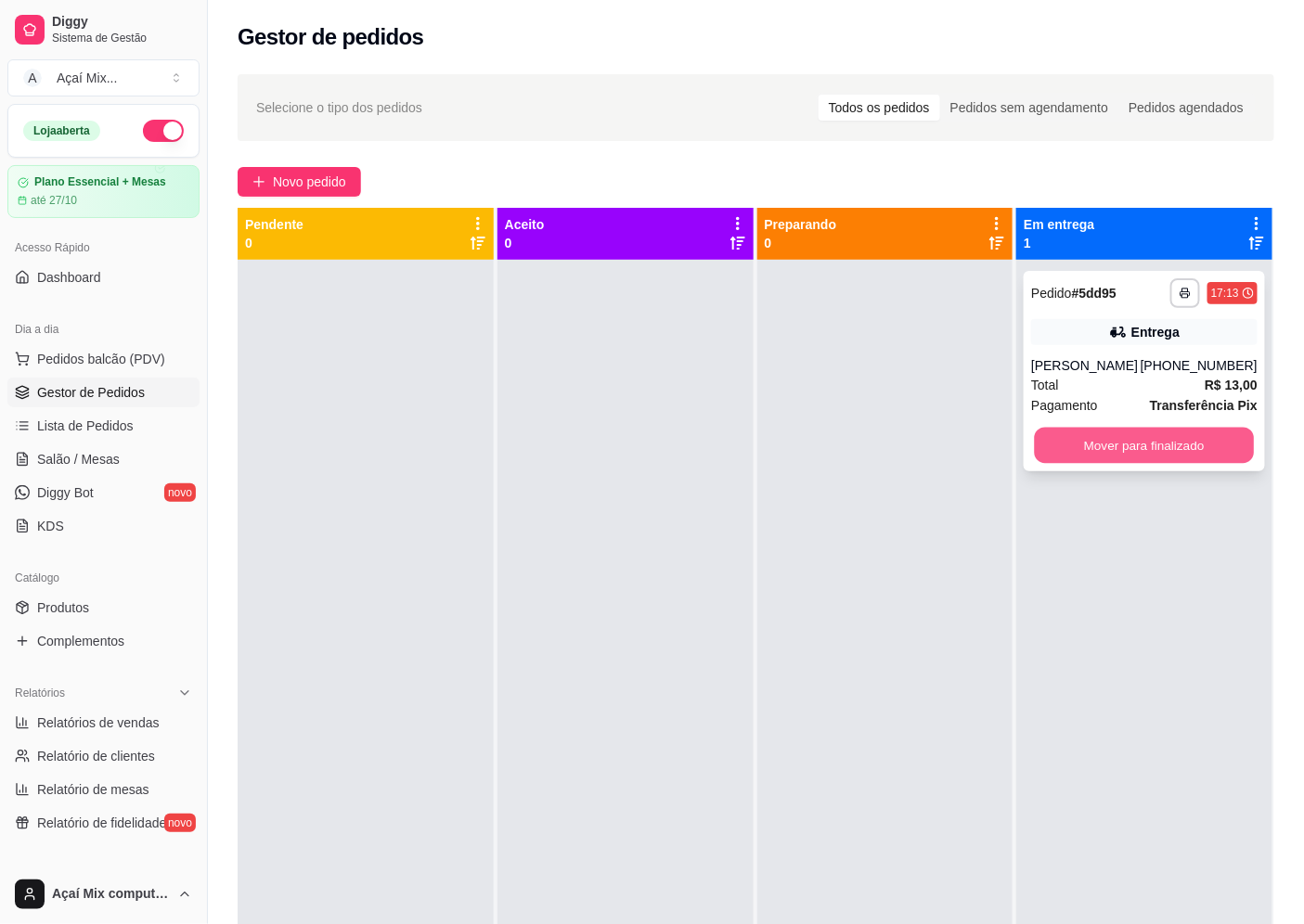
click at [1129, 442] on button "Mover para finalizado" at bounding box center [1144, 446] width 219 height 36
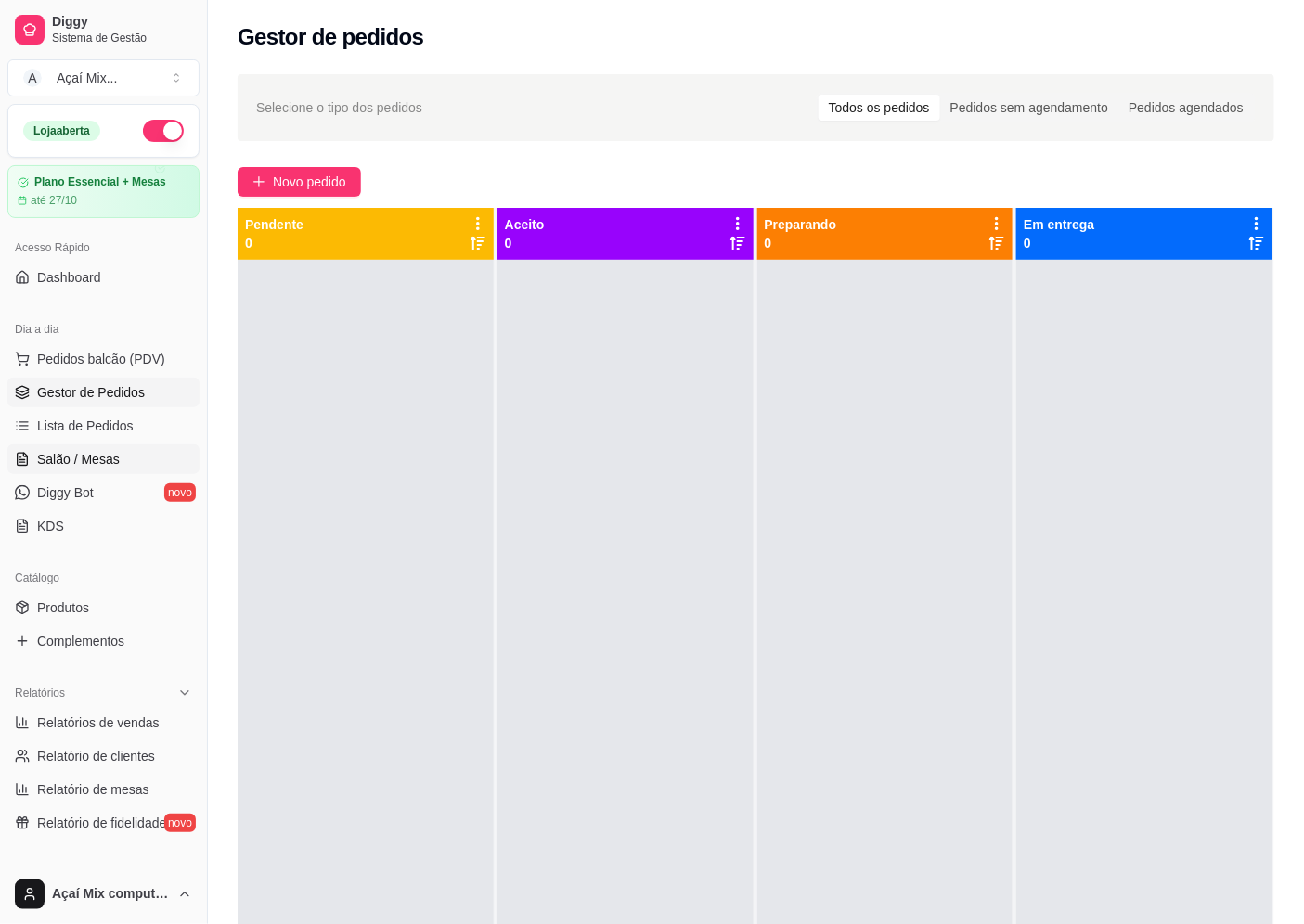
click at [54, 446] on link "Salão / Mesas" at bounding box center [104, 460] width 192 height 29
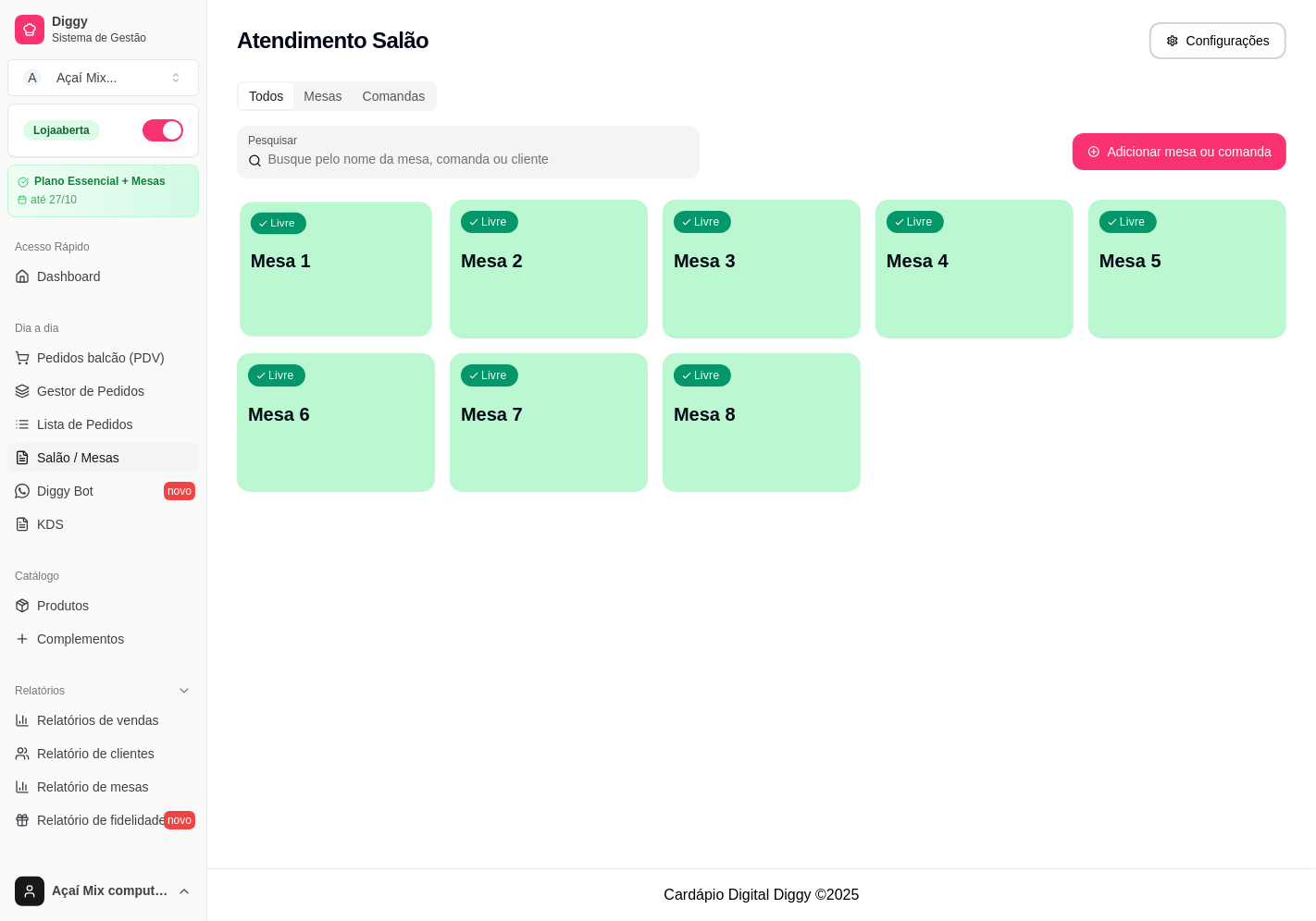
click at [336, 256] on p "Mesa 1" at bounding box center [336, 262] width 170 height 25
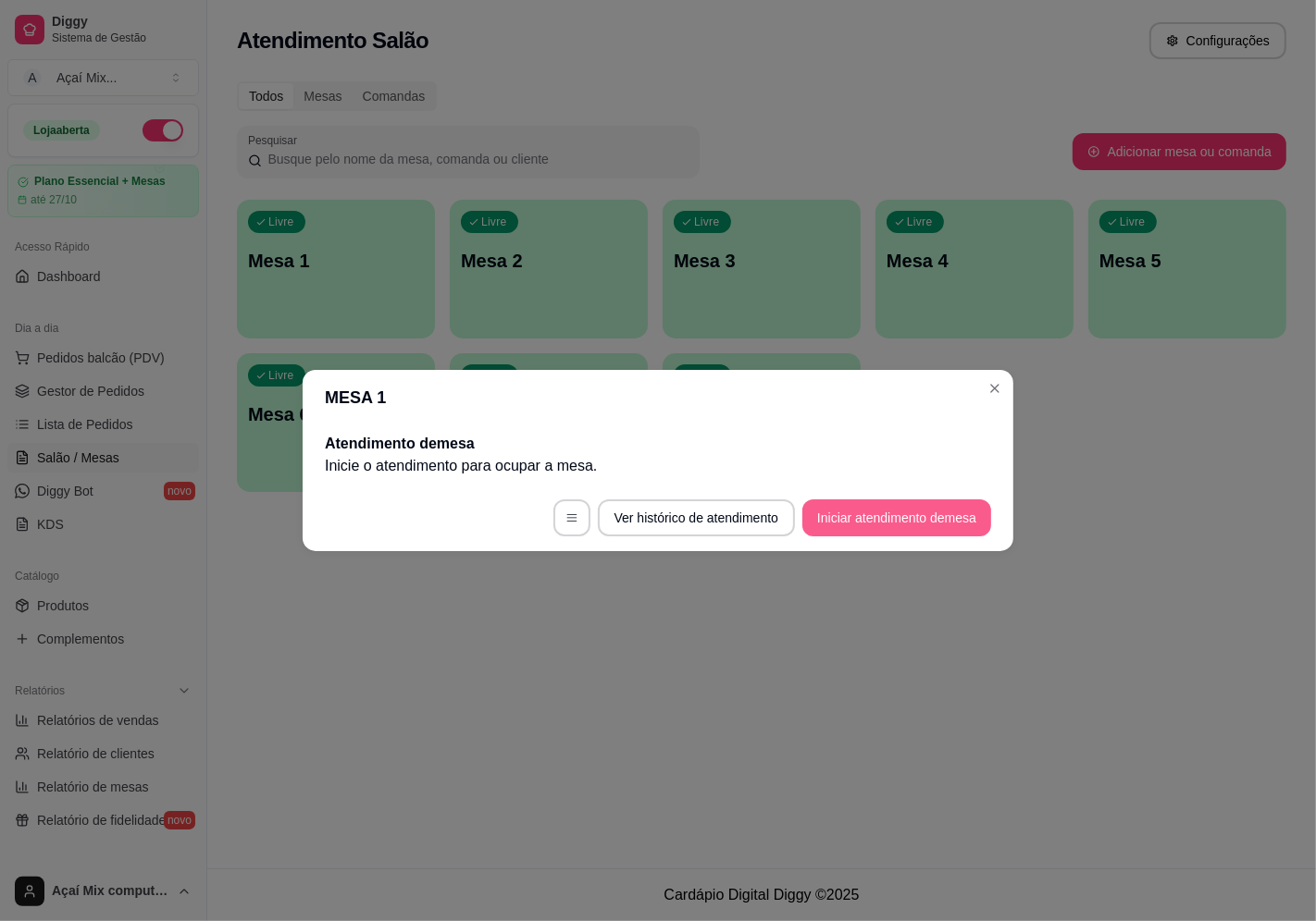
click at [846, 502] on button "Iniciar atendimento de mesa" at bounding box center [896, 518] width 189 height 37
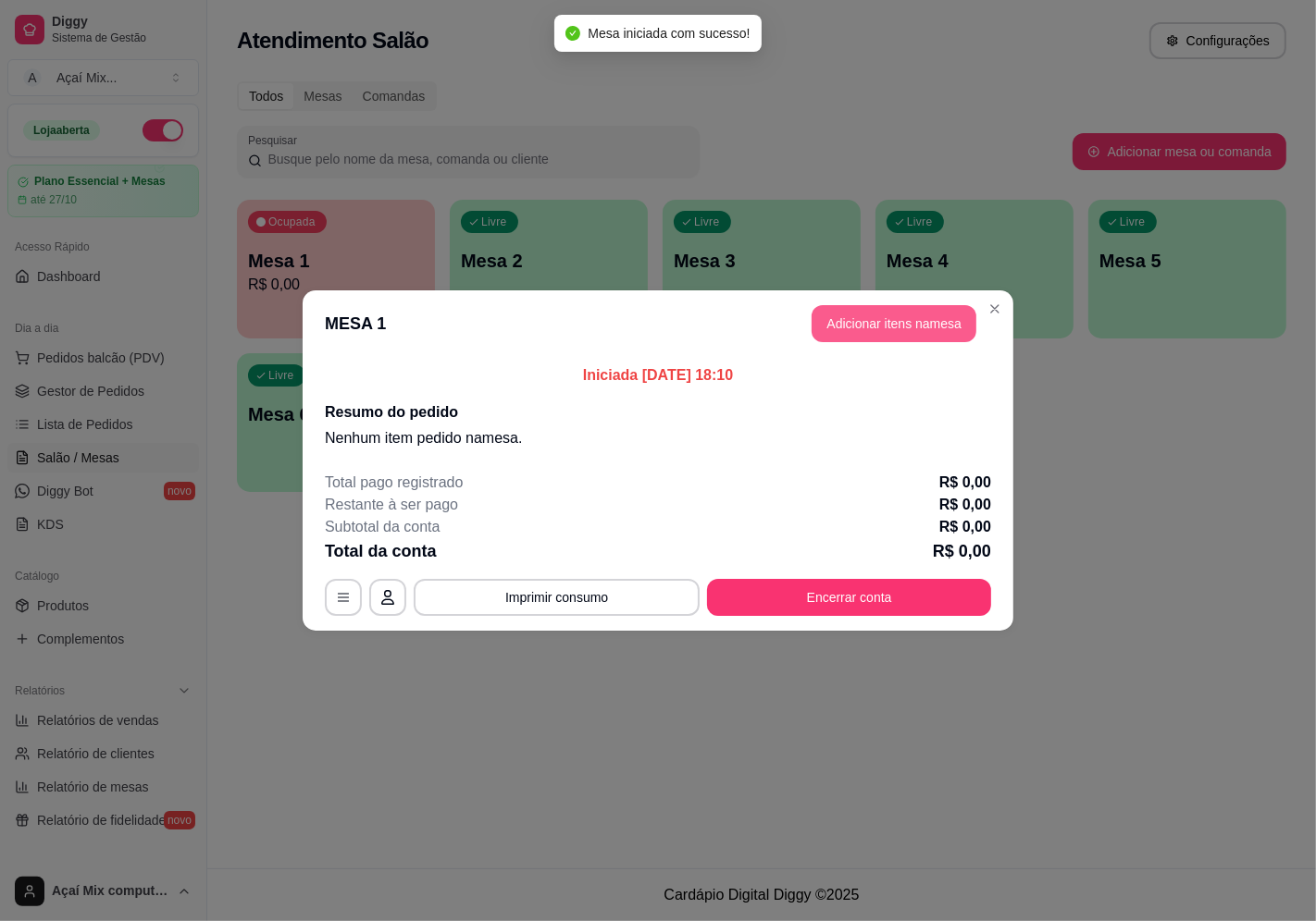
click at [864, 313] on button "Adicionar itens na mesa" at bounding box center [894, 324] width 165 height 37
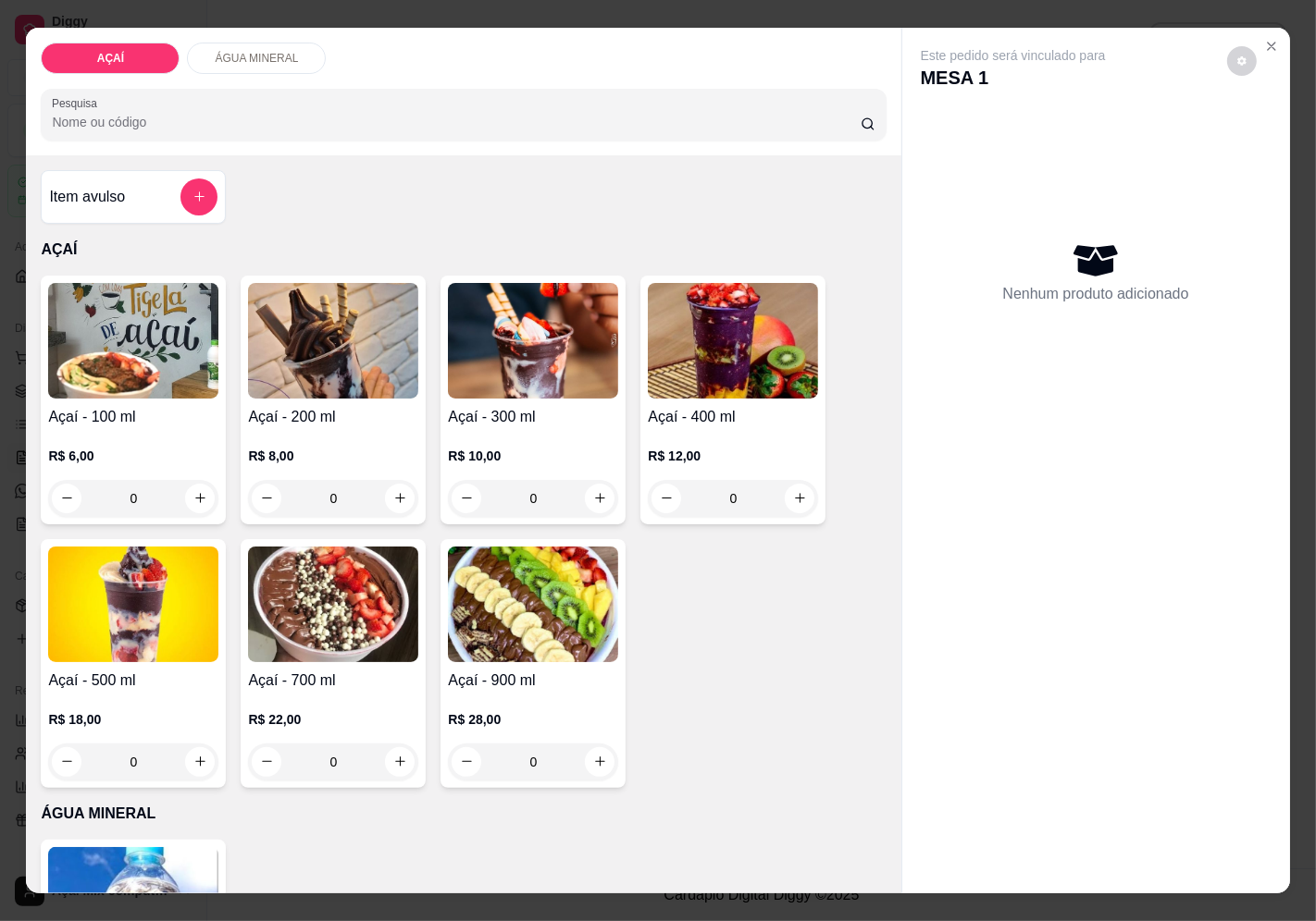
click at [487, 429] on div "R$ 10,00 0" at bounding box center [532, 473] width 170 height 89
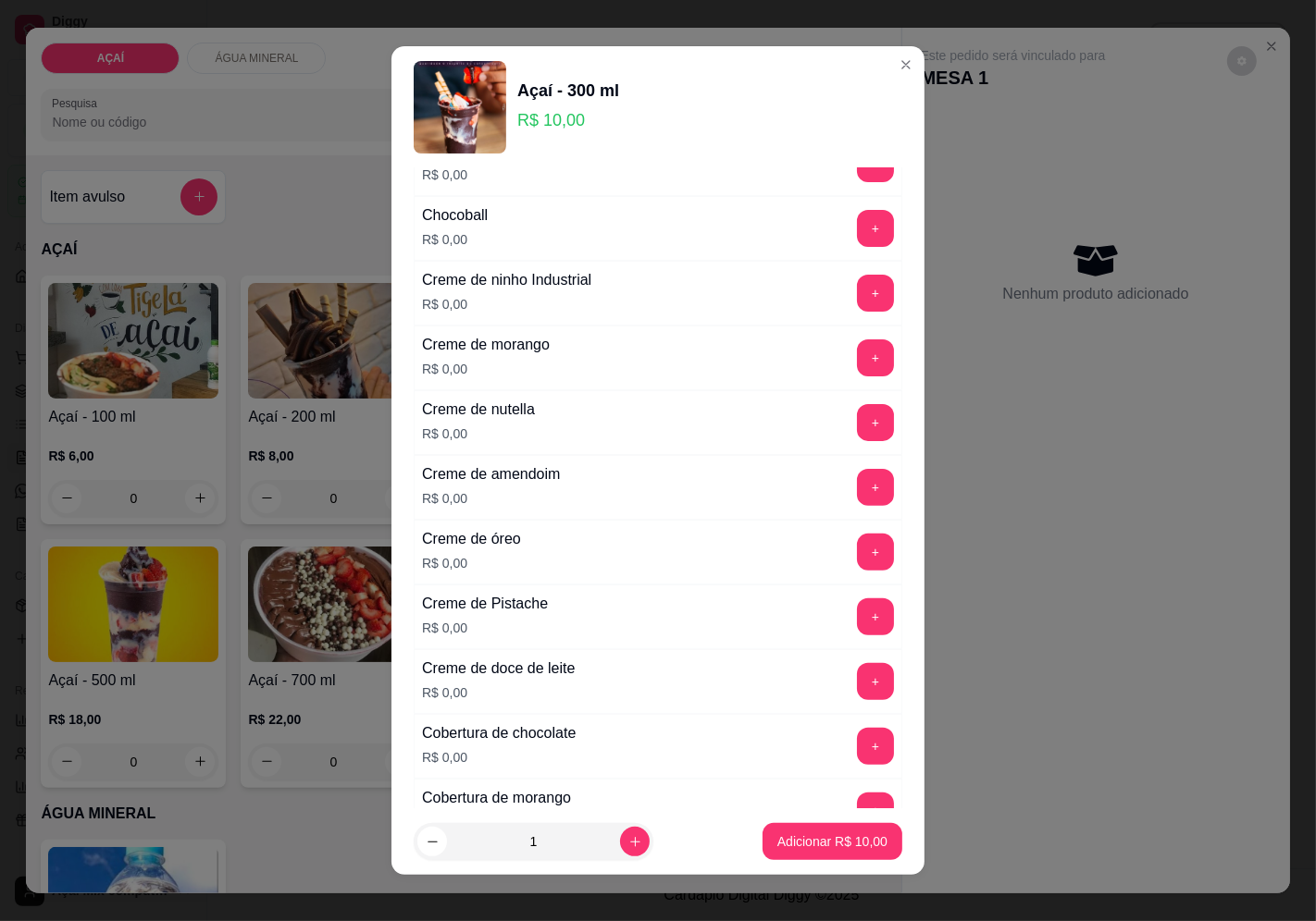
scroll to position [308, 0]
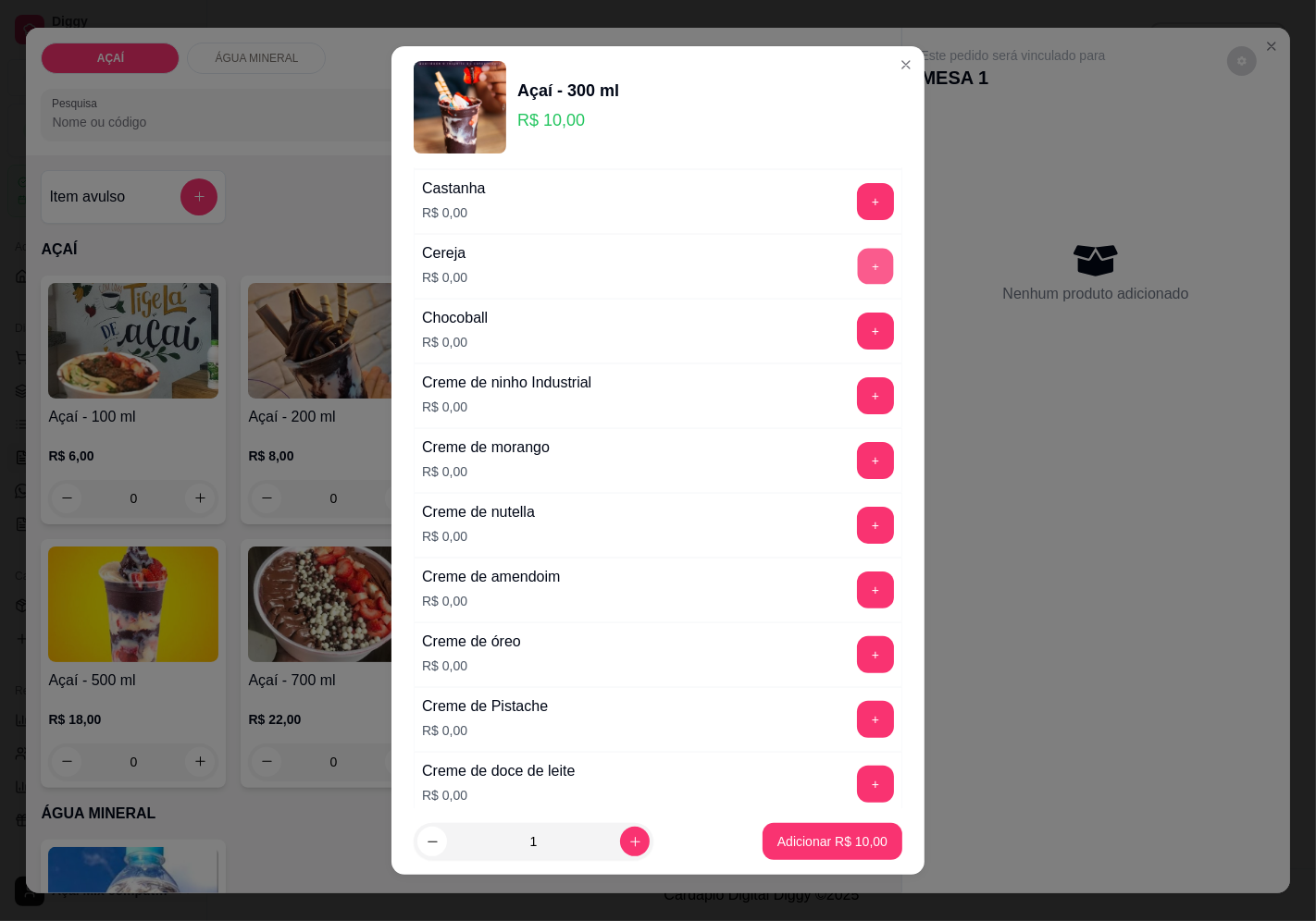
click at [858, 272] on button "+" at bounding box center [875, 266] width 36 height 36
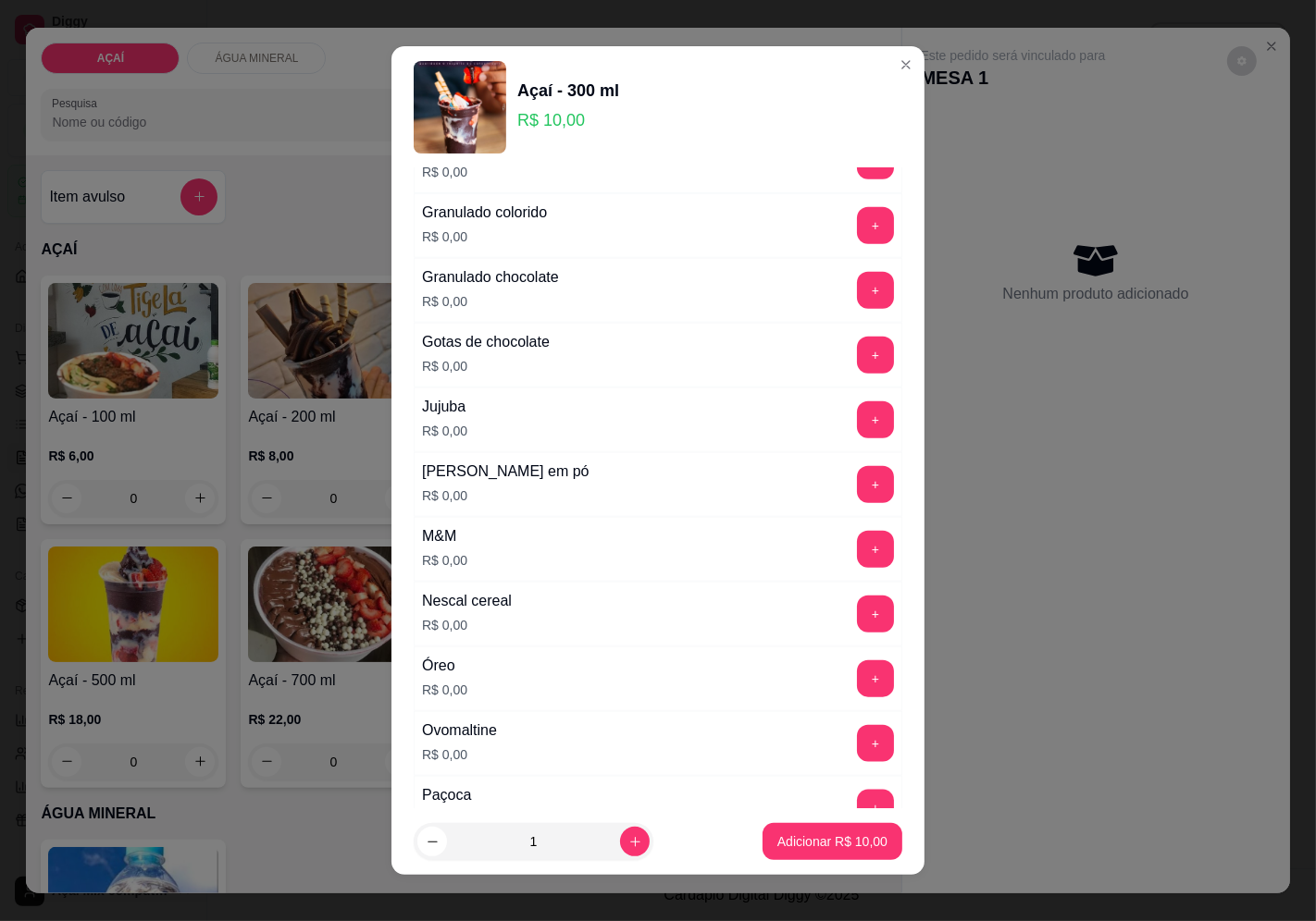
scroll to position [1746, 0]
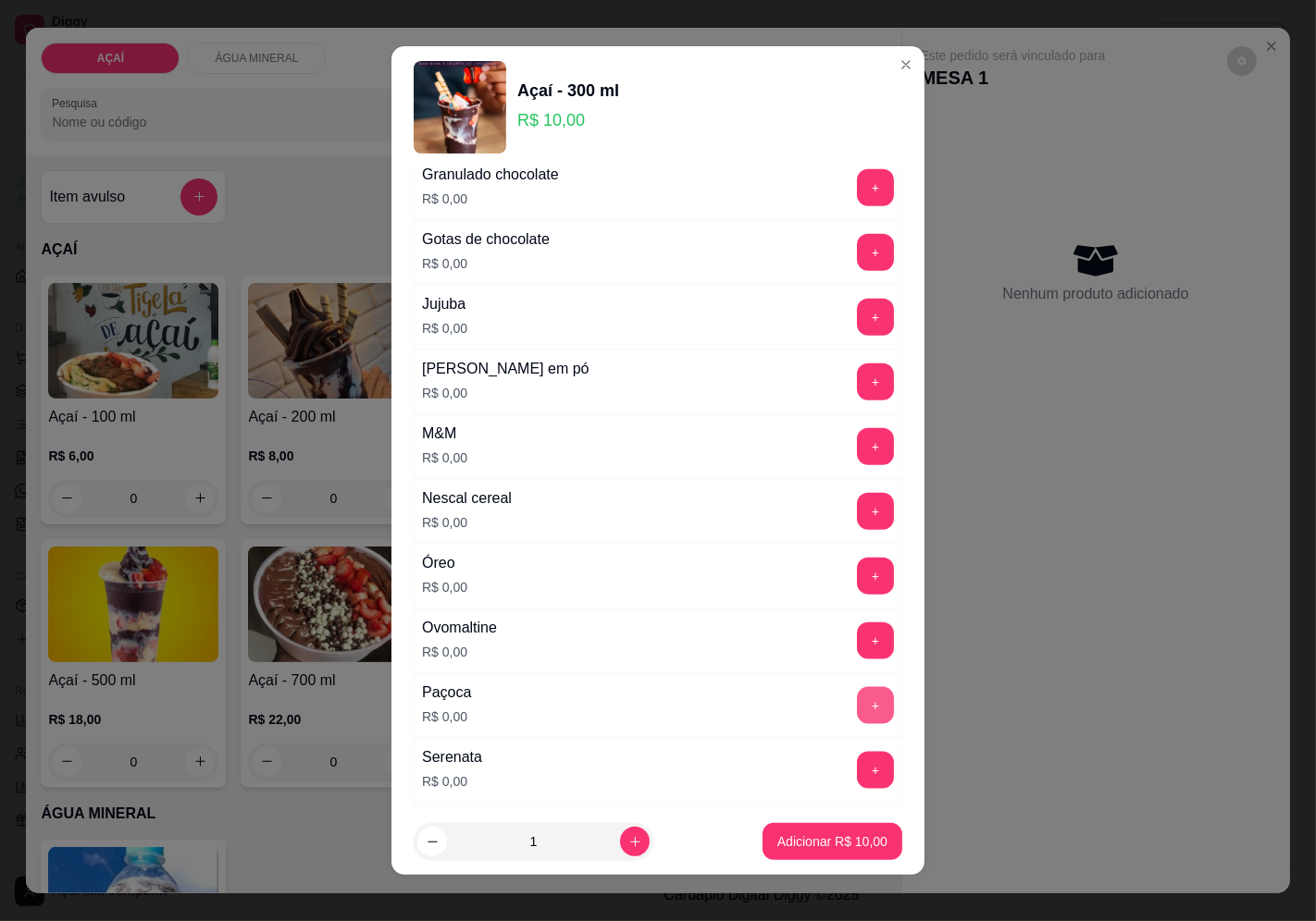
click at [857, 703] on button "+" at bounding box center [875, 706] width 37 height 37
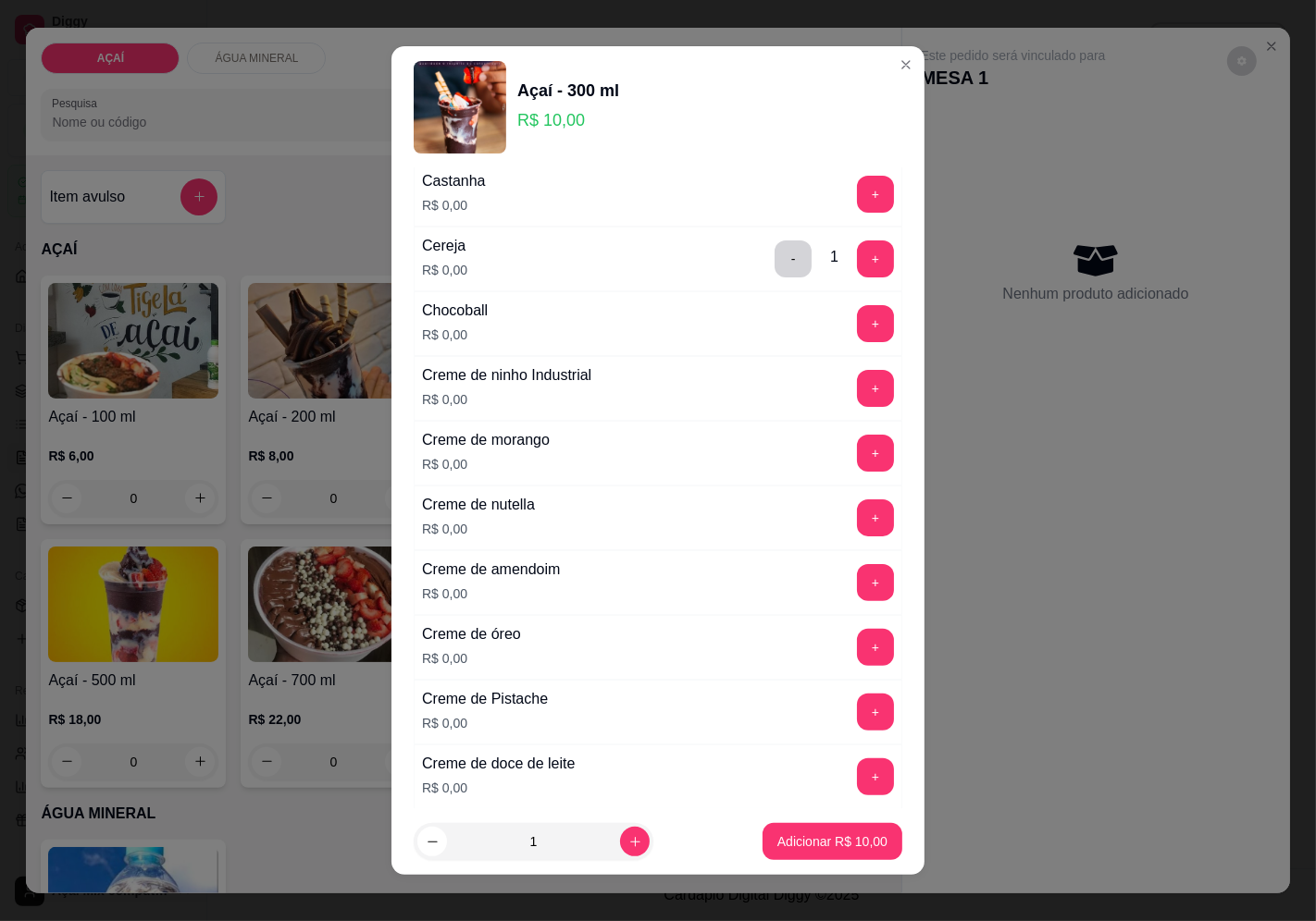
scroll to position [308, 0]
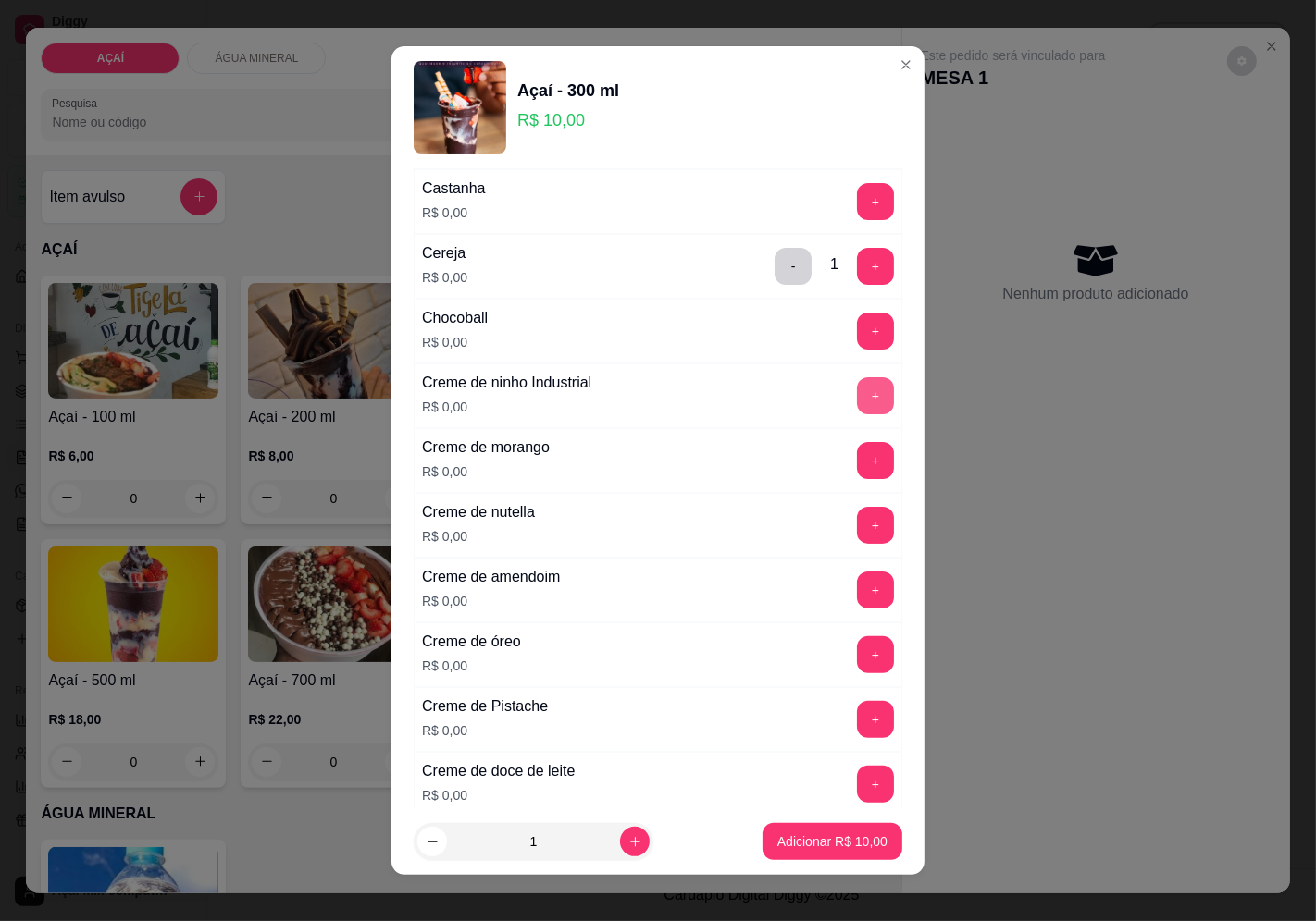
click at [857, 400] on button "+" at bounding box center [875, 396] width 37 height 37
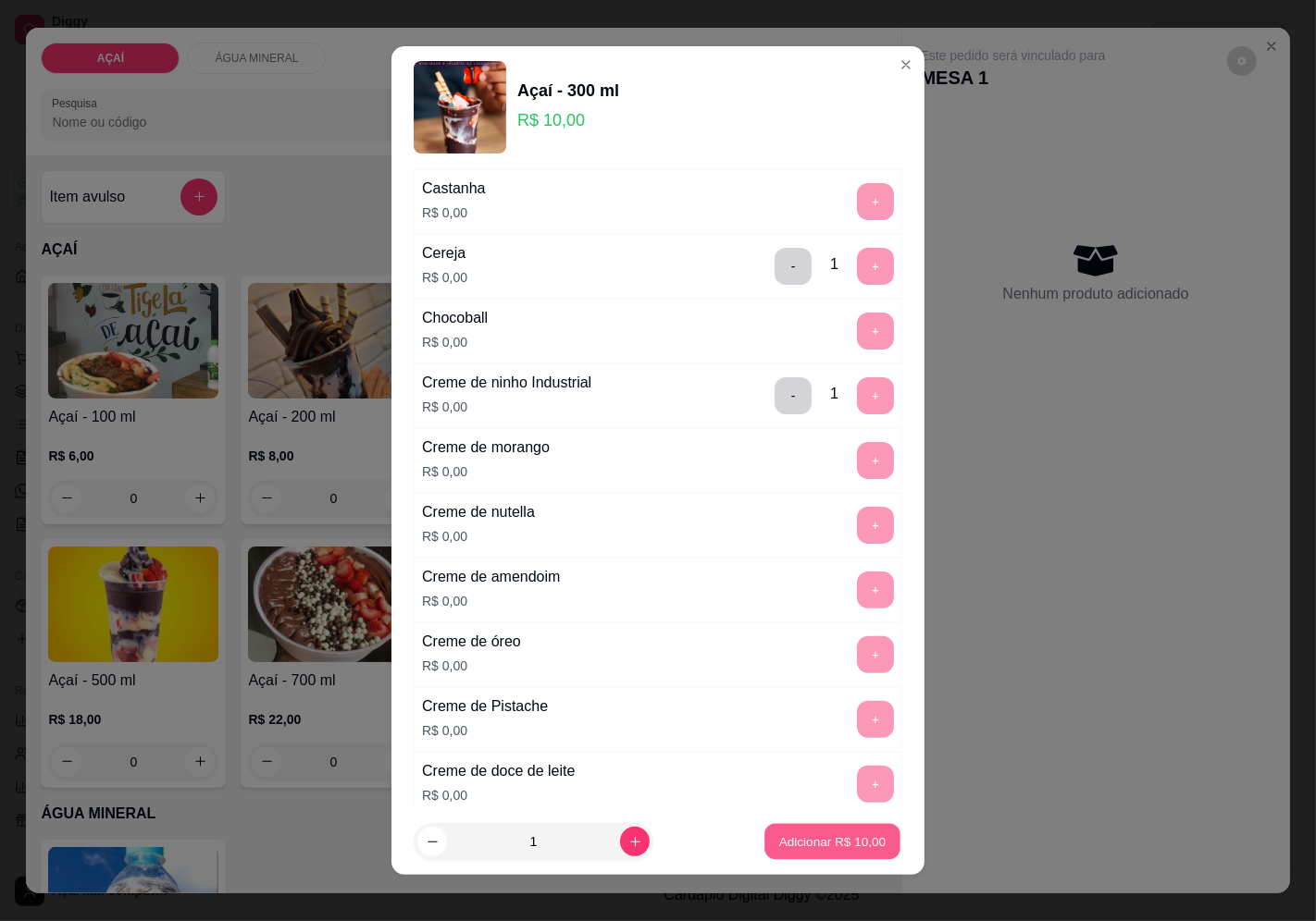
click at [805, 833] on p "Adicionar R$ 10,00" at bounding box center [833, 842] width 107 height 18
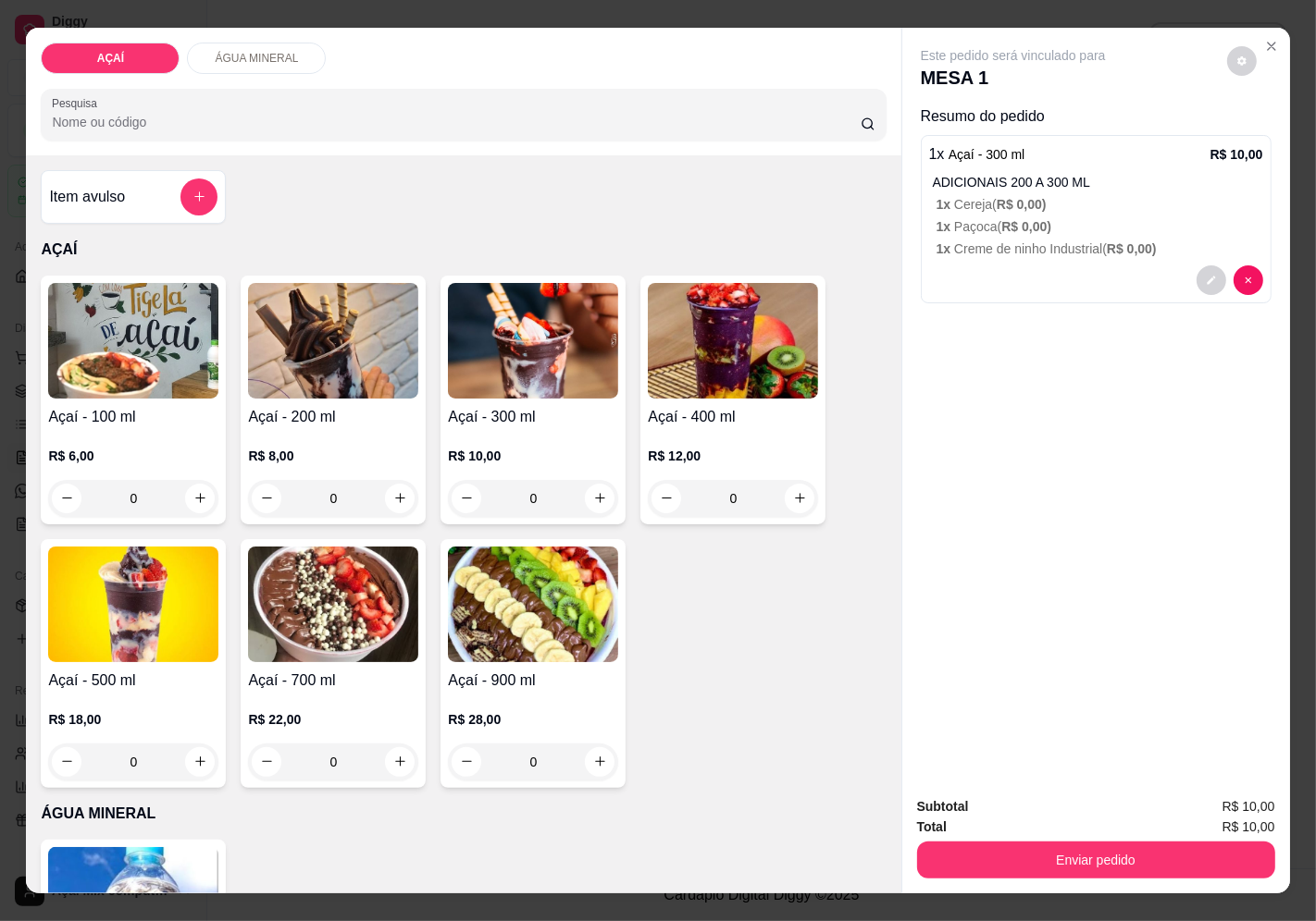
click at [1058, 837] on div "Enviar pedido" at bounding box center [1096, 858] width 359 height 42
click at [1068, 854] on button "Enviar pedido" at bounding box center [1094, 860] width 347 height 36
click at [1206, 800] on button "Enviar pedido" at bounding box center [1226, 808] width 102 height 34
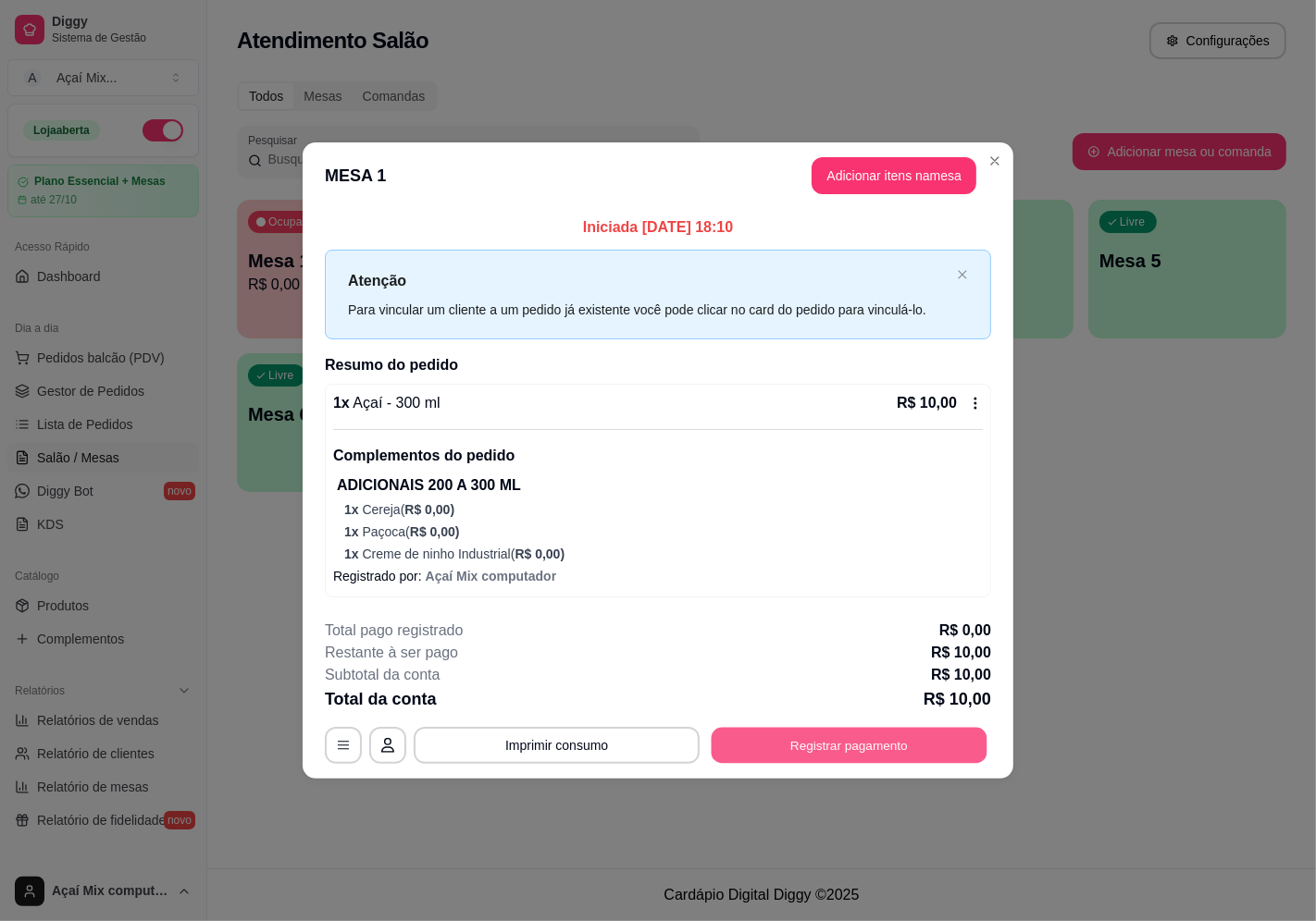
click at [853, 750] on button "Registrar pagamento" at bounding box center [849, 745] width 276 height 36
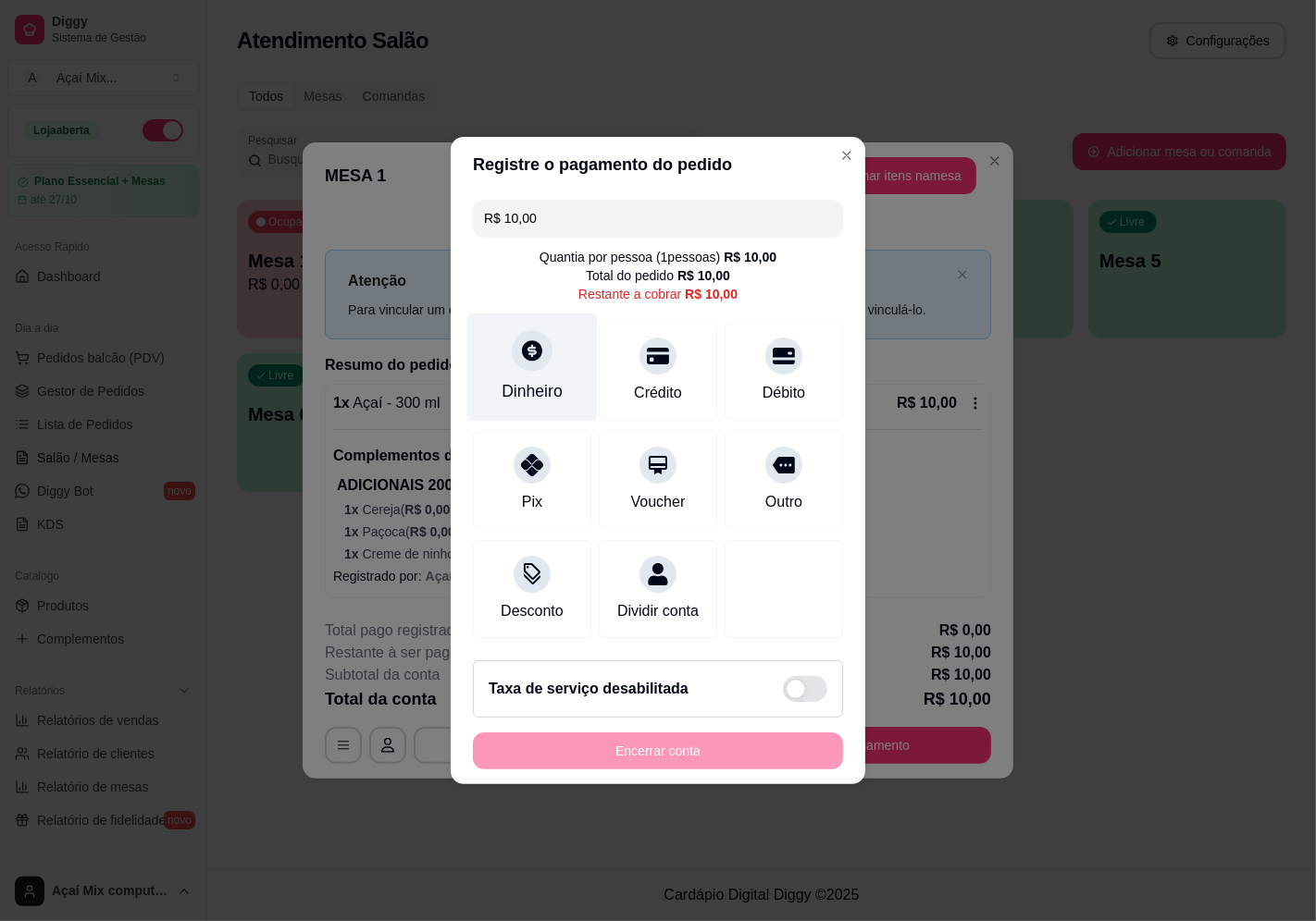
click at [555, 366] on div "Dinheiro" at bounding box center [532, 367] width 131 height 108
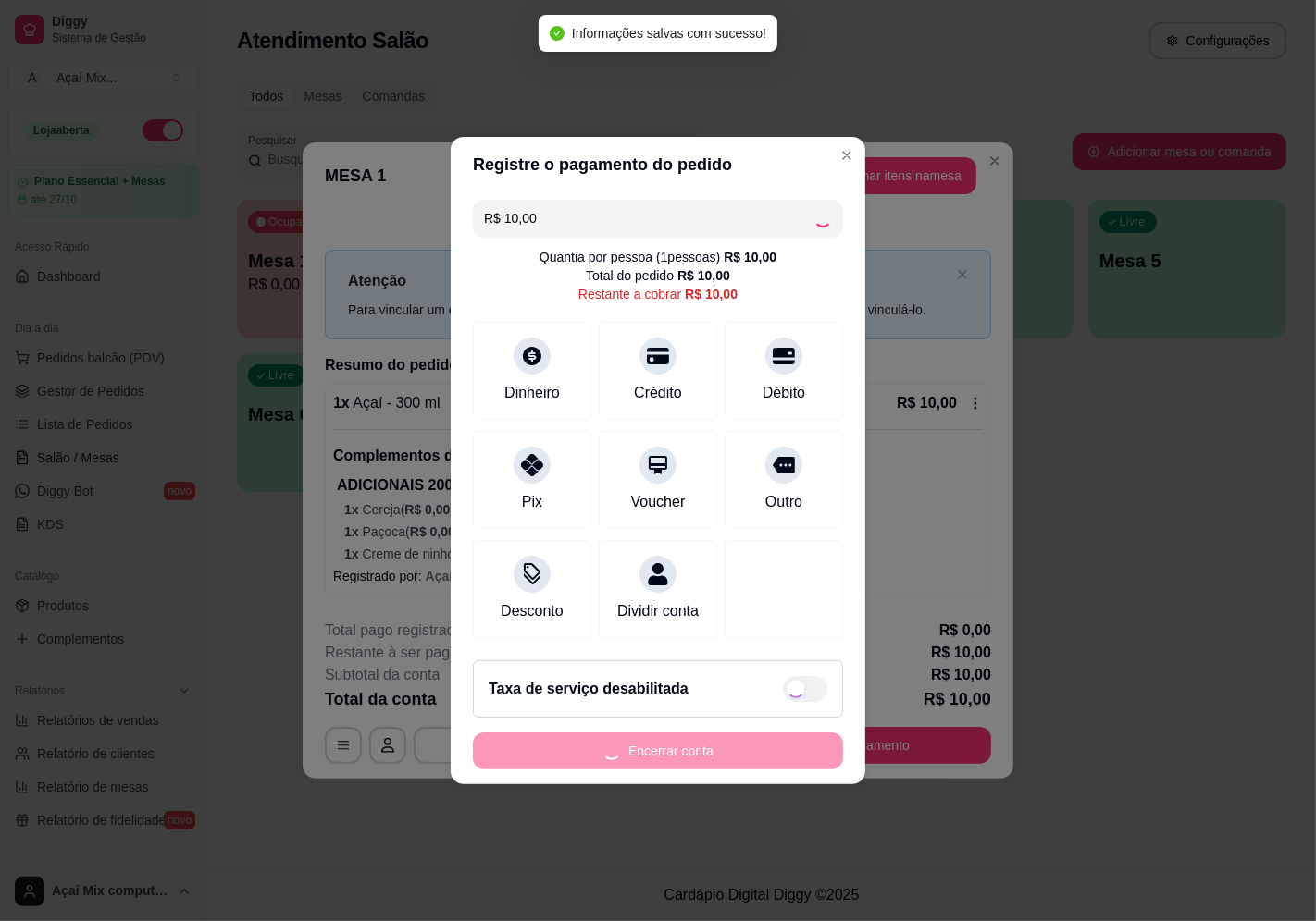
type input "R$ 0,00"
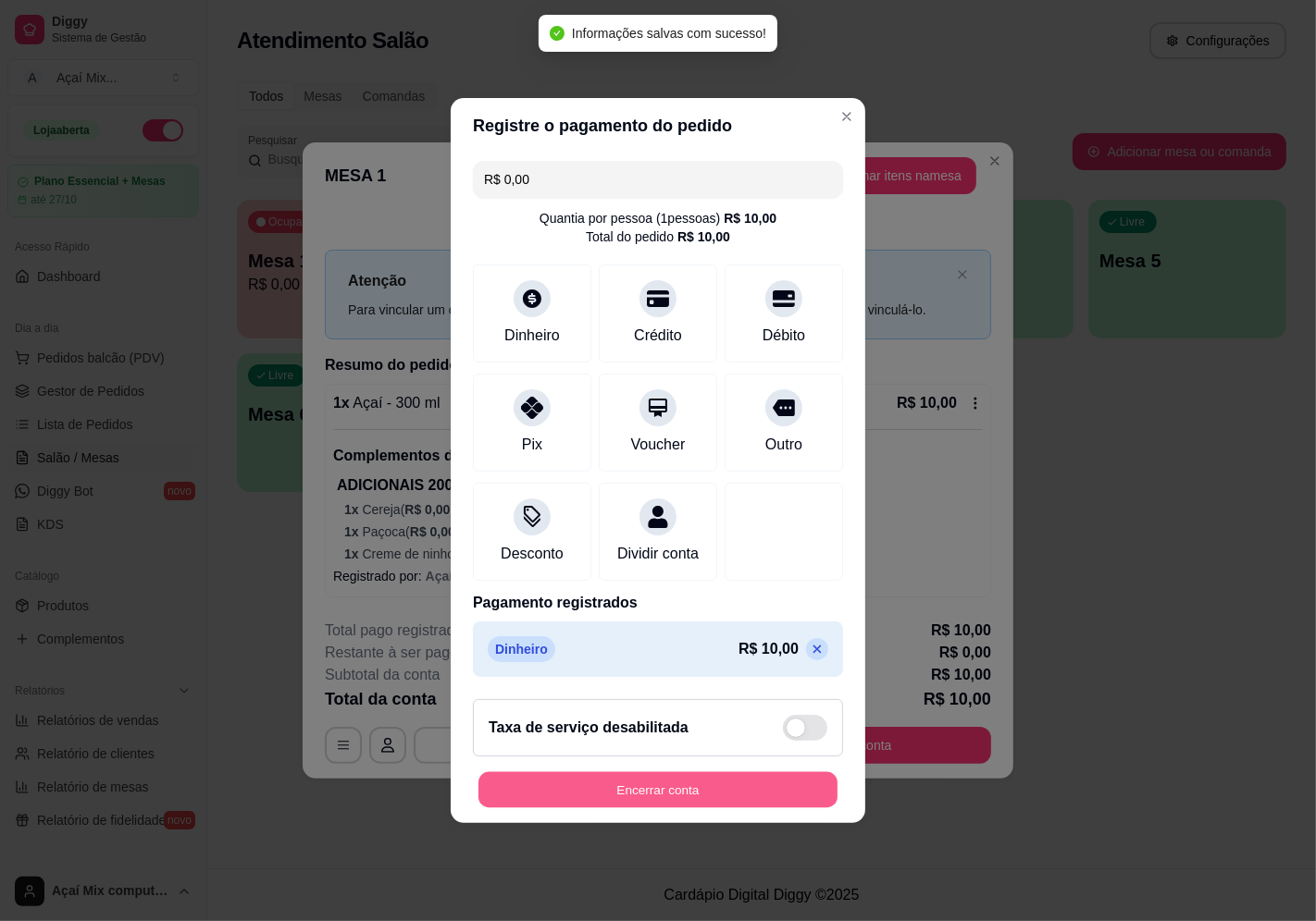
click at [663, 797] on button "Encerrar conta" at bounding box center [658, 790] width 360 height 36
